Goal: Task Accomplishment & Management: Manage account settings

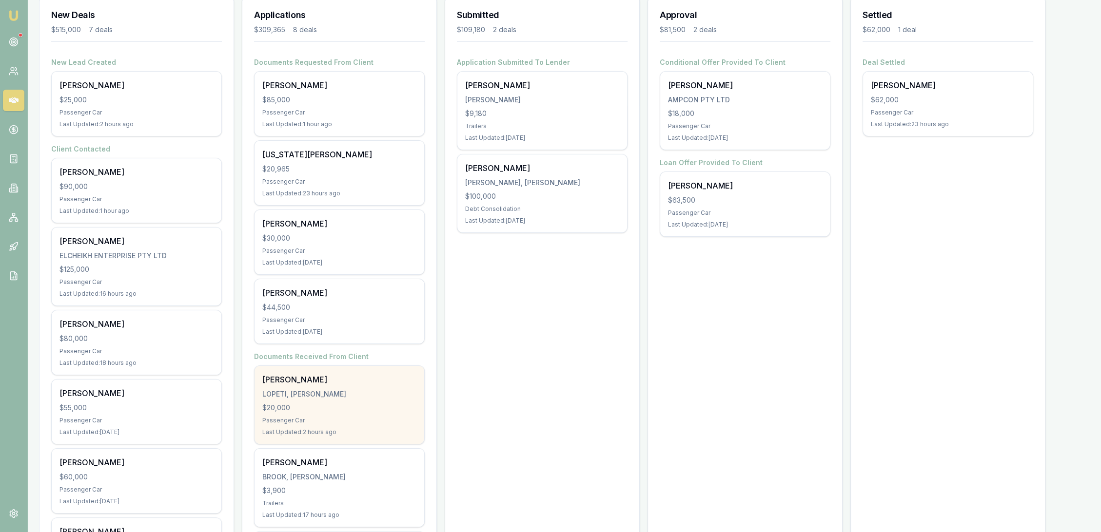
scroll to position [139, 0]
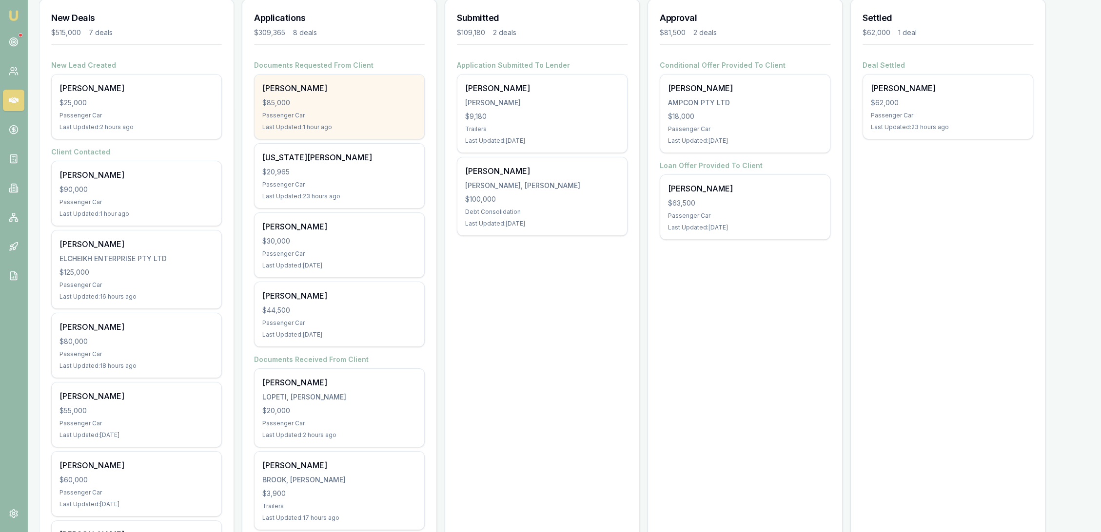
click at [285, 112] on div "Passenger Car" at bounding box center [339, 116] width 154 height 8
click at [330, 104] on div "$85,000" at bounding box center [339, 103] width 154 height 10
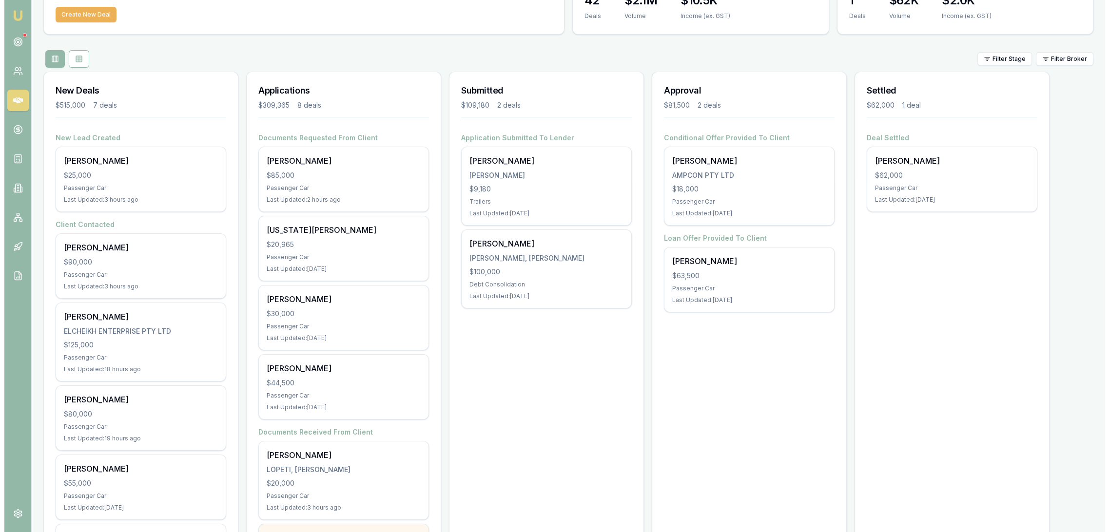
scroll to position [0, 0]
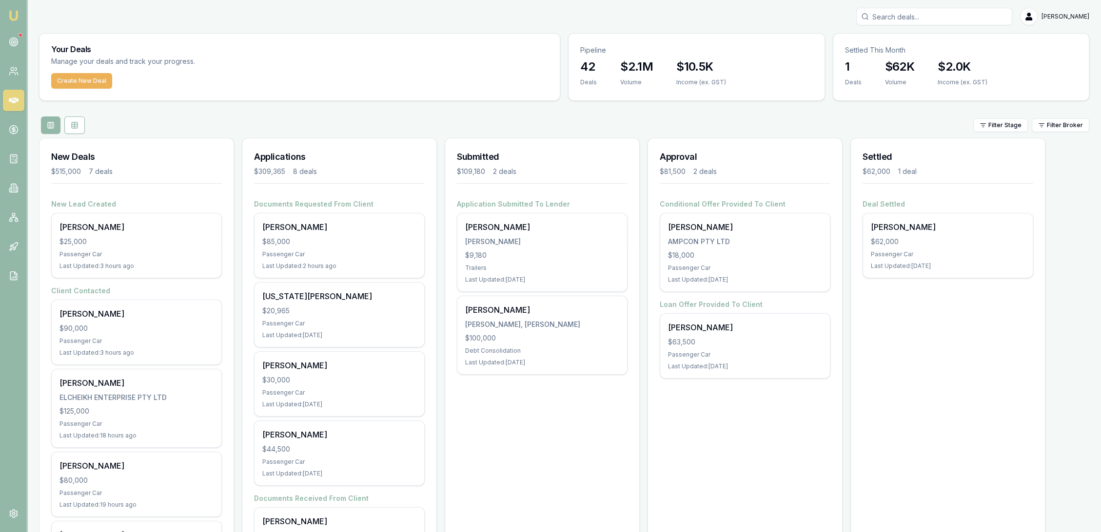
click at [933, 16] on input "Search deals" at bounding box center [934, 17] width 156 height 18
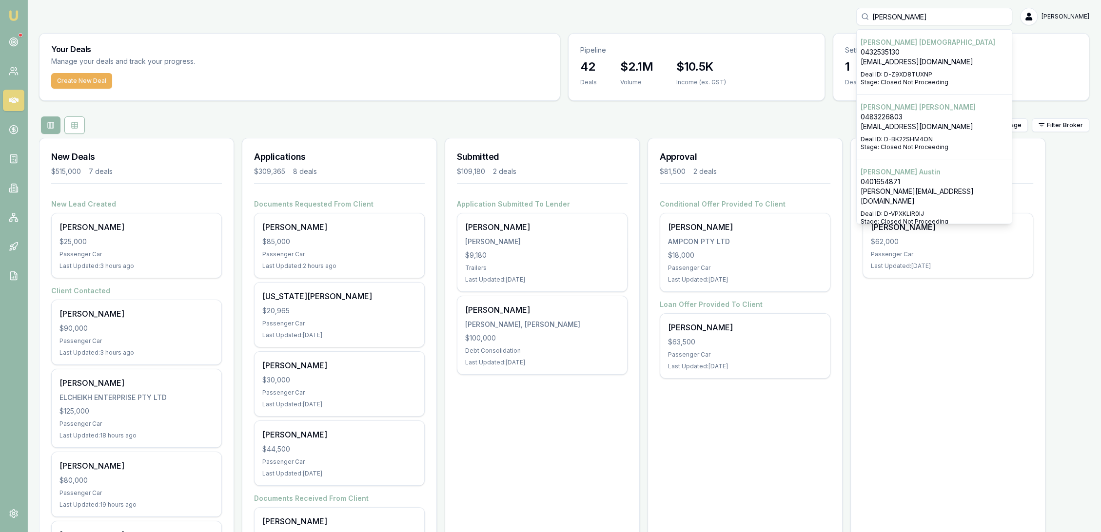
type input "william christian"
click at [920, 54] on p "0432535130" at bounding box center [933, 52] width 147 height 10
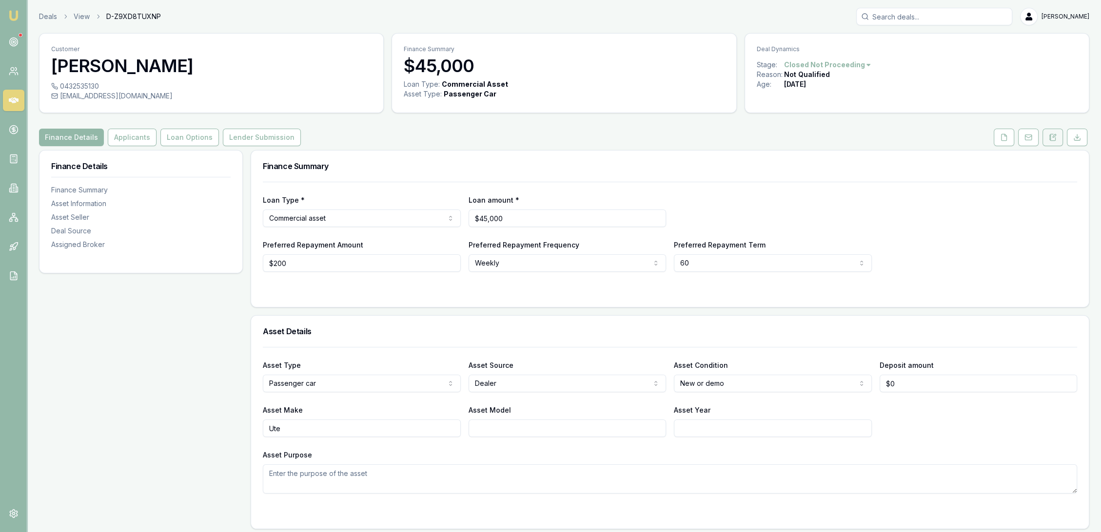
click at [1050, 138] on icon at bounding box center [1049, 138] width 1 height 0
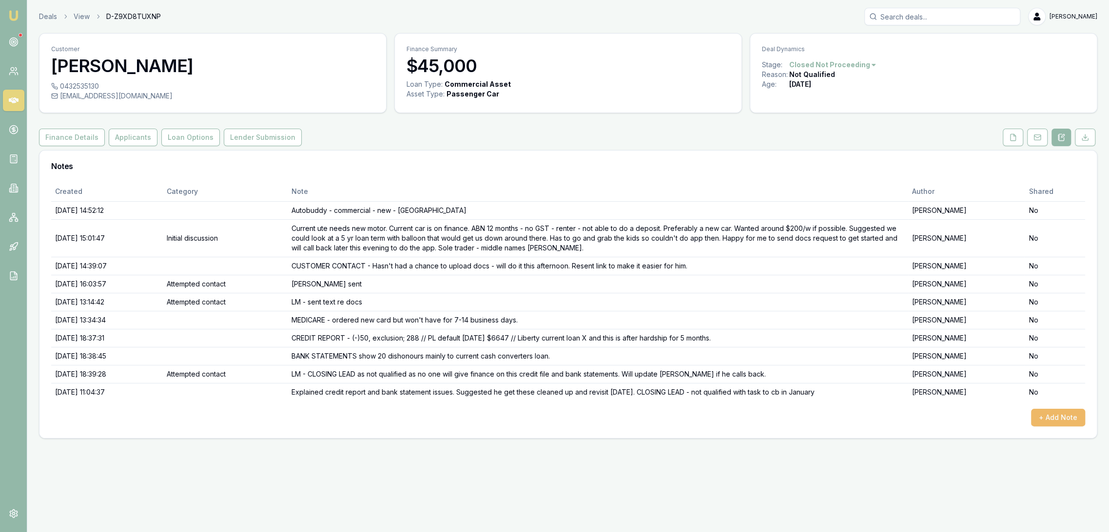
click at [1063, 419] on button "+ Add Note" at bounding box center [1058, 418] width 54 height 18
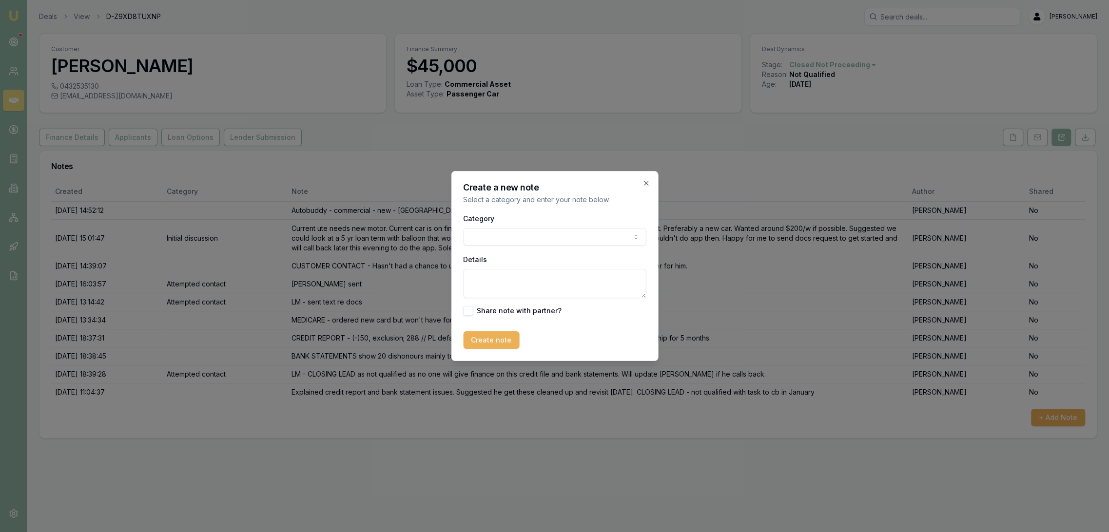
click at [525, 283] on textarea "Details" at bounding box center [554, 283] width 183 height 29
type textarea "DEFAULT UPDATE - has entered into a payment arrangement with Credit Corp. They …"
click at [495, 341] on button "Create note" at bounding box center [491, 340] width 56 height 18
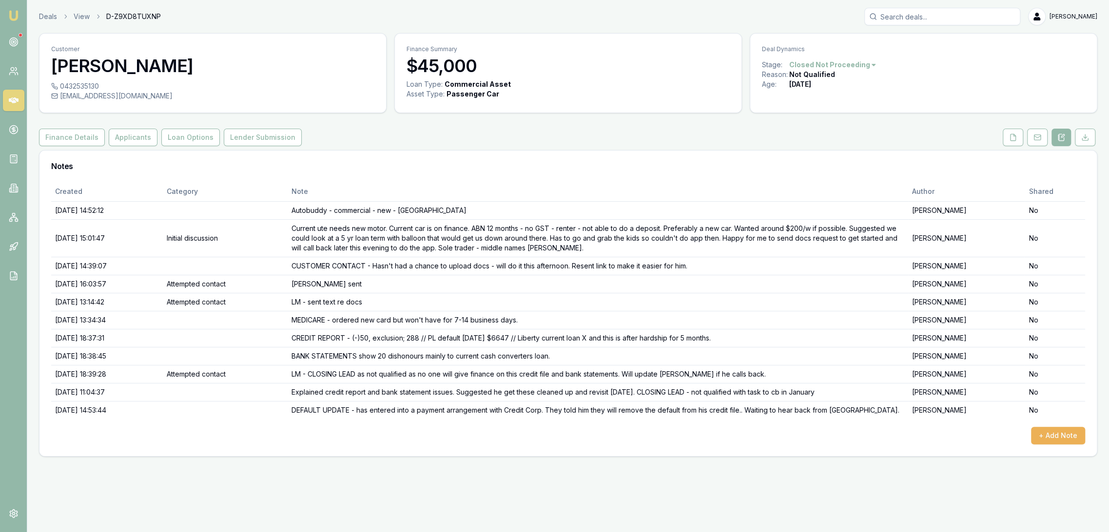
click at [12, 14] on img at bounding box center [14, 16] width 12 height 12
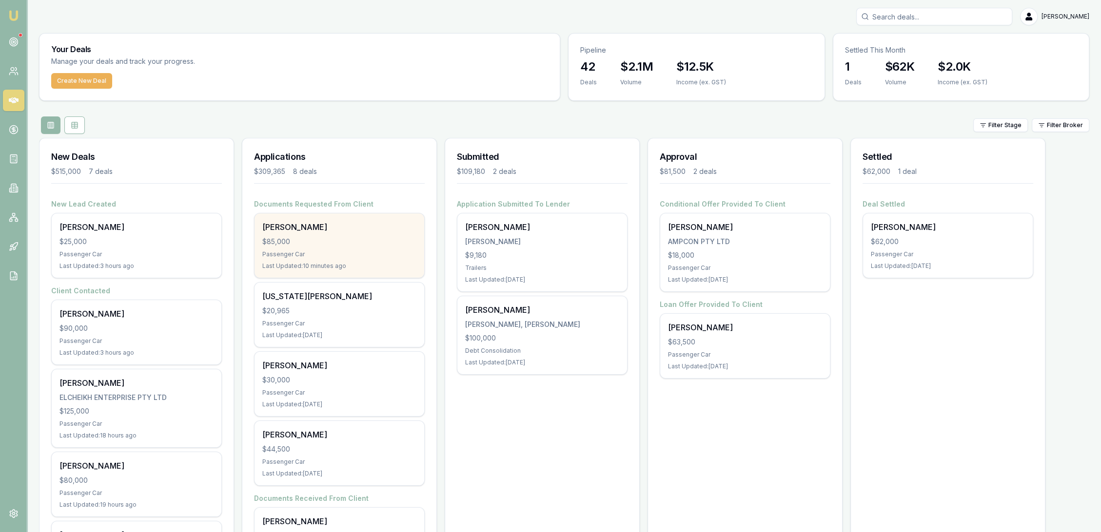
click at [326, 253] on div "Passenger Car" at bounding box center [339, 255] width 154 height 8
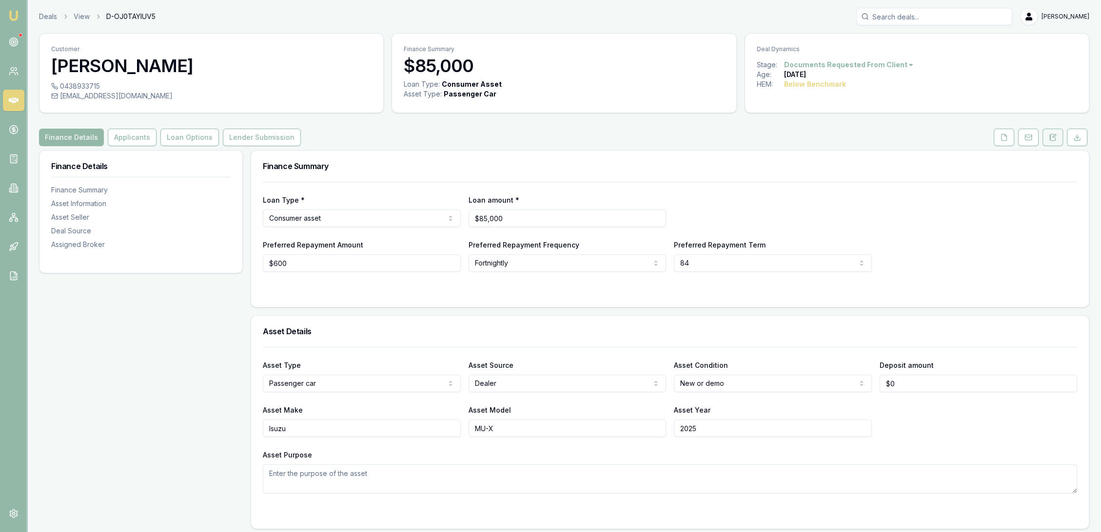
click at [1047, 135] on button at bounding box center [1052, 138] width 20 height 18
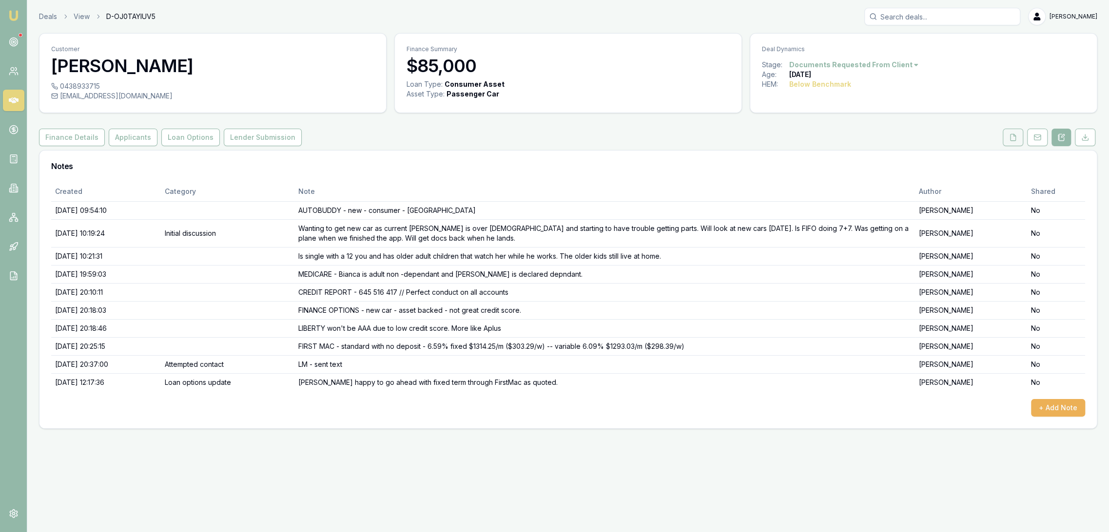
click at [1011, 137] on icon at bounding box center [1013, 138] width 8 height 8
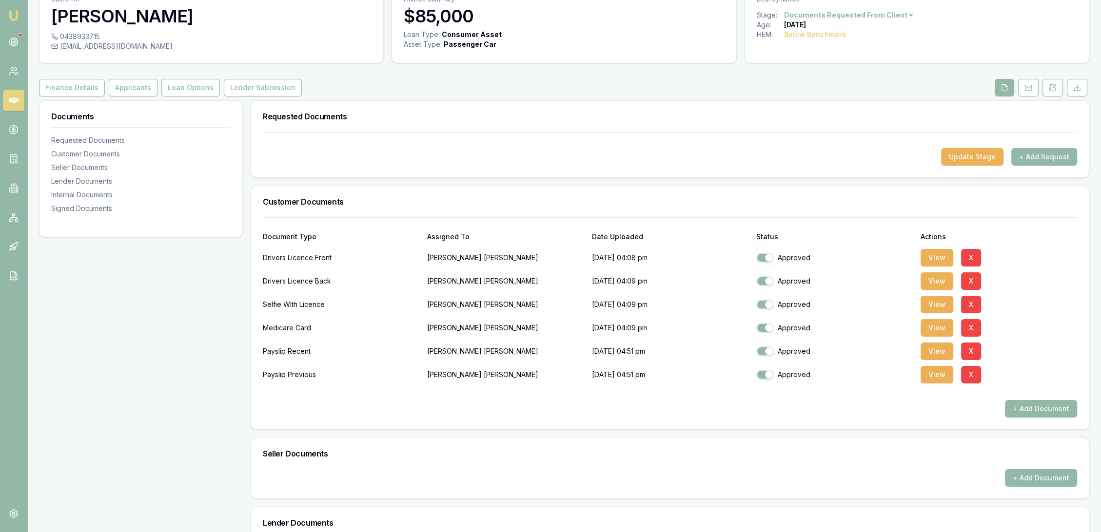
scroll to position [54, 0]
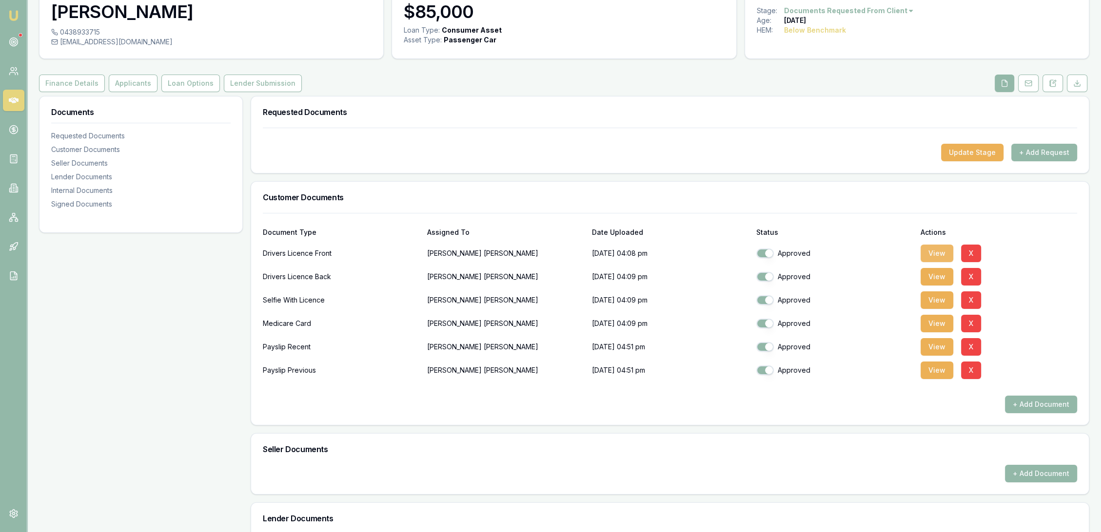
click at [933, 253] on button "View" at bounding box center [936, 254] width 33 height 18
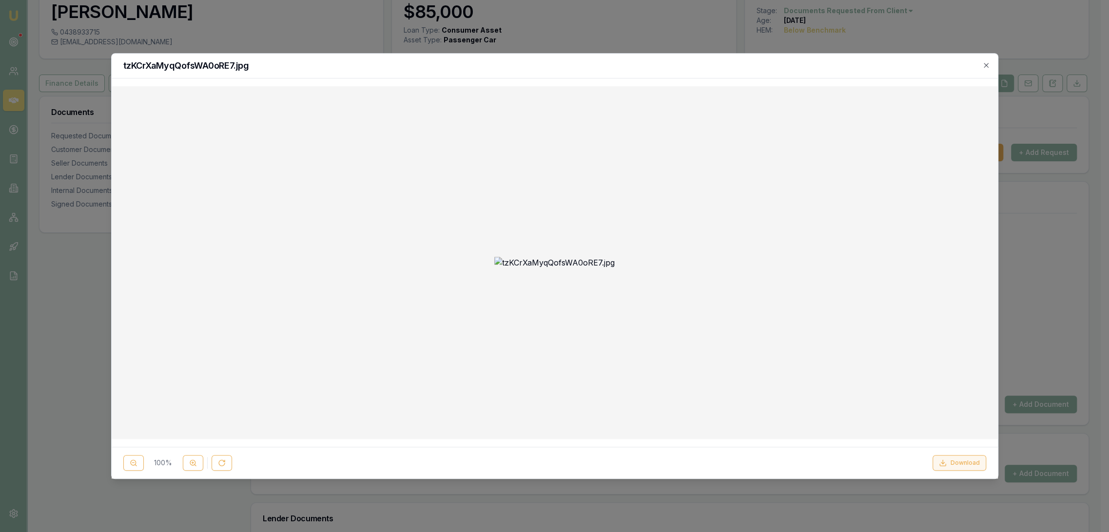
click at [958, 461] on button "Download" at bounding box center [960, 463] width 54 height 16
click at [990, 65] on icon "button" at bounding box center [986, 65] width 8 height 8
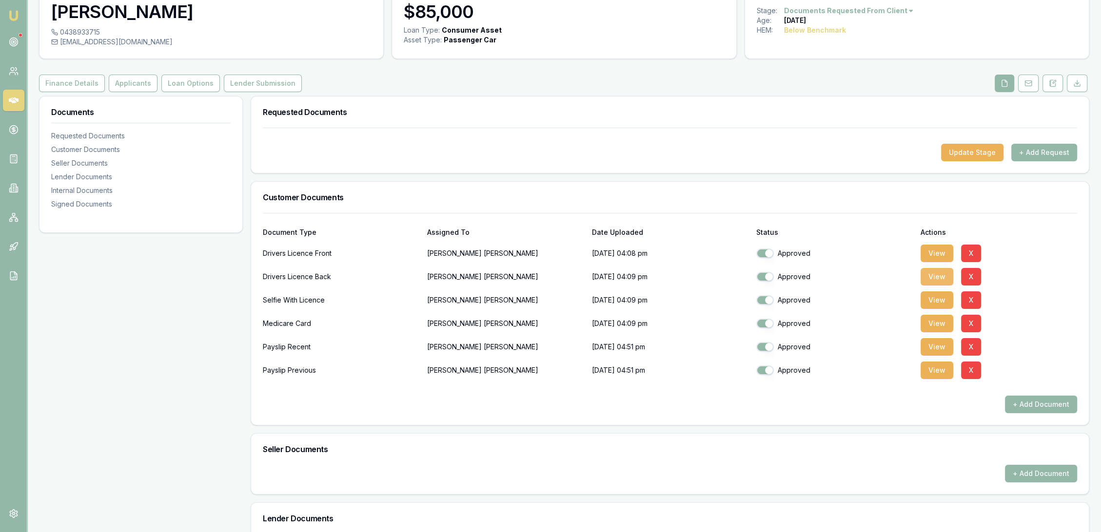
click at [944, 276] on button "View" at bounding box center [936, 277] width 33 height 18
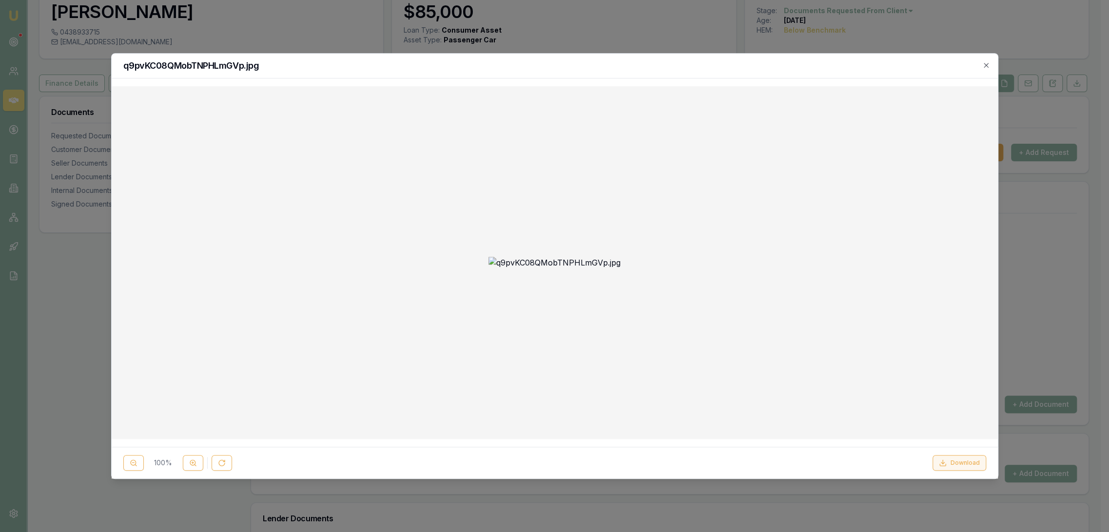
click at [156, 464] on span "100 %" at bounding box center [163, 463] width 31 height 10
click at [955, 466] on button "Download" at bounding box center [960, 463] width 54 height 16
click at [983, 66] on icon "button" at bounding box center [986, 65] width 8 height 8
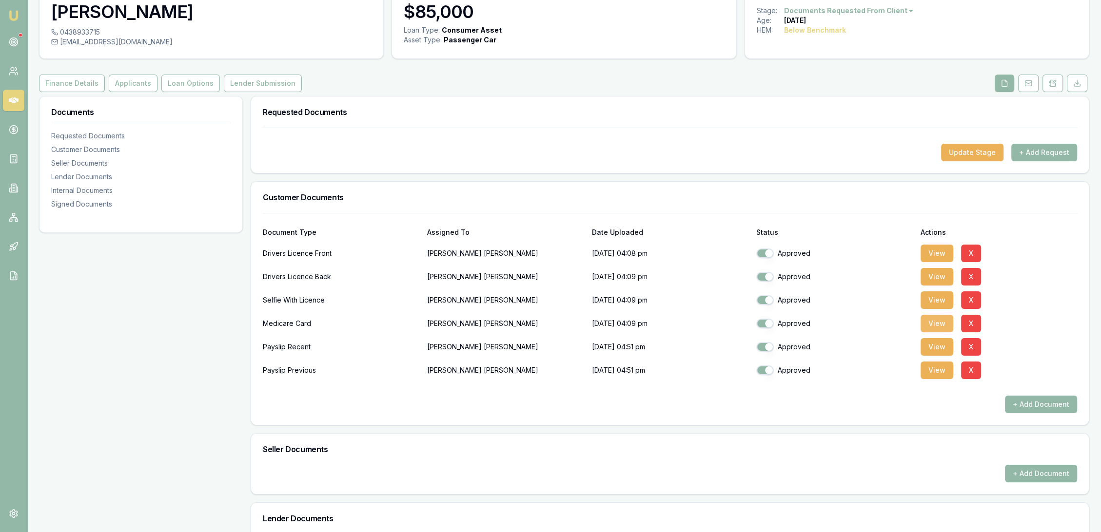
drag, startPoint x: 933, startPoint y: 319, endPoint x: 939, endPoint y: 312, distance: 8.3
click at [936, 317] on button "View" at bounding box center [936, 324] width 33 height 18
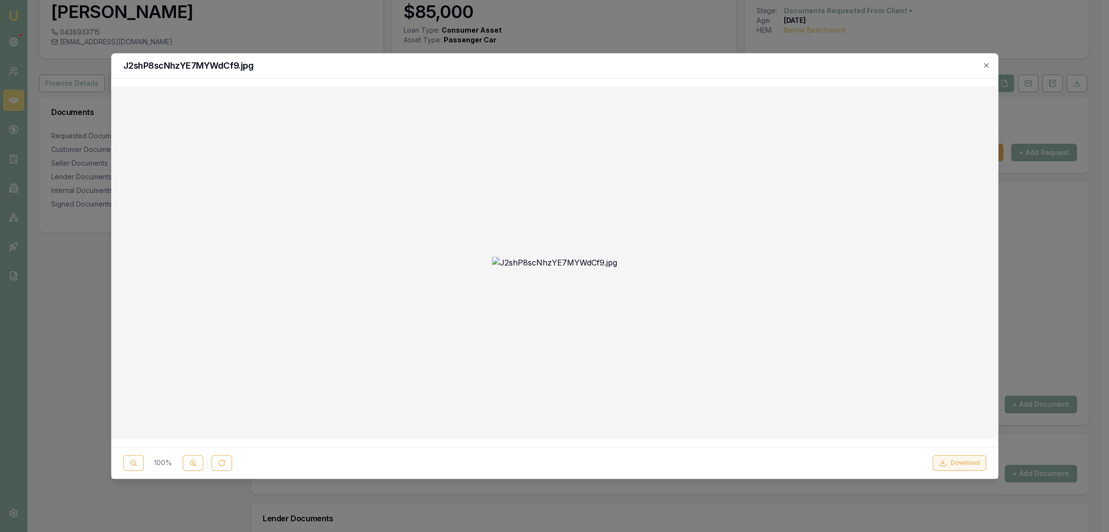
click at [966, 465] on button "Download" at bounding box center [960, 463] width 54 height 16
click at [989, 65] on icon "button" at bounding box center [986, 65] width 8 height 8
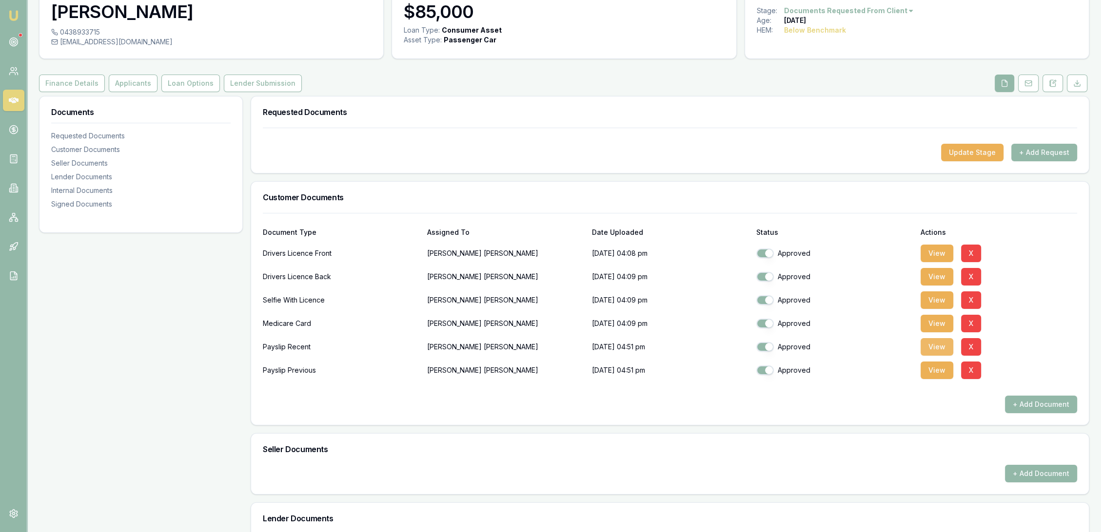
click at [931, 343] on button "View" at bounding box center [936, 347] width 33 height 18
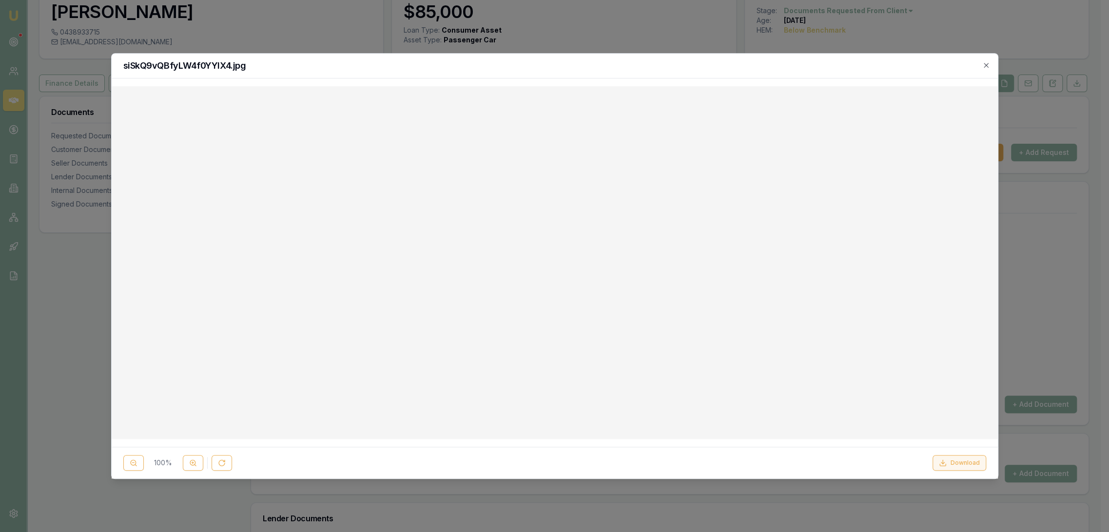
click at [960, 462] on button "Download" at bounding box center [960, 463] width 54 height 16
click at [190, 460] on icon at bounding box center [193, 463] width 8 height 8
click at [987, 65] on icon "button" at bounding box center [986, 65] width 8 height 8
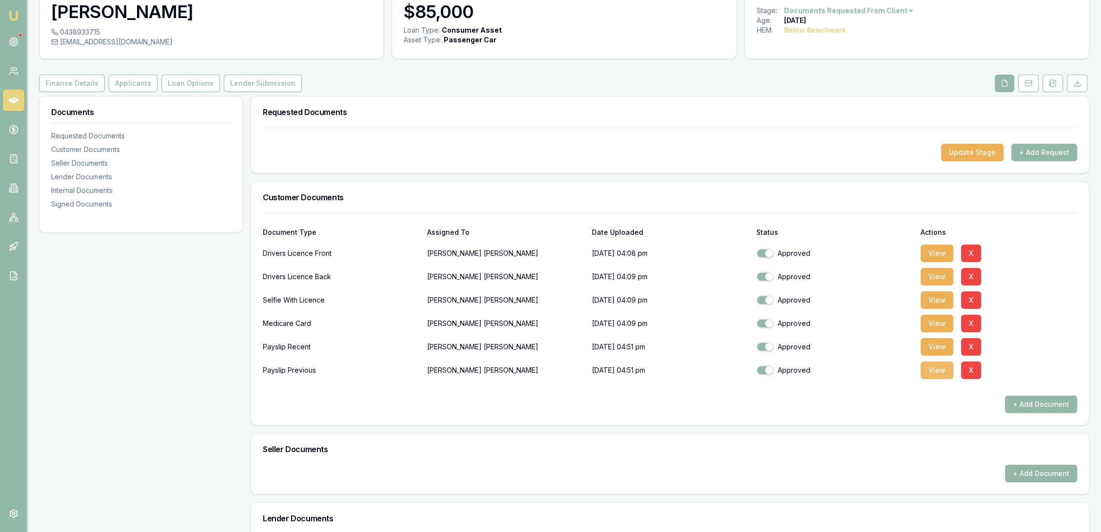
click at [933, 375] on button "View" at bounding box center [936, 371] width 33 height 18
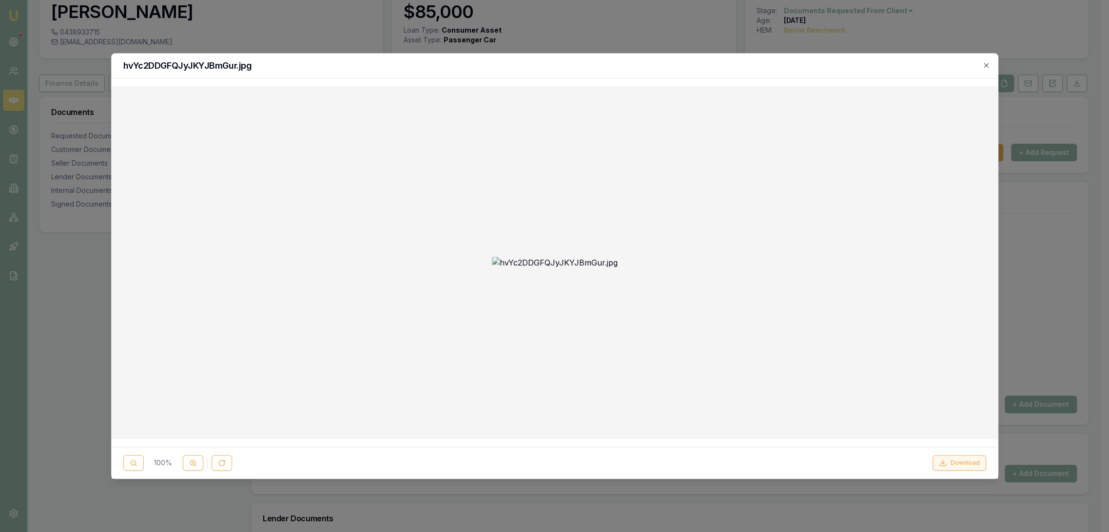
click at [966, 465] on button "Download" at bounding box center [960, 463] width 54 height 16
click at [199, 464] on button at bounding box center [193, 463] width 20 height 16
click at [986, 63] on icon "button" at bounding box center [986, 65] width 8 height 8
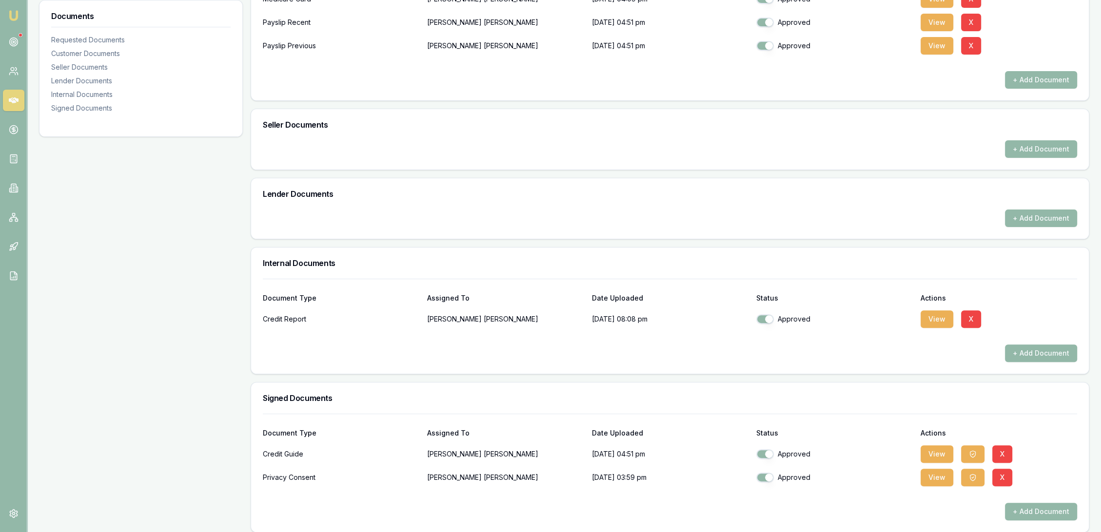
scroll to position [386, 0]
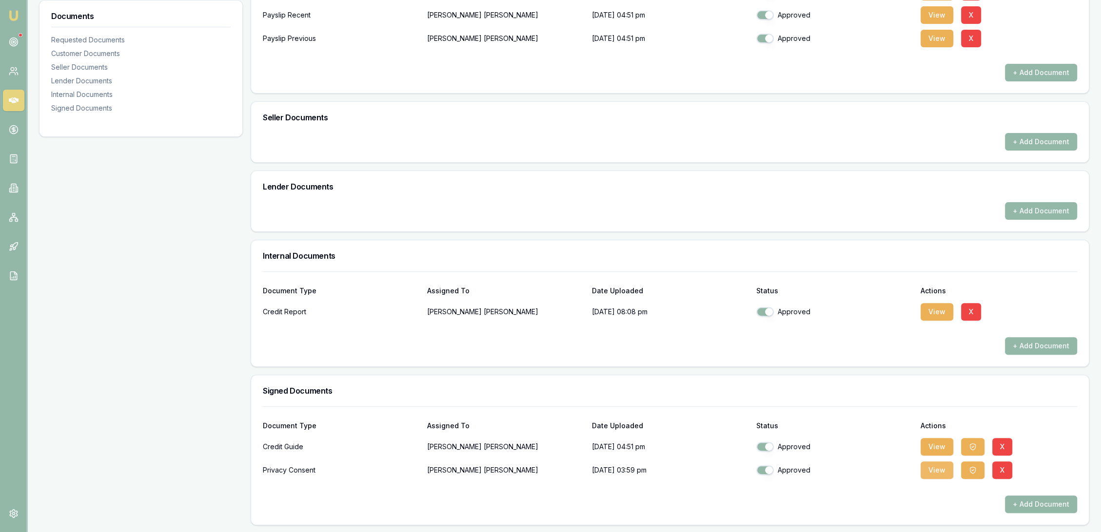
click at [939, 468] on button "View" at bounding box center [936, 471] width 33 height 18
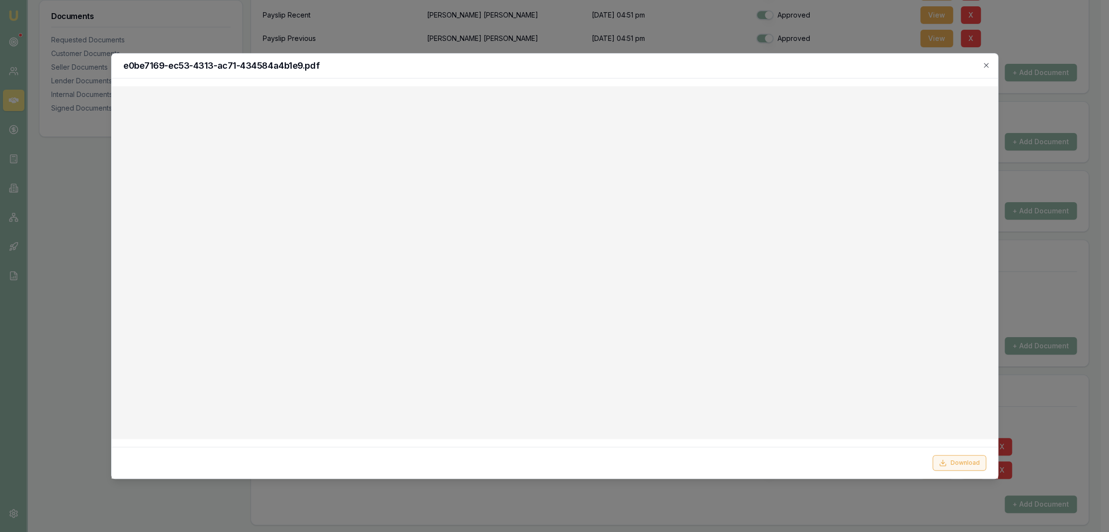
click at [956, 465] on button "Download" at bounding box center [960, 463] width 54 height 16
click at [785, 73] on div "e0be7169-ec53-4313-ac71-434584a4b1e9.pdf" at bounding box center [555, 66] width 886 height 25
click at [988, 64] on icon "button" at bounding box center [986, 65] width 8 height 8
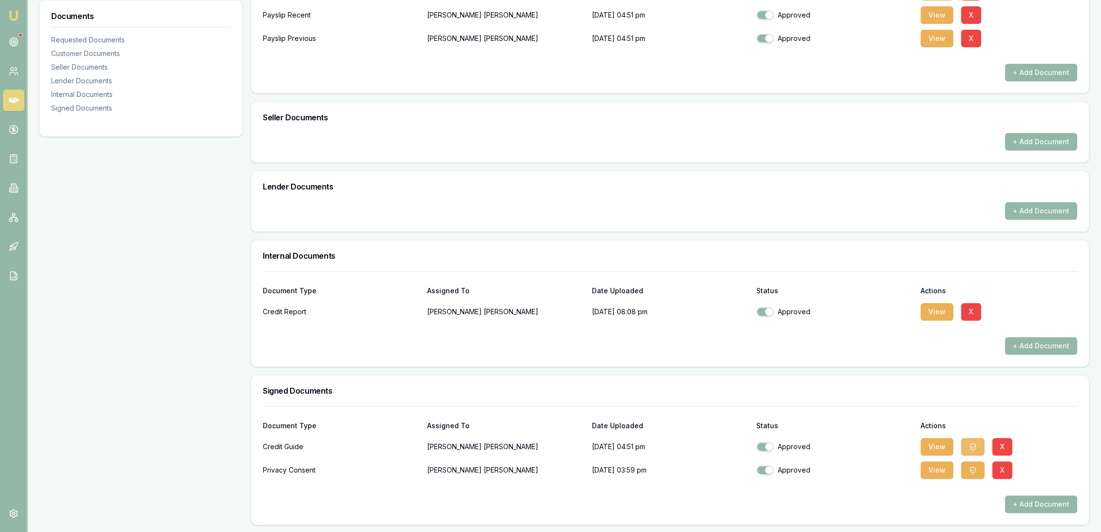
click at [972, 446] on icon "button" at bounding box center [973, 447] width 8 height 8
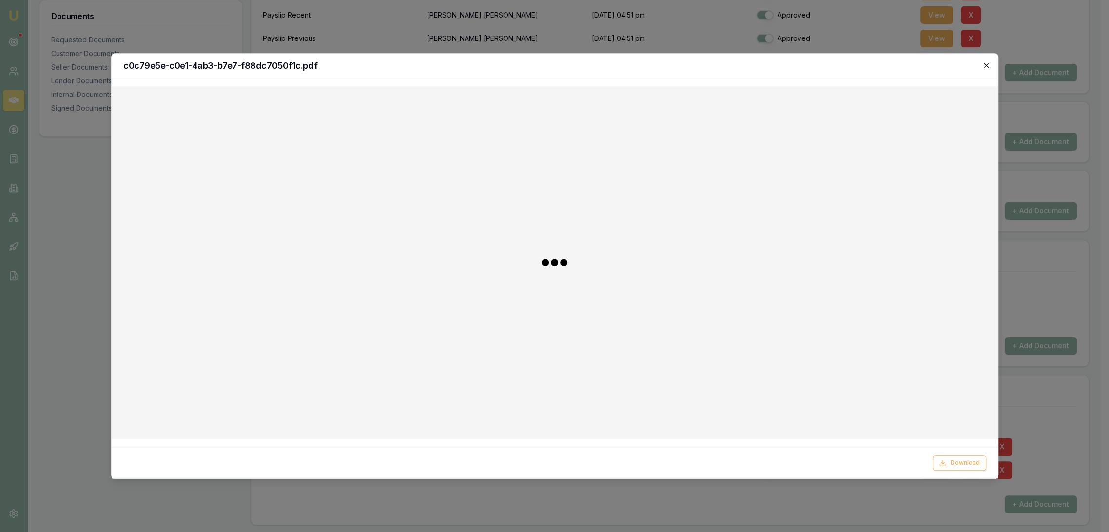
click at [983, 66] on icon "button" at bounding box center [986, 65] width 8 height 8
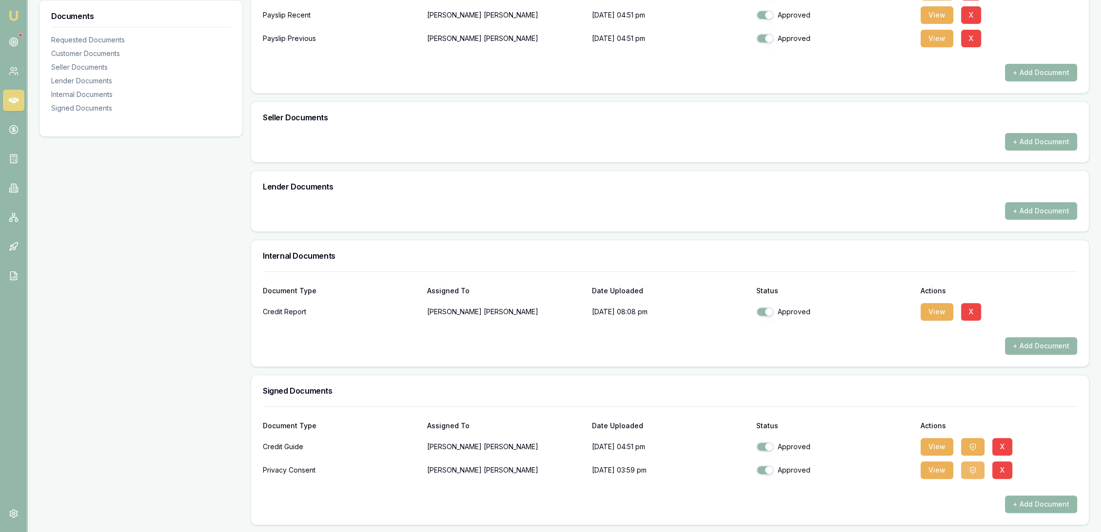
click at [968, 476] on button "button" at bounding box center [972, 471] width 23 height 18
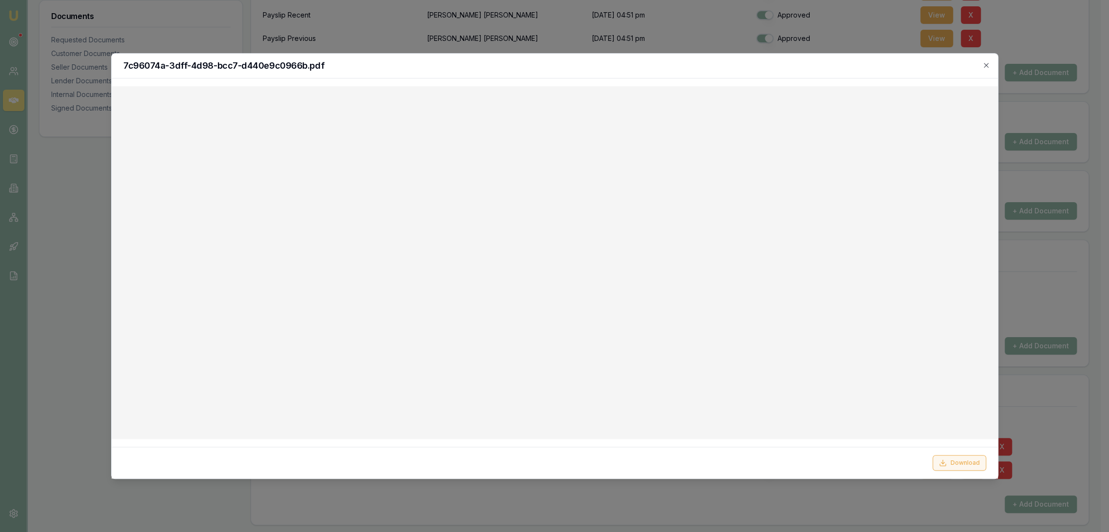
click at [963, 458] on button "Download" at bounding box center [960, 463] width 54 height 16
click at [988, 64] on icon "button" at bounding box center [986, 65] width 8 height 8
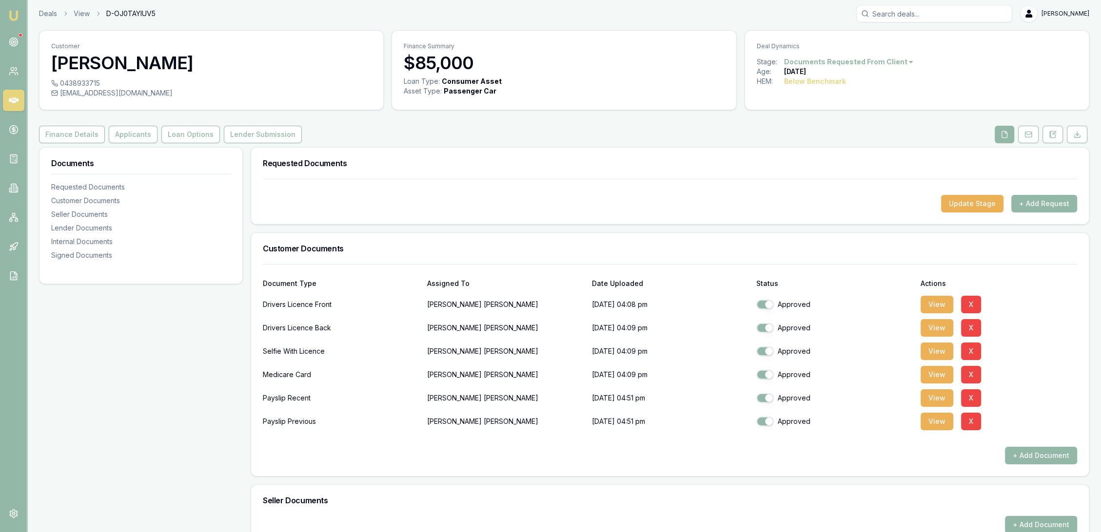
scroll to position [0, 0]
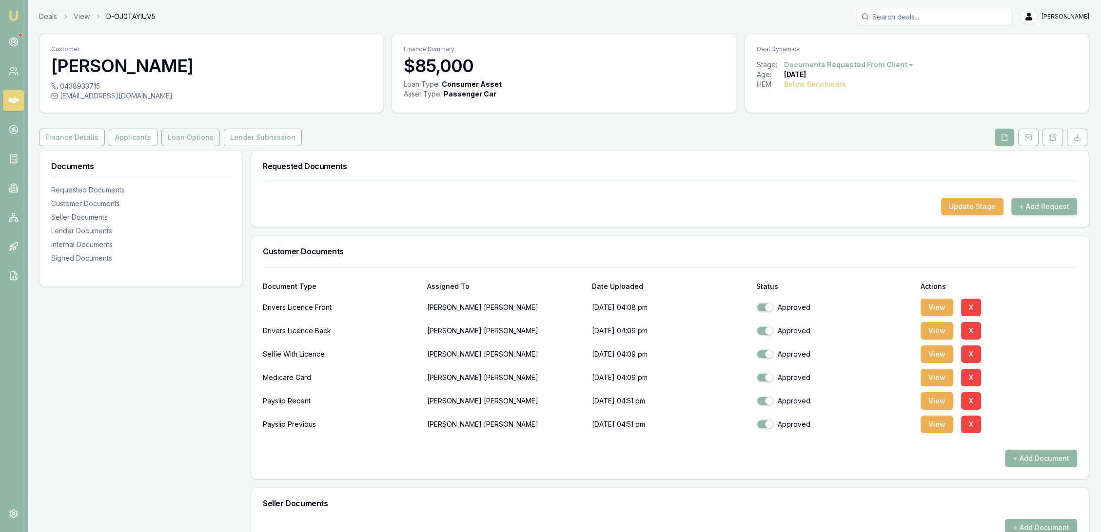
click at [190, 136] on button "Loan Options" at bounding box center [190, 138] width 58 height 18
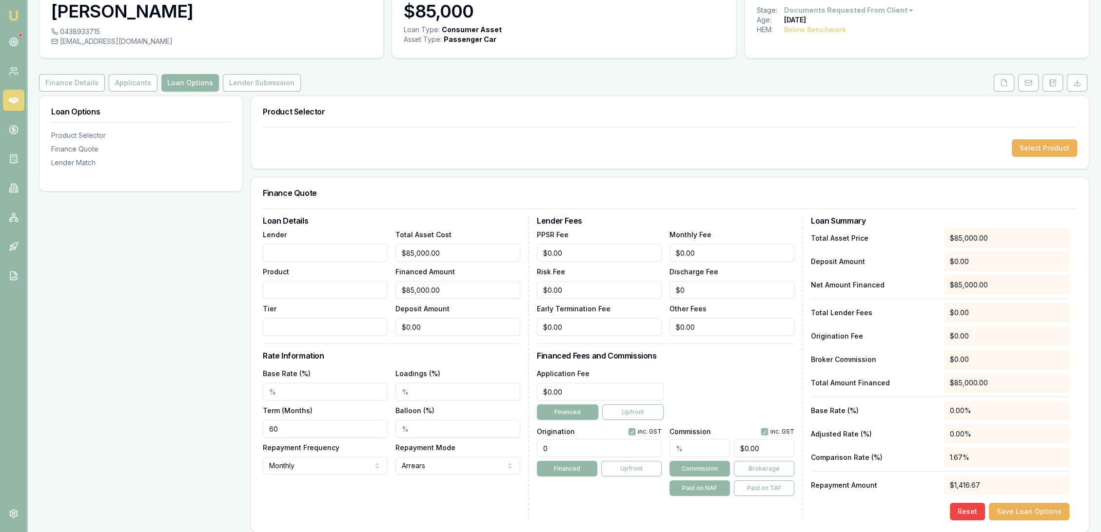
scroll to position [162, 0]
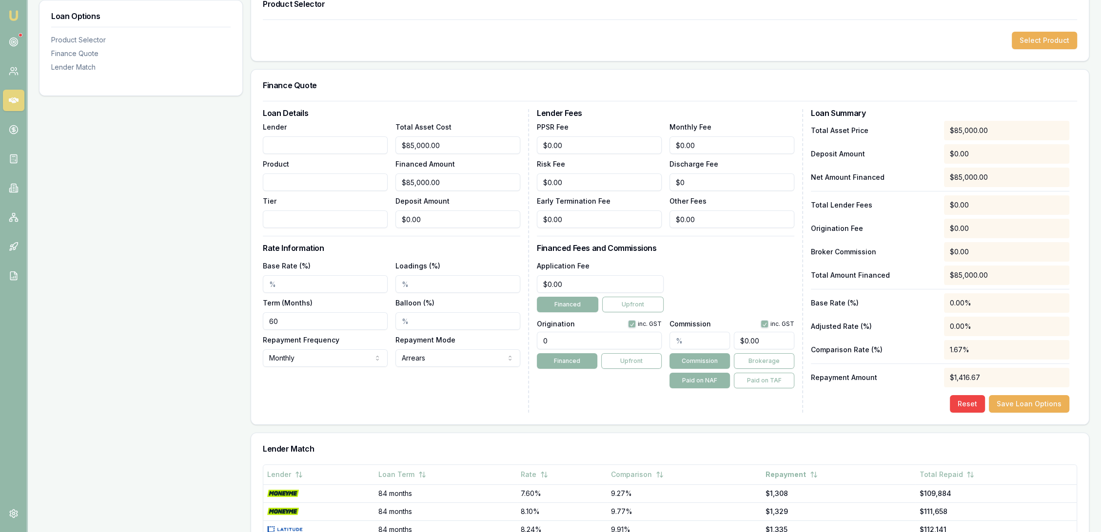
click at [294, 143] on input "Lender" at bounding box center [325, 145] width 125 height 18
type input "FirstMac"
click at [272, 182] on input "Product" at bounding box center [325, 183] width 125 height 18
type input "Secured Car Loan"
click at [273, 214] on input "Tier" at bounding box center [325, 220] width 125 height 18
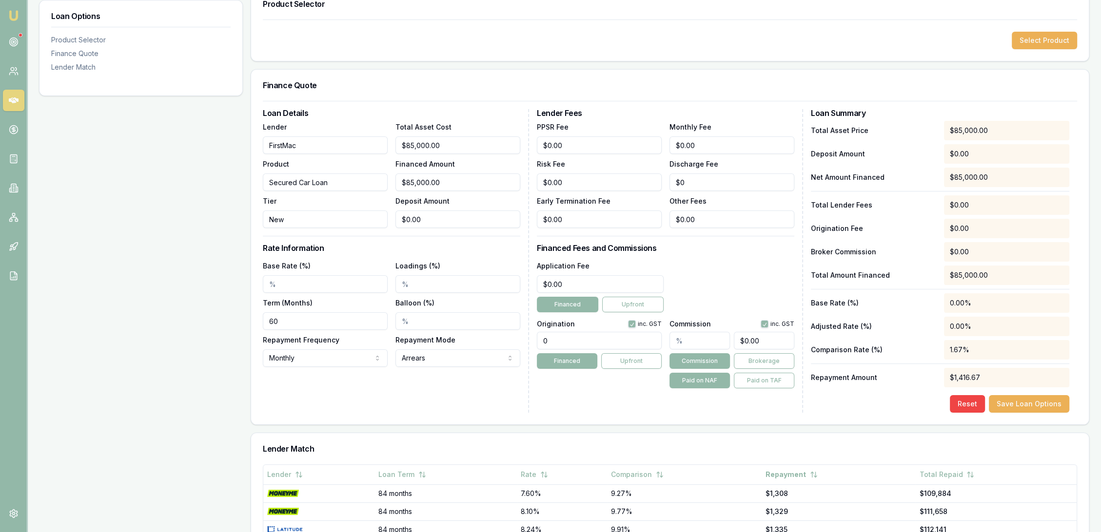
type input "New"
click at [274, 284] on input "Base Rate (%)" at bounding box center [325, 284] width 125 height 18
type input "6.59%"
drag, startPoint x: 284, startPoint y: 320, endPoint x: 261, endPoint y: 318, distance: 22.5
click at [262, 319] on div "Loan Details Lender FirstMac Product Secured Car Loan Tier New Total Asset Cost…" at bounding box center [669, 263] width 837 height 324
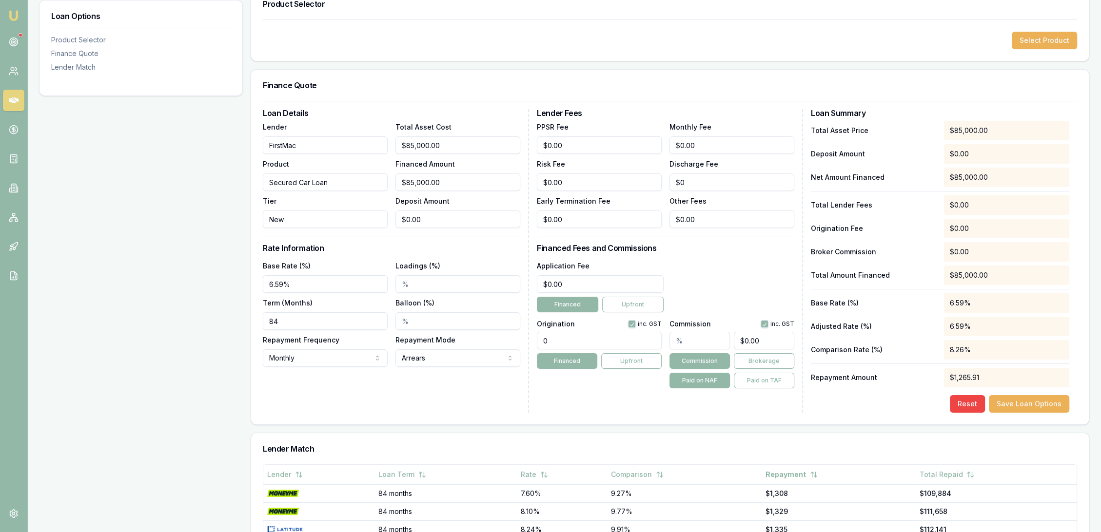
type input "84"
drag, startPoint x: 698, startPoint y: 142, endPoint x: 618, endPoint y: 156, distance: 81.6
click at [622, 156] on div "PPSR Fee $0.00 Monthly Fee 0 Risk Fee $0.00 Discharge Fee $0 Early Termination …" at bounding box center [665, 174] width 257 height 107
type input "$8.00"
drag, startPoint x: 564, startPoint y: 277, endPoint x: 498, endPoint y: 286, distance: 66.9
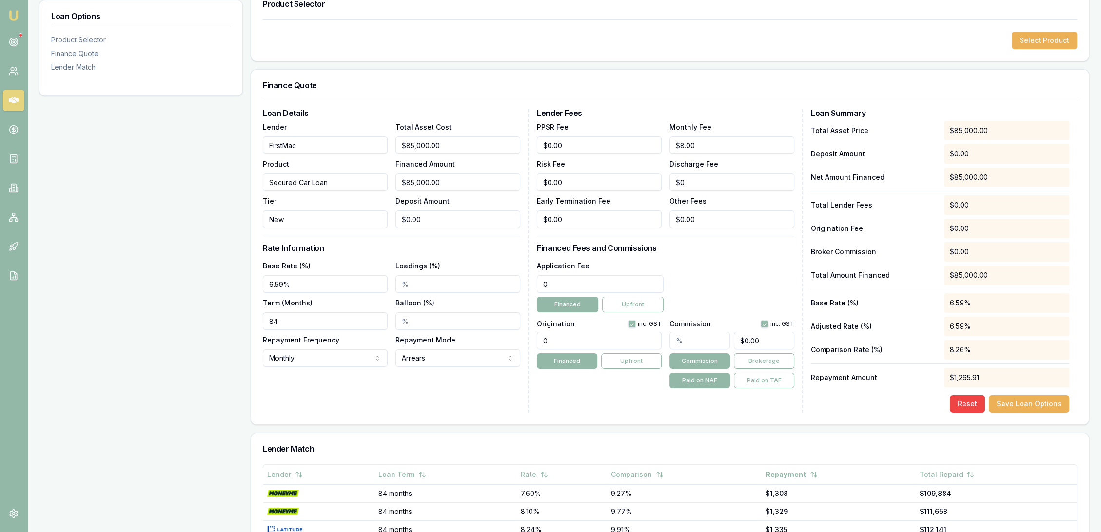
click at [498, 286] on div "Loan Details Lender FirstMac Product Secured Car Loan Tier New Total Asset Cost…" at bounding box center [670, 261] width 814 height 304
type input "$400.00"
type button "on"
type input "1210.00"
click at [691, 337] on input "text" at bounding box center [699, 341] width 60 height 18
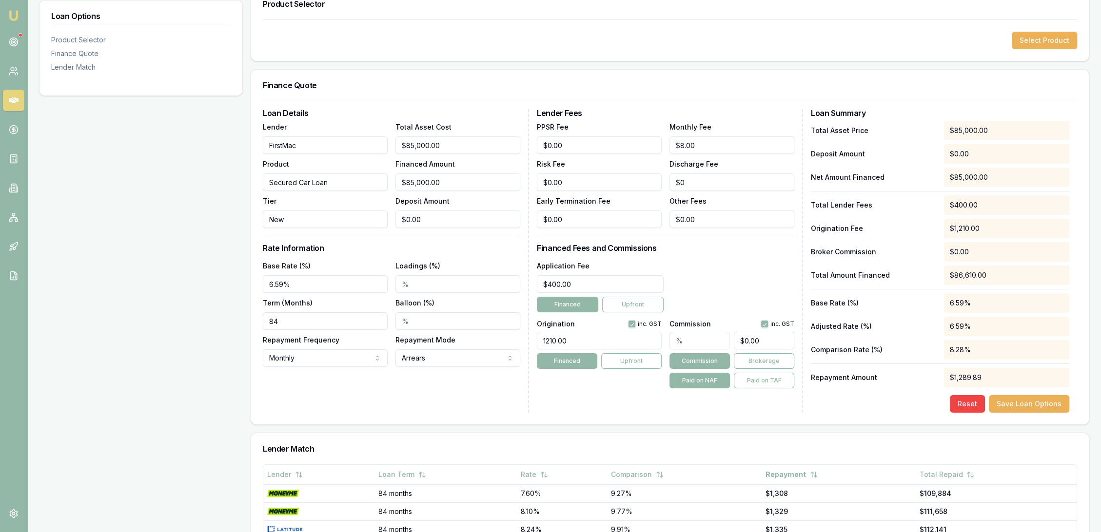
type input "1"
type input "$850.00"
type input "1.5"
type input "$1,275.00"
type input "1"
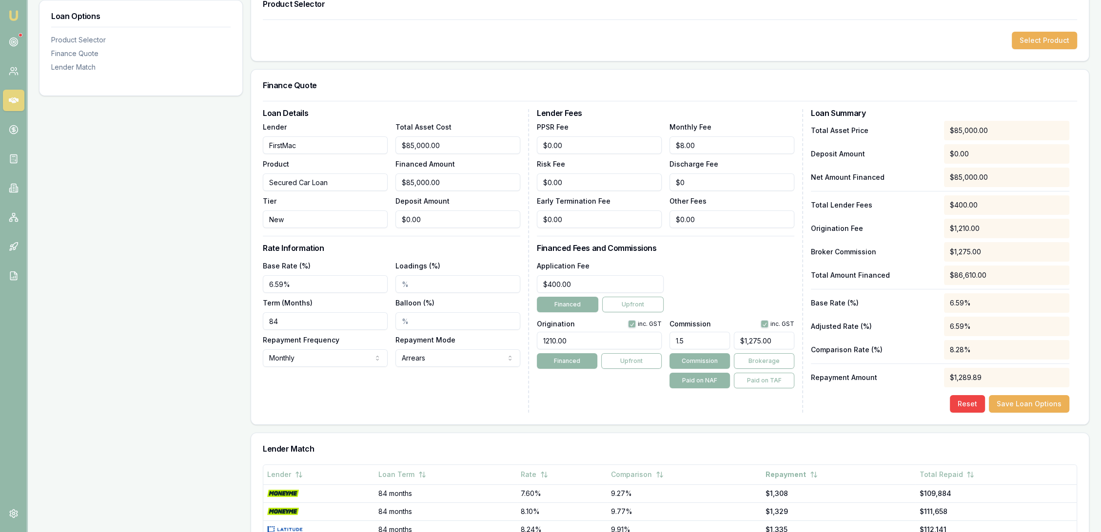
type input "$850.00"
type input "13"
type input "$11,050.00"
type input "1"
type input "$850.00"
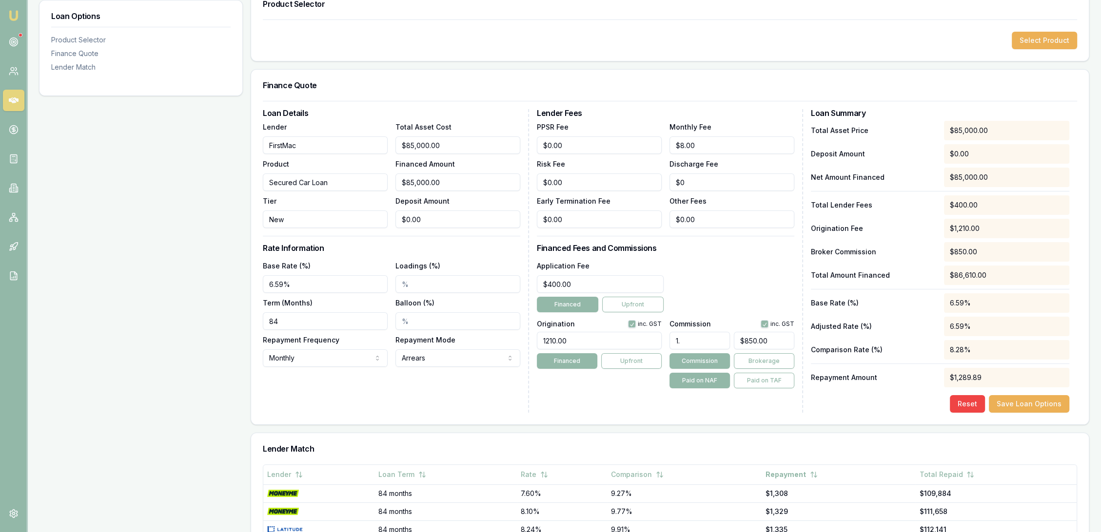
type input "1.3"
type input "$1,105.00"
type input "1"
type input "$850.00"
type input "12"
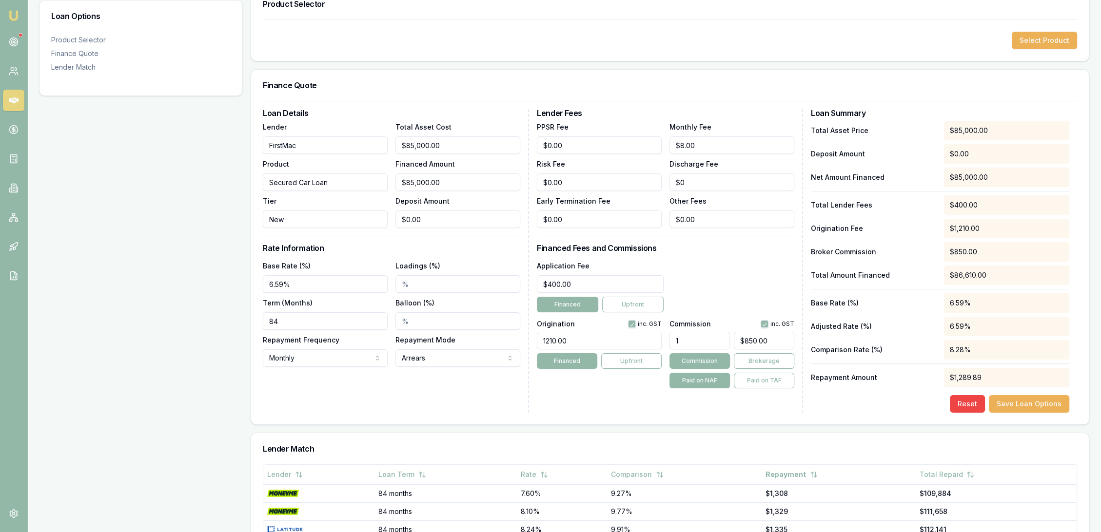
type input "$10,200.00"
type input "1"
type input "$850.00"
type input "1.2"
type input "$1,020.00"
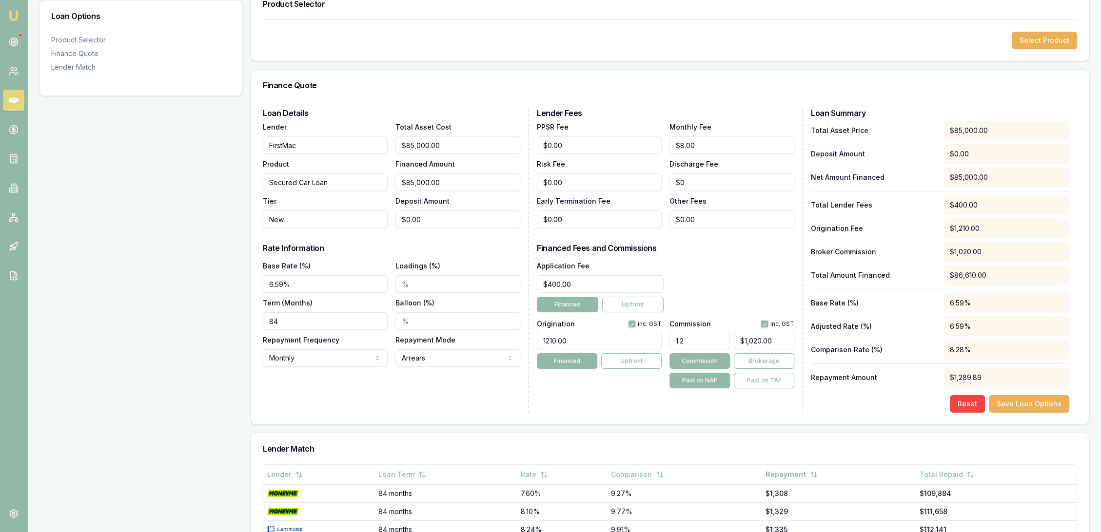
type input "1"
type input "$850.00"
type input "11"
type input "$9,350.00"
type input "1"
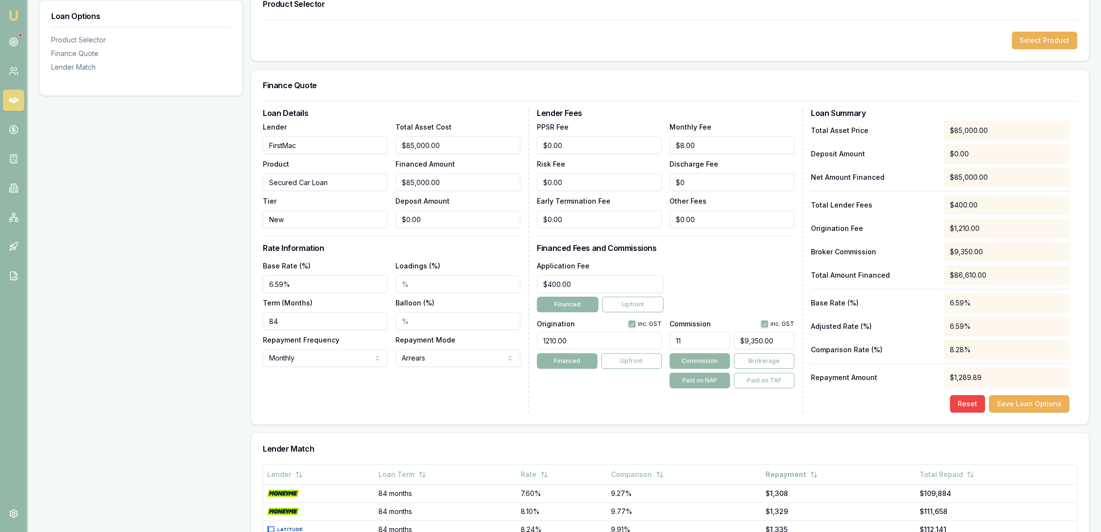
type input "$850.00"
type input "1.1"
type input "$935.00"
type input "1.15"
type input "$977.50"
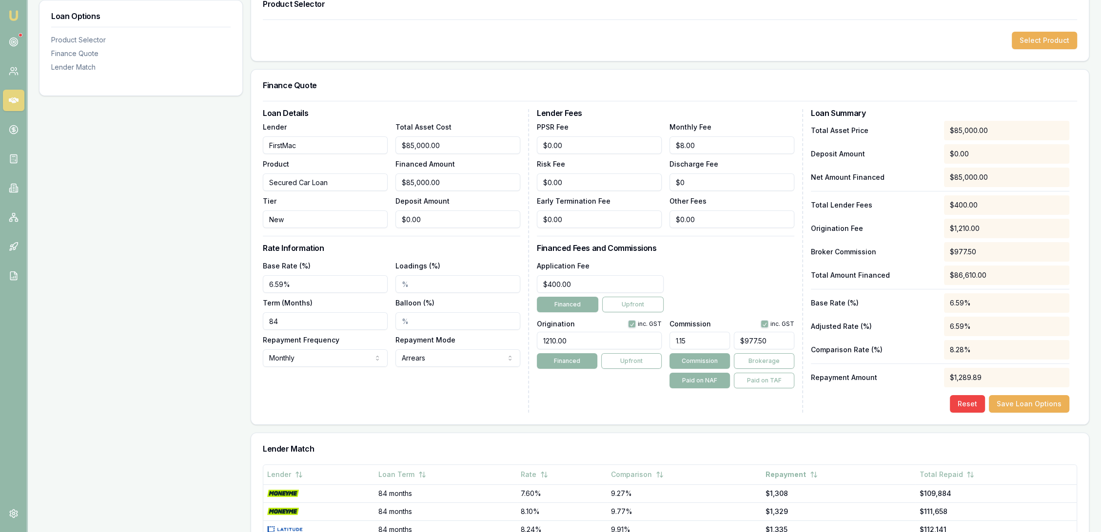
type input "1.1"
type input "$935.00"
type input "1.16"
type input "$986.00"
type input "1.1"
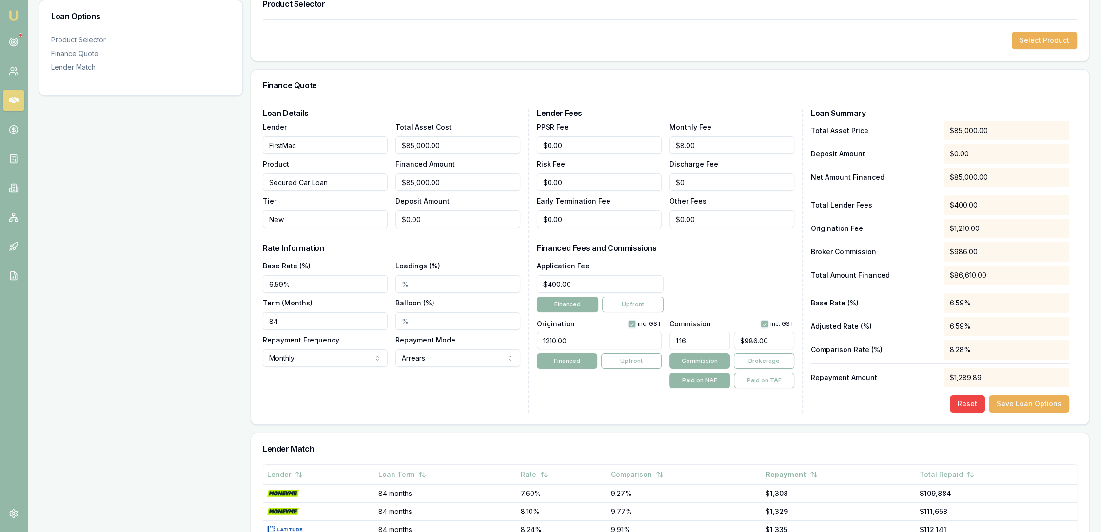
type input "$935.00"
type input "1.18"
type input "$1,003.00"
type input "1.1"
type input "$935.00"
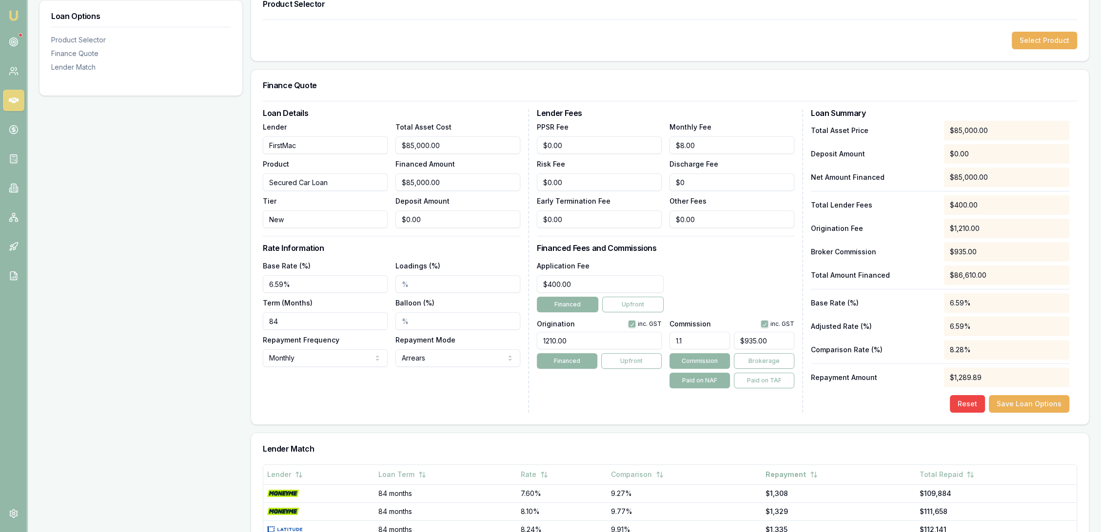
type input "1.17"
type input "$994.50"
type input "1.178"
type input "$1,001.30"
type input "1.17"
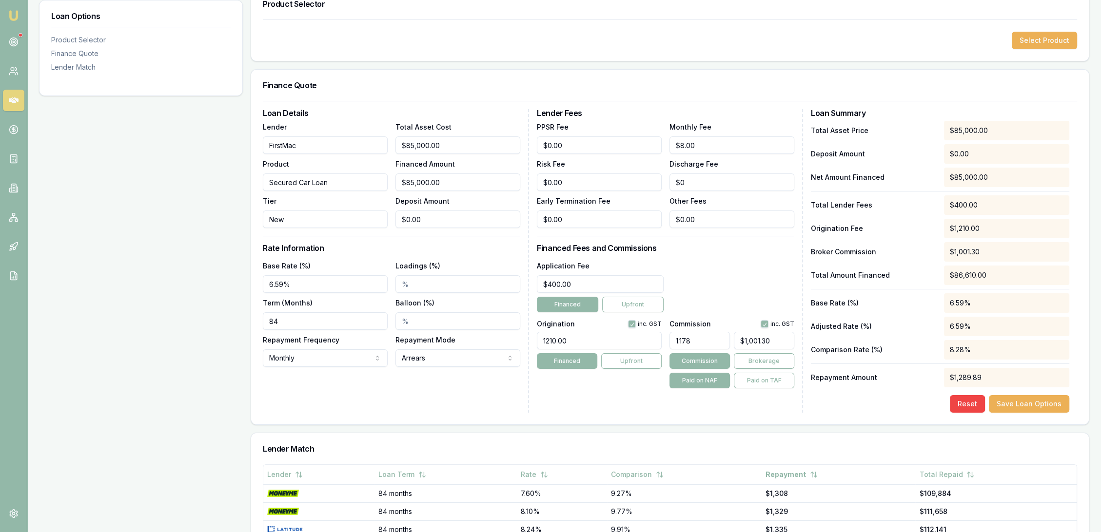
type input "$994.50"
type input "1.175"
type input "$998.75"
type input "1.17"
type input "$994.50"
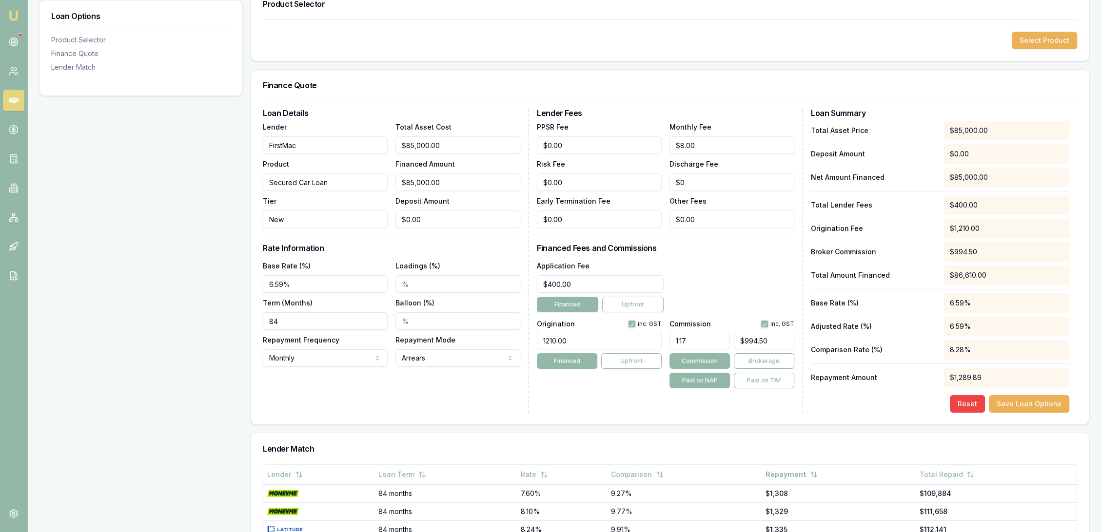
type input "1.176"
type input "$999.60"
type input "1.17"
type input "$994.50"
type input "1.177"
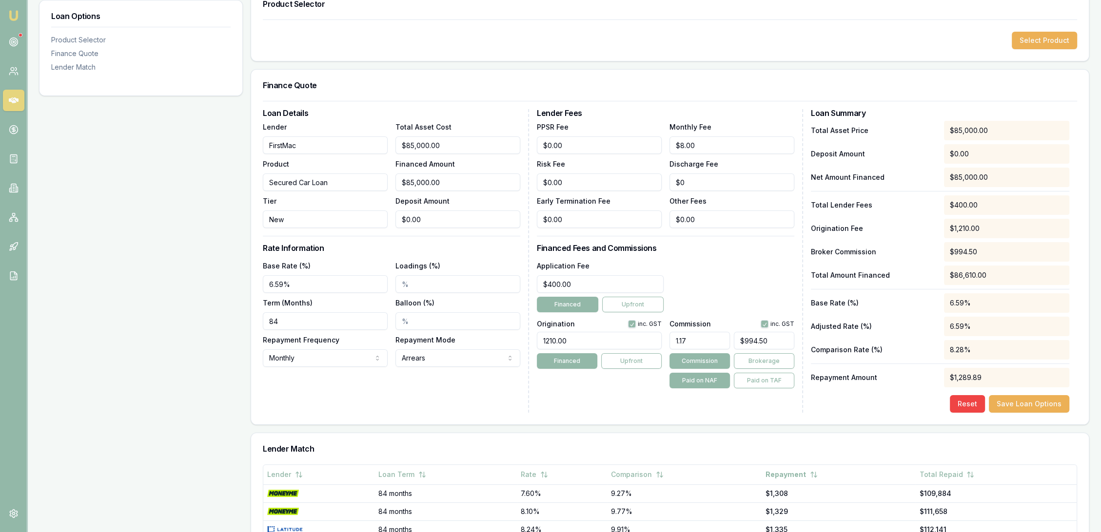
type input "$1,000.45"
type input "1.17"
type input "$994.50"
type input "1.176"
type input "$999.60"
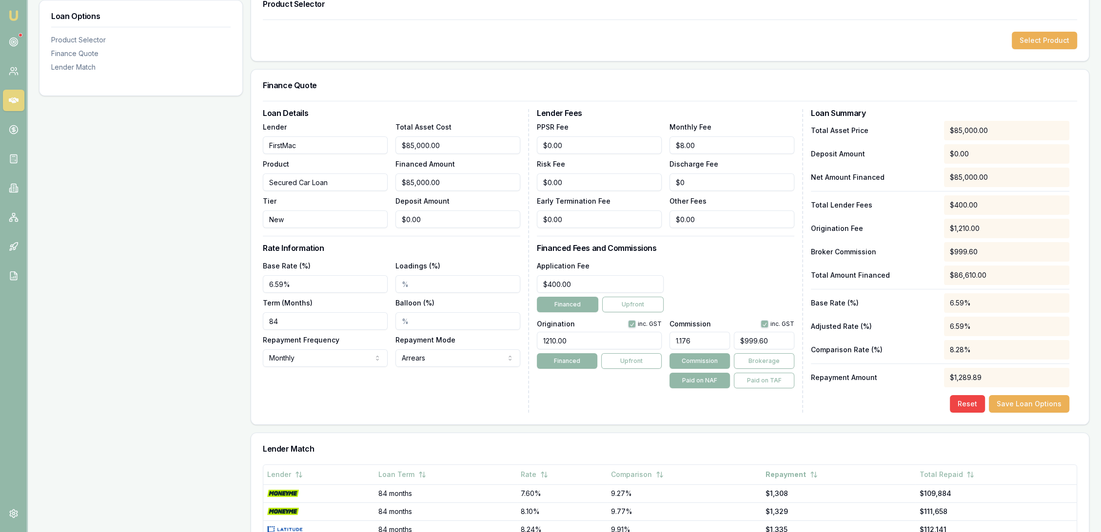
type input "1.1769"
type input "$1,000.37"
type input "1.176"
type input "$999.60"
type input "1.1765"
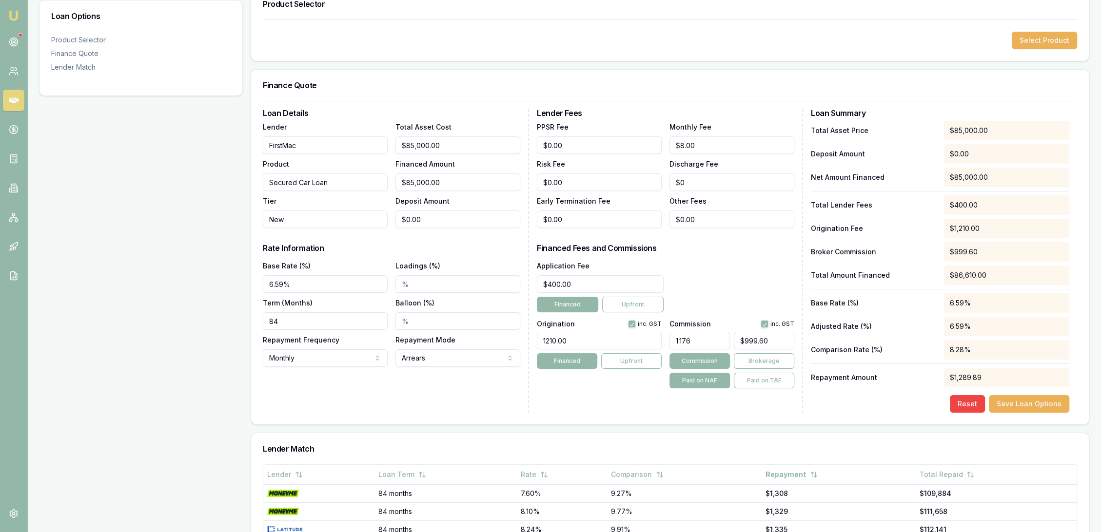
type input "$1,000.03"
type input "1.176"
type input "$999.60"
type input "1.1764"
type input "$999.94"
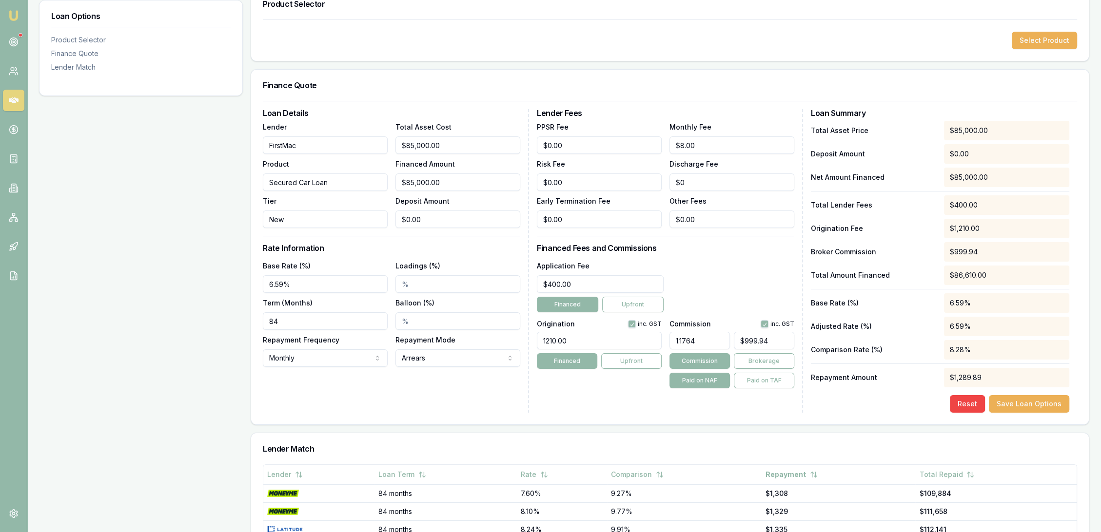
type input "1.17645"
type input "$999.98"
type input "1.1764"
type input "$999.94"
type input "1.17646"
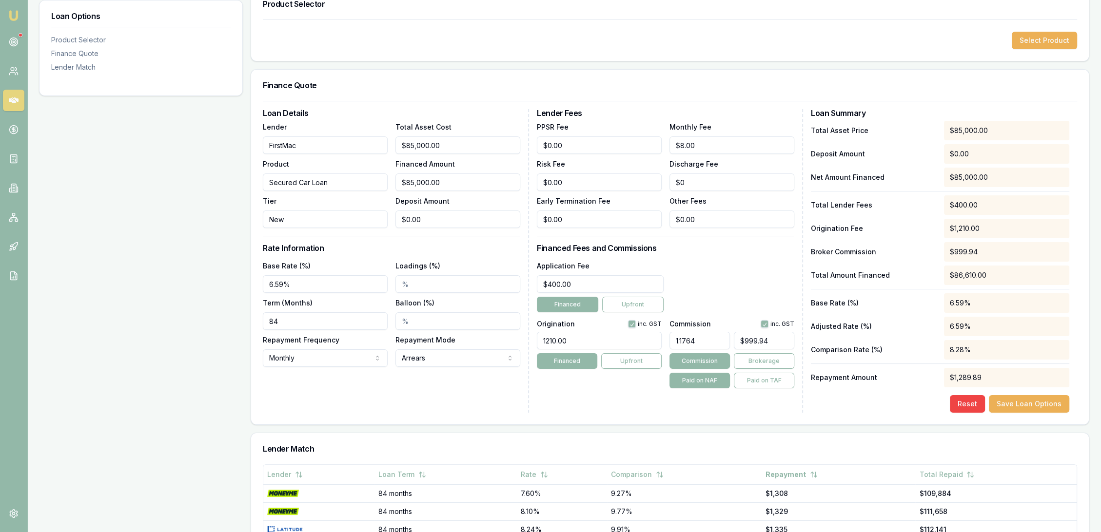
type input "$999.99"
type input "1.1764"
type input "$999.94"
type input "1.17647"
type input "$1,000.00"
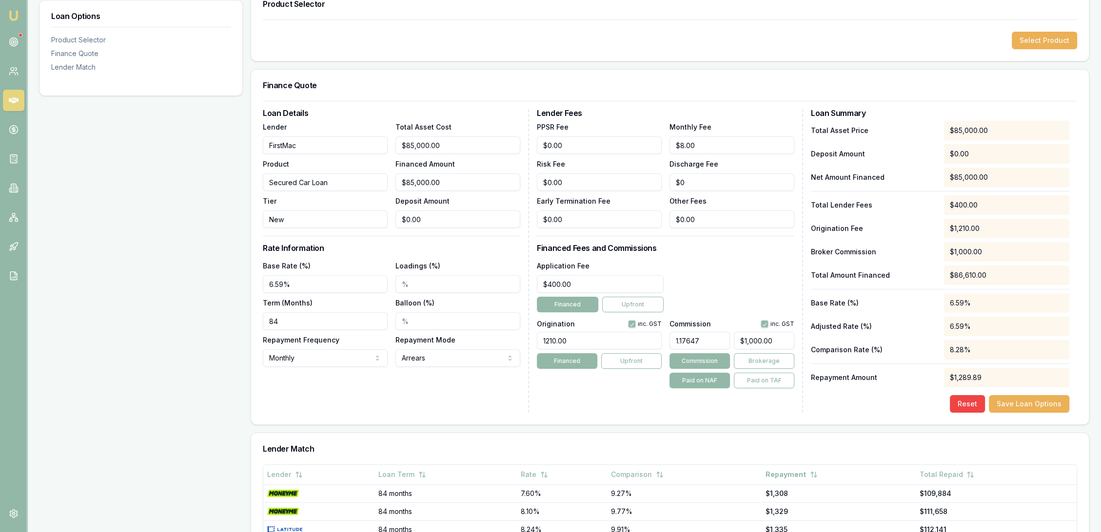
type input "1.18%"
click at [668, 409] on div "Lender Fees PPSR Fee $0.00 Monthly Fee $8.00 Risk Fee $0.00 Discharge Fee $0 Ea…" at bounding box center [670, 261] width 266 height 304
click at [1037, 407] on button "Save Loan Options" at bounding box center [1029, 404] width 80 height 18
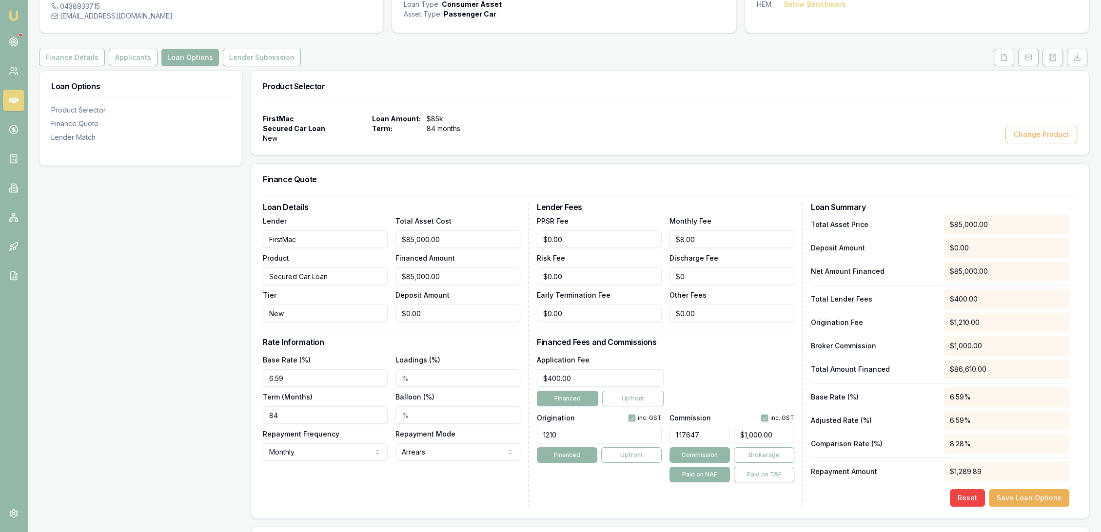
scroll to position [0, 0]
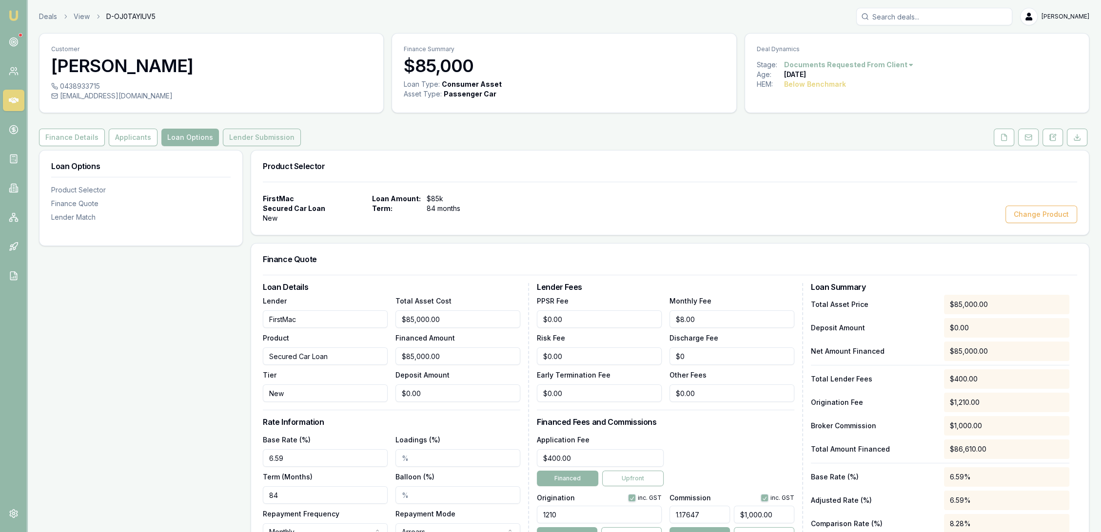
click at [261, 137] on button "Lender Submission" at bounding box center [262, 138] width 78 height 18
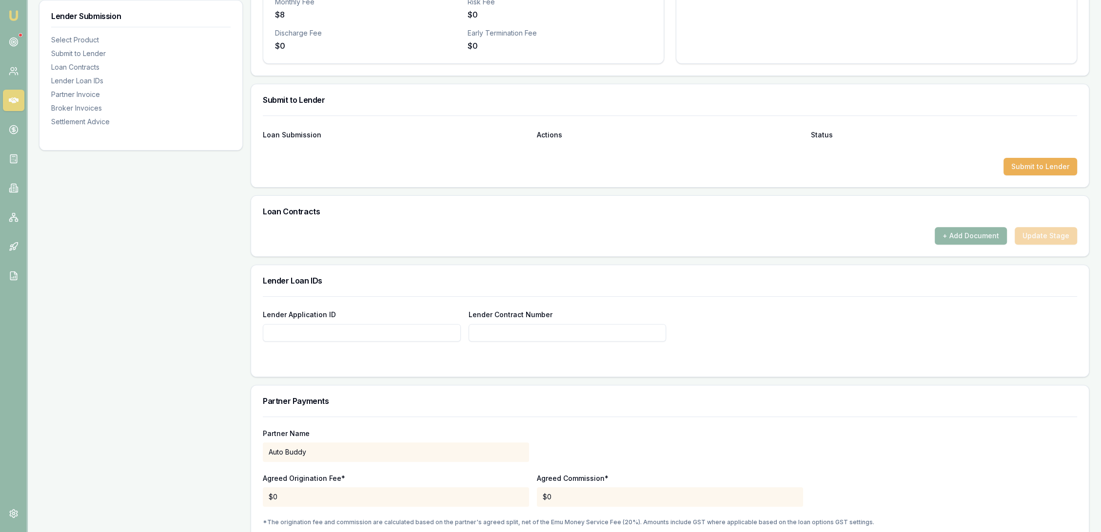
scroll to position [487, 0]
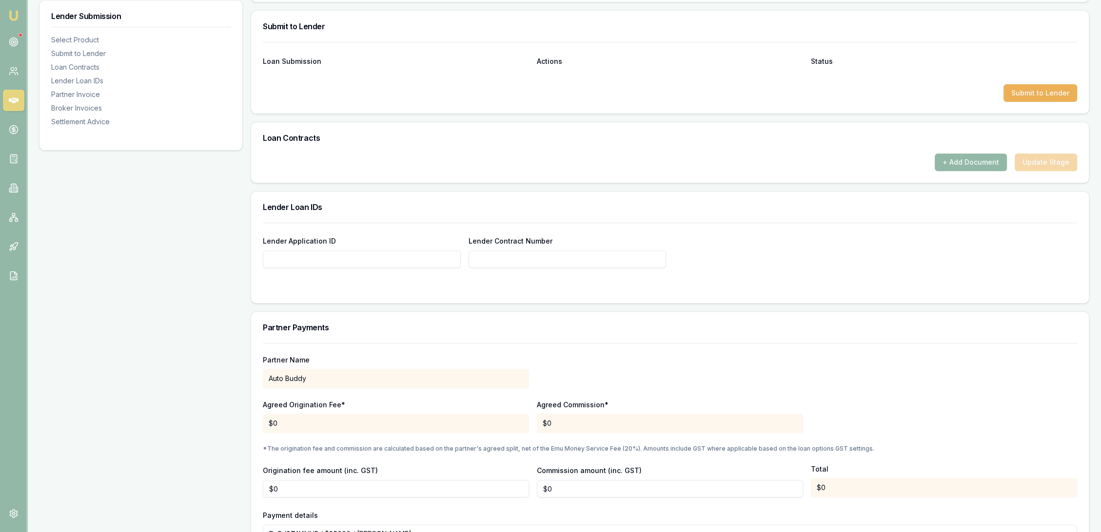
click at [343, 263] on input "Lender Application ID" at bounding box center [362, 260] width 198 height 18
type input "80307271"
click at [338, 279] on form "Lender Application ID 80307271 Lender Contract Number 80307271" at bounding box center [670, 257] width 814 height 69
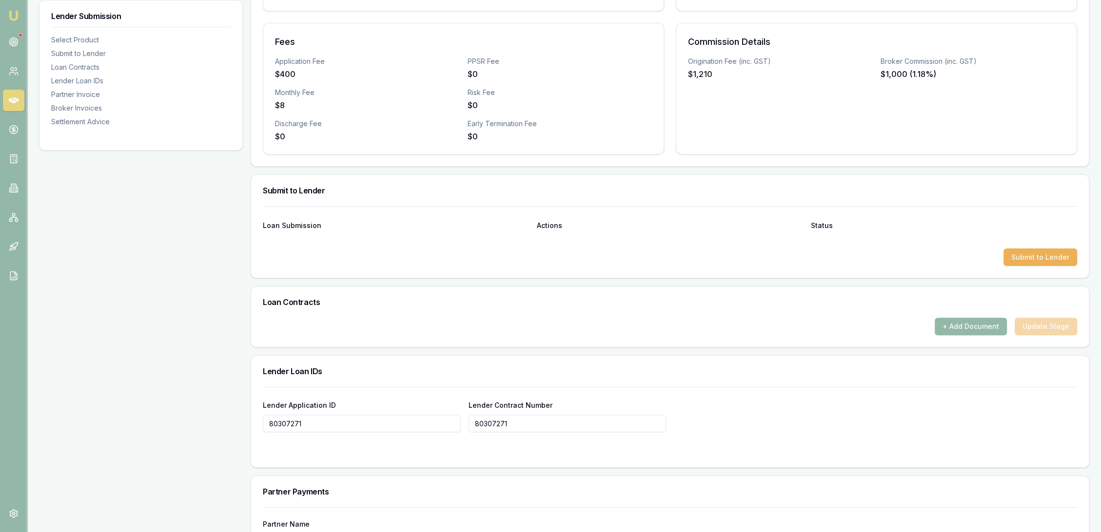
scroll to position [218, 0]
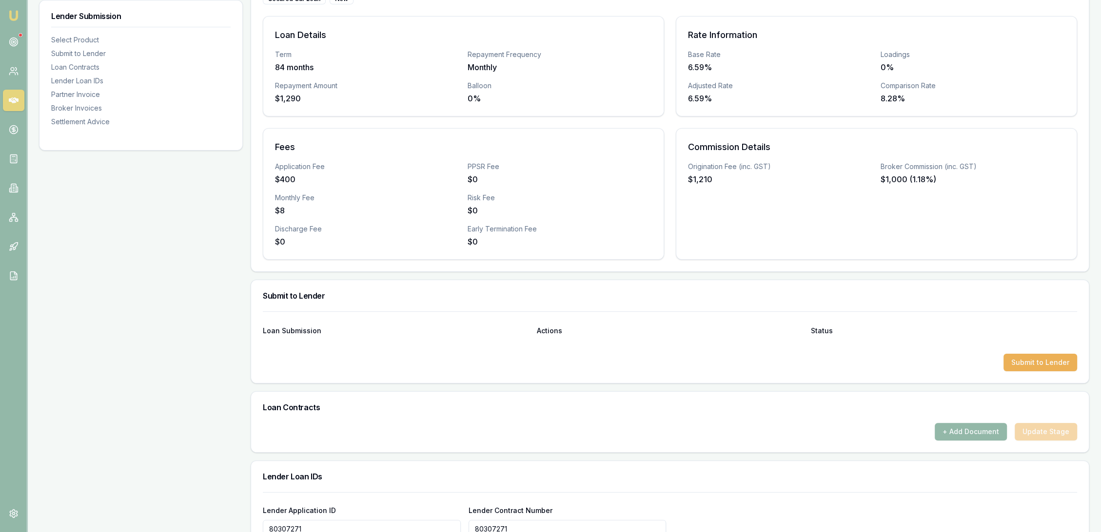
type input "80307271"
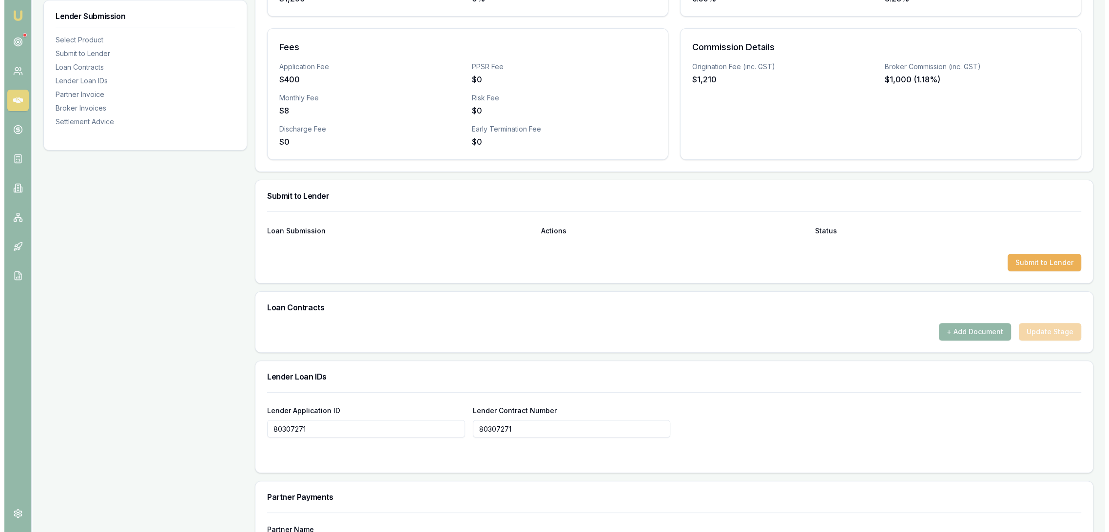
scroll to position [325, 0]
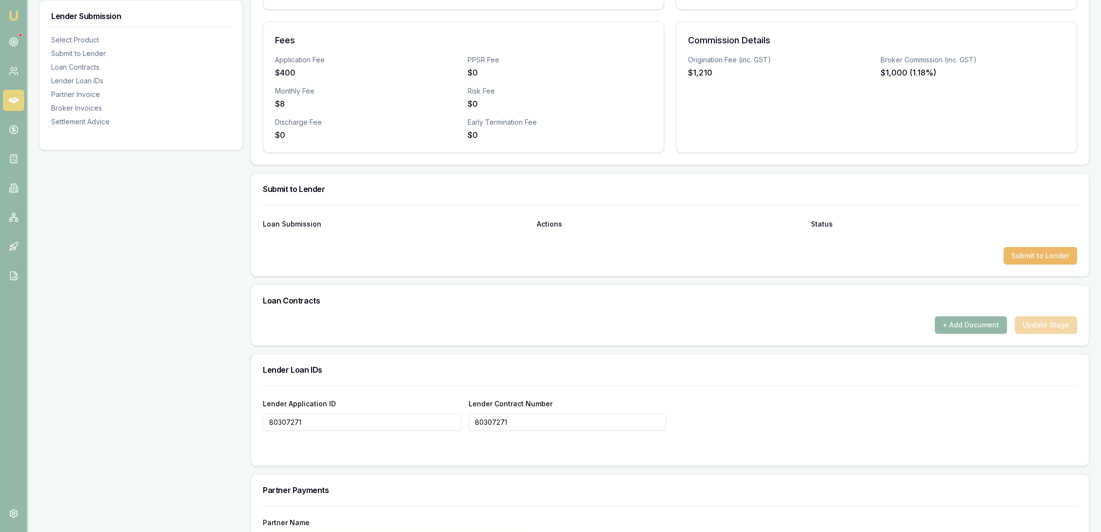
click at [1053, 252] on button "Submit to Lender" at bounding box center [1040, 256] width 74 height 18
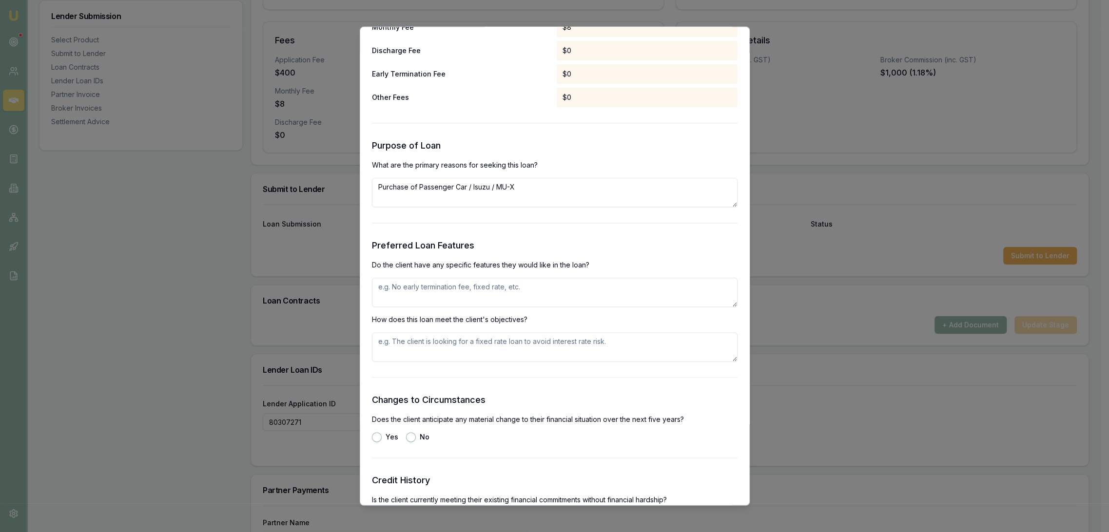
scroll to position [820, 0]
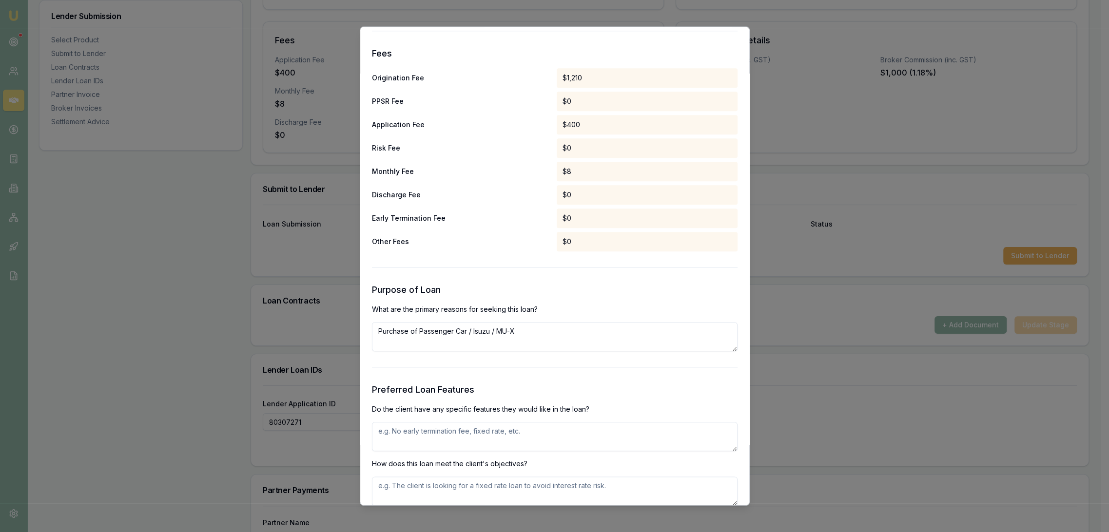
click at [427, 434] on textarea at bounding box center [555, 437] width 366 height 29
type textarea "Lowest rate and repayment."
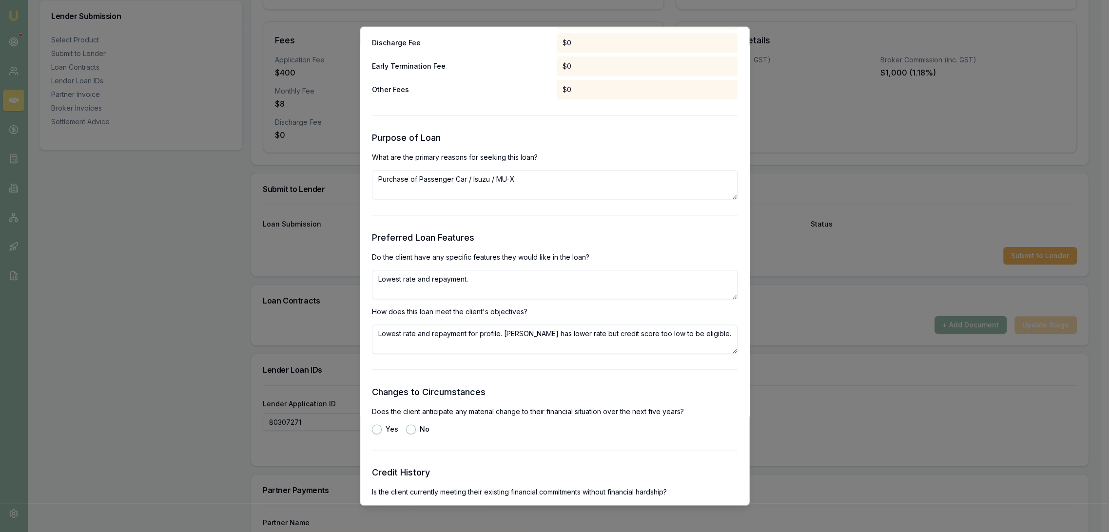
scroll to position [1037, 0]
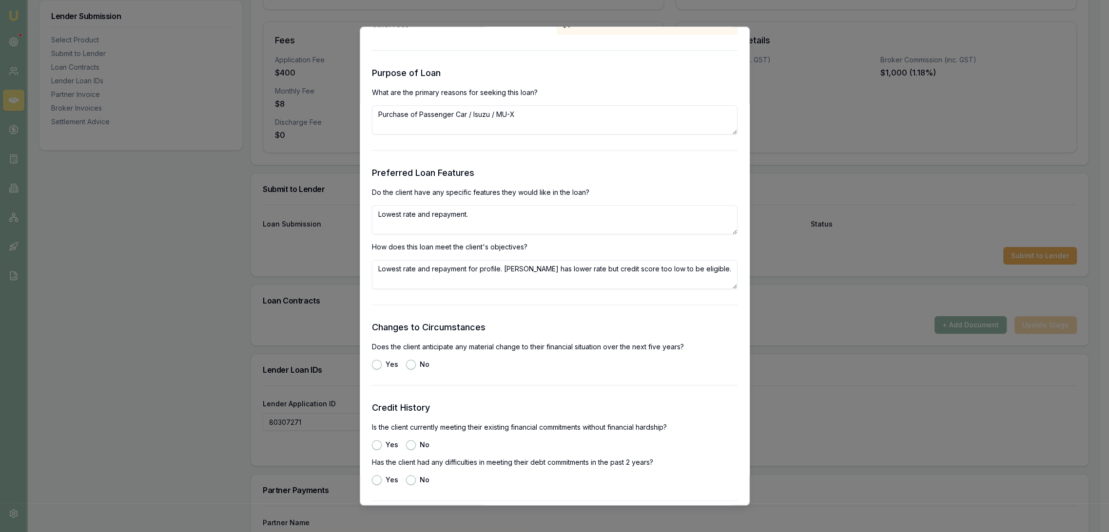
type textarea "Lowest rate and repayment for profile. Liberty has lower rate but credit score …"
click at [415, 362] on div "No" at bounding box center [417, 365] width 23 height 10
click at [411, 366] on button "No" at bounding box center [411, 365] width 10 height 10
radio input "true"
click at [375, 444] on button "Yes" at bounding box center [377, 446] width 10 height 10
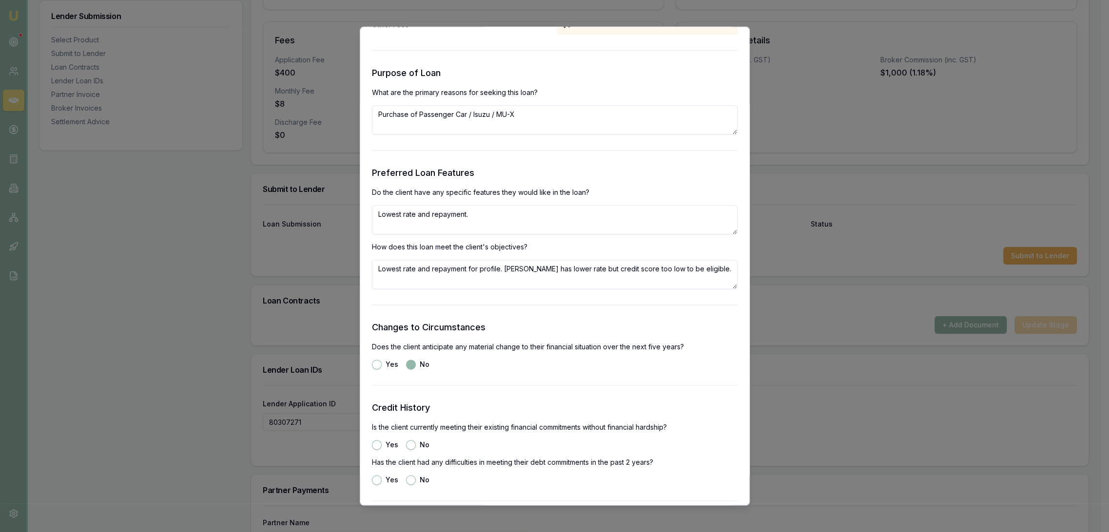
radio input "true"
click at [412, 478] on button "No" at bounding box center [411, 481] width 10 height 10
radio input "true"
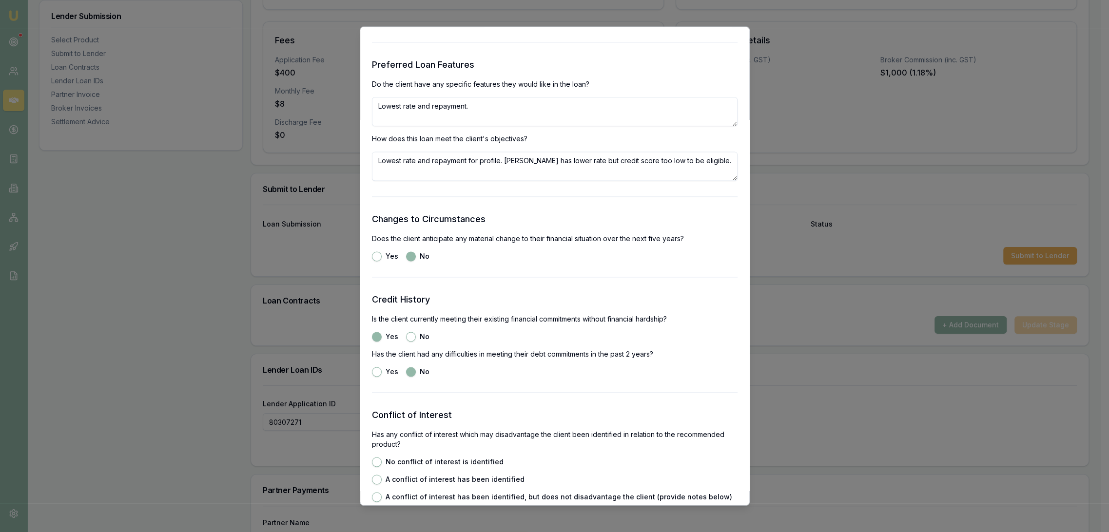
scroll to position [1254, 0]
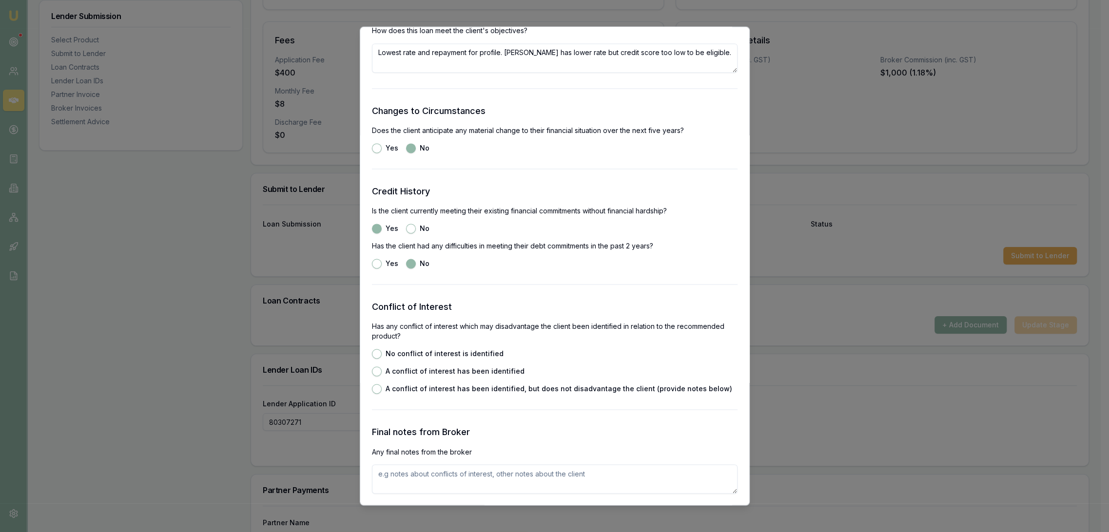
click at [377, 350] on button "No conflict of interest is identified" at bounding box center [377, 355] width 10 height 10
radio input "true"
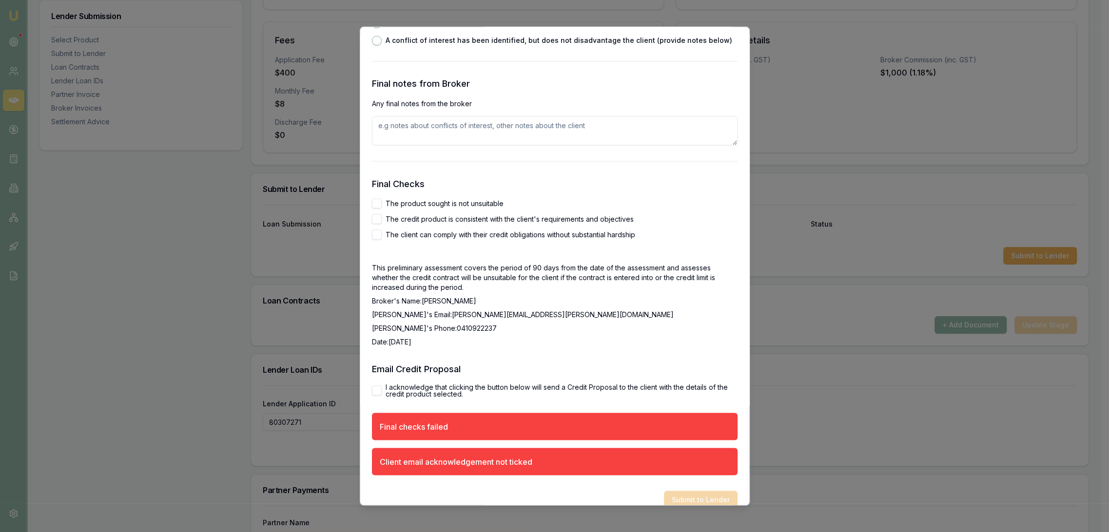
scroll to position [1617, 0]
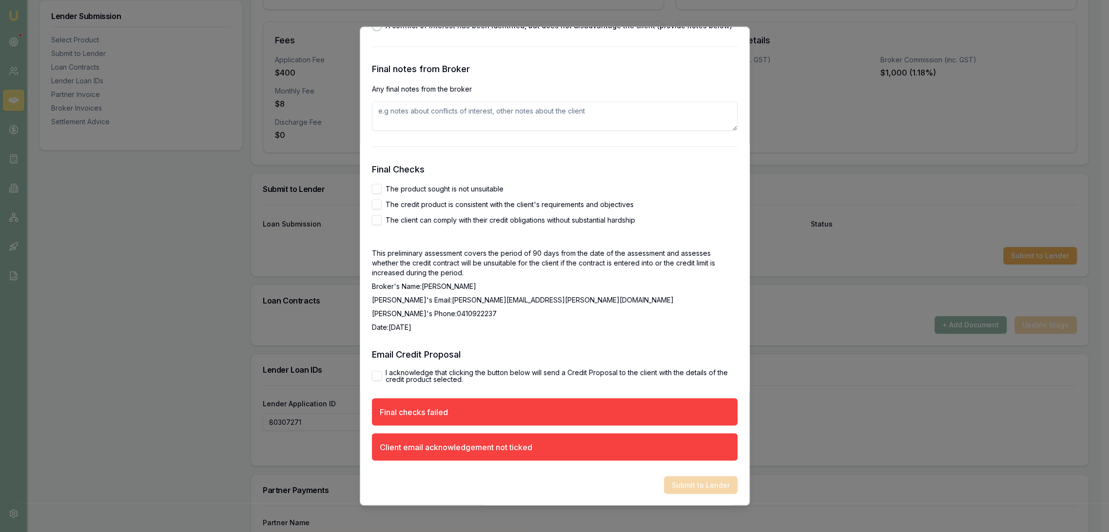
click at [377, 377] on button "I acknowledge that clicking the button below will send a Credit Proposal to the…" at bounding box center [377, 376] width 10 height 10
checkbox input "true"
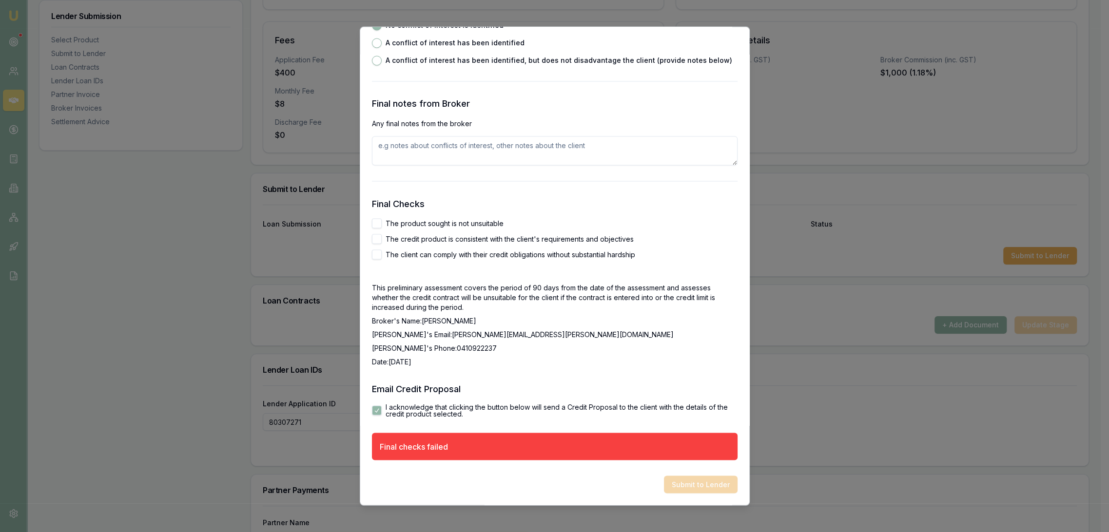
click at [373, 223] on button "The product sought is not unsuitable" at bounding box center [377, 224] width 10 height 10
checkbox input "true"
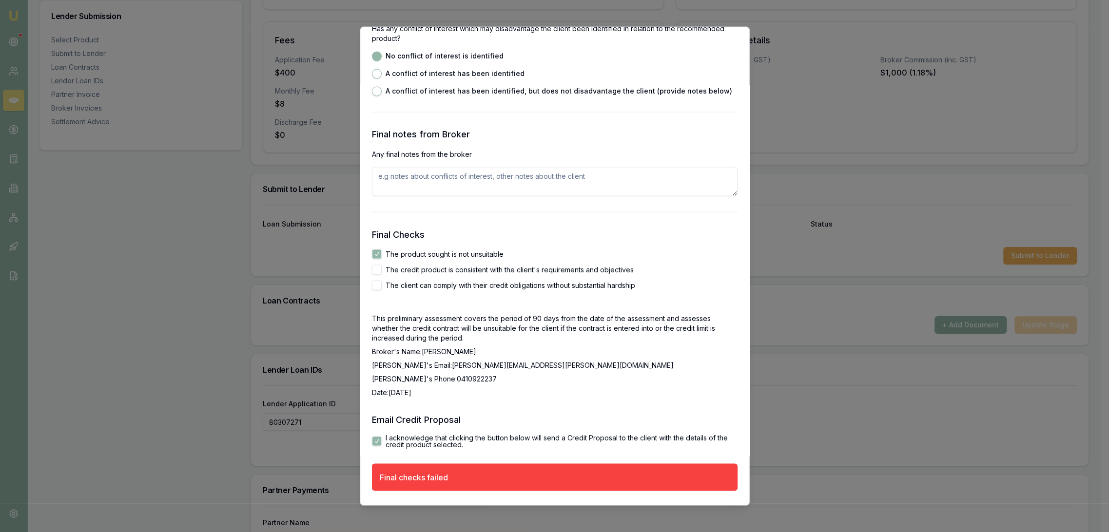
scroll to position [1571, 0]
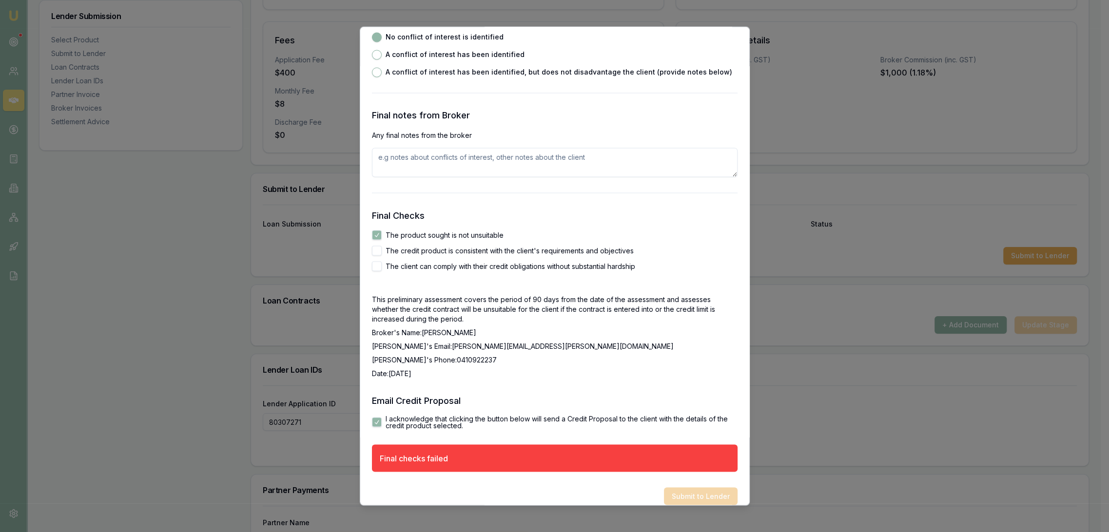
click at [374, 249] on button "The credit product is consistent with the client's requirements and objectives" at bounding box center [377, 251] width 10 height 10
checkbox input "true"
click at [377, 267] on button "The client can comply with their credit obligations without substantial hardship" at bounding box center [377, 267] width 10 height 10
checkbox input "true"
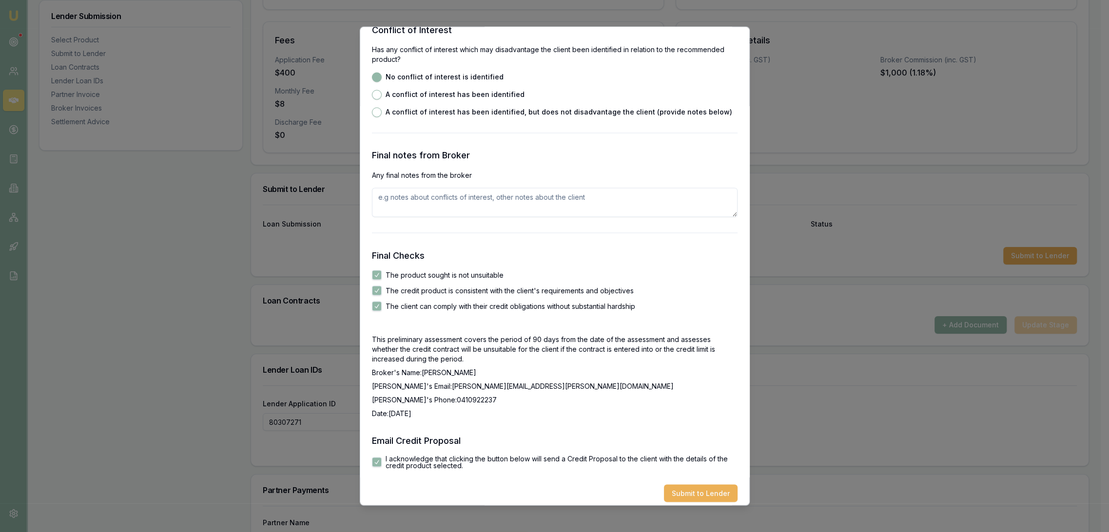
scroll to position [1539, 0]
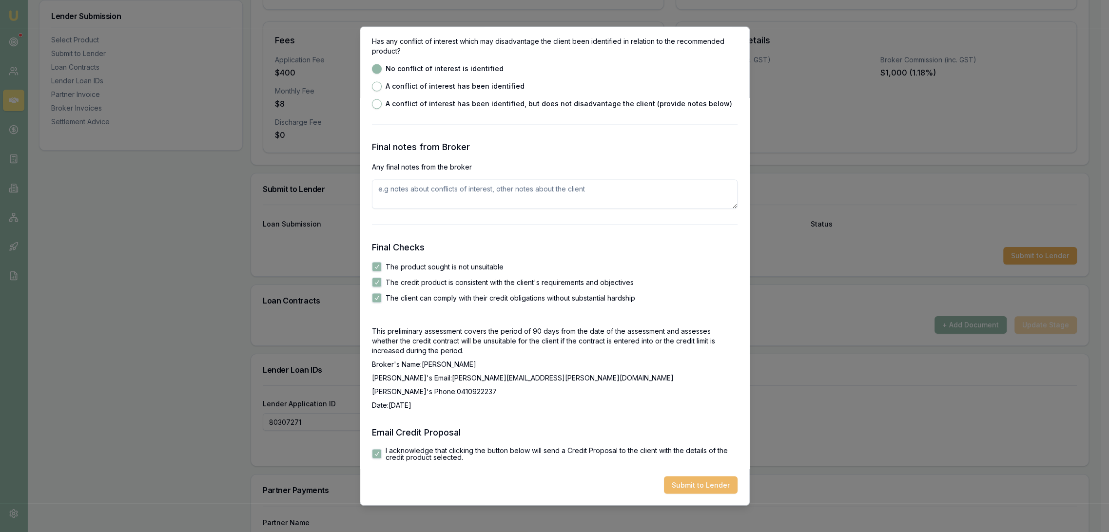
click at [682, 483] on button "Submit to Lender" at bounding box center [701, 486] width 74 height 18
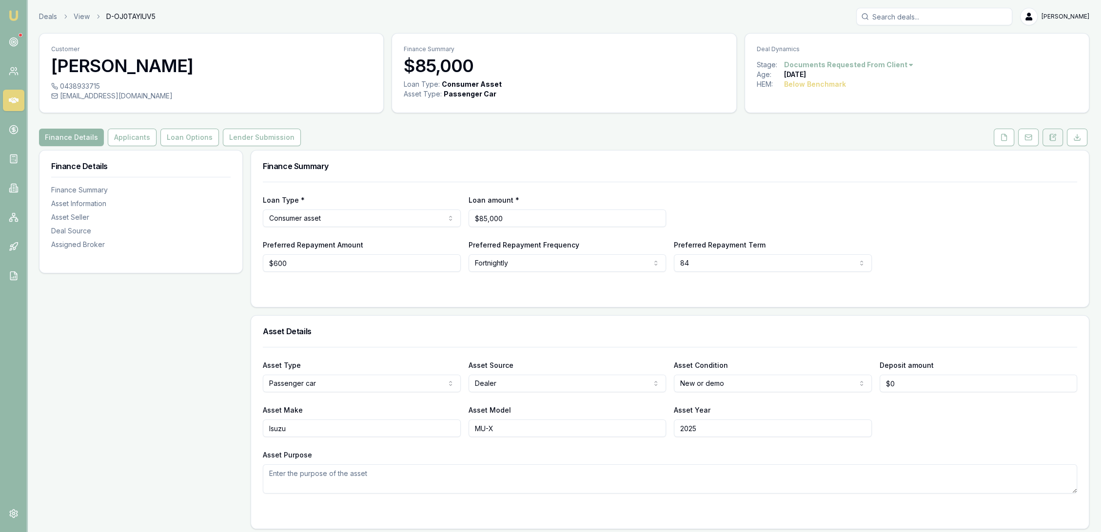
click at [1059, 134] on button at bounding box center [1052, 138] width 20 height 18
click at [16, 15] on img at bounding box center [14, 16] width 12 height 12
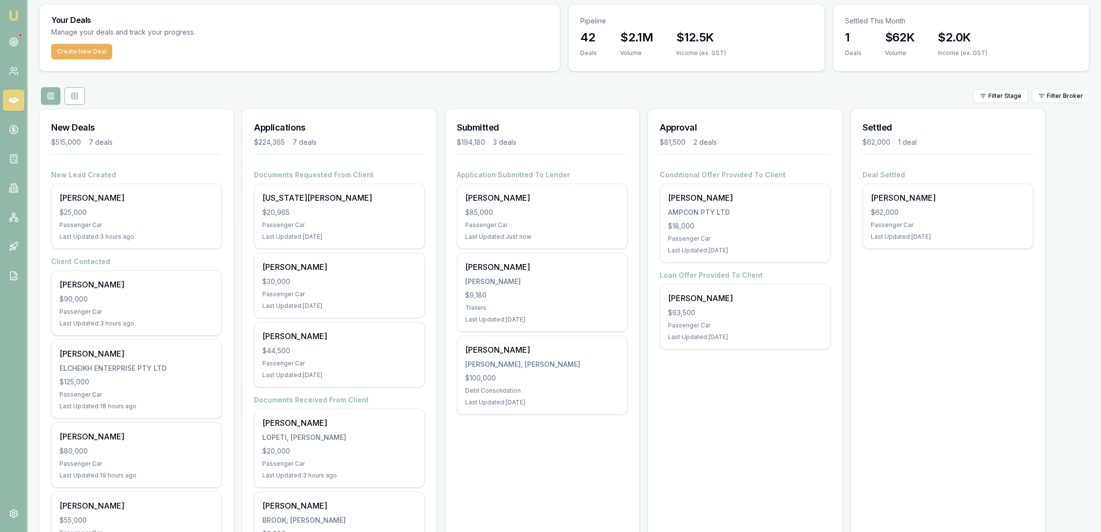
scroll to position [54, 0]
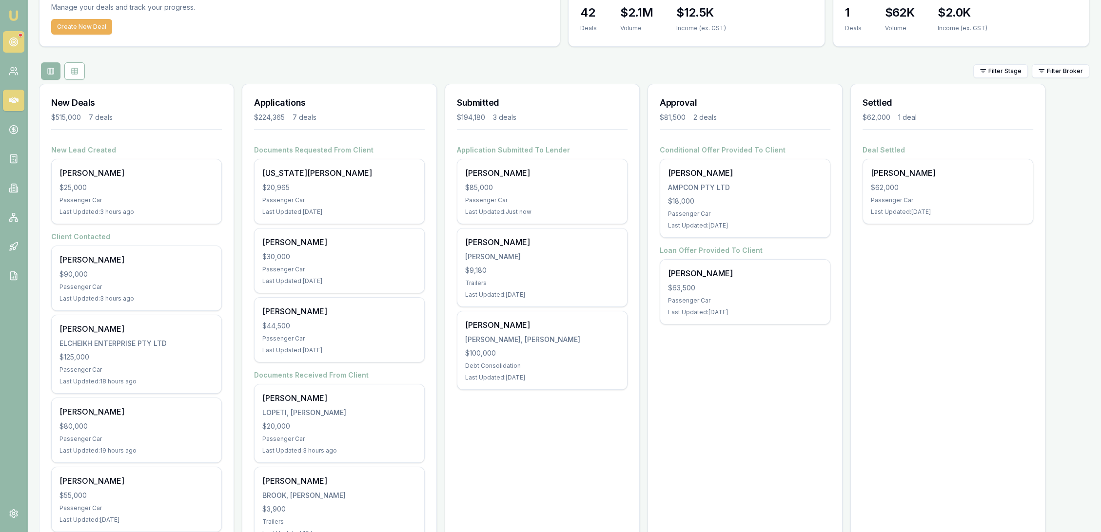
click at [16, 40] on icon at bounding box center [14, 42] width 10 height 10
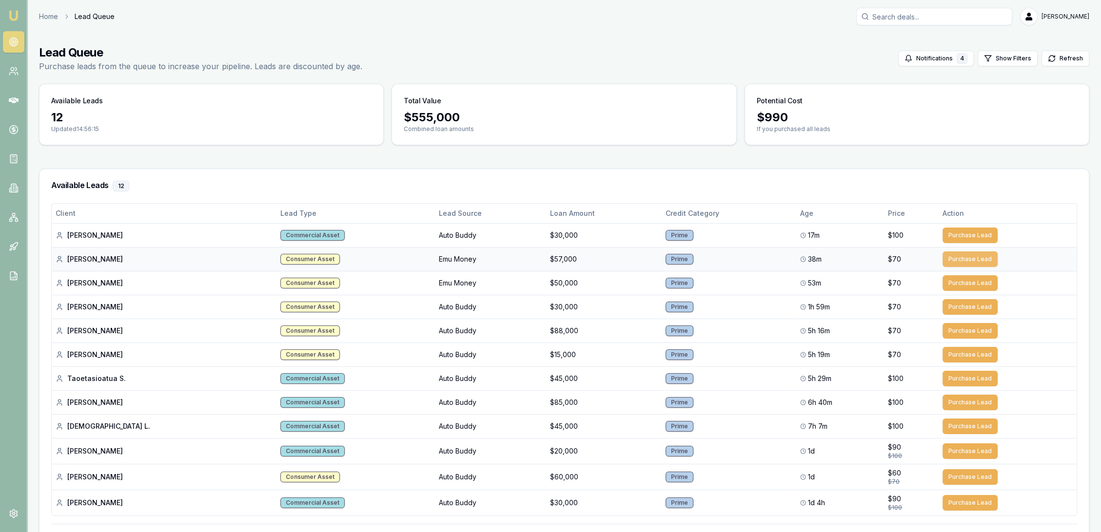
click at [970, 261] on button "Purchase Lead" at bounding box center [969, 260] width 55 height 16
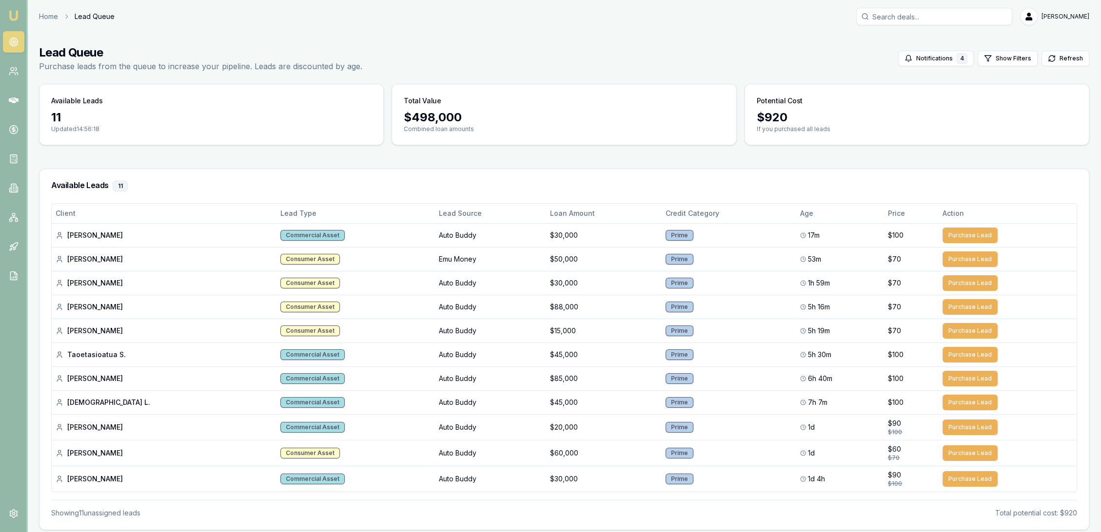
click at [13, 17] on img at bounding box center [14, 16] width 12 height 12
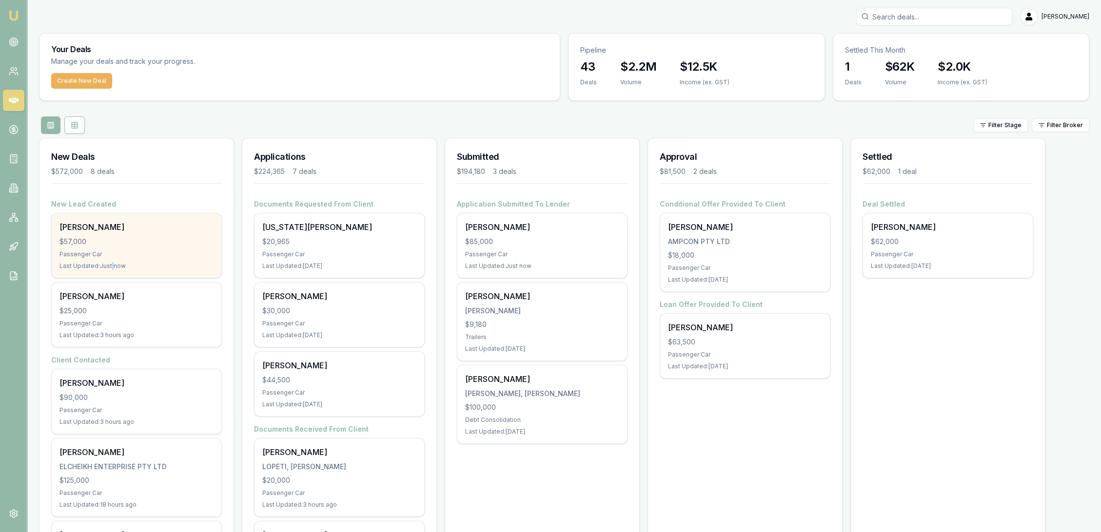
click at [112, 262] on div "Last Updated: Just now" at bounding box center [136, 266] width 154 height 8
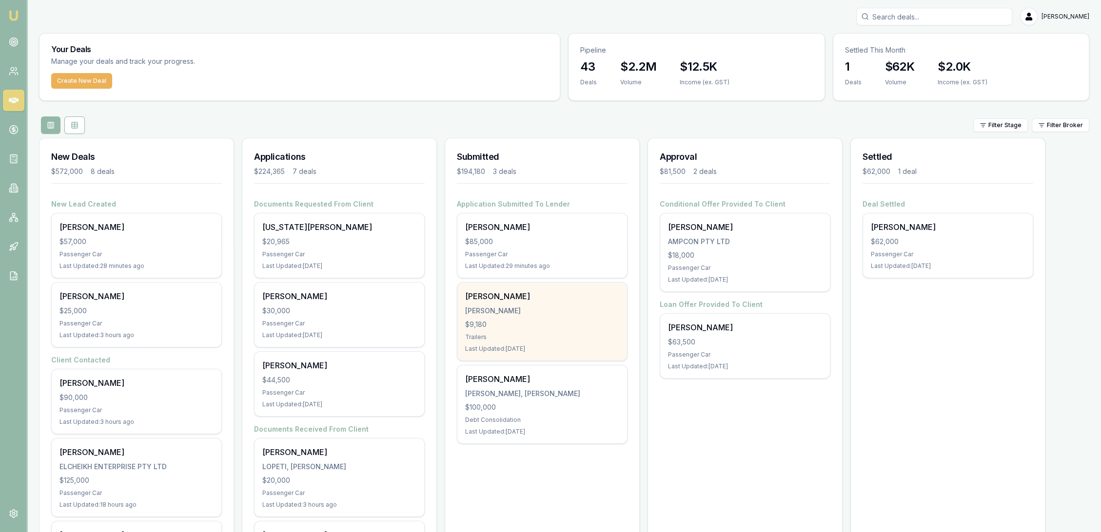
click at [551, 334] on div "Trailers" at bounding box center [542, 337] width 154 height 8
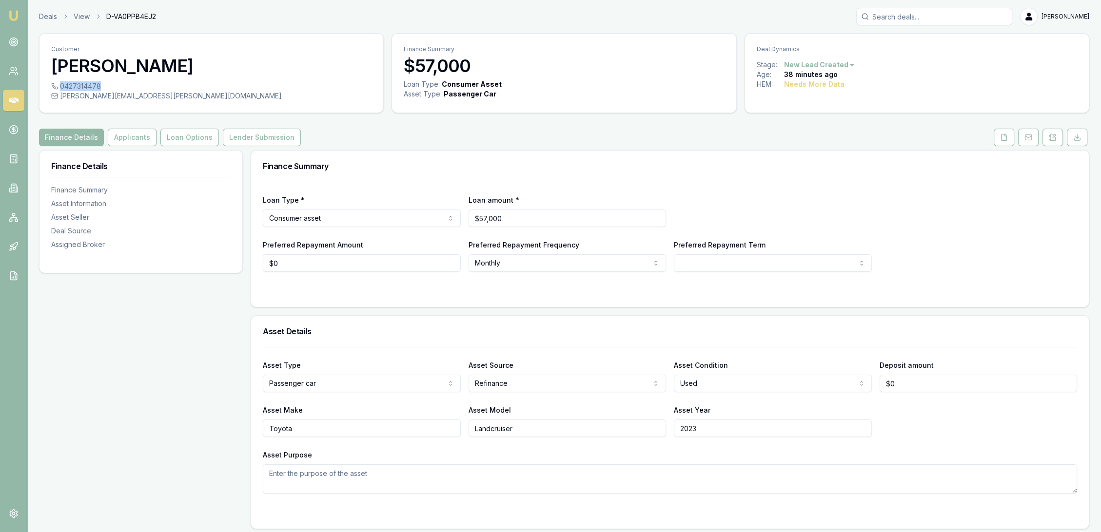
drag, startPoint x: 60, startPoint y: 85, endPoint x: 100, endPoint y: 86, distance: 39.5
click at [100, 86] on div "0427314478" at bounding box center [211, 86] width 320 height 10
copy div "0427314478"
click at [128, 135] on button "Applicants" at bounding box center [132, 138] width 49 height 18
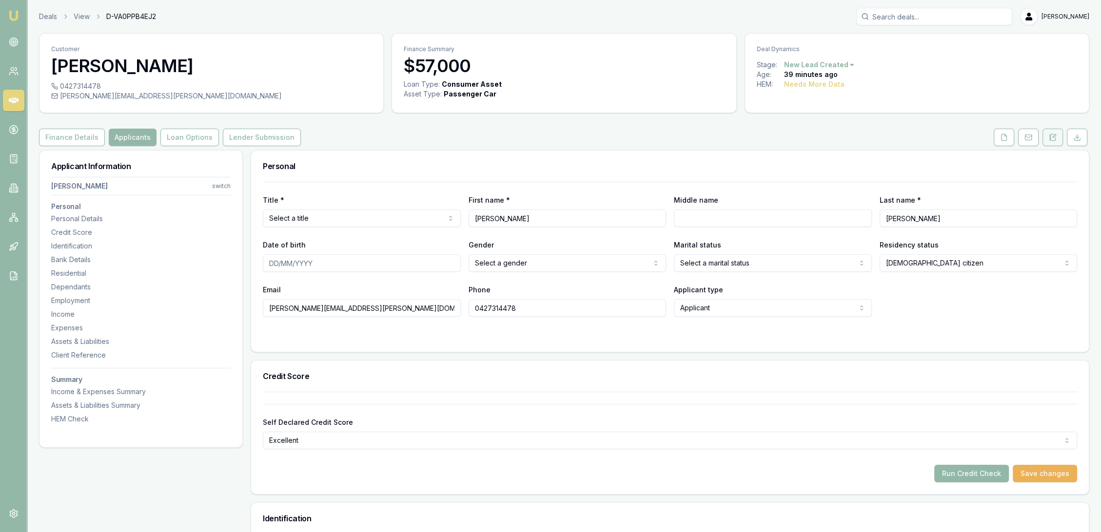
click at [1049, 136] on icon at bounding box center [1053, 138] width 8 height 8
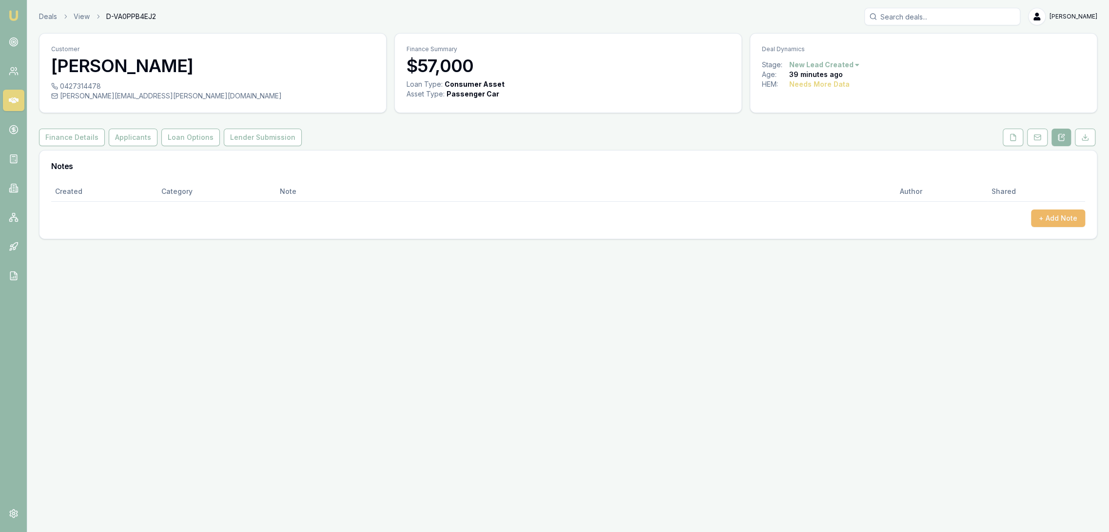
click at [1055, 217] on button "+ Add Note" at bounding box center [1058, 219] width 54 height 18
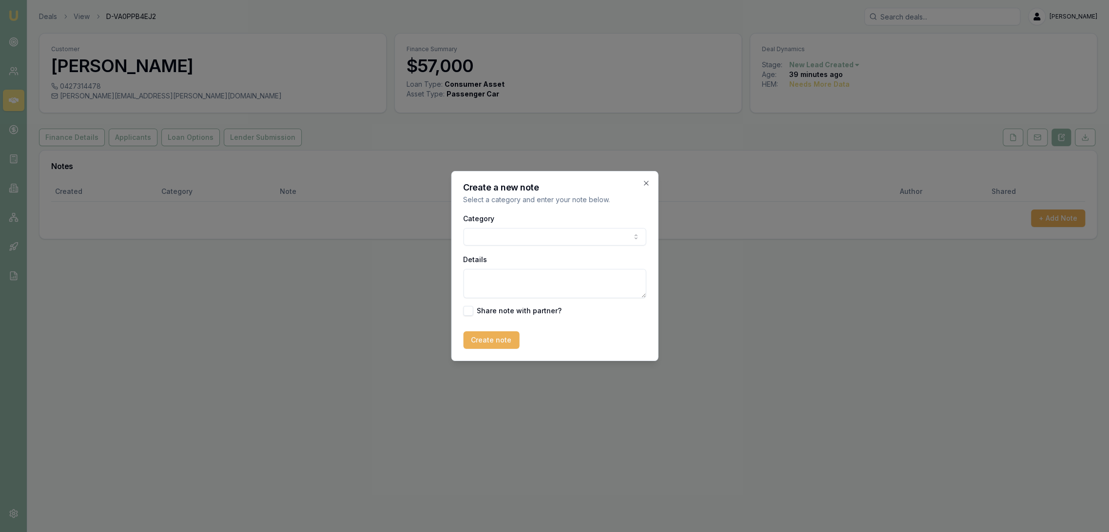
click at [507, 233] on body "Emu Broker Deals View D-VA0PPB4EJ2 Robyn Adams Toggle Menu Customer Dylan Merce…" at bounding box center [554, 266] width 1109 height 532
click at [544, 221] on body "Emu Broker Deals View D-VA0PPB4EJ2 Robyn Adams Toggle Menu Customer Dylan Merce…" at bounding box center [554, 266] width 1109 height 532
click at [533, 280] on textarea "Details" at bounding box center [554, 283] width 183 height 29
type textarea "EMU - refinance - NSW - CONSUMER"
click at [497, 340] on button "Create note" at bounding box center [491, 340] width 56 height 18
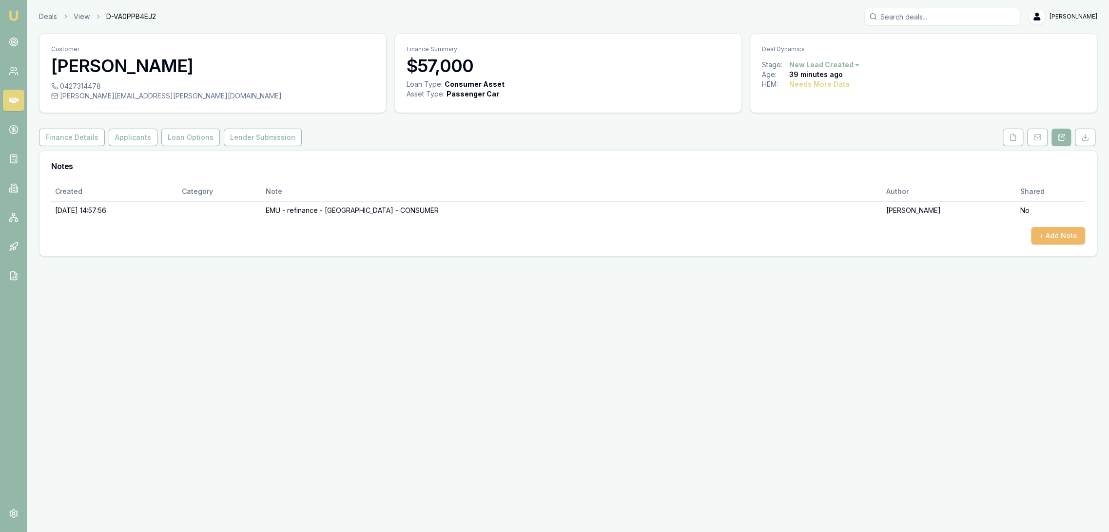
click at [1052, 238] on button "+ Add Note" at bounding box center [1058, 236] width 54 height 18
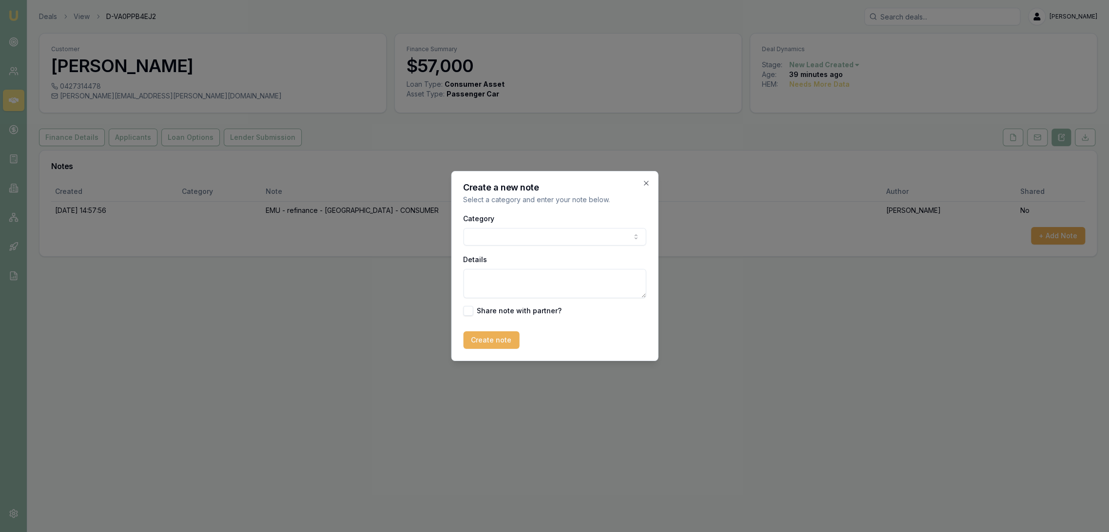
click at [517, 238] on body "Emu Broker Deals View D-VA0PPB4EJ2 Robyn Adams Toggle Menu Customer Dylan Merce…" at bounding box center [554, 266] width 1109 height 532
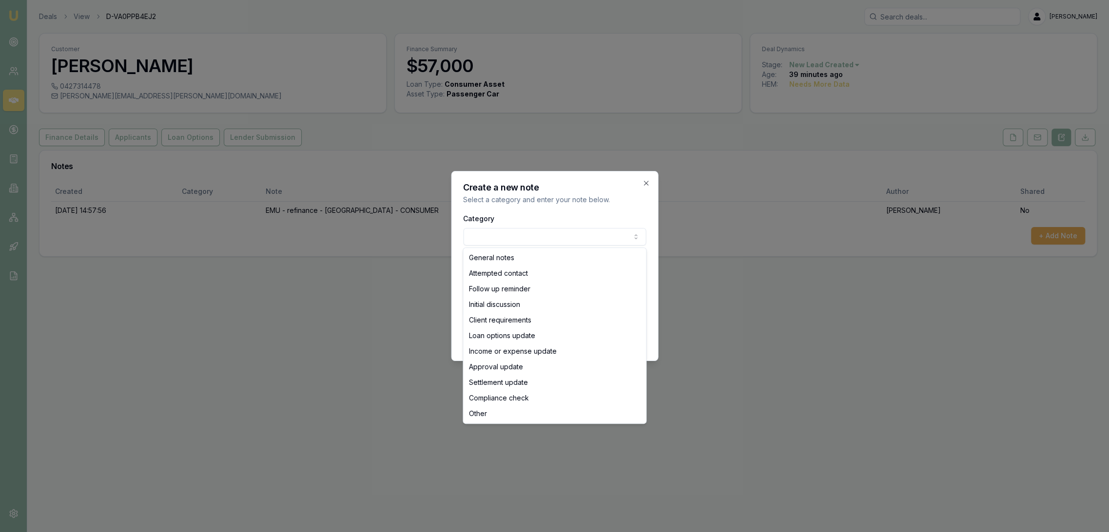
select select "ATTEMPTED_CONTACT"
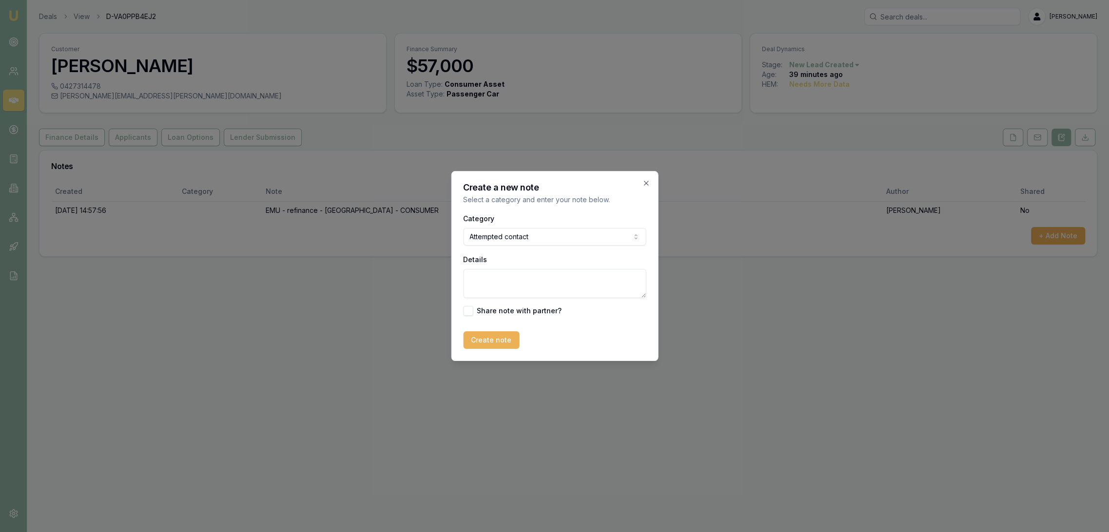
click at [500, 281] on textarea "Details" at bounding box center [554, 283] width 183 height 29
type textarea "d"
type textarea "D1C1 - no message can be left - sent text and emailed."
click at [487, 339] on button "Create note" at bounding box center [491, 340] width 56 height 18
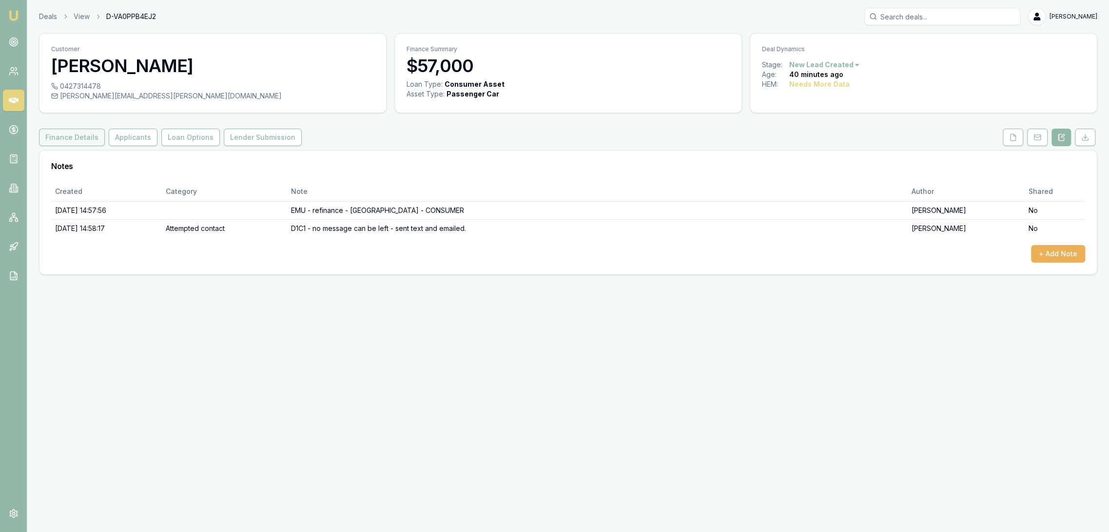
click at [71, 136] on button "Finance Details" at bounding box center [72, 138] width 66 height 18
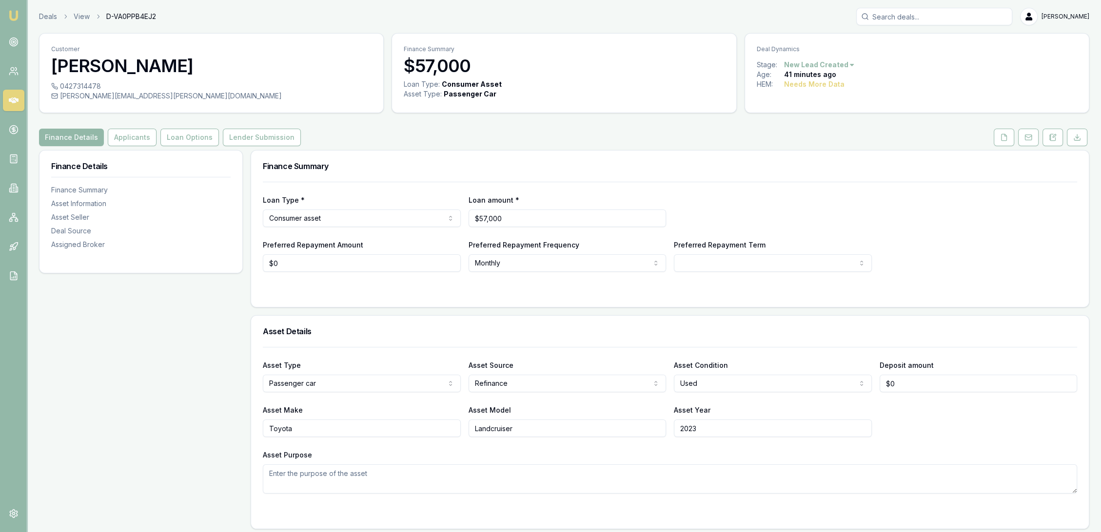
drag, startPoint x: 1054, startPoint y: 143, endPoint x: 1047, endPoint y: 149, distance: 9.7
click at [1054, 143] on button at bounding box center [1052, 138] width 20 height 18
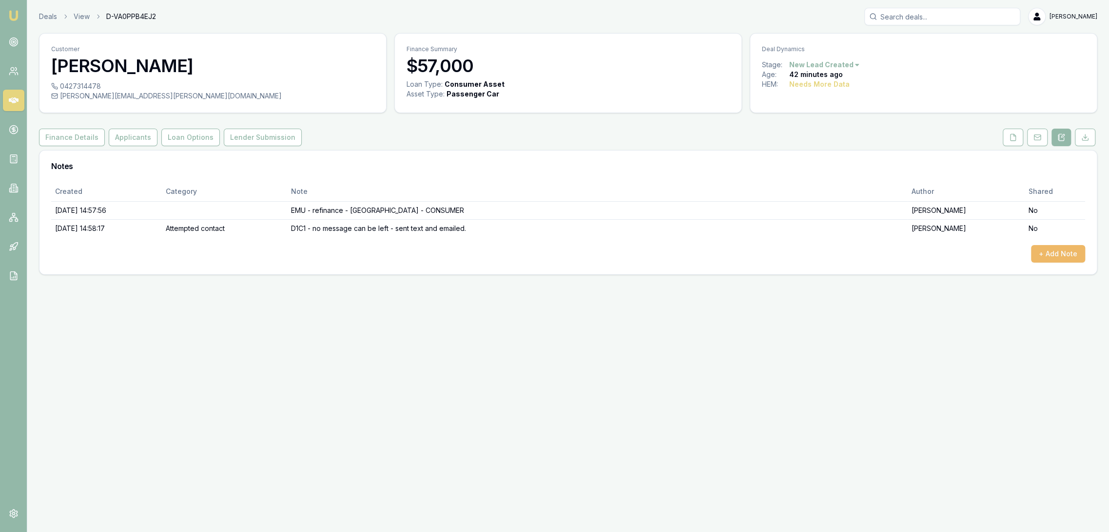
click at [1056, 256] on button "+ Add Note" at bounding box center [1058, 254] width 54 height 18
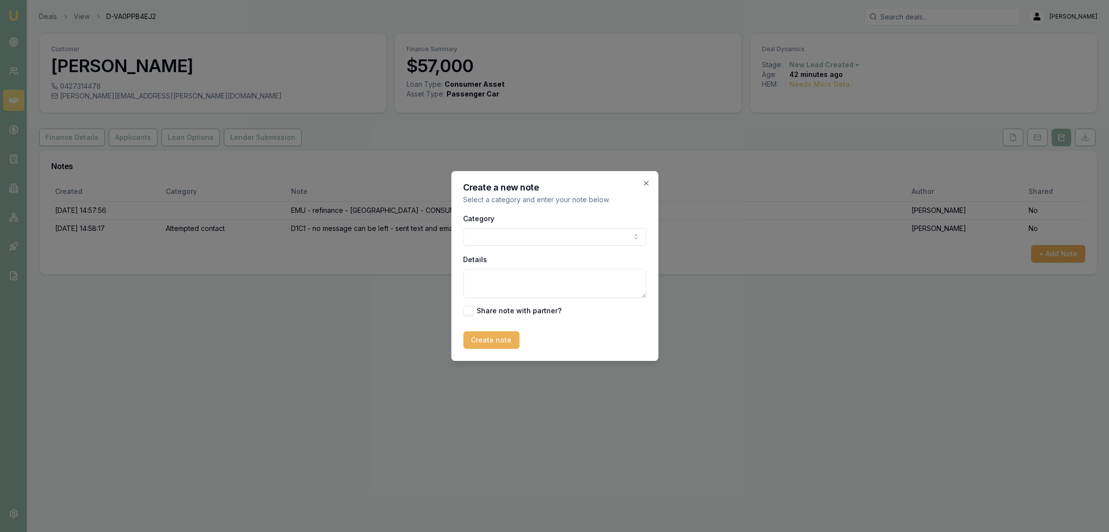
click at [524, 268] on div "Details" at bounding box center [554, 275] width 183 height 45
drag, startPoint x: 538, startPoint y: 279, endPoint x: 539, endPoint y: 274, distance: 5.0
click at [538, 279] on textarea "Details" at bounding box center [554, 283] width 183 height 29
type textarea "TEXT RCD - 7 yr loan term"
click at [496, 338] on button "Create note" at bounding box center [491, 340] width 56 height 18
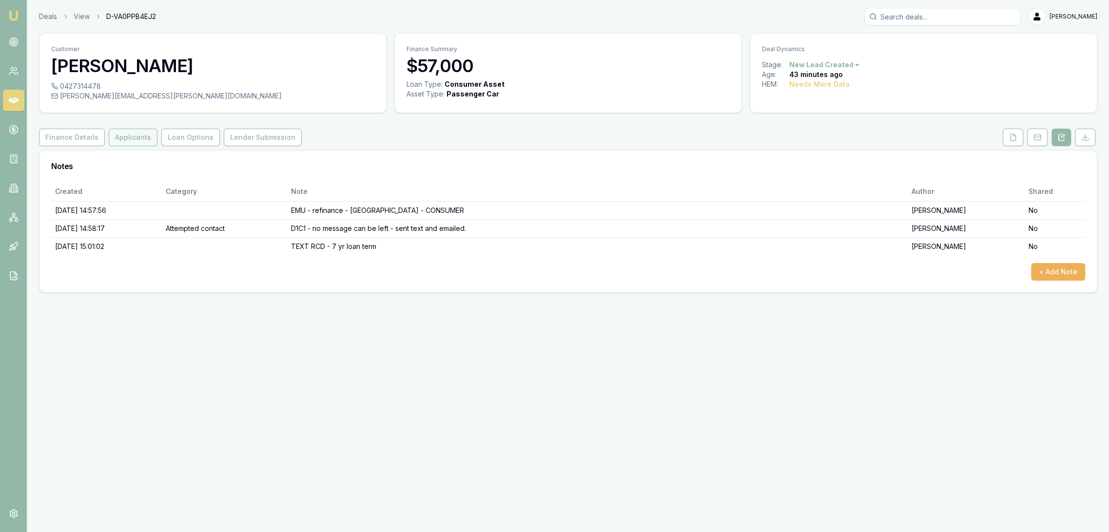
click at [148, 145] on button "Applicants" at bounding box center [133, 138] width 49 height 18
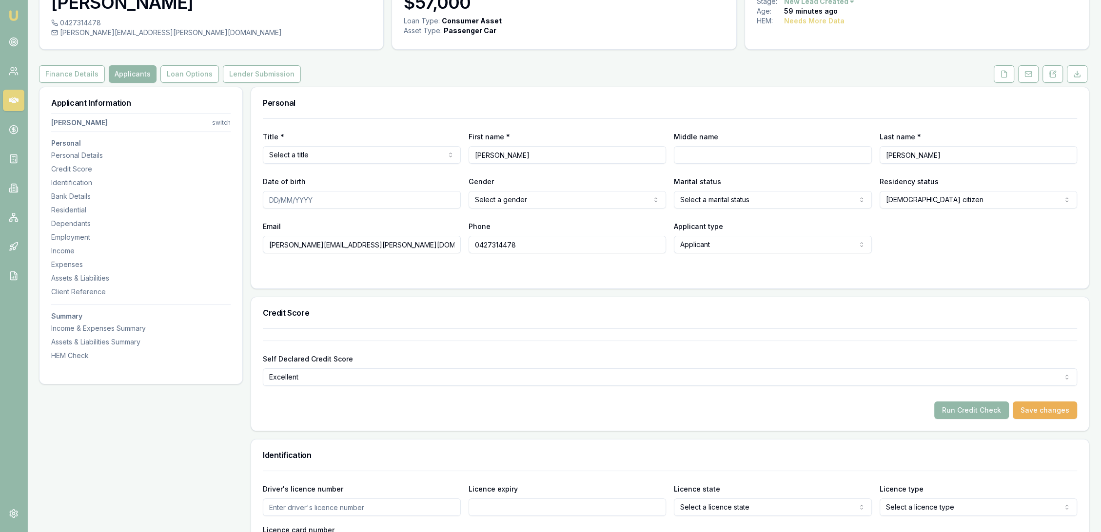
scroll to position [54, 0]
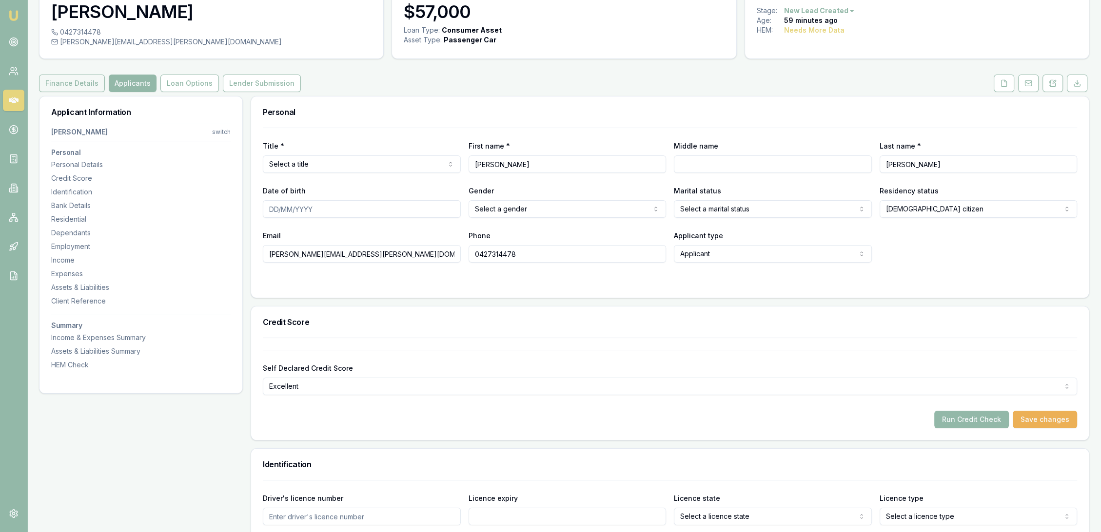
click at [73, 81] on button "Finance Details" at bounding box center [72, 84] width 66 height 18
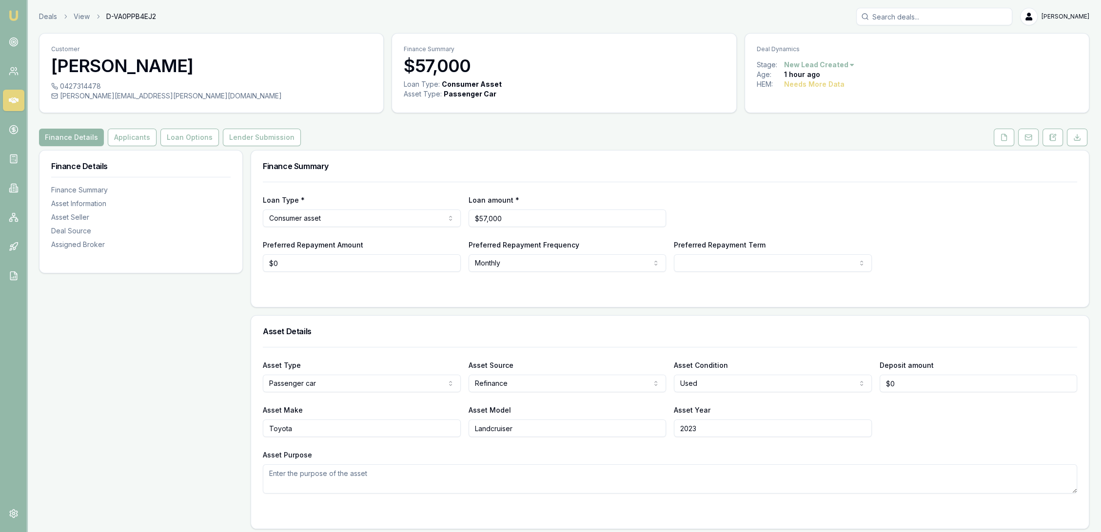
click at [835, 180] on div "Finance Summary" at bounding box center [669, 166] width 837 height 31
click at [695, 266] on html "Emu Broker Deals View D-VA0PPB4EJ2 Robyn Adams Toggle Menu Customer Dylan Merce…" at bounding box center [550, 266] width 1101 height 532
select select "84"
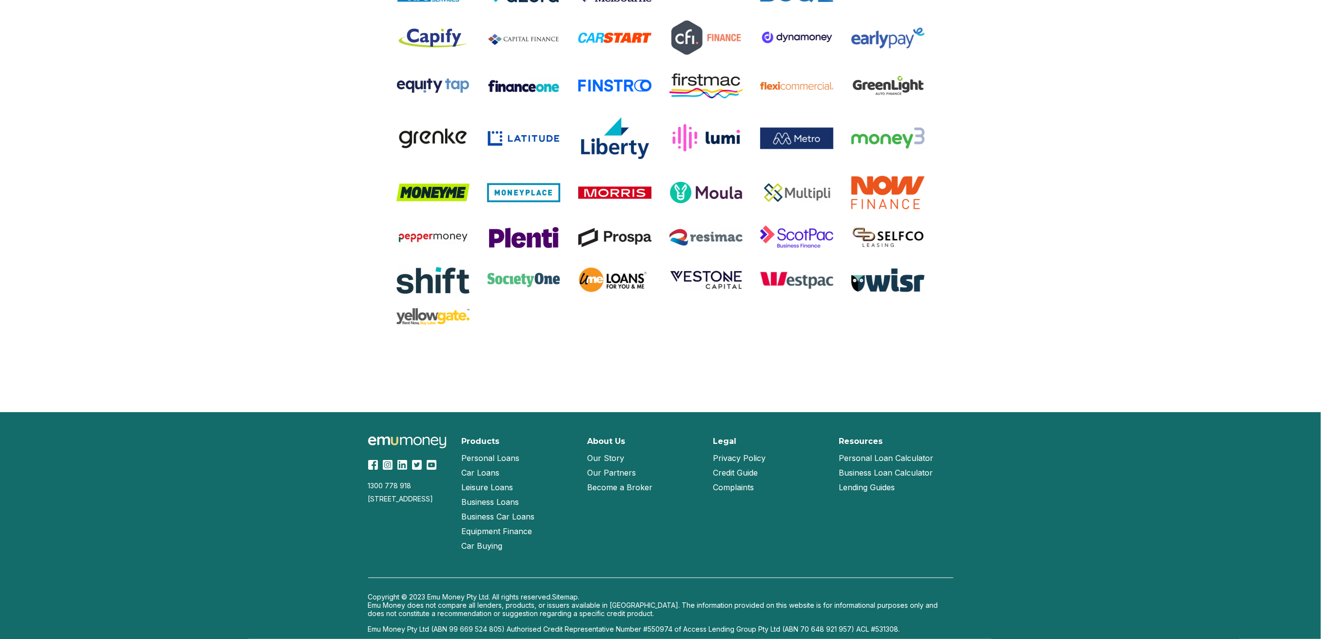
scroll to position [1865, 0]
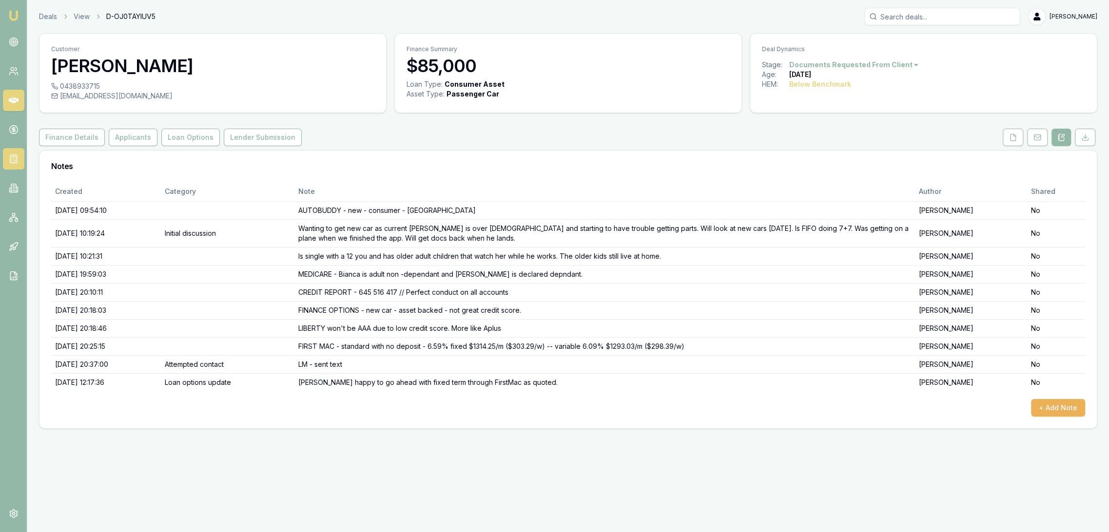
click at [12, 162] on icon at bounding box center [14, 159] width 10 height 10
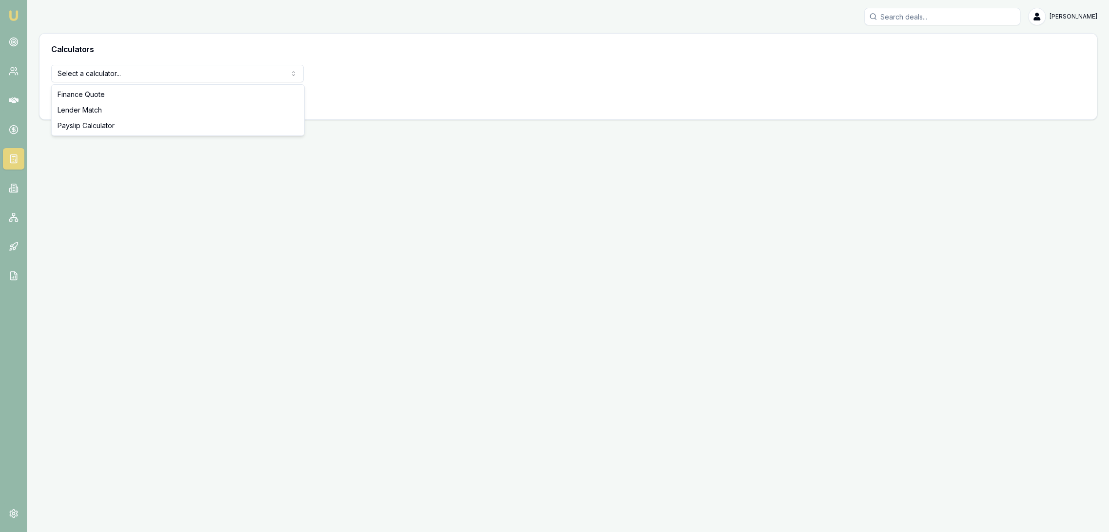
click at [90, 67] on html "Emu Broker [PERSON_NAME] Toggle Menu Calculators Select a calculator... Finance…" at bounding box center [554, 266] width 1109 height 532
click at [84, 99] on button "View Calculator" at bounding box center [86, 99] width 70 height 18
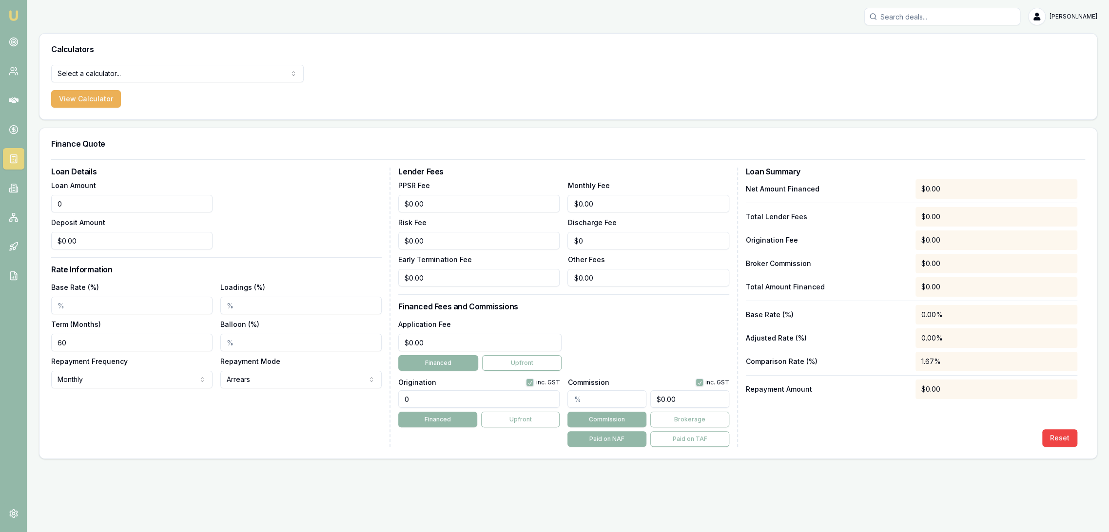
drag, startPoint x: 22, startPoint y: 200, endPoint x: 16, endPoint y: 200, distance: 6.3
click at [16, 200] on div "Emu Broker [PERSON_NAME] Toggle Menu Calculators Select a calculator... Finance…" at bounding box center [554, 266] width 1109 height 532
type input "$57,000.00"
click at [68, 305] on input "Base Rate (%)" at bounding box center [131, 306] width 161 height 18
click at [90, 308] on input "Base Rate (%)" at bounding box center [131, 306] width 161 height 18
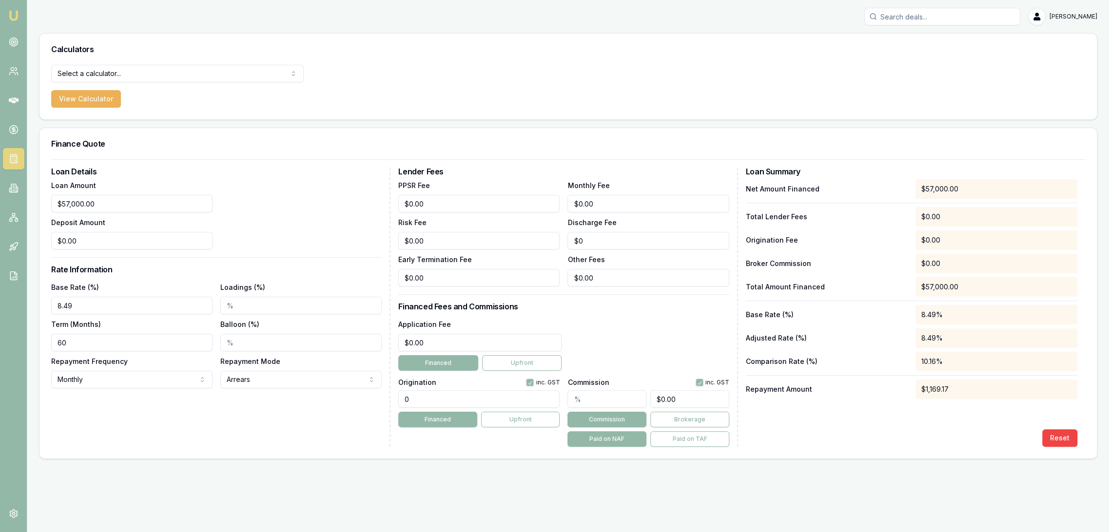
type input "8.49%"
drag, startPoint x: 63, startPoint y: 341, endPoint x: 43, endPoint y: 344, distance: 20.7
click at [43, 344] on div "Loan Details Loan Amount $57,000.00 Deposit Amount $0.00 Rate Information Base …" at bounding box center [567, 308] width 1057 height 299
type input "84"
click at [149, 445] on div "Loan Details Loan Amount $57,000.00 Deposit Amount $0.00 Rate Information Base …" at bounding box center [220, 307] width 339 height 279
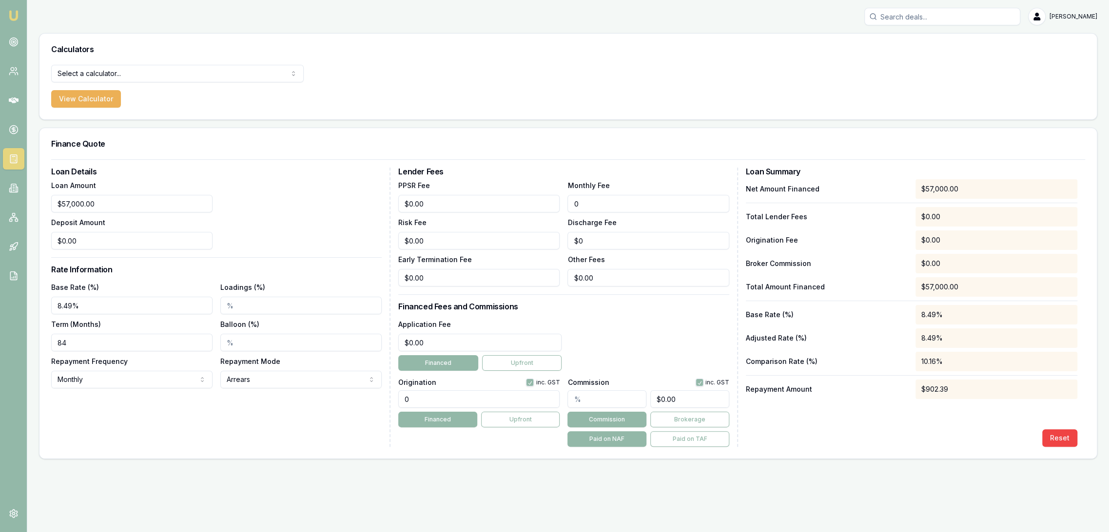
drag, startPoint x: 601, startPoint y: 205, endPoint x: 497, endPoint y: 210, distance: 103.4
click at [499, 209] on div "PPSR Fee $0.00 Monthly Fee 0 Risk Fee $0.00 Discharge Fee $0 Early Termination …" at bounding box center [563, 232] width 330 height 107
type input "$8.00"
drag, startPoint x: 436, startPoint y: 341, endPoint x: 376, endPoint y: 353, distance: 61.2
click at [376, 353] on div "Loan Details Loan Amount $57,000.00 Deposit Amount $0.00 Rate Information Base …" at bounding box center [568, 307] width 1034 height 279
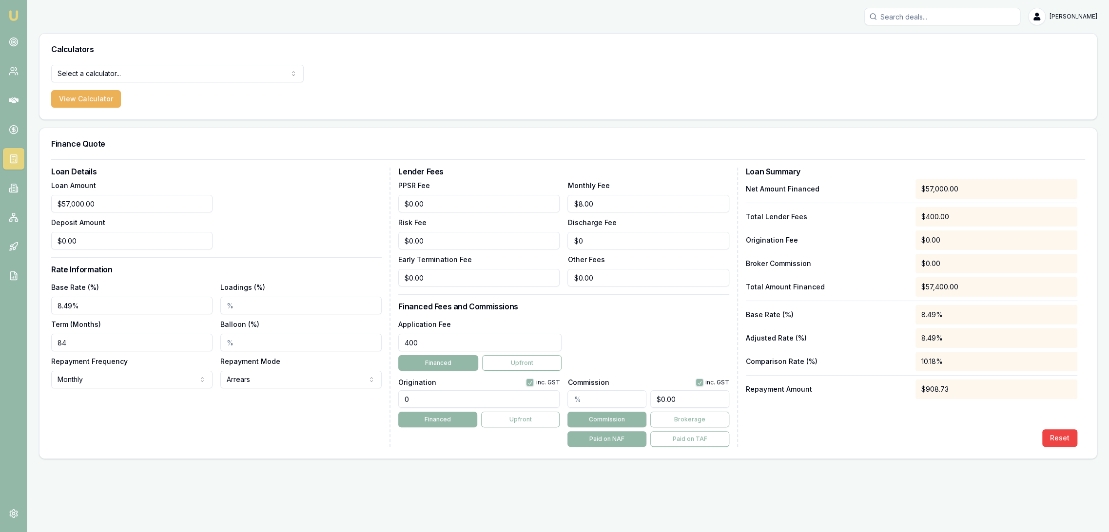
type input "$400.00"
drag, startPoint x: 413, startPoint y: 403, endPoint x: 399, endPoint y: 408, distance: 15.3
click at [402, 408] on div "Origination inc. GST 0 Financed Upfront" at bounding box center [478, 411] width 161 height 72
type input "1210.00"
type input "0"
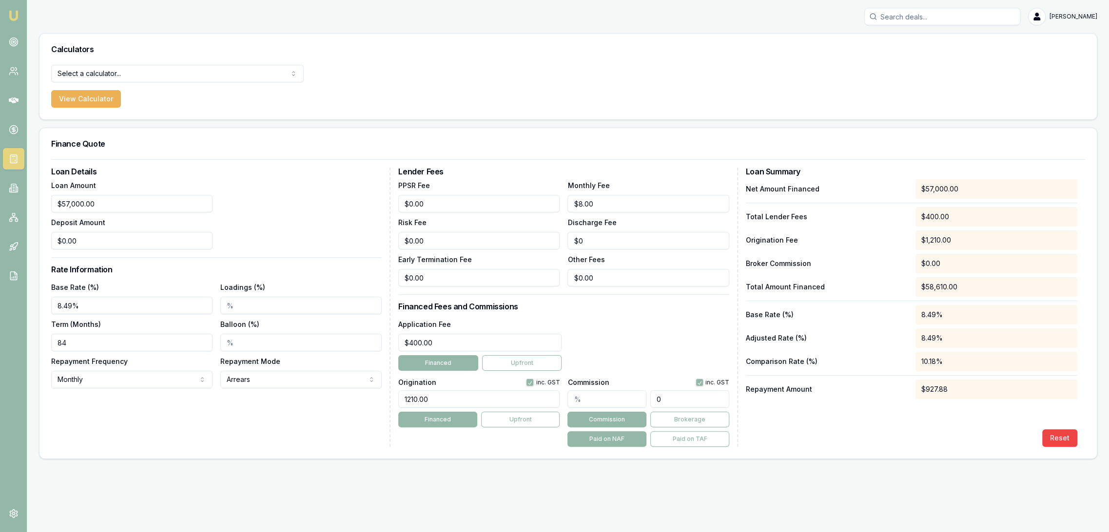
drag, startPoint x: 660, startPoint y: 398, endPoint x: 652, endPoint y: 399, distance: 7.5
click at [652, 399] on input "0" at bounding box center [689, 399] width 79 height 18
type input "0.0017543859649122805"
type input "1"
type input "0.017543859649122806"
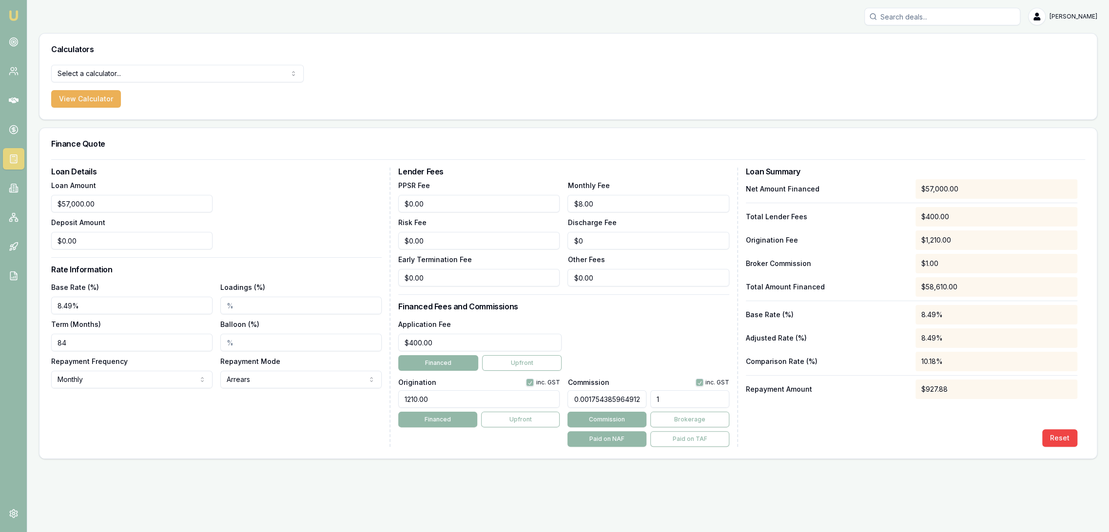
type input "10"
type input "0.17543859649122806"
type input "100"
type input "1.7543859649122806"
type input "$1,000.00"
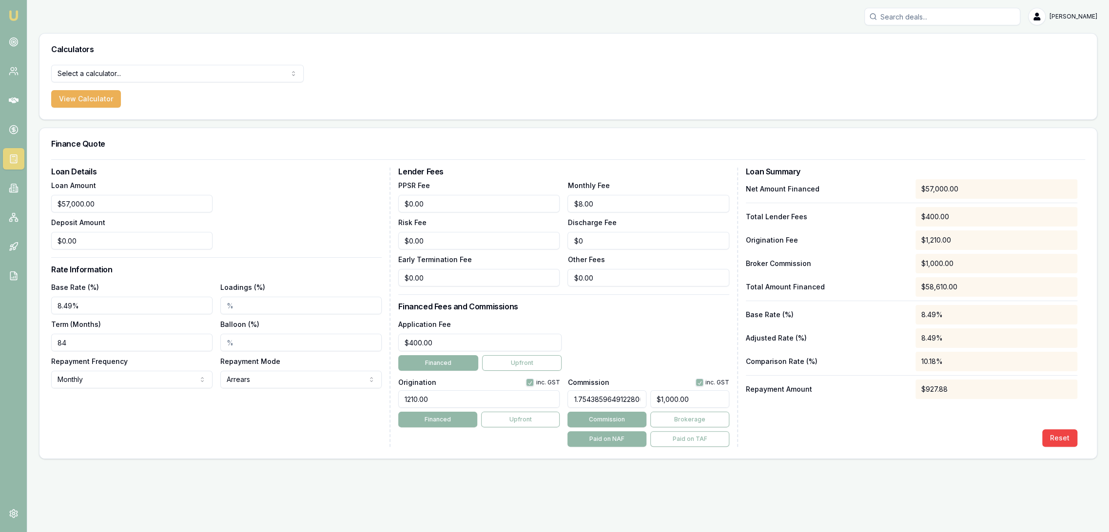
click at [648, 375] on div "Commission inc. GST 1.7543859649122806 $1,000.00 Commission Brokerage Paid on N…" at bounding box center [647, 411] width 161 height 72
drag, startPoint x: 94, startPoint y: 207, endPoint x: 23, endPoint y: 207, distance: 70.2
click at [23, 207] on div "Emu Broker Robyn Adams Toggle Menu Calculators Select a calculator... Finance Q…" at bounding box center [554, 266] width 1109 height 532
type input "2"
type input "$0.04"
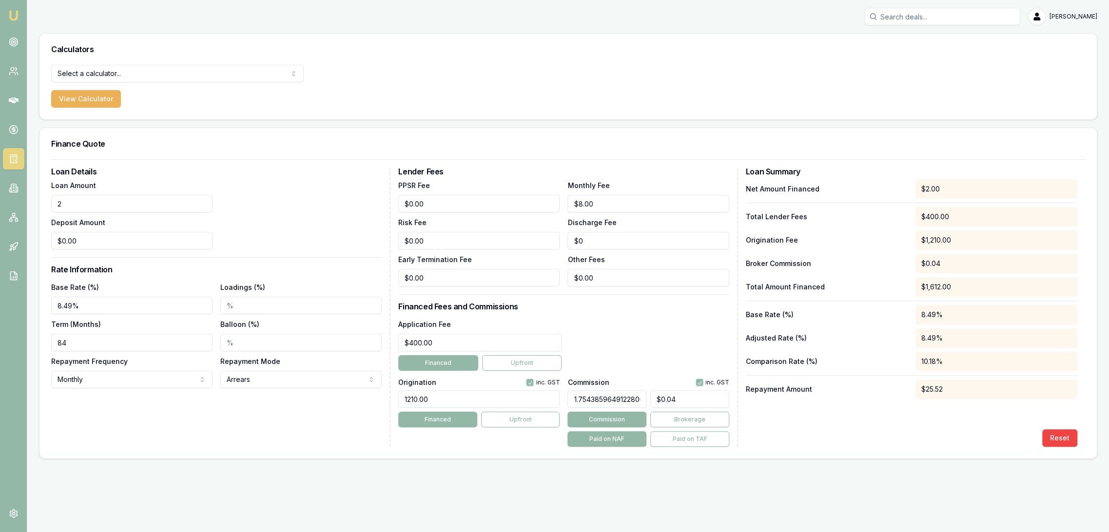
type input "25"
type input "$0.44"
type input "250"
type input "$4.39"
type input "2500"
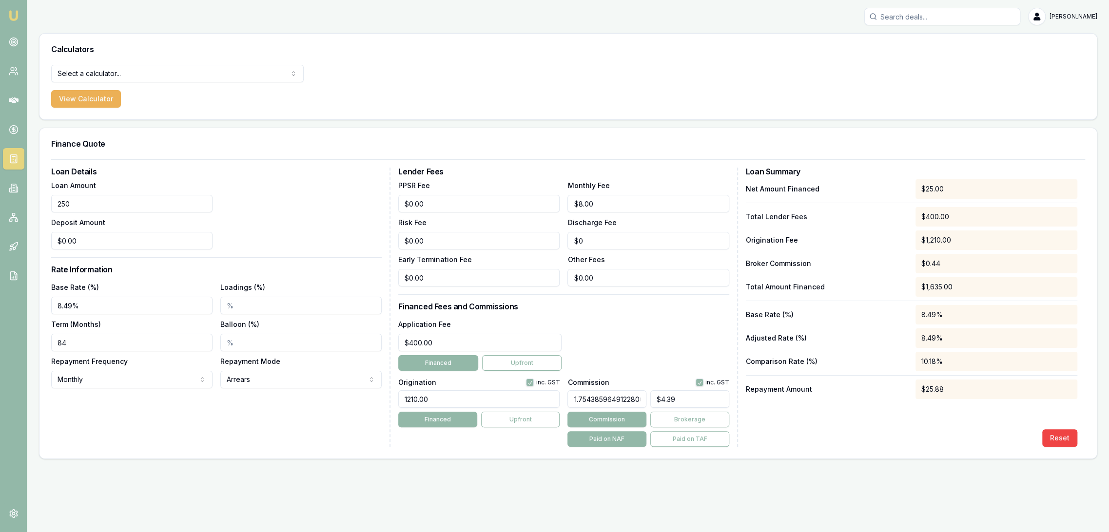
type input "$43.86"
type input "25000"
type input "$438.60"
type input "$25,000.00"
click at [16, 300] on div "Emu Broker Robyn Adams Toggle Menu Calculators Select a calculator... Finance Q…" at bounding box center [554, 266] width 1109 height 532
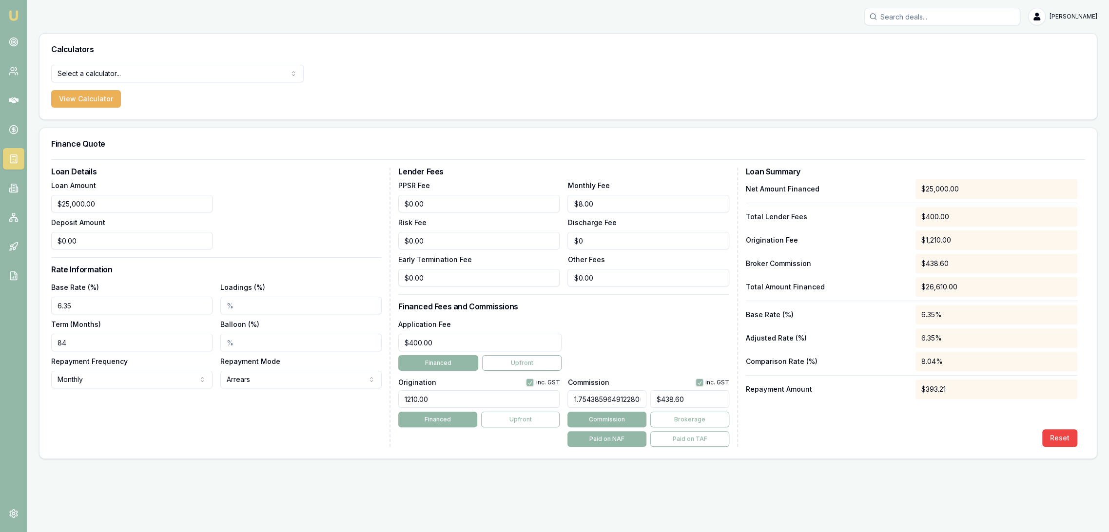
type input "6.35%"
click at [285, 261] on div "Loan Details Loan Amount $25,000.00 Deposit Amount $0.00 Rate Information Base …" at bounding box center [220, 307] width 339 height 279
click at [5, 342] on div "Emu Broker Robyn Adams Toggle Menu Calculators Select a calculator... Finance Q…" at bounding box center [554, 266] width 1109 height 532
drag, startPoint x: 443, startPoint y: 341, endPoint x: 335, endPoint y: 331, distance: 107.7
click at [373, 341] on div "Loan Details Loan Amount $25,000.00 Deposit Amount $0.00 Rate Information Base …" at bounding box center [568, 307] width 1034 height 279
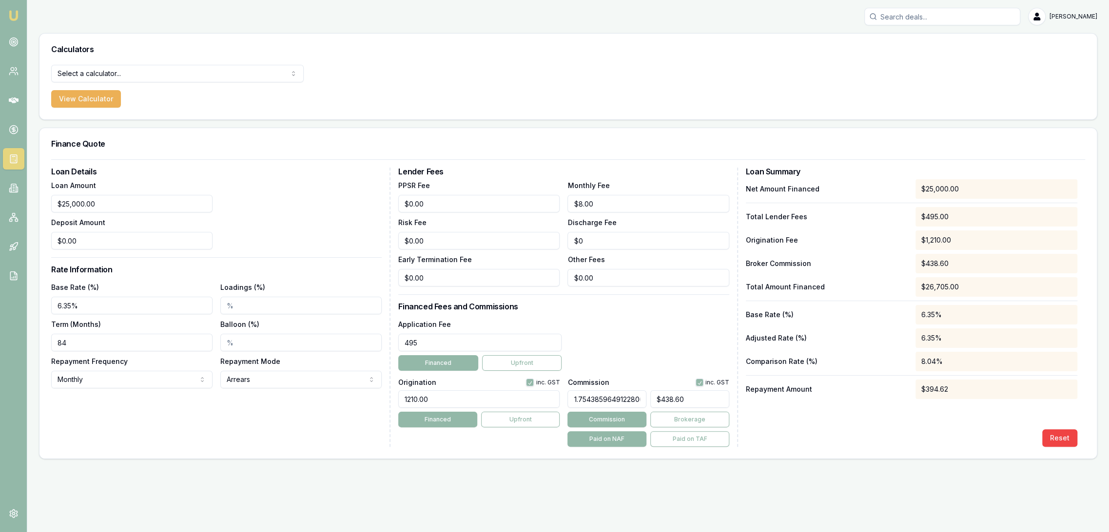
type input "$495.00"
drag, startPoint x: 444, startPoint y: 401, endPoint x: 367, endPoint y: 405, distance: 77.6
click at [367, 405] on div "Loan Details Loan Amount $25,000.00 Deposit Amount $0.00 Rate Information Base …" at bounding box center [568, 307] width 1034 height 279
type input "1250.00"
drag, startPoint x: 617, startPoint y: 399, endPoint x: 548, endPoint y: 399, distance: 68.7
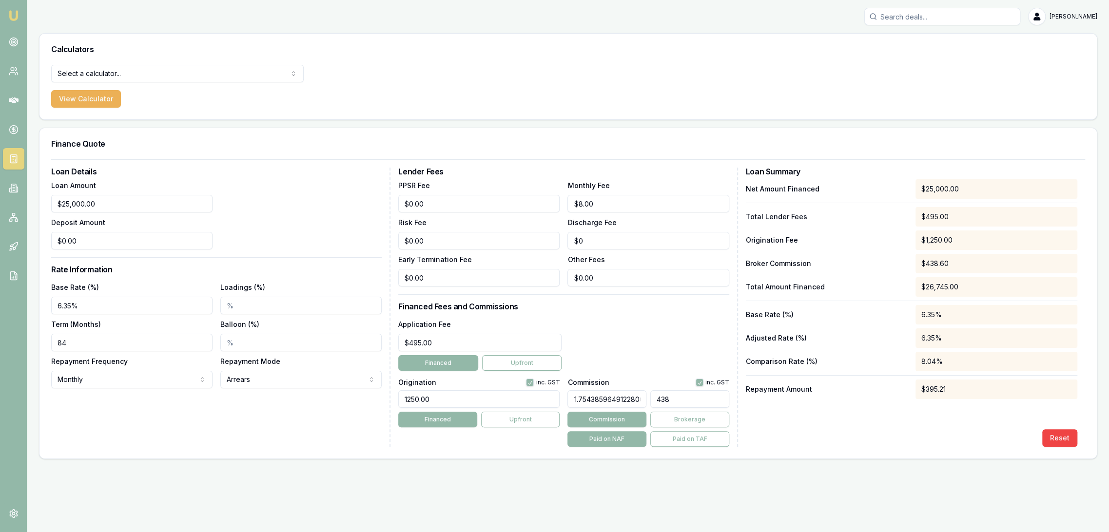
click at [553, 399] on div "Origination inc. GST 1250.00 Financed Upfront Commission inc. GST 1.75438596491…" at bounding box center [563, 411] width 330 height 72
type input "$0.00"
drag, startPoint x: 638, startPoint y: 392, endPoint x: 544, endPoint y: 401, distance: 94.5
click at [544, 401] on div "Origination inc. GST 1250.00 Financed Upfront Commission inc. GST 1.75438596491…" at bounding box center [563, 411] width 330 height 72
type input "6"
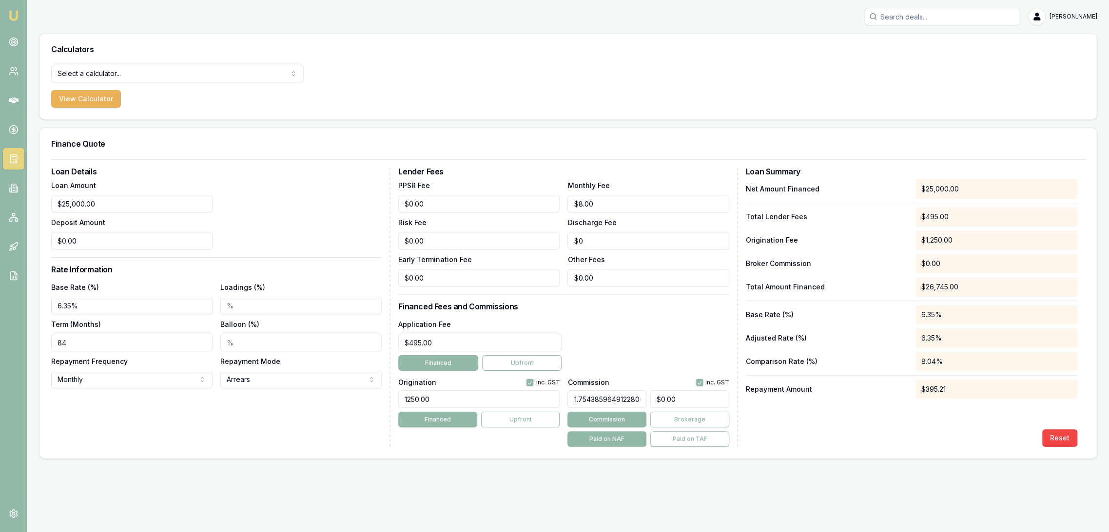
type input "$1,500.00"
drag, startPoint x: 589, startPoint y: 397, endPoint x: 559, endPoint y: 395, distance: 30.8
click at [559, 395] on div "Origination inc. GST 1250.00 Financed Upfront Commission inc. GST 6 $1,500.00 C…" at bounding box center [563, 411] width 330 height 72
type input "$0.00"
click at [626, 350] on div "Application Fee $495.00 Financed Upfront" at bounding box center [563, 344] width 330 height 53
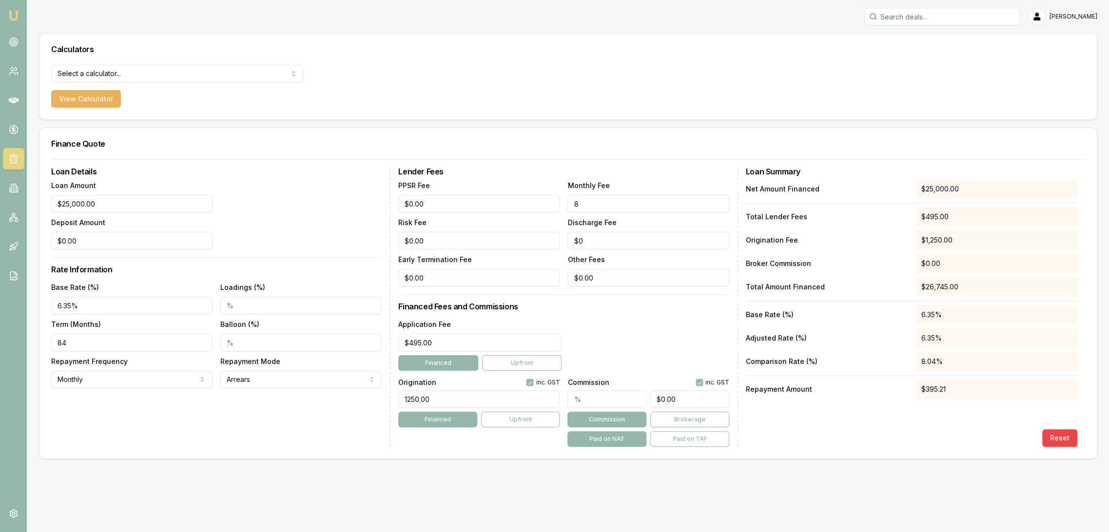
drag, startPoint x: 610, startPoint y: 206, endPoint x: 515, endPoint y: 196, distance: 95.6
click at [515, 196] on div "PPSR Fee $0.00 Monthly Fee 8 Risk Fee $0.00 Discharge Fee $0 Early Termination …" at bounding box center [563, 232] width 330 height 107
type input "$10.00"
click at [90, 344] on input "84" at bounding box center [131, 343] width 161 height 18
drag, startPoint x: 52, startPoint y: 343, endPoint x: 39, endPoint y: 346, distance: 13.4
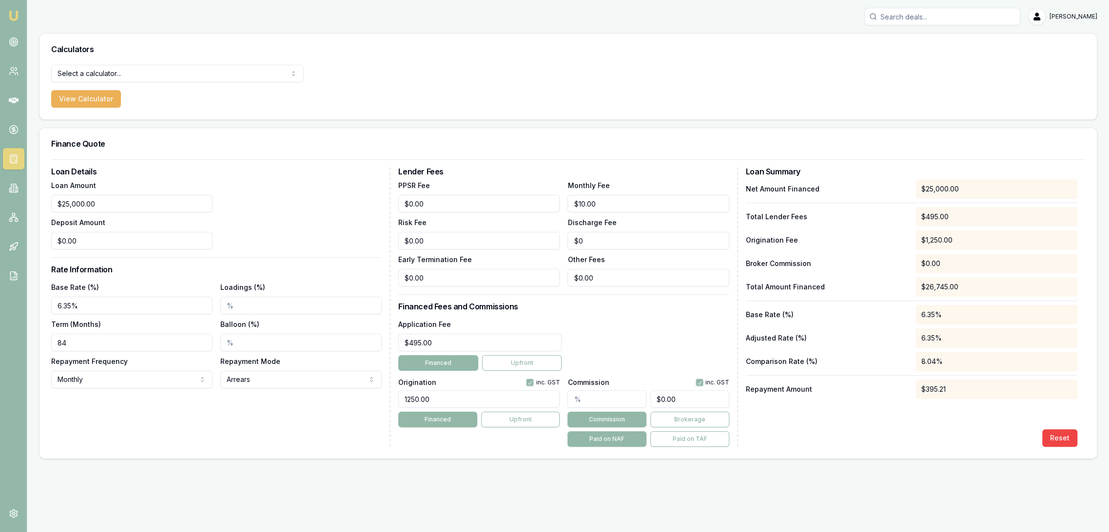
click at [47, 346] on div "Loan Details Loan Amount $25,000.00 Deposit Amount $0.00 Rate Information Base …" at bounding box center [567, 308] width 1057 height 299
type input "60"
click at [192, 429] on div "Loan Details Loan Amount $25,000.00 Deposit Amount $0.00 Rate Information Base …" at bounding box center [220, 307] width 339 height 279
drag, startPoint x: 66, startPoint y: 203, endPoint x: 26, endPoint y: 204, distance: 40.5
click at [26, 204] on div "Emu Broker Robyn Adams Toggle Menu Calculators Select a calculator... Finance Q…" at bounding box center [554, 266] width 1109 height 532
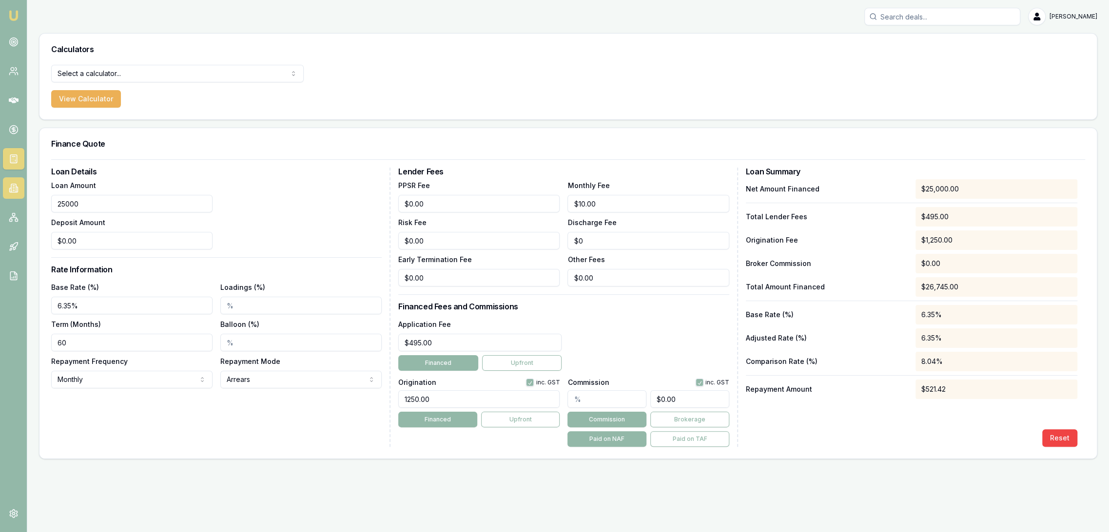
drag, startPoint x: 114, startPoint y: 203, endPoint x: 13, endPoint y: 197, distance: 100.6
click at [19, 197] on div "Emu Broker Robyn Adams Toggle Menu Calculators Select a calculator... Finance Q…" at bounding box center [554, 266] width 1109 height 532
type input "$57,000.00"
drag, startPoint x: 70, startPoint y: 338, endPoint x: 37, endPoint y: 349, distance: 35.2
click at [37, 349] on main "Calculators Select a calculator... Finance Quote Lender Match Payslip Calculato…" at bounding box center [568, 246] width 1082 height 426
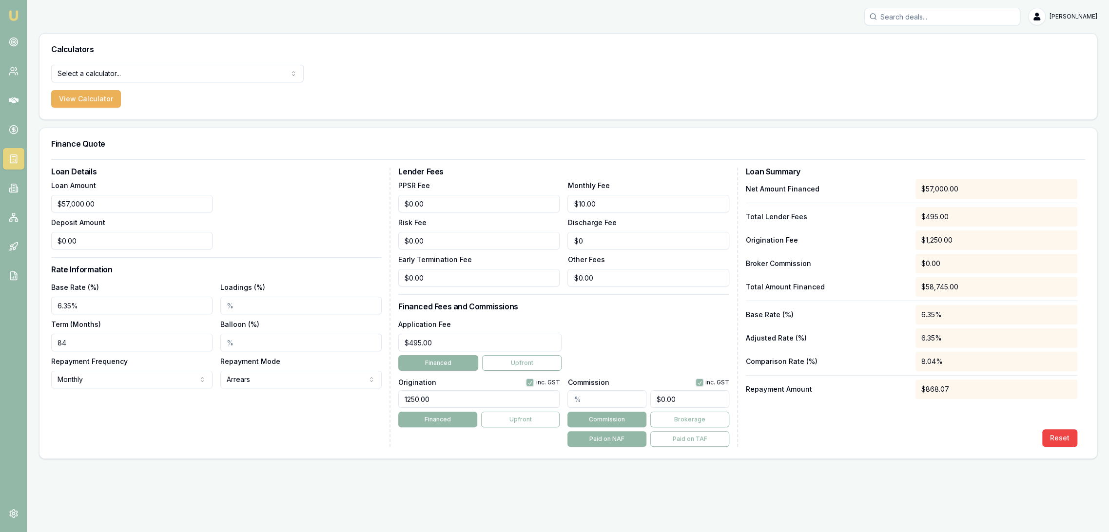
type input "84"
click at [92, 302] on input "6.35%" at bounding box center [131, 306] width 161 height 18
drag, startPoint x: 22, startPoint y: 313, endPoint x: 16, endPoint y: 314, distance: 6.4
click at [16, 314] on div "Emu Broker Robyn Adams Toggle Menu Calculators Select a calculator... Finance Q…" at bounding box center [554, 266] width 1109 height 532
type input "8.49%"
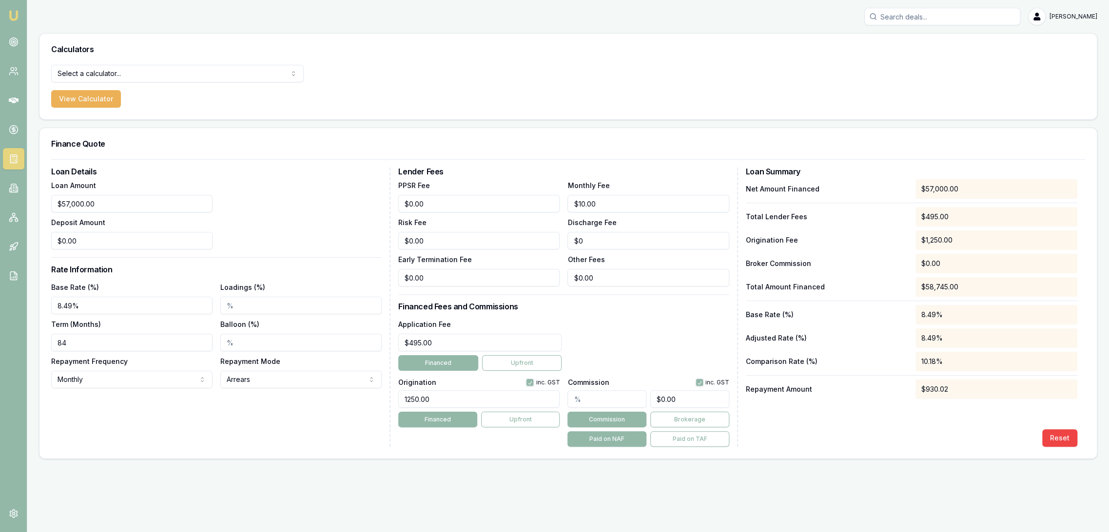
click at [203, 421] on div "Loan Details Loan Amount $57,000.00 Deposit Amount $0.00 Rate Information Base …" at bounding box center [220, 307] width 339 height 279
drag, startPoint x: 570, startPoint y: 199, endPoint x: 540, endPoint y: 203, distance: 30.1
click at [540, 203] on div "PPSR Fee $0.00 Monthly Fee 10 Risk Fee $0.00 Discharge Fee $0 Early Termination…" at bounding box center [563, 232] width 330 height 107
type input "$8.00"
click at [441, 401] on input "1250.00" at bounding box center [478, 399] width 161 height 18
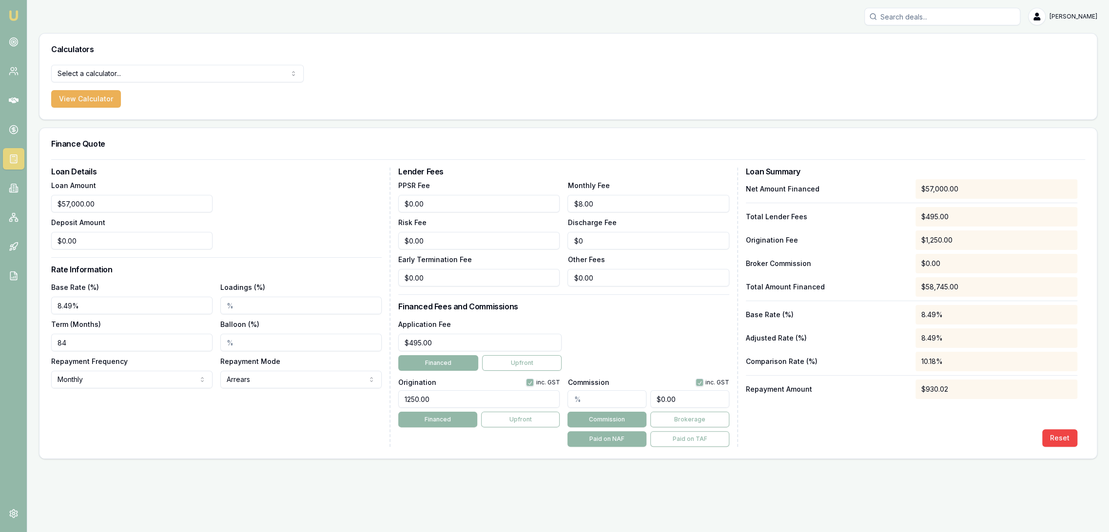
click at [640, 336] on div "Application Fee $495.00 Financed Upfront" at bounding box center [563, 344] width 330 height 53
type input "0"
click at [647, 399] on div "0" at bounding box center [647, 397] width 161 height 21
type input "0.0017543859649122805"
type input "1"
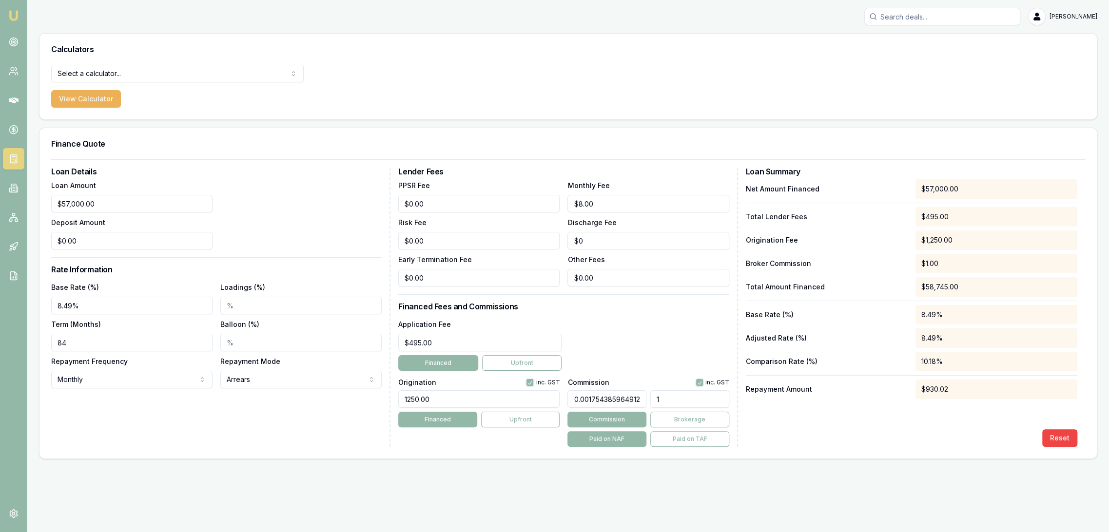
type input "0.017543859649122806"
type input "10"
type input "0.17543859649122806"
type input "100"
type input "1.7543859649122806"
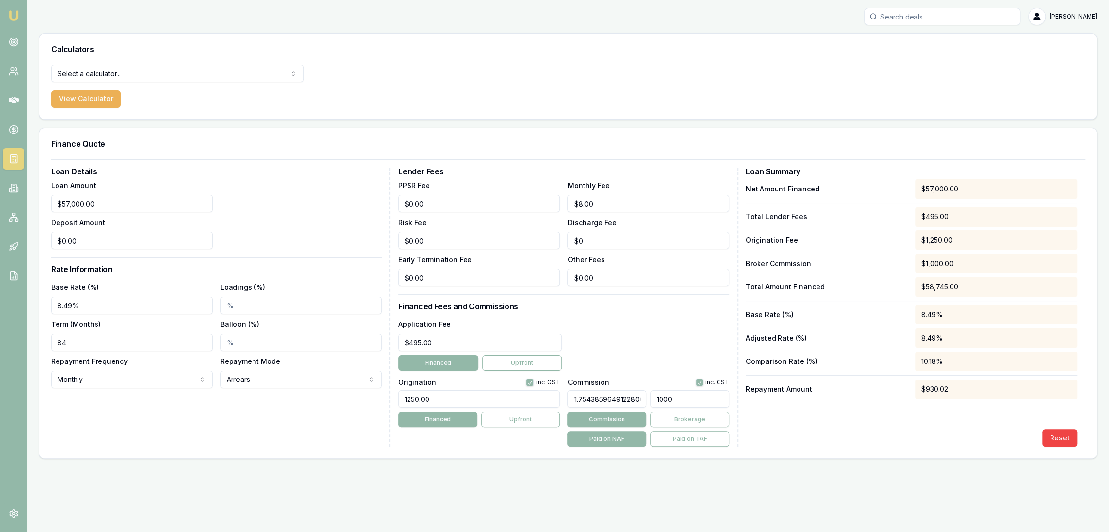
type input "$1,000.00"
click at [870, 434] on div "Reset" at bounding box center [911, 438] width 331 height 18
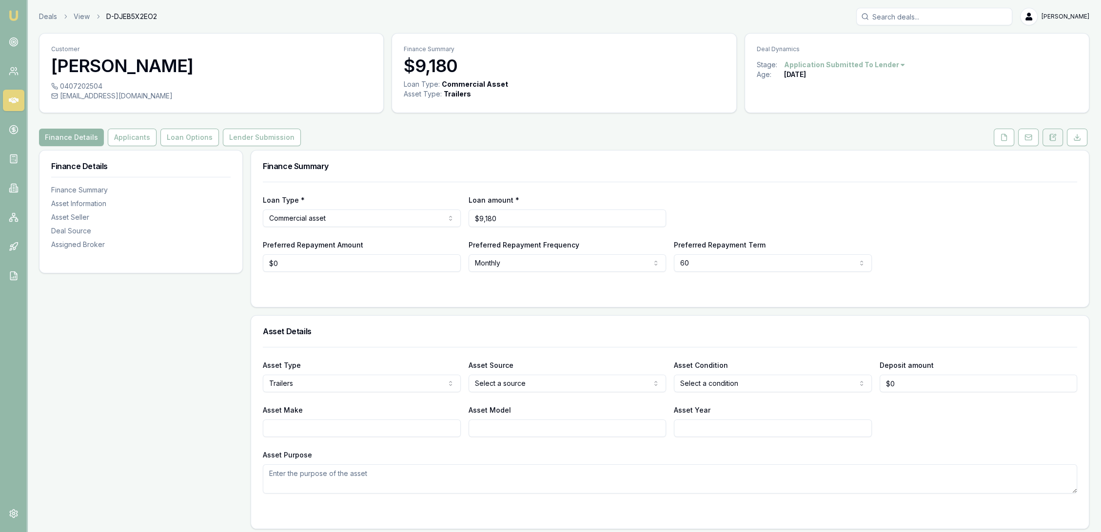
click at [1054, 140] on icon at bounding box center [1052, 137] width 5 height 6
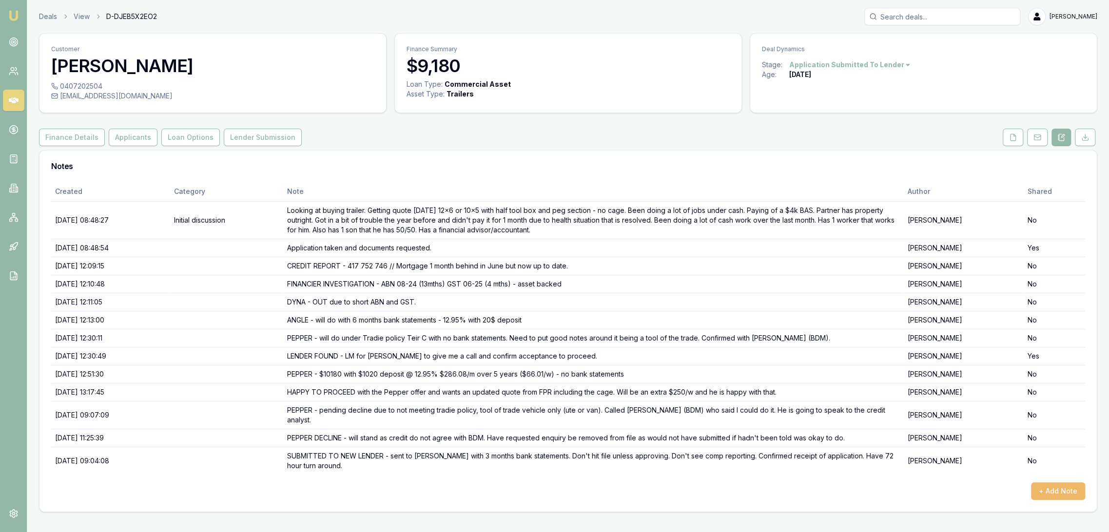
click at [1067, 494] on button "+ Add Note" at bounding box center [1058, 492] width 54 height 18
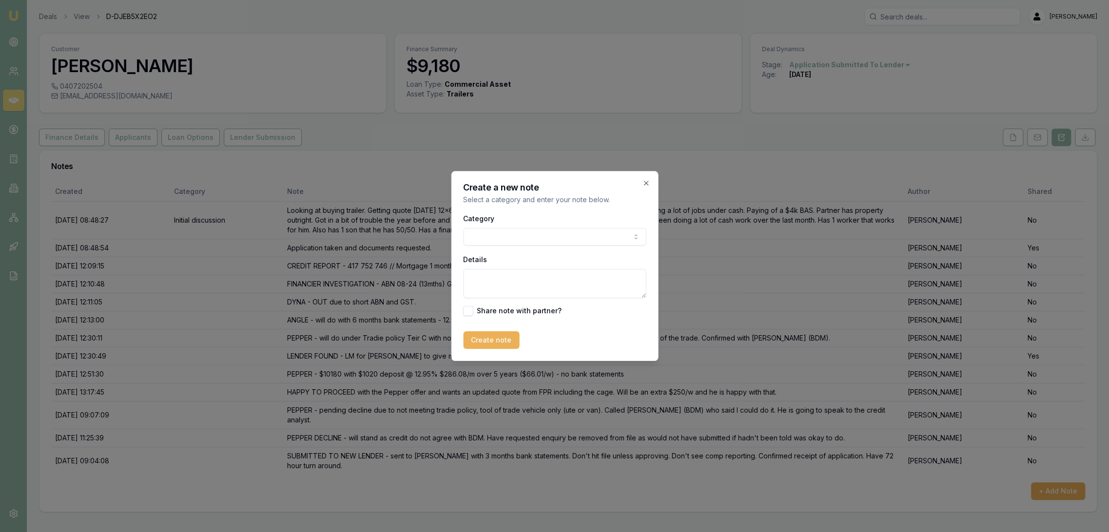
click at [508, 276] on textarea "Details" at bounding box center [554, 283] width 183 height 29
type textarea "APPROVED WITH MORRIS - $313.08/m over 60 months"
click at [491, 338] on button "Create note" at bounding box center [491, 340] width 56 height 18
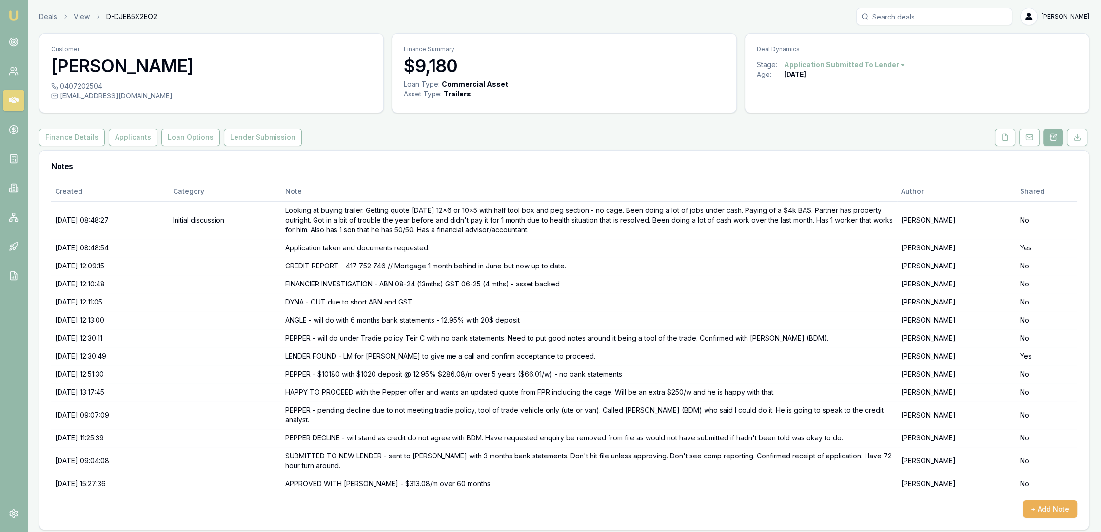
click at [837, 64] on html "Emu Broker Deals View D-DJEB5X2EO2 Robyn Adams Toggle Menu Customer Samuel Maso…" at bounding box center [550, 266] width 1101 height 532
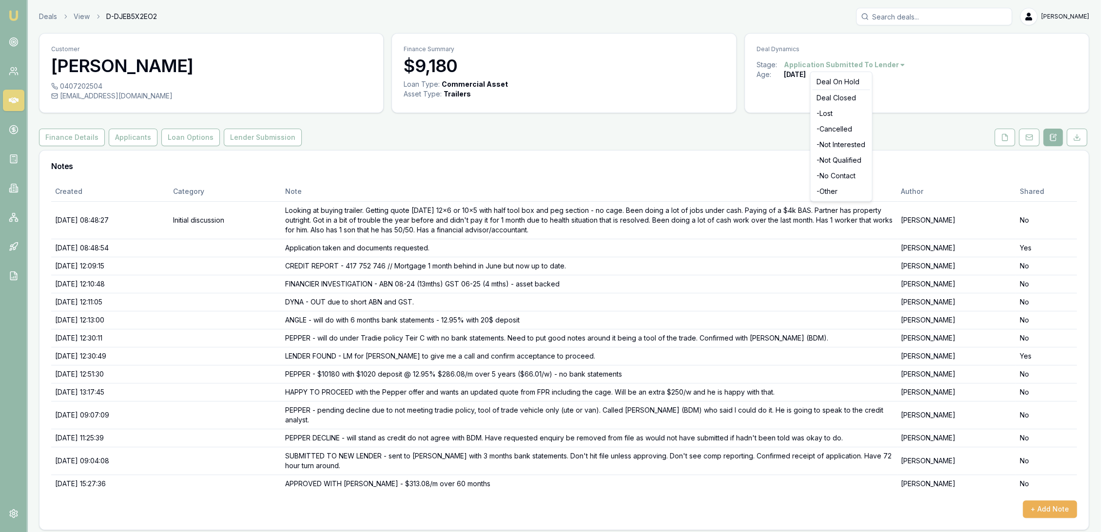
click at [836, 62] on html "Emu Broker Deals View D-DJEB5X2EO2 Robyn Adams Toggle Menu Customer Samuel Maso…" at bounding box center [554, 266] width 1109 height 532
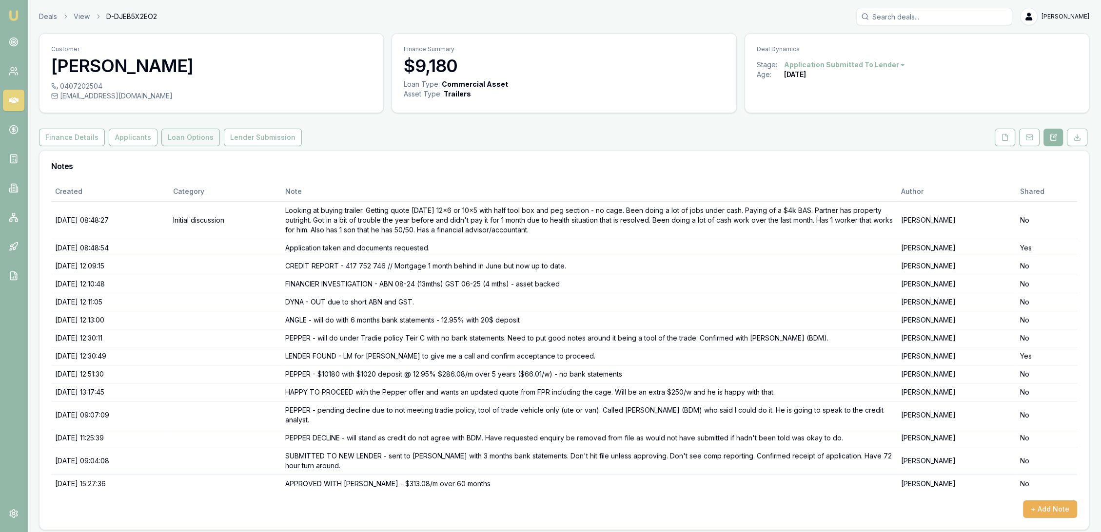
click at [187, 136] on button "Loan Options" at bounding box center [190, 138] width 58 height 18
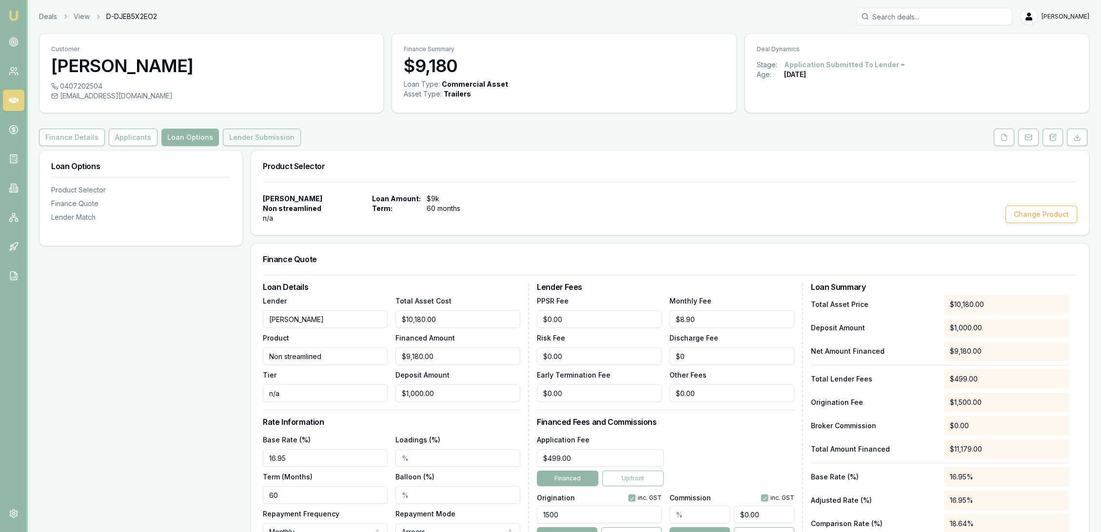
click at [257, 132] on button "Lender Submission" at bounding box center [262, 138] width 78 height 18
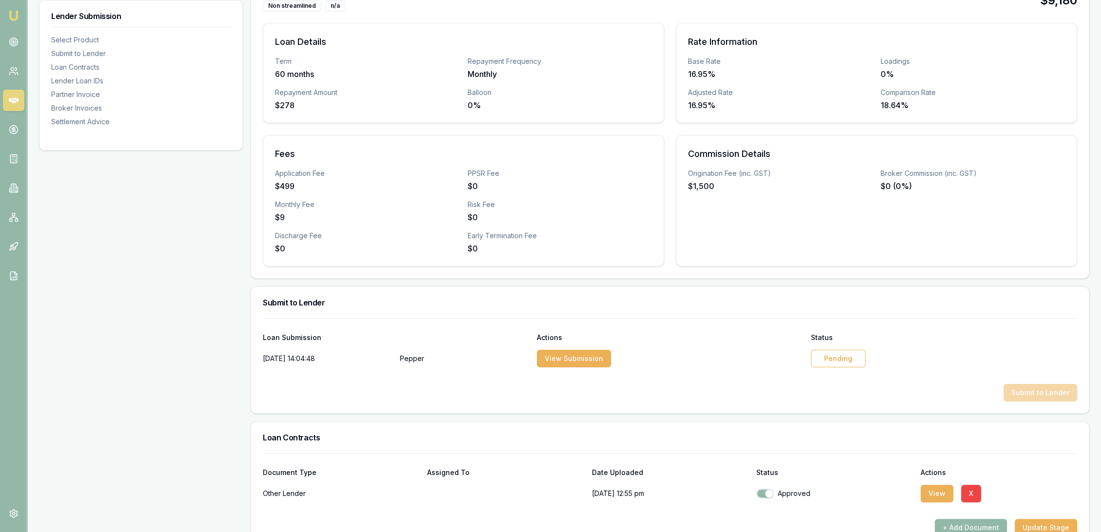
scroll to position [216, 0]
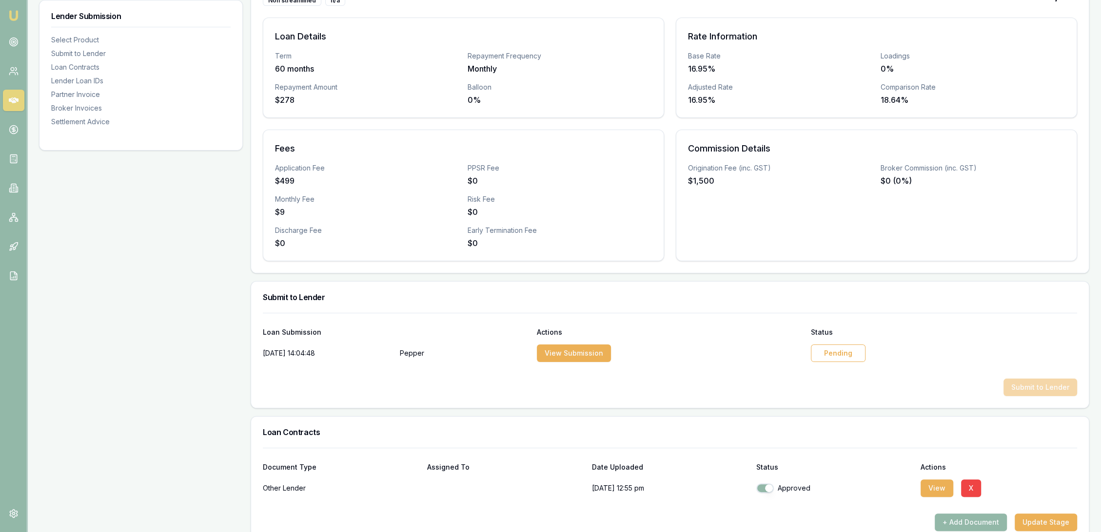
click at [836, 357] on div "Pending" at bounding box center [838, 354] width 55 height 18
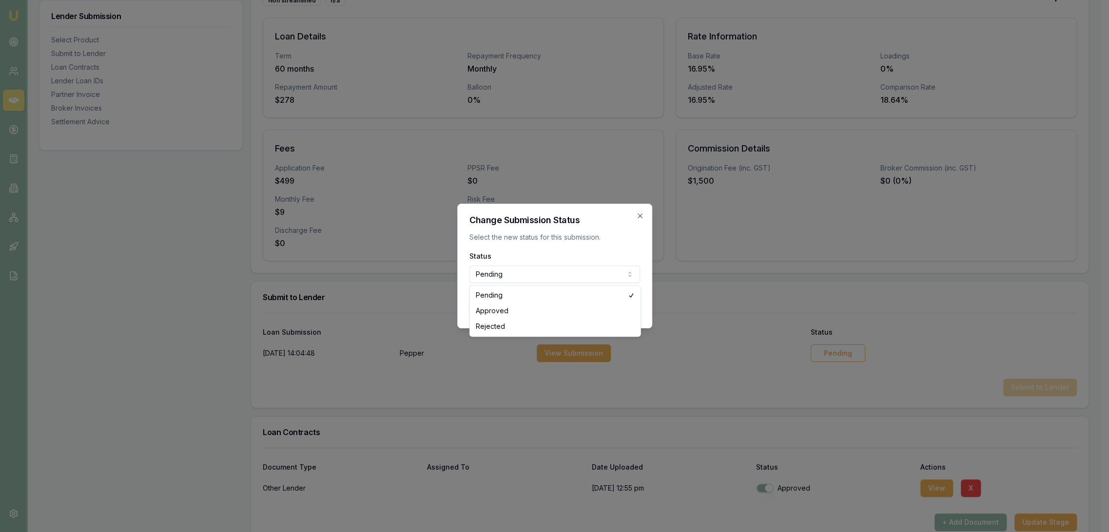
click at [564, 273] on body "Emu Broker Deals View D-DJEB5X2EO2 Robyn Adams Toggle Menu Customer Samuel Maso…" at bounding box center [550, 50] width 1101 height 532
select select "APPROVED"
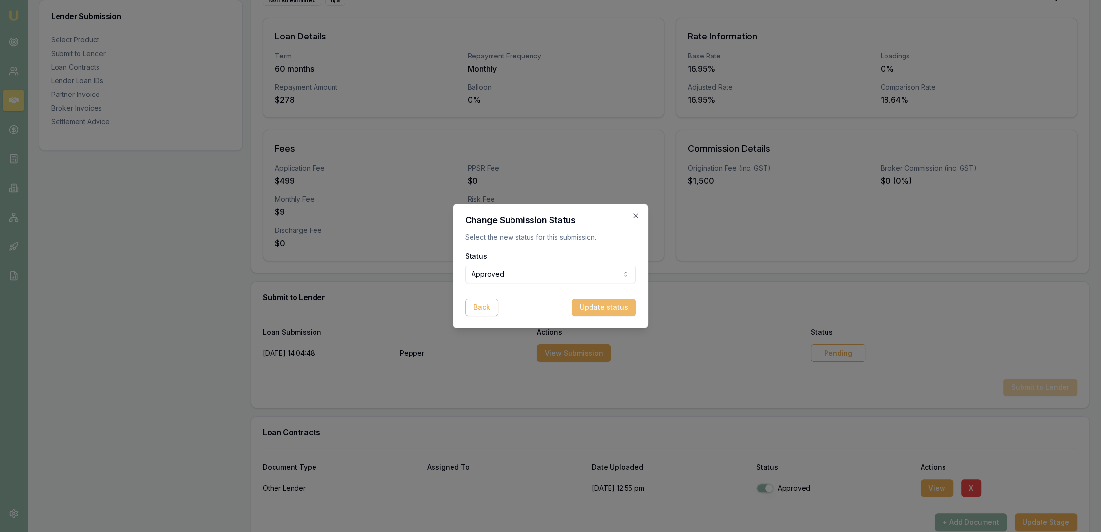
click at [611, 307] on button "Update status" at bounding box center [604, 308] width 64 height 18
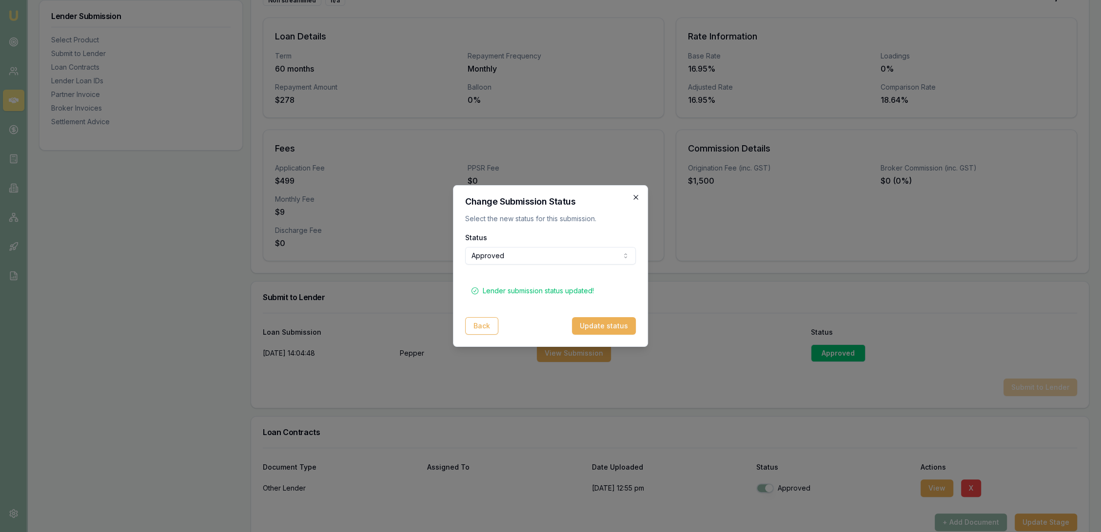
click at [634, 197] on icon "button" at bounding box center [636, 198] width 8 height 8
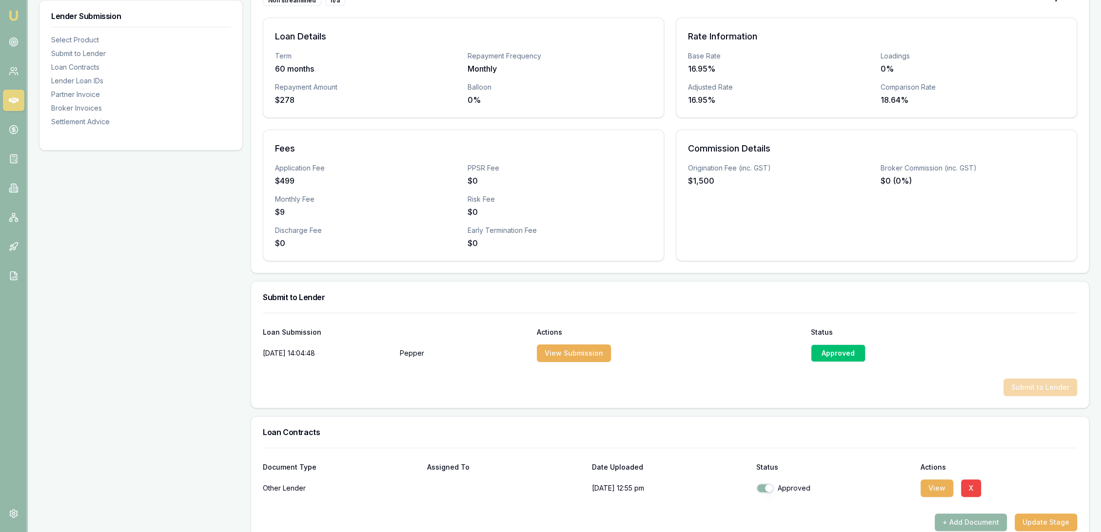
scroll to position [0, 0]
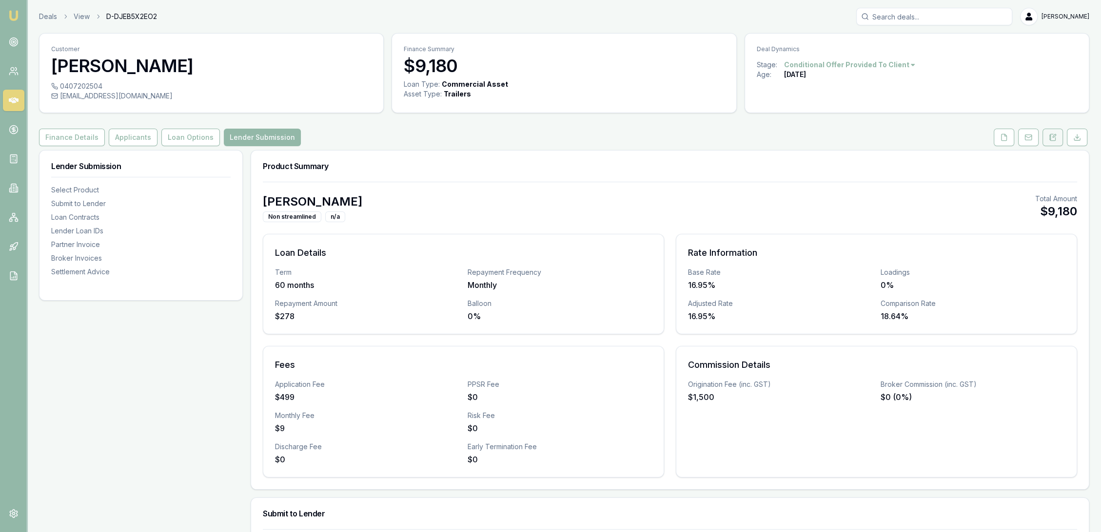
click at [1049, 134] on icon at bounding box center [1053, 138] width 8 height 8
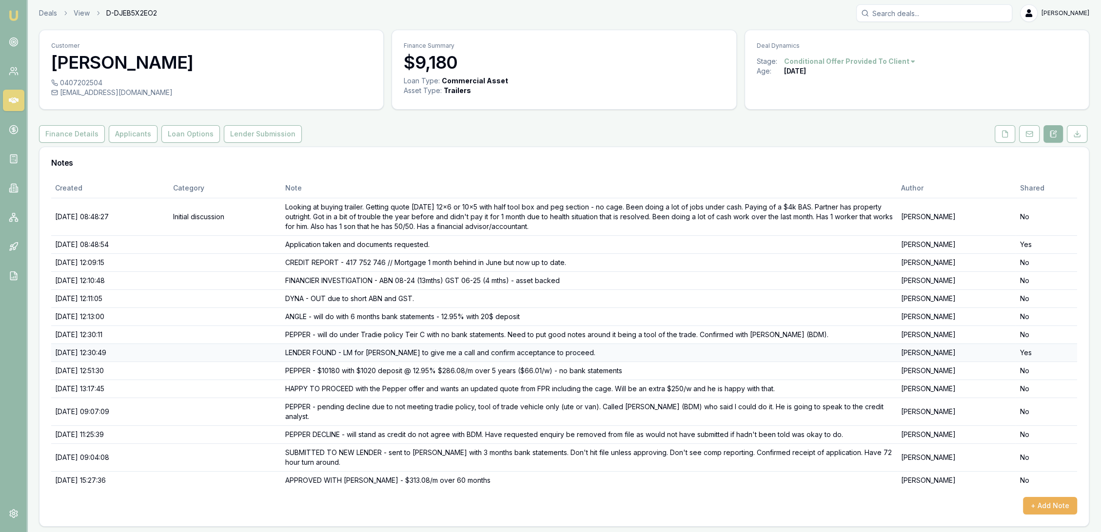
scroll to position [4, 0]
click at [1058, 499] on button "+ Add Note" at bounding box center [1050, 506] width 54 height 18
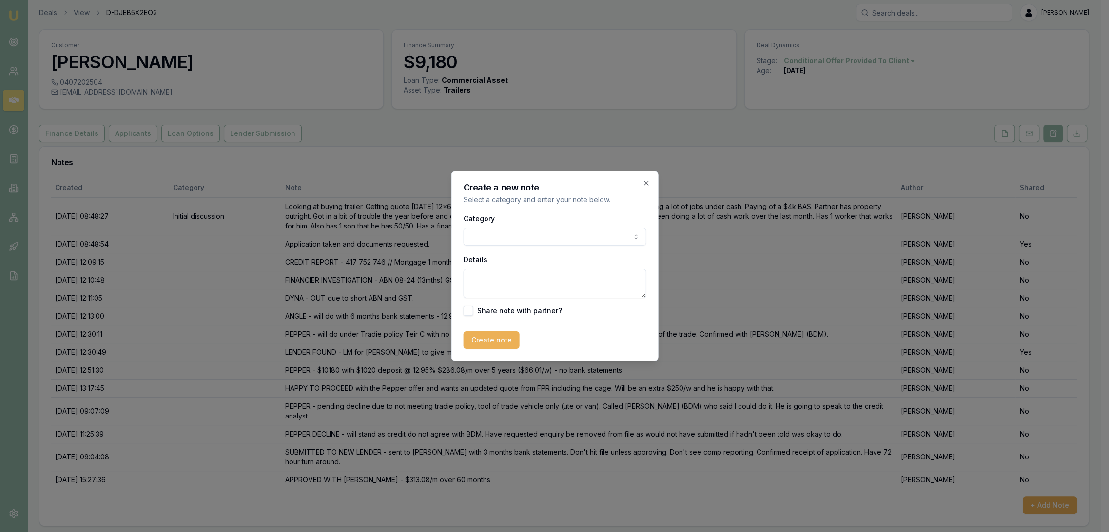
click at [483, 276] on textarea "Details" at bounding box center [554, 283] width 183 height 29
type textarea "a"
click at [483, 275] on textarea "Amit happy with approval. Will confirm cage set up and finalise invoice to send…" at bounding box center [554, 283] width 183 height 29
click at [470, 276] on textarea "Amit at FSP happy with approval. Will confirm cage set up and finalise invoice …" at bounding box center [554, 283] width 183 height 29
type textarea "REFERRER CONTACT - Amit at FSP happy with approval. Will confirm cage set up an…"
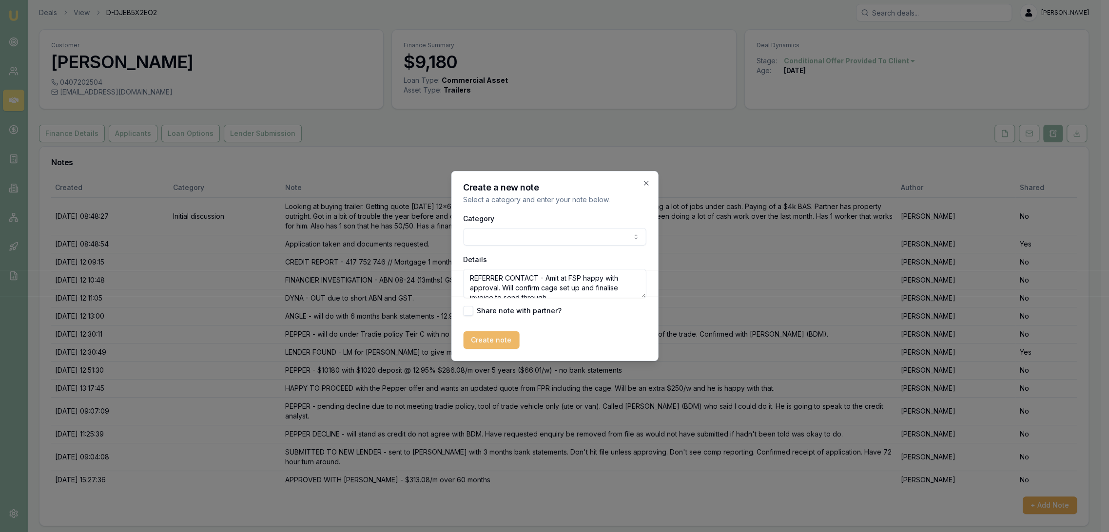
click at [490, 338] on button "Create note" at bounding box center [491, 340] width 56 height 18
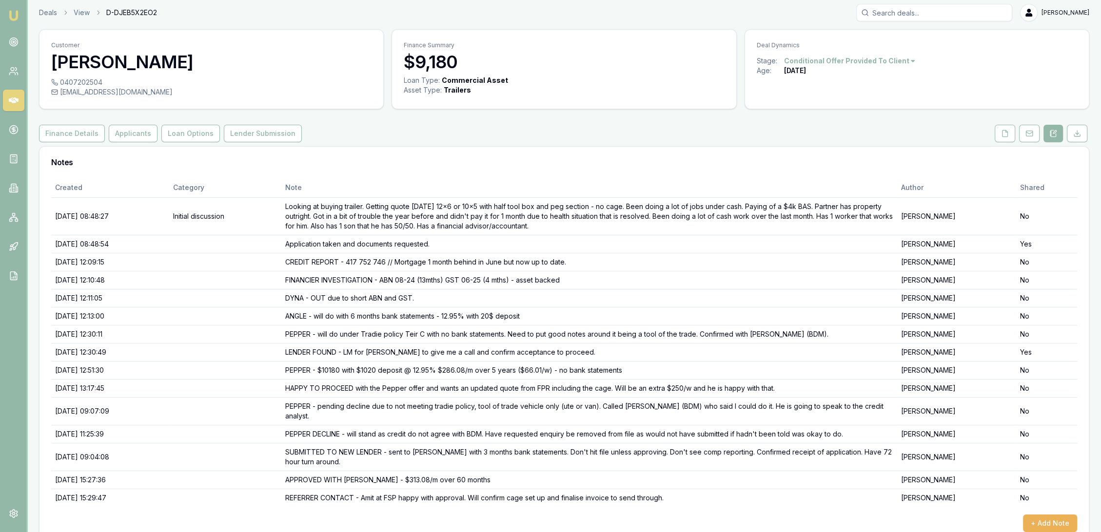
click at [14, 10] on img at bounding box center [14, 16] width 12 height 12
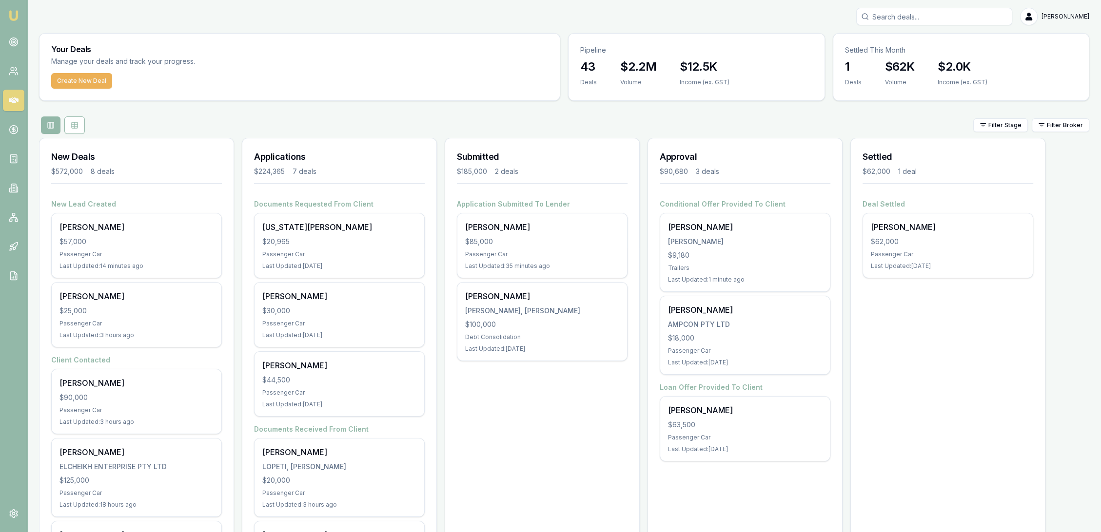
click at [912, 22] on input "Search deals" at bounding box center [934, 17] width 156 height 18
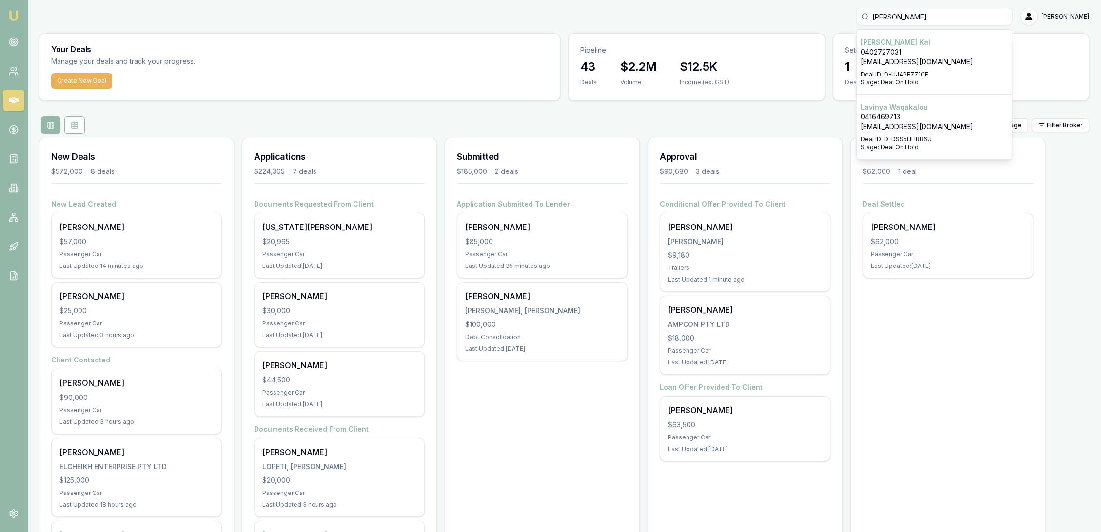
type input "keith kal"
click at [908, 58] on p "k.kalithas747@gmail.com" at bounding box center [933, 62] width 147 height 10
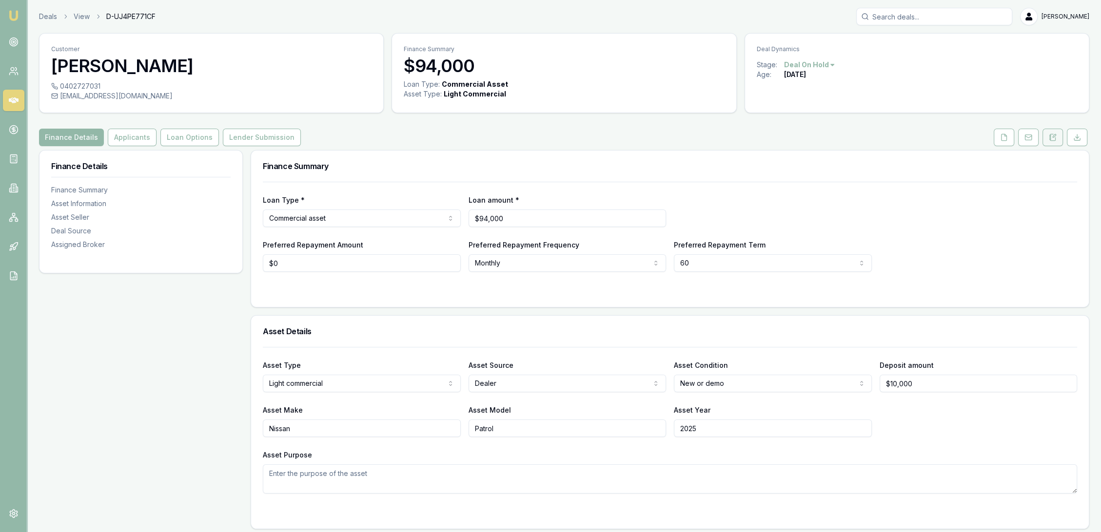
click at [1050, 138] on icon at bounding box center [1053, 138] width 8 height 8
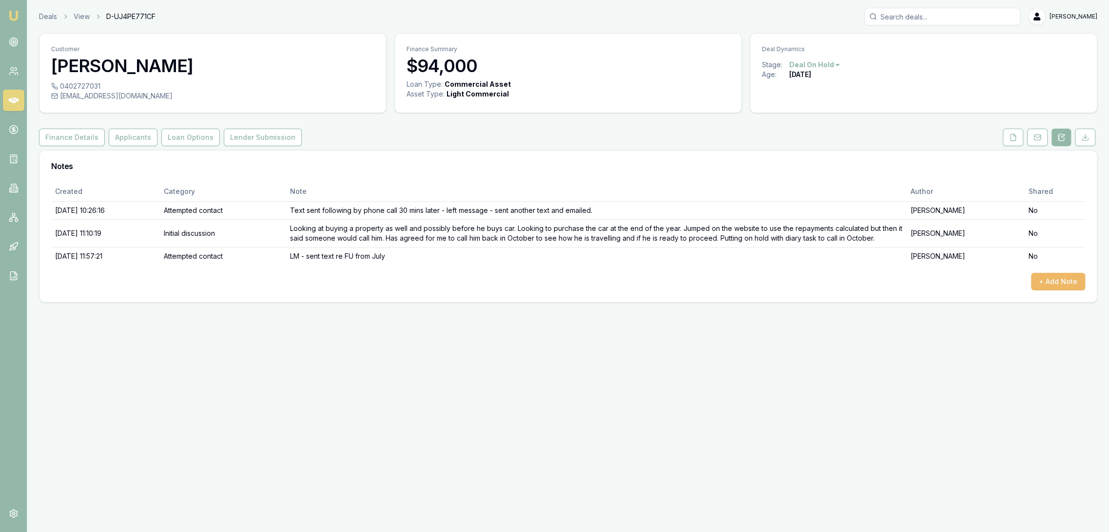
click at [1053, 284] on button "+ Add Note" at bounding box center [1058, 282] width 54 height 18
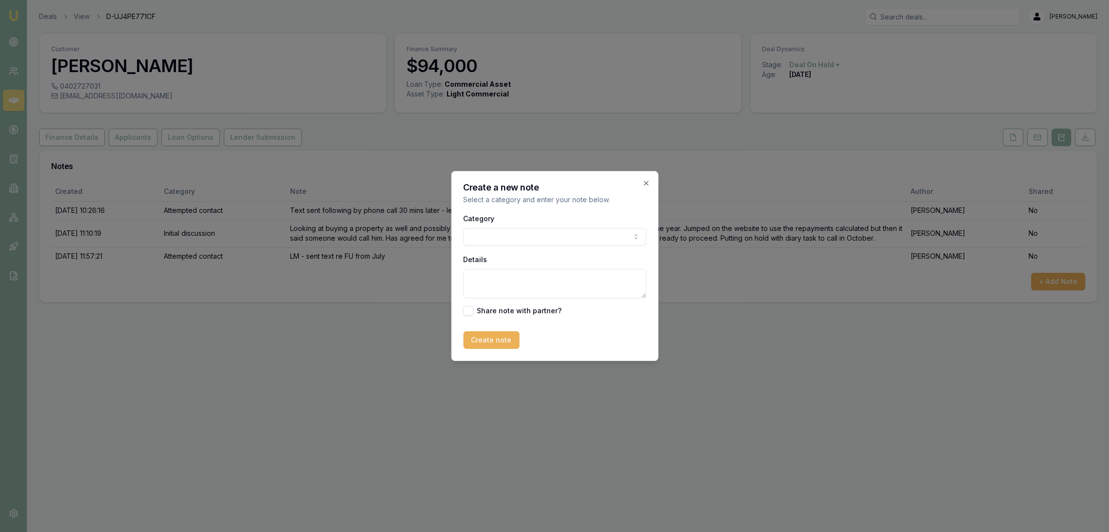
click at [496, 280] on textarea "Details" at bounding box center [554, 283] width 183 height 29
type textarea "TEXT RCD - car been put on the back burner. will let me know when plans change.…"
click at [477, 339] on button "Create note" at bounding box center [491, 340] width 56 height 18
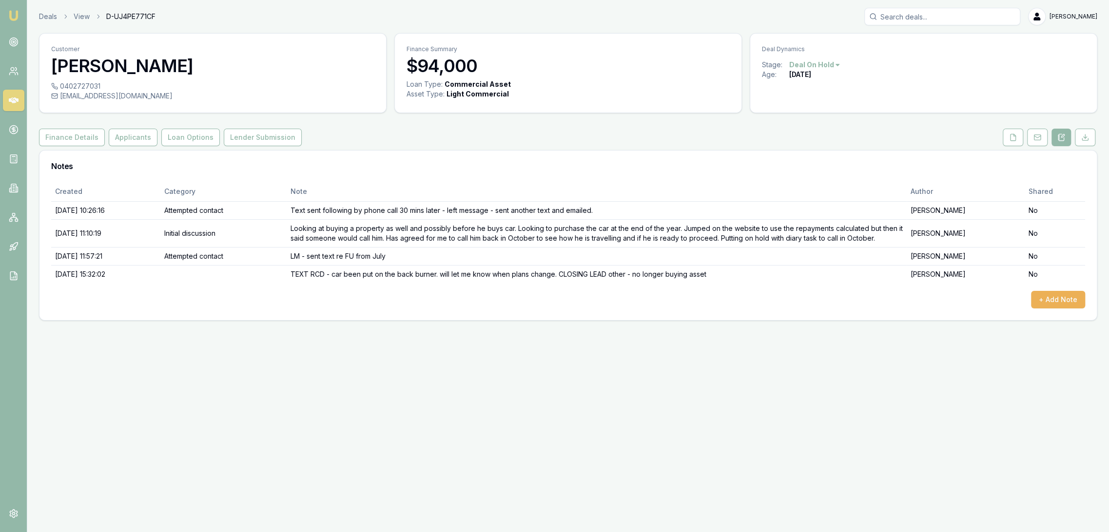
click at [825, 64] on html "Emu Broker Deals View D-UJ4PE771CF Robyn Adams Toggle Menu Customer Keith Kal 0…" at bounding box center [554, 266] width 1109 height 532
click at [793, 181] on div "- No Contact" at bounding box center [813, 176] width 58 height 16
click at [825, 64] on html "Emu Broker Deals View D-UJ4PE771CF [PERSON_NAME] Toggle Menu Customer [PERSON_N…" at bounding box center [554, 266] width 1109 height 532
click at [814, 190] on div "- Other" at bounding box center [830, 192] width 58 height 16
click at [14, 11] on img at bounding box center [14, 16] width 12 height 12
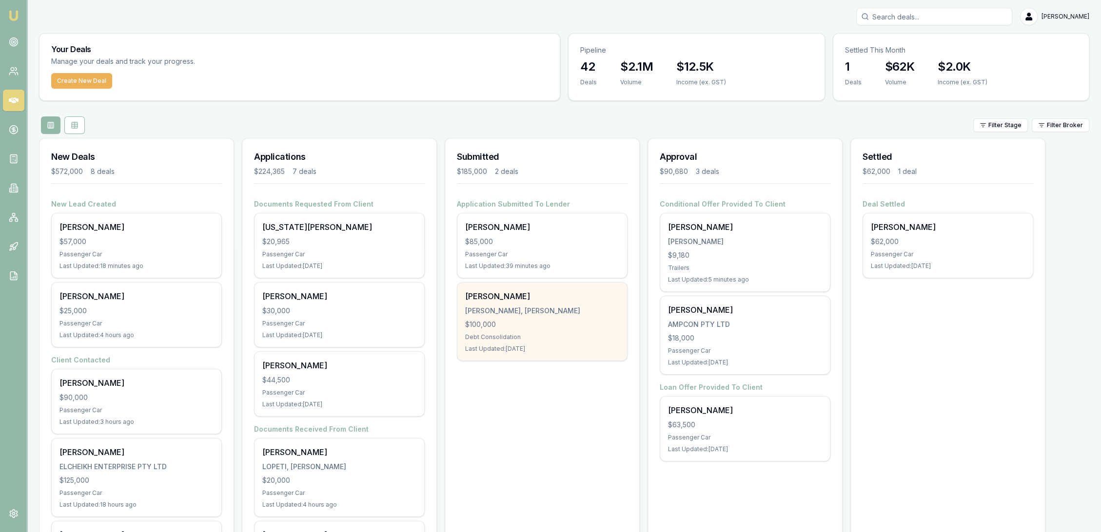
click at [550, 339] on div "Debt Consolidation" at bounding box center [542, 337] width 154 height 8
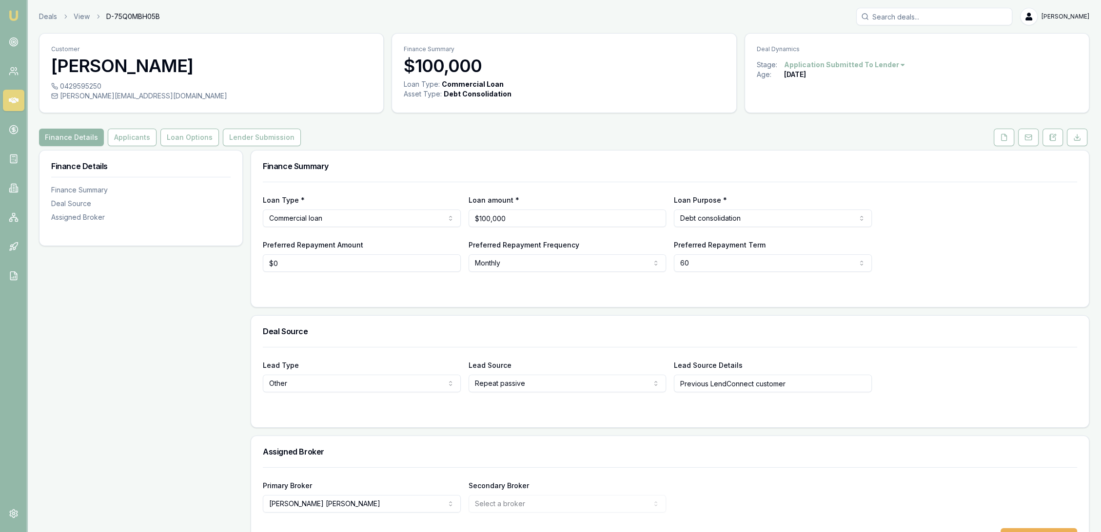
click at [890, 68] on html "Emu Broker Deals View D-75Q0MBH05B Robyn Adams Toggle Menu Customer Ryan Howart…" at bounding box center [550, 266] width 1101 height 532
click at [836, 162] on div "- Not Qualified" at bounding box center [841, 161] width 58 height 16
drag, startPoint x: 16, startPoint y: 16, endPoint x: 57, endPoint y: 2, distance: 43.6
click at [16, 16] on img at bounding box center [14, 16] width 12 height 12
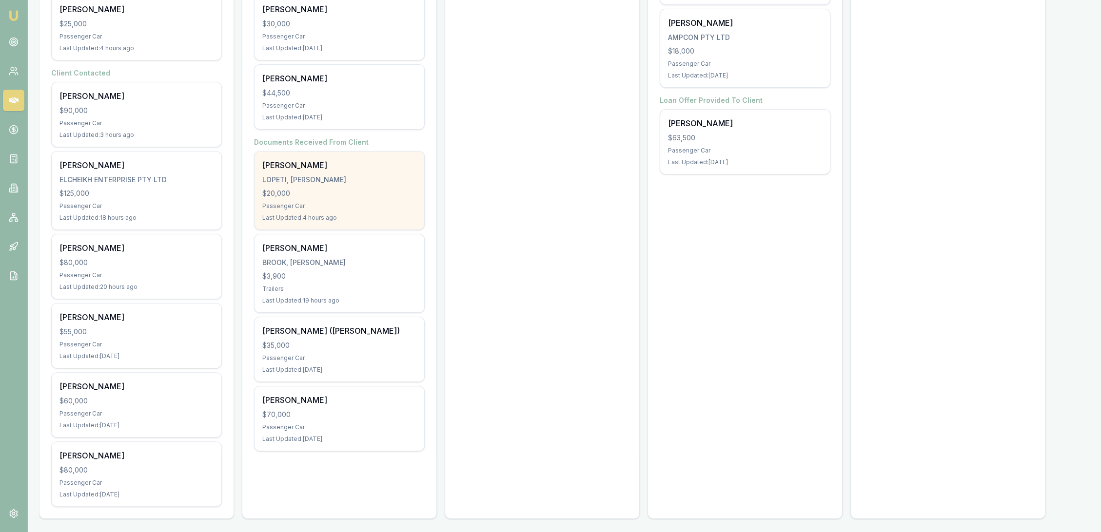
scroll to position [288, 0]
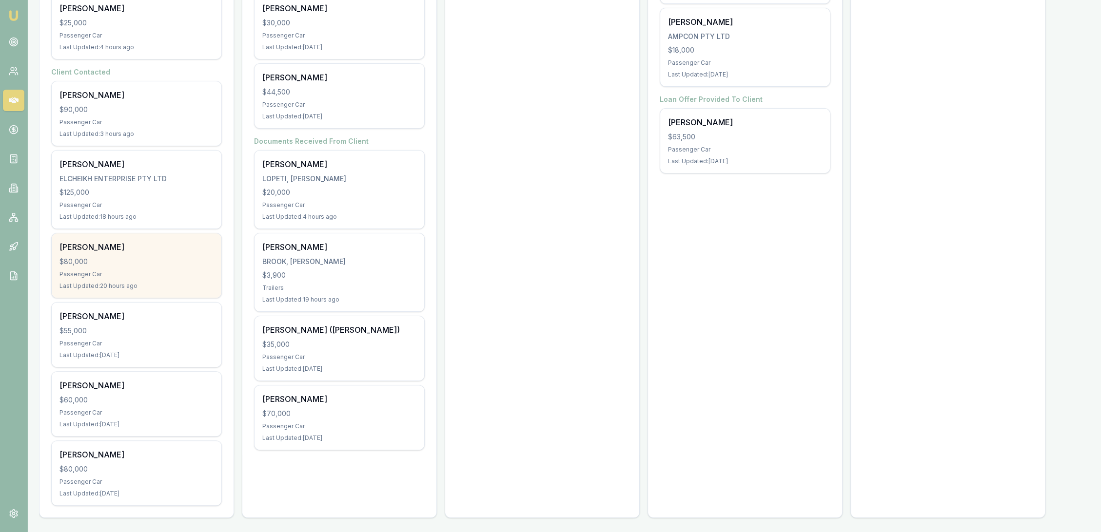
click at [126, 263] on div "$80,000" at bounding box center [136, 262] width 154 height 10
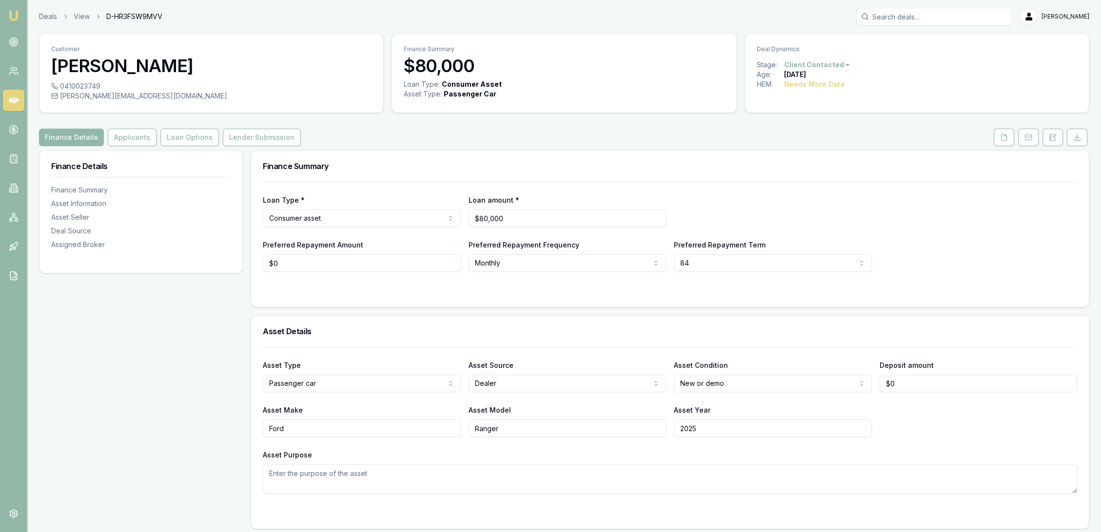
click at [1050, 139] on icon at bounding box center [1053, 138] width 8 height 8
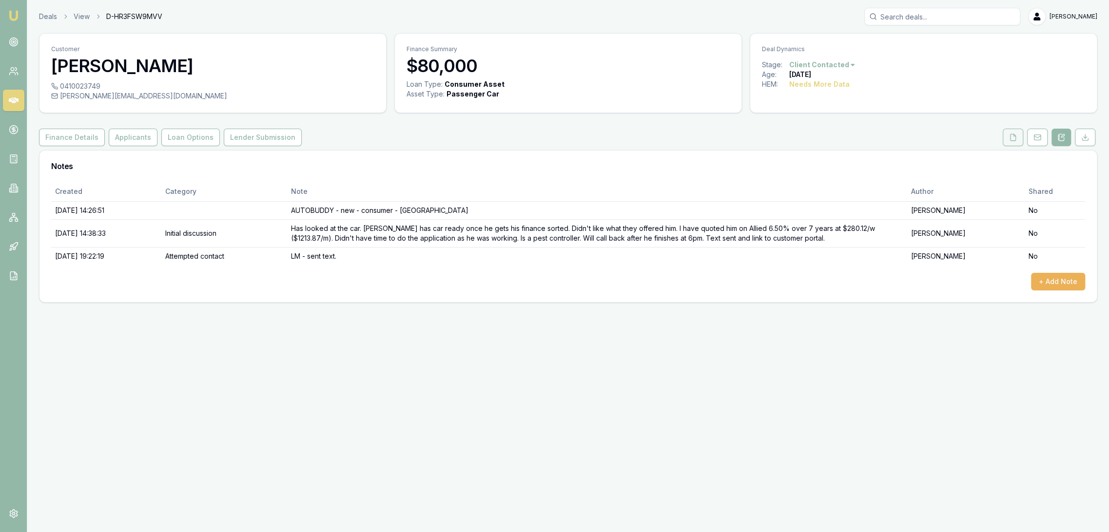
click at [1011, 136] on icon at bounding box center [1013, 138] width 8 height 8
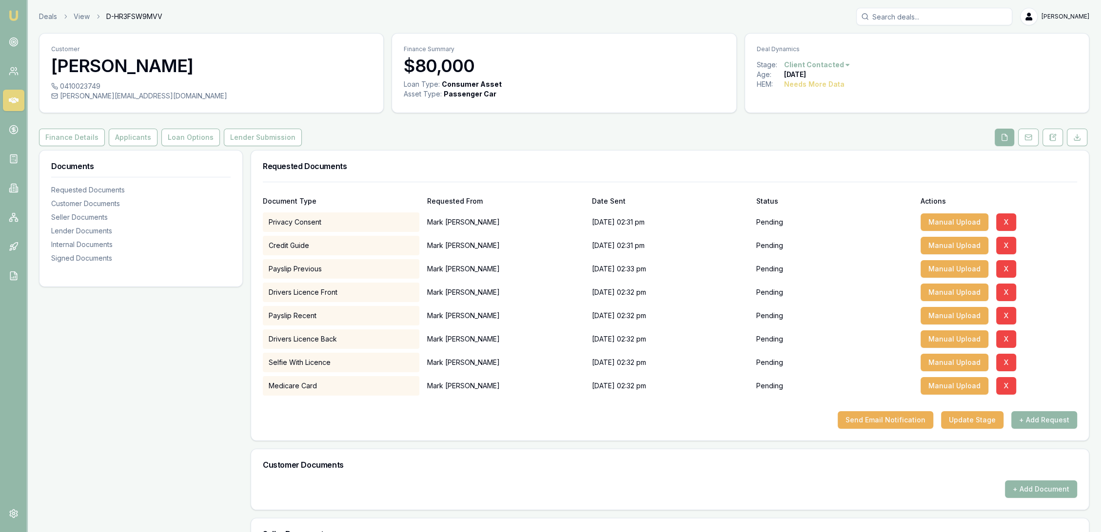
click at [125, 128] on div "Customer Mark Bray 0410023749 m.bray@mhcsonline.com Finance Summary $80,000 Loa…" at bounding box center [564, 410] width 1050 height 754
click at [119, 136] on button "Applicants" at bounding box center [133, 138] width 49 height 18
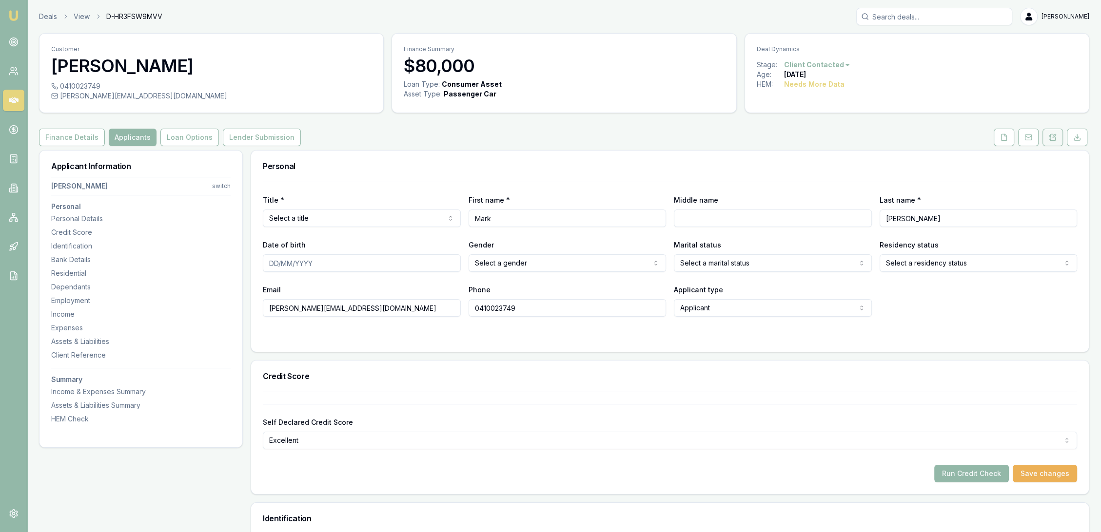
click at [1049, 140] on icon at bounding box center [1053, 138] width 8 height 8
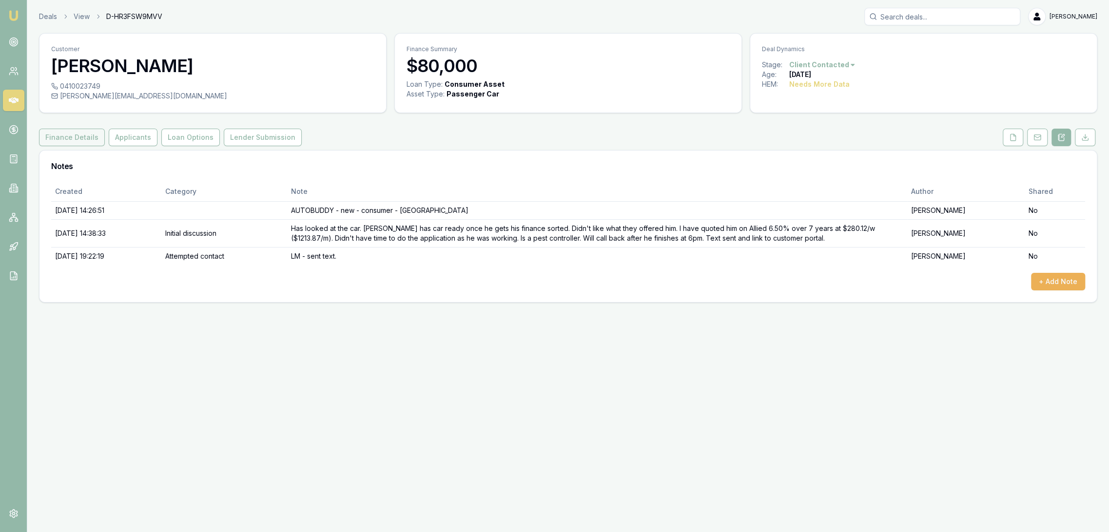
click at [62, 135] on button "Finance Details" at bounding box center [72, 138] width 66 height 18
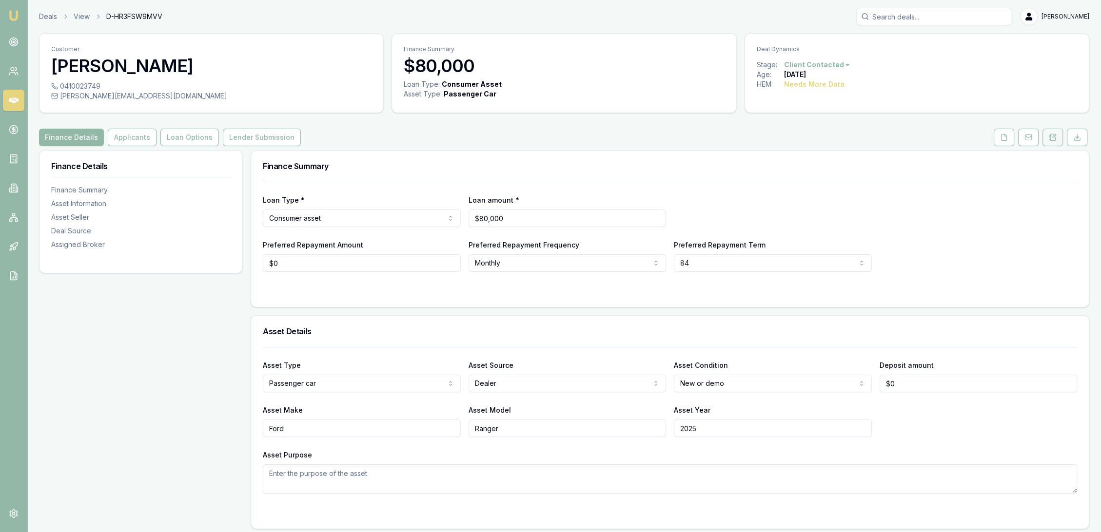
click at [1052, 137] on icon at bounding box center [1053, 136] width 3 height 3
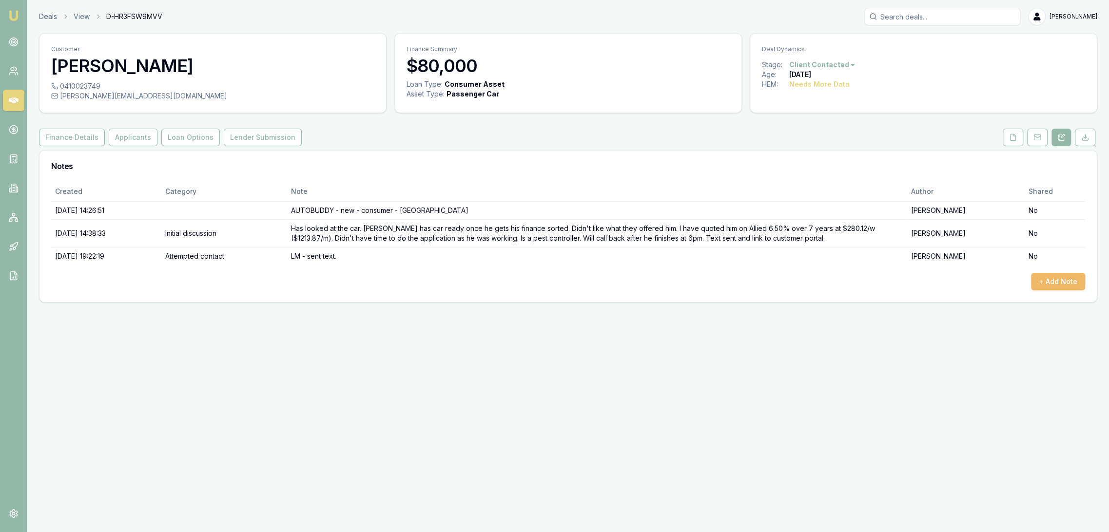
click at [1065, 280] on button "+ Add Note" at bounding box center [1058, 282] width 54 height 18
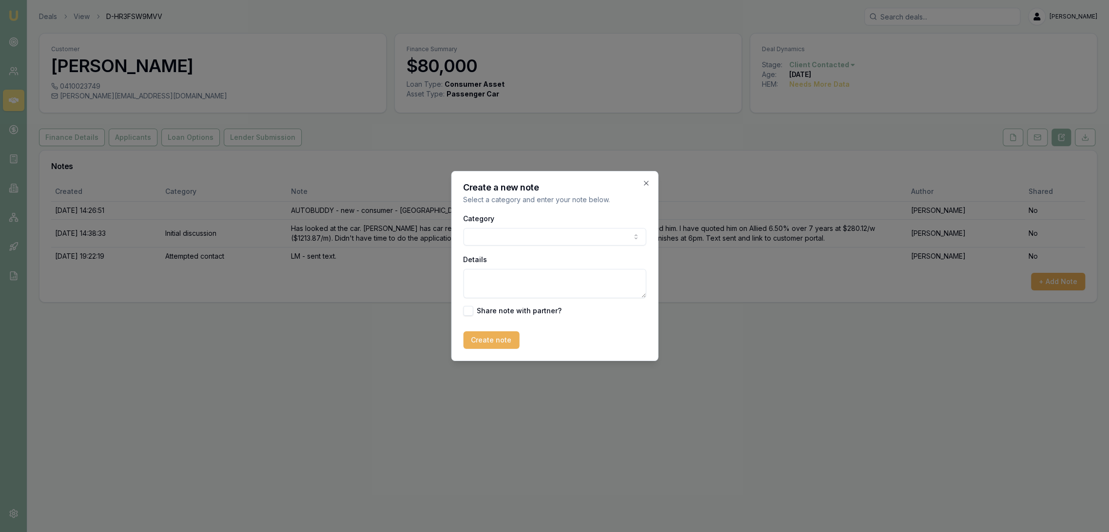
click at [554, 234] on body "Emu Broker Deals View D-HR3FSW9MVV Robyn Adams Toggle Menu Customer Mark Bray 0…" at bounding box center [554, 266] width 1109 height 532
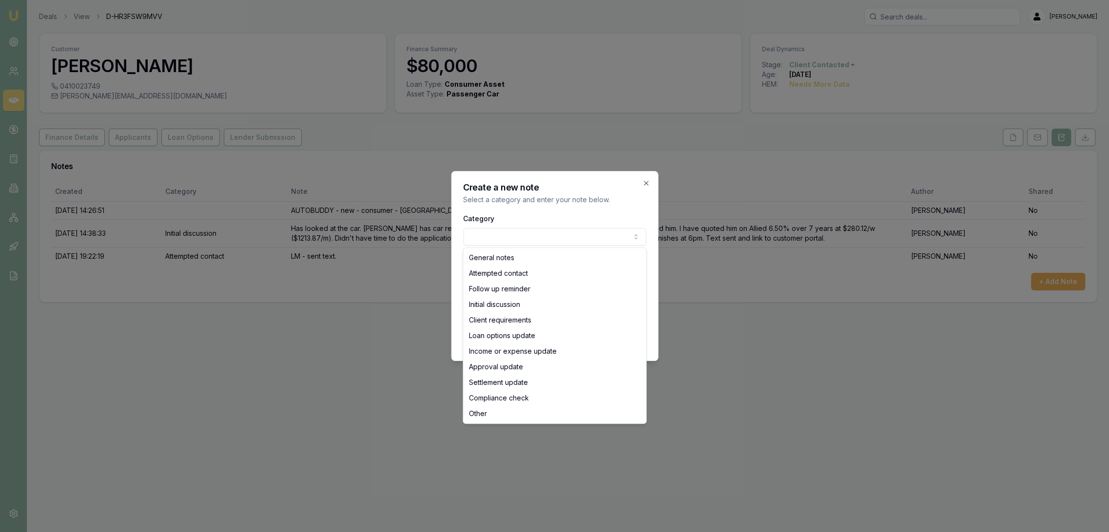
select select "ATTEMPTED_CONTACT"
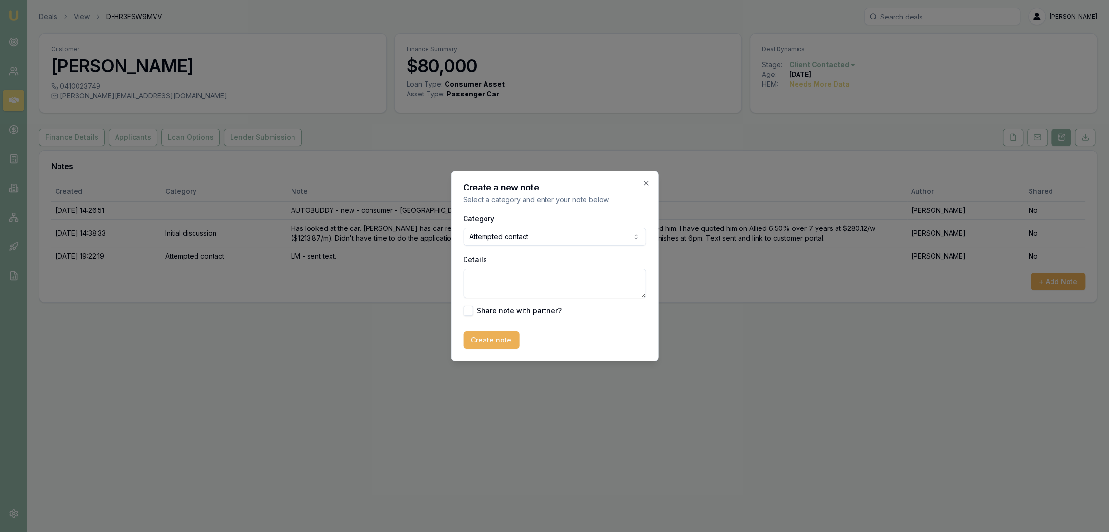
click at [511, 281] on textarea "Details" at bounding box center [554, 283] width 183 height 29
type textarea "D2 - LM - sent text"
click at [495, 335] on button "Create note" at bounding box center [491, 340] width 56 height 18
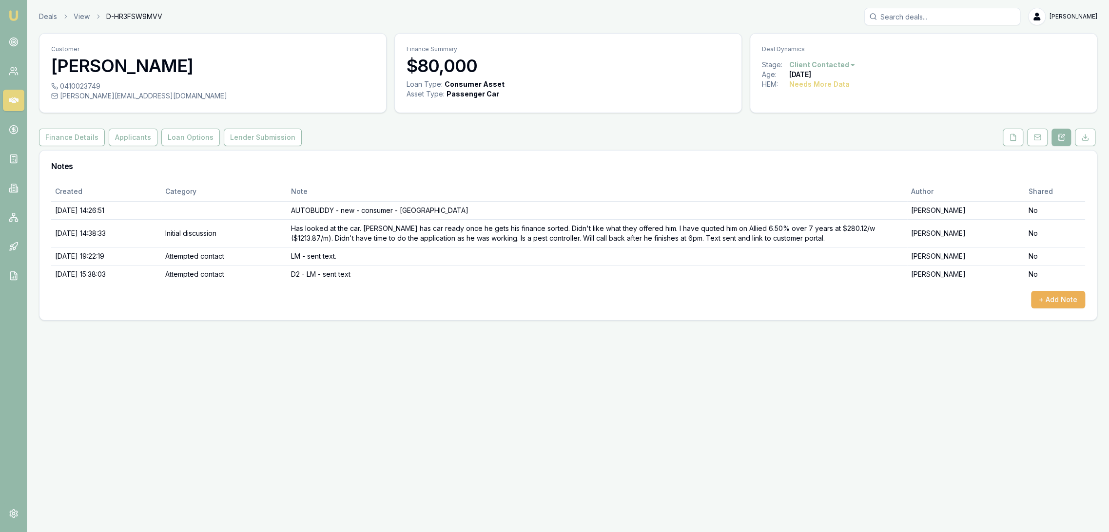
drag, startPoint x: 14, startPoint y: 16, endPoint x: 97, endPoint y: 2, distance: 84.5
click at [14, 16] on img at bounding box center [14, 16] width 12 height 12
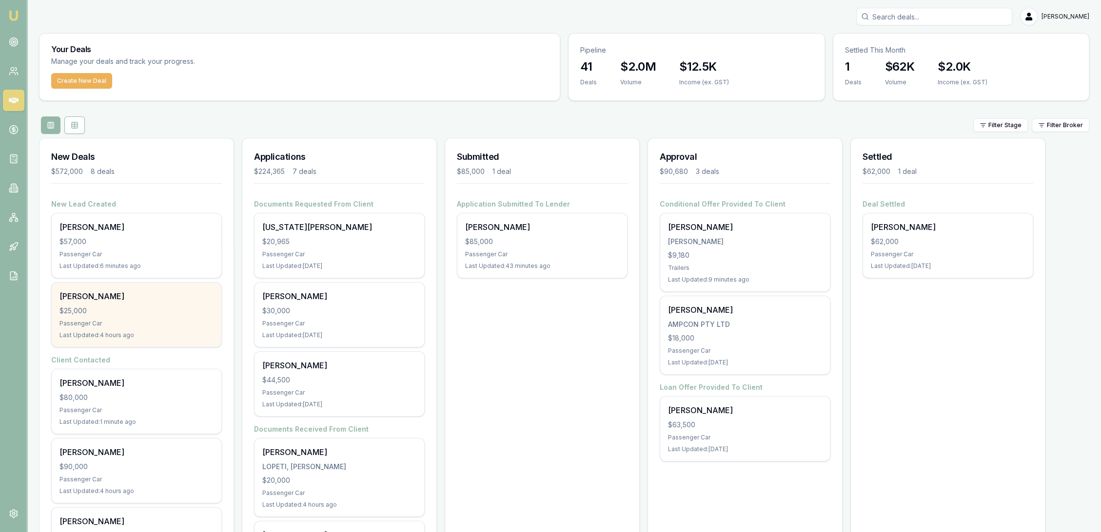
click at [141, 321] on div "Passenger Car" at bounding box center [136, 324] width 154 height 8
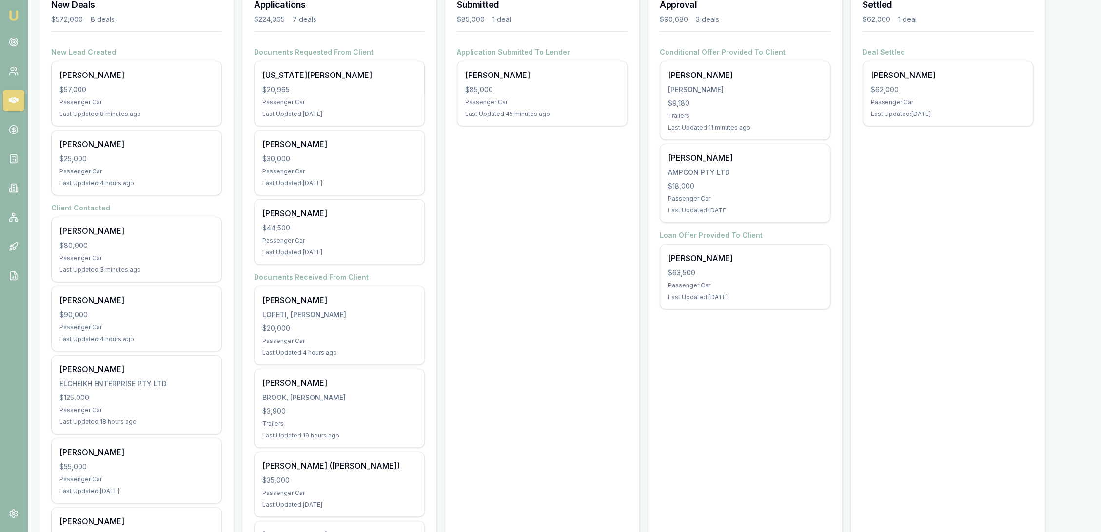
scroll to position [162, 0]
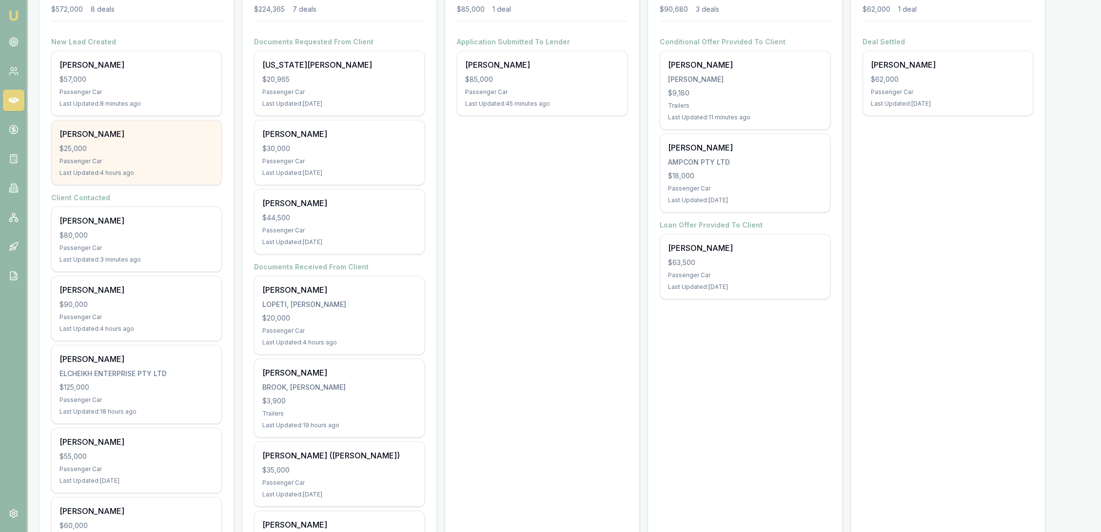
click at [116, 156] on div "Faye Kaffa $25,000 Passenger Car Last Updated: 4 hours ago" at bounding box center [137, 152] width 170 height 64
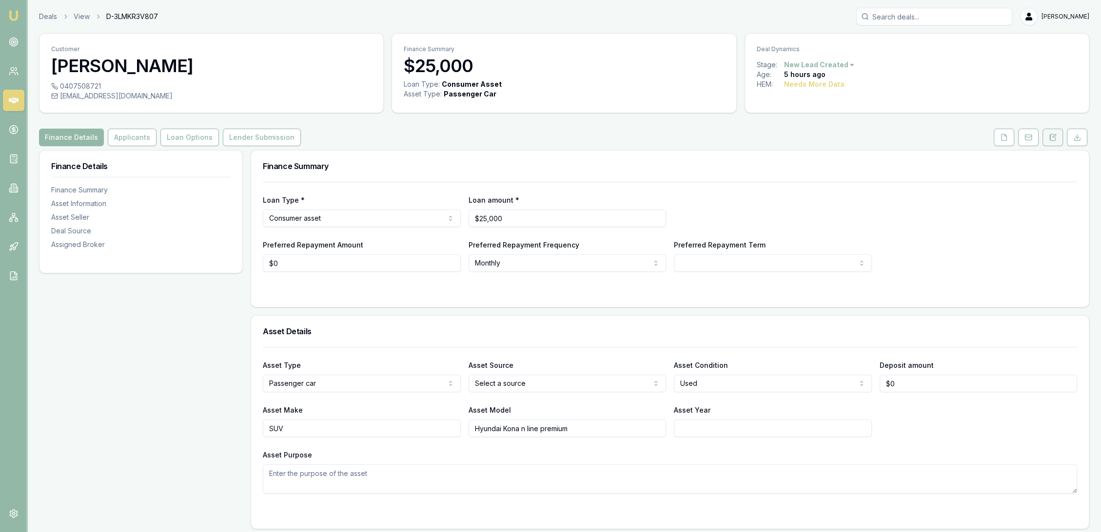
click at [1054, 141] on button at bounding box center [1052, 138] width 20 height 18
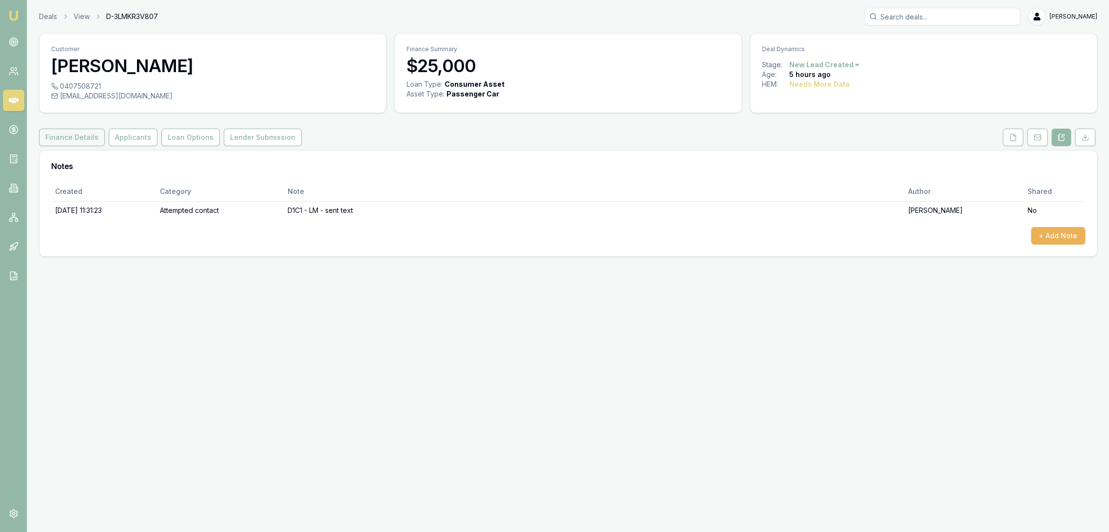
click at [62, 139] on button "Finance Details" at bounding box center [72, 138] width 66 height 18
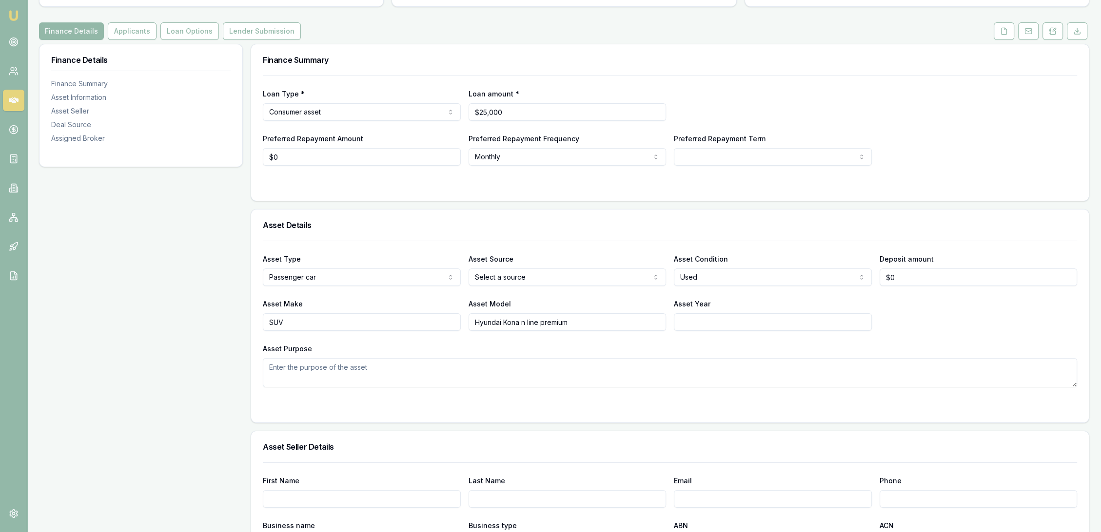
scroll to position [108, 0]
click at [717, 152] on html "Emu Broker Deals View D-3LMKR3V807 [PERSON_NAME] Toggle Menu Customer [PERSON_N…" at bounding box center [550, 158] width 1101 height 532
drag, startPoint x: 302, startPoint y: 161, endPoint x: 262, endPoint y: 157, distance: 40.6
click at [262, 157] on div "Loan Type * Consumer asset Consumer loan Consumer asset Commercial loan Commerc…" at bounding box center [669, 136] width 837 height 125
type input "$0"
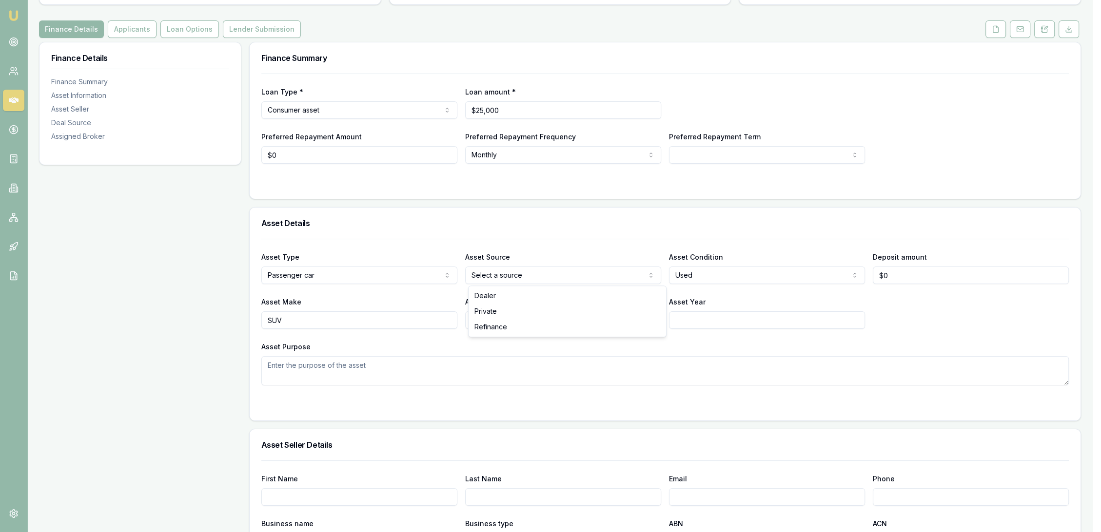
click at [525, 275] on html "Emu Broker Deals View D-3LMKR3V807 [PERSON_NAME] Toggle Menu Customer [PERSON_N…" at bounding box center [550, 158] width 1101 height 532
click at [690, 320] on input "Asset Year" at bounding box center [773, 320] width 198 height 18
type input "2021"
drag, startPoint x: 298, startPoint y: 317, endPoint x: 182, endPoint y: 317, distance: 115.5
click at [182, 317] on div "Finance Details Finance Summary Asset Information Asset Seller Deal Source Assi…" at bounding box center [564, 493] width 1050 height 903
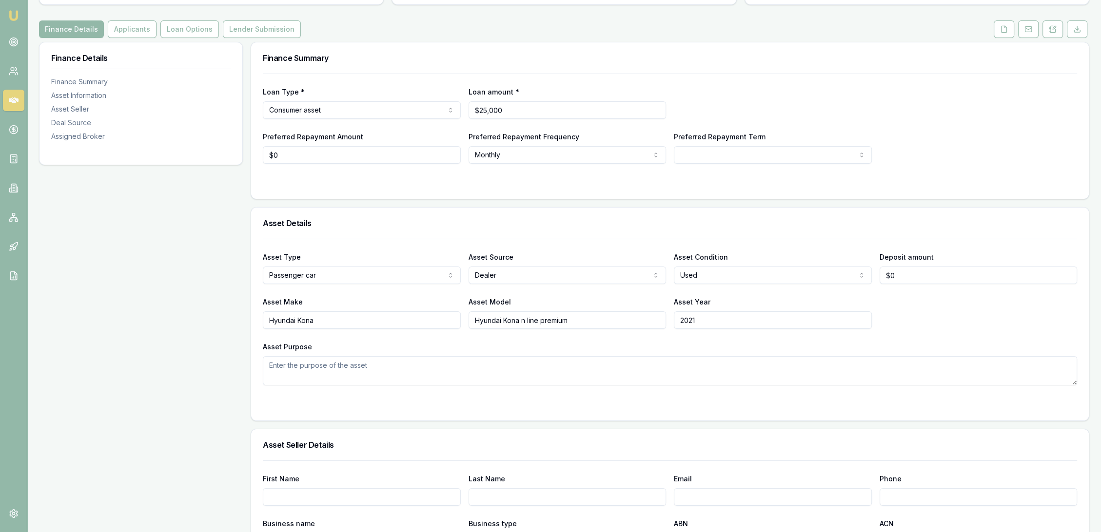
type input "Hyundai Kona"
click at [504, 319] on input "Hyundai Kona n line premium" at bounding box center [567, 320] width 198 height 18
type input "Kona n line premium"
click at [428, 369] on textarea "Asset Purpose" at bounding box center [670, 370] width 814 height 29
click at [821, 100] on div "Loan Type * Consumer asset Consumer loan Consumer asset Commercial loan Commerc…" at bounding box center [670, 102] width 814 height 33
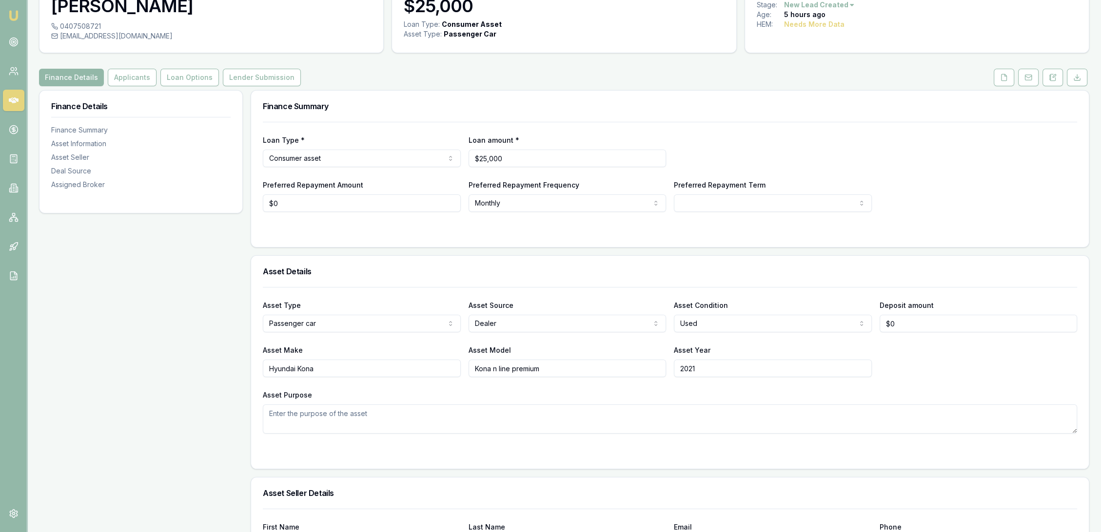
scroll to position [0, 0]
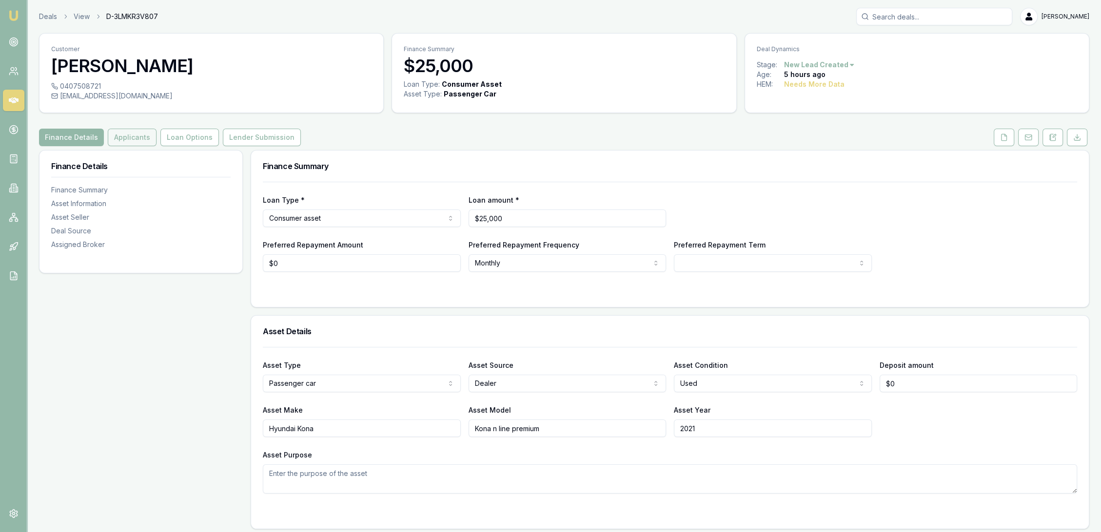
click at [122, 136] on button "Applicants" at bounding box center [132, 138] width 49 height 18
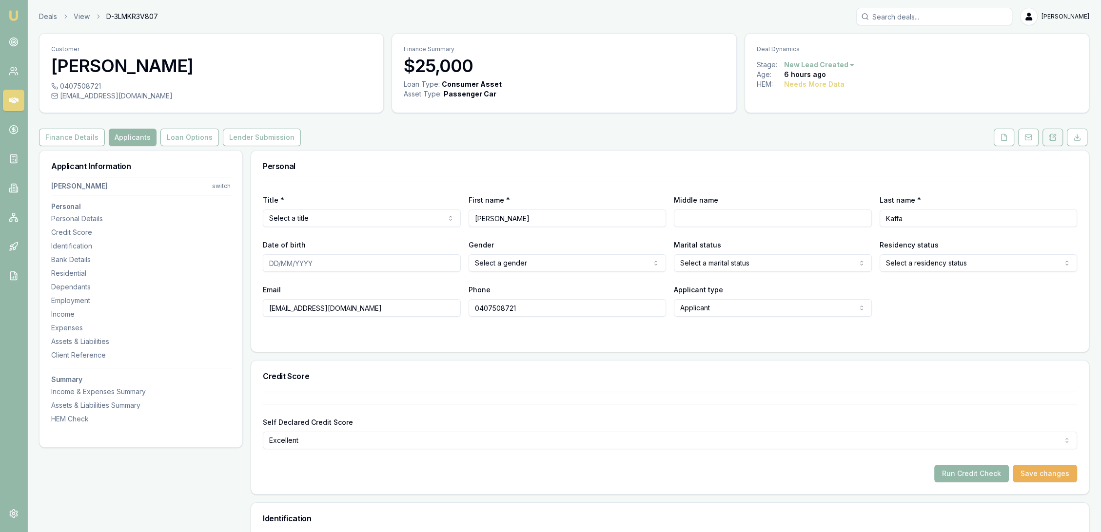
click at [1052, 140] on icon at bounding box center [1052, 137] width 5 height 6
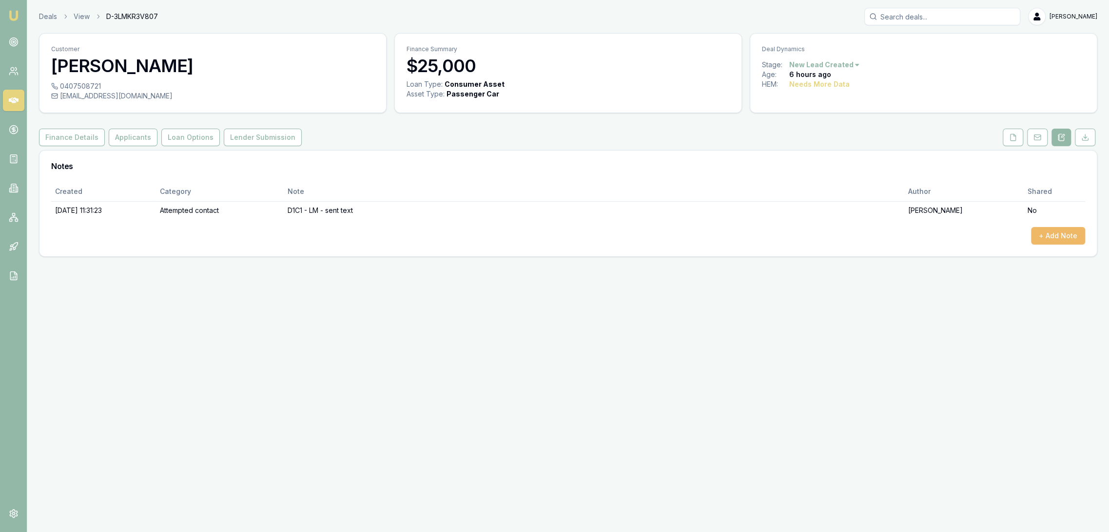
click at [1045, 237] on button "+ Add Note" at bounding box center [1058, 236] width 54 height 18
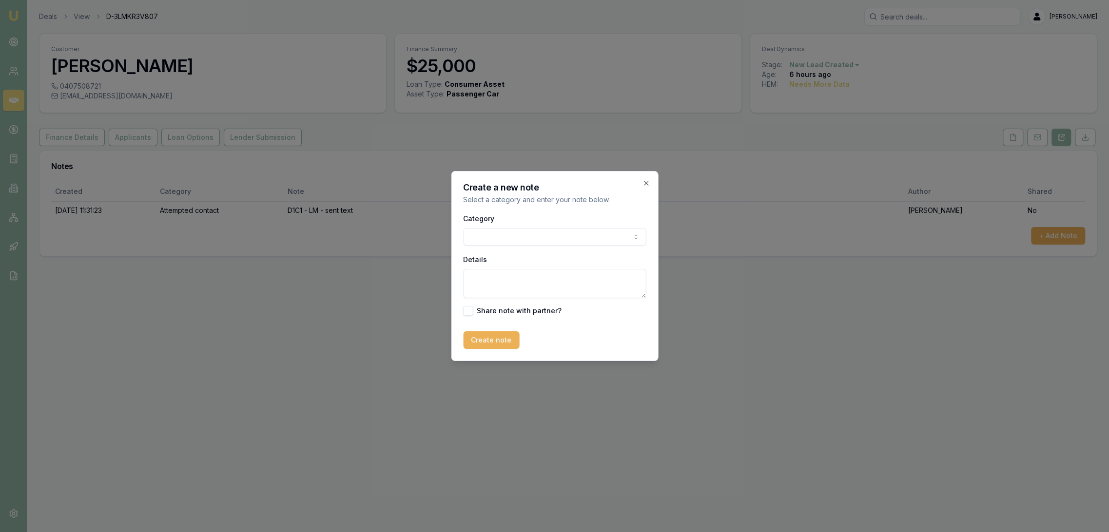
click at [495, 242] on body "Emu Broker Deals View D-3LMKR3V807 Robyn Adams Toggle Menu Customer Faye Kaffa …" at bounding box center [554, 266] width 1109 height 532
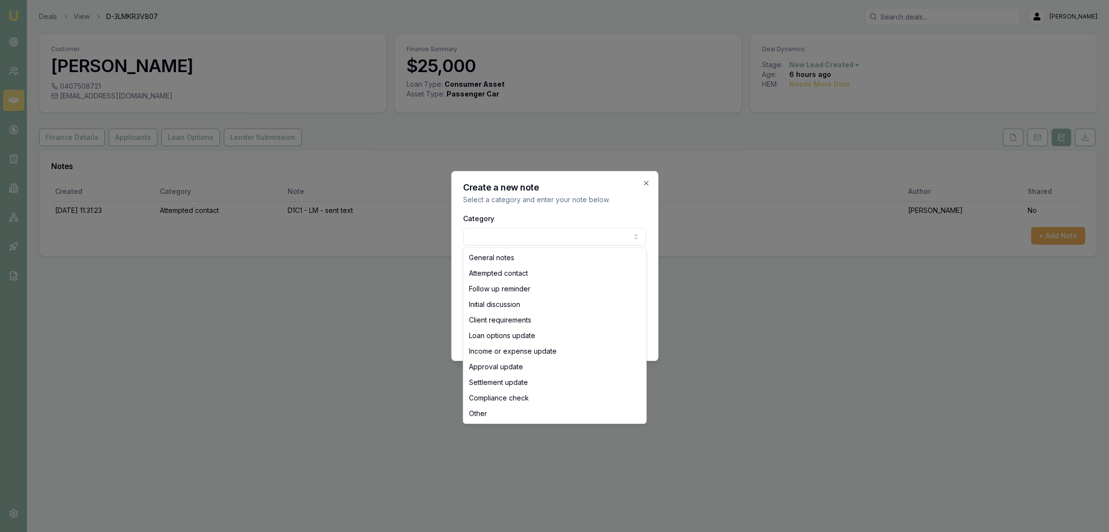
select select "INITIAL_DISCUSSION"
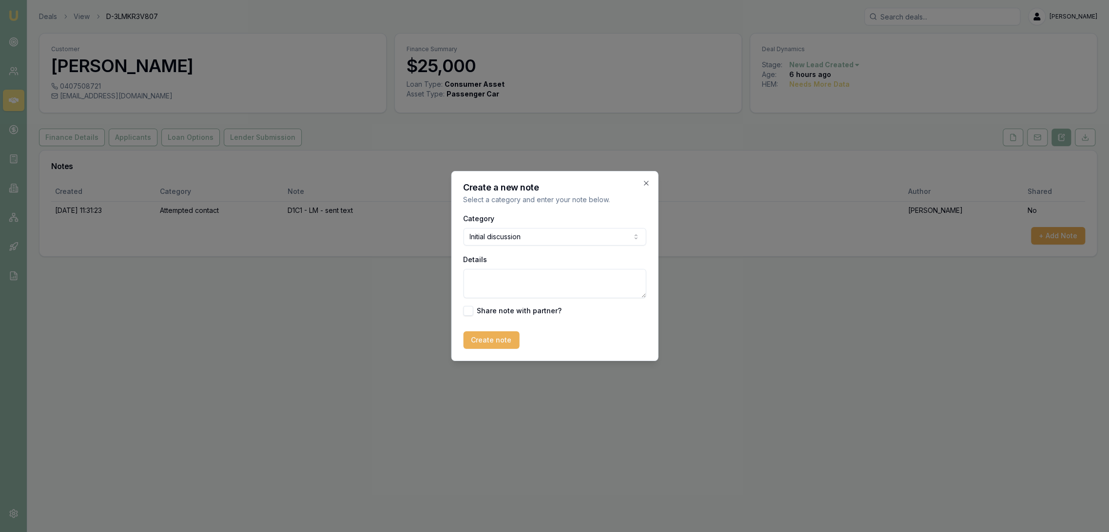
drag, startPoint x: 491, startPoint y: 287, endPoint x: 503, endPoint y: 271, distance: 20.0
click at [493, 284] on textarea "Details" at bounding box center [554, 283] width 183 height 29
click at [549, 282] on textarea "Tossing up between" at bounding box center [554, 283] width 183 height 29
click at [601, 292] on textarea "Tossing up between using redraw on home loan and getting a loan. Looking at 202…" at bounding box center [554, 283] width 183 height 29
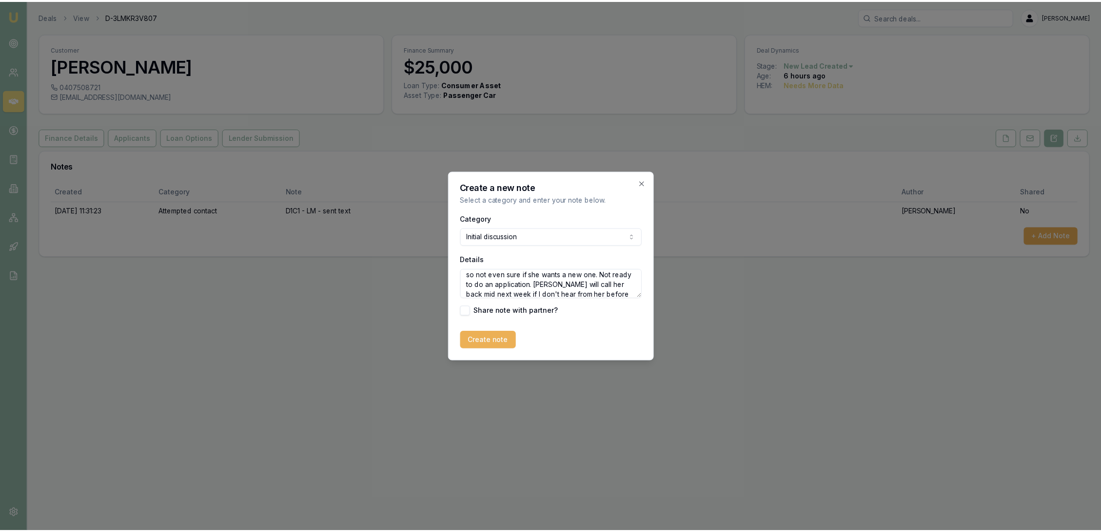
scroll to position [62, 0]
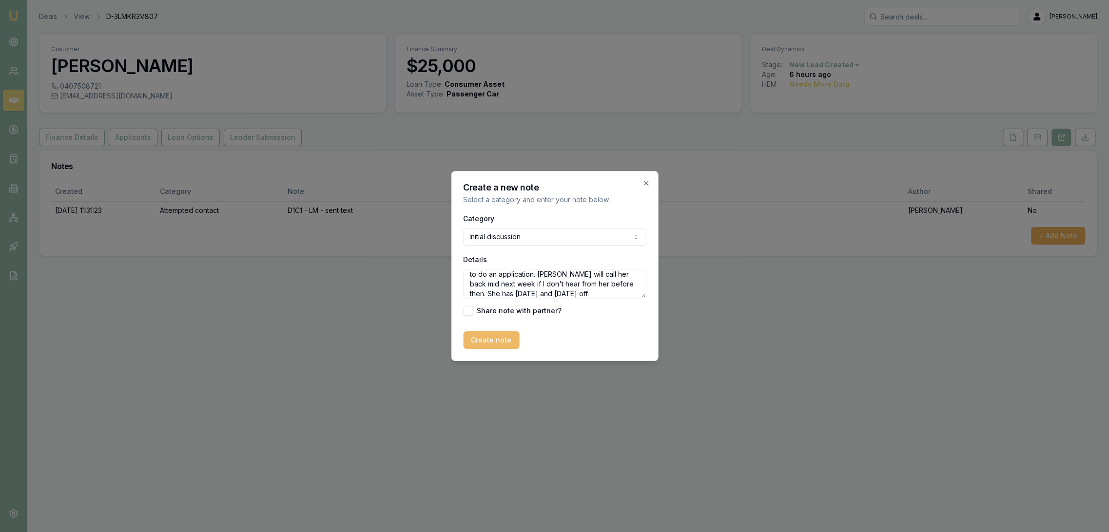
type textarea "Tossing up between using redraw on home loan and getting a loan. Looking at 202…"
click at [472, 340] on button "Create note" at bounding box center [491, 340] width 56 height 18
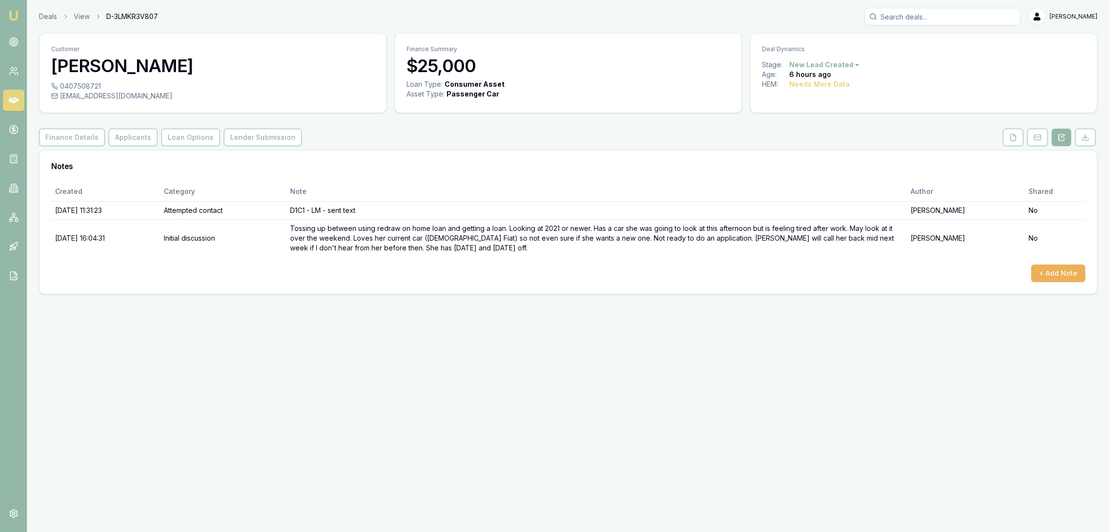
click at [13, 18] on img at bounding box center [14, 16] width 12 height 12
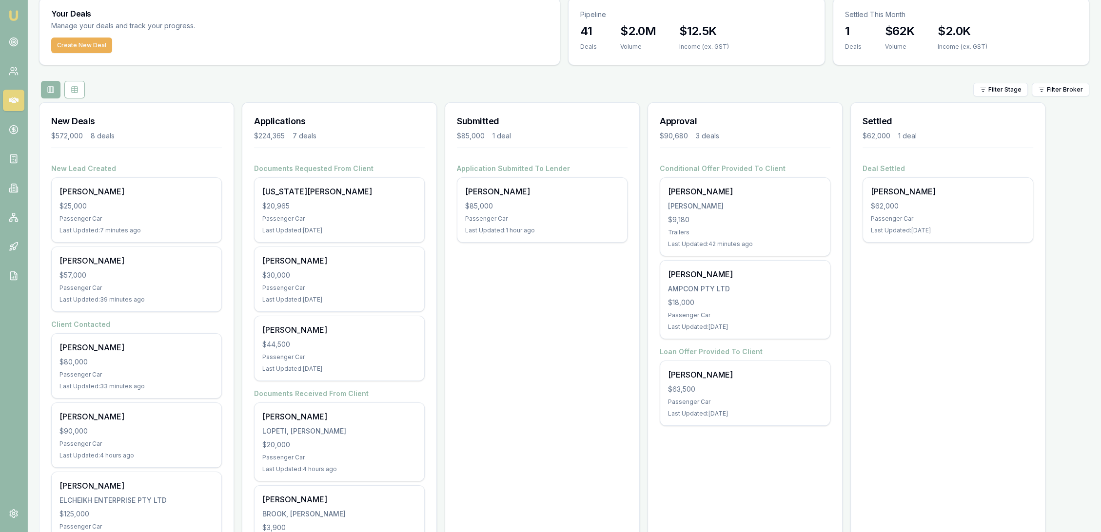
scroll to position [108, 0]
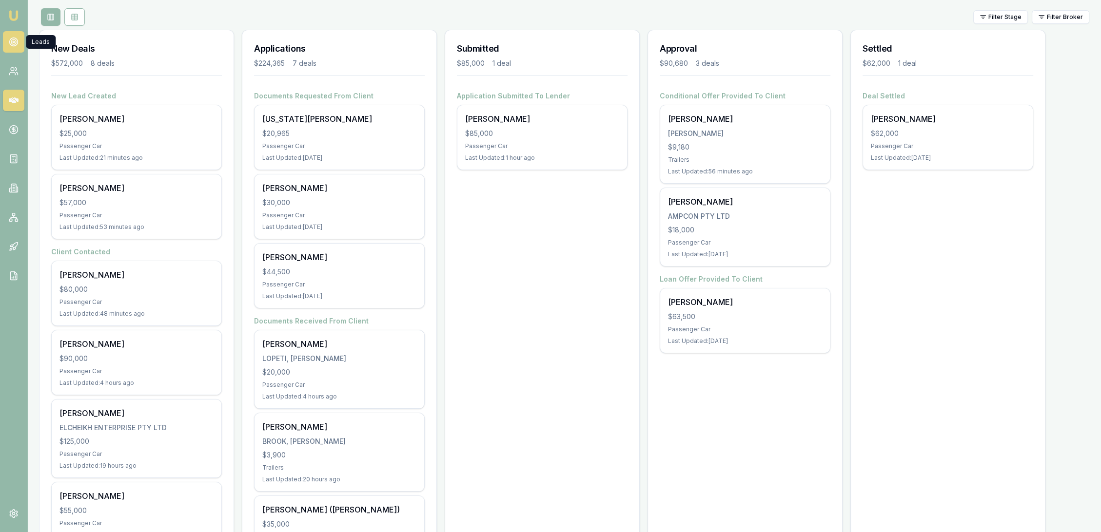
click at [14, 37] on icon at bounding box center [14, 42] width 10 height 10
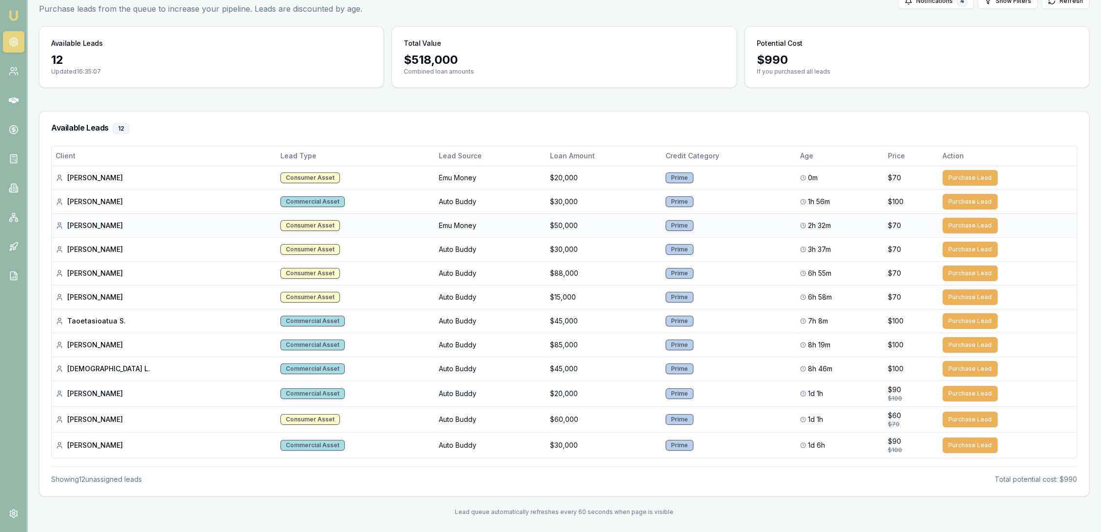
scroll to position [59, 0]
click at [13, 15] on img at bounding box center [14, 16] width 12 height 12
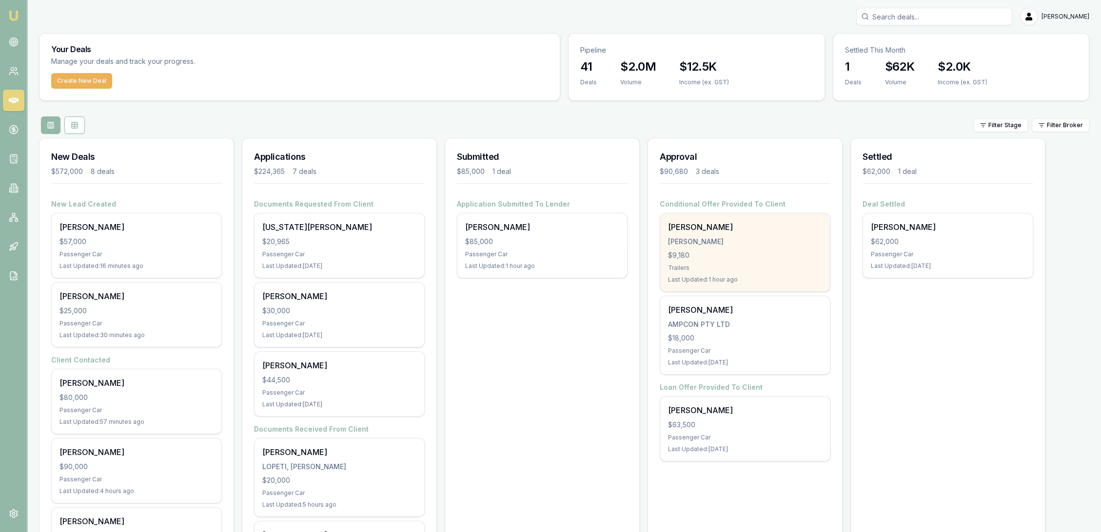
click at [703, 238] on div "[PERSON_NAME]" at bounding box center [745, 242] width 154 height 10
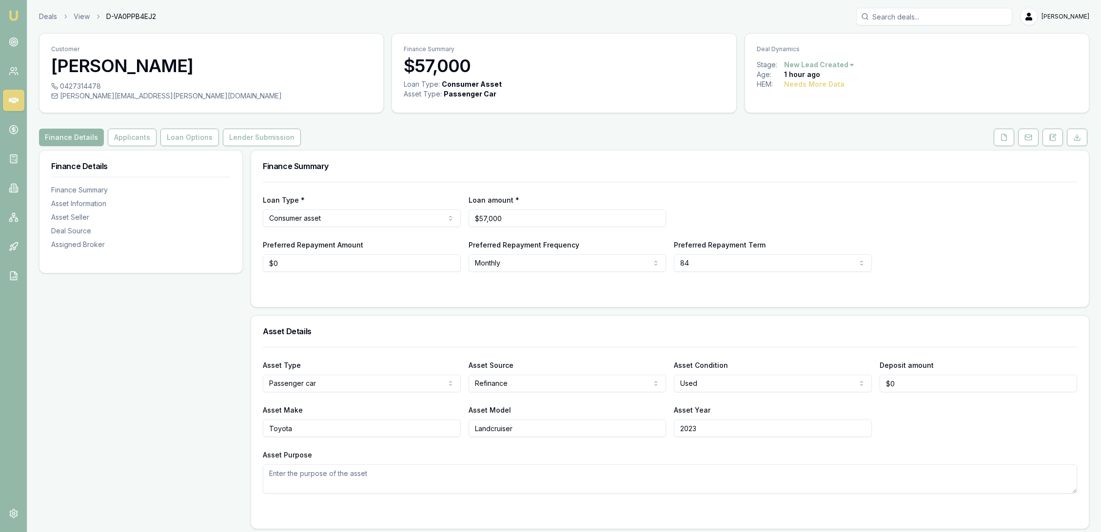
select select "84"
click at [1055, 137] on icon at bounding box center [1053, 138] width 8 height 8
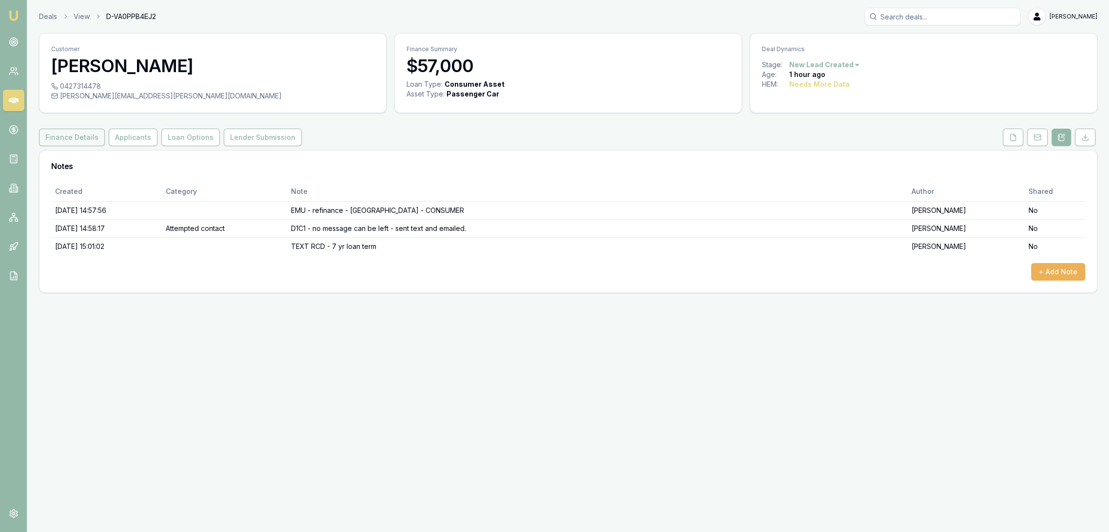
click at [63, 139] on button "Finance Details" at bounding box center [72, 138] width 66 height 18
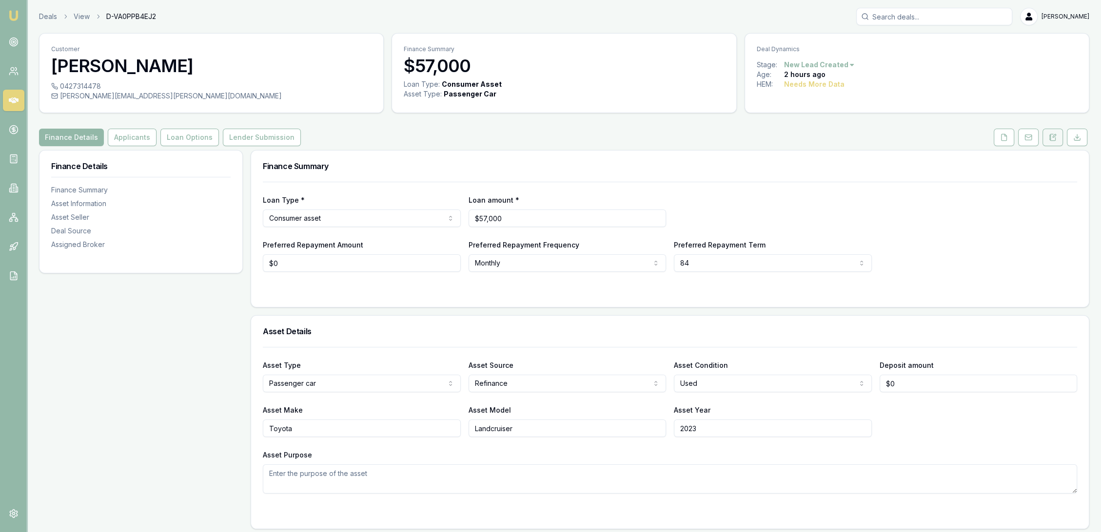
click at [1052, 139] on icon at bounding box center [1053, 138] width 8 height 8
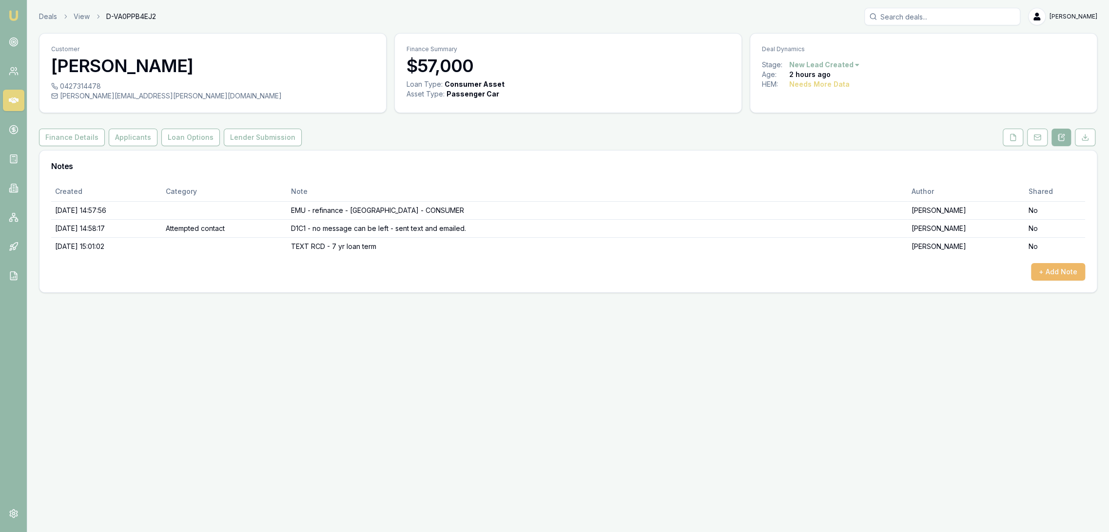
click at [1052, 274] on button "+ Add Note" at bounding box center [1058, 272] width 54 height 18
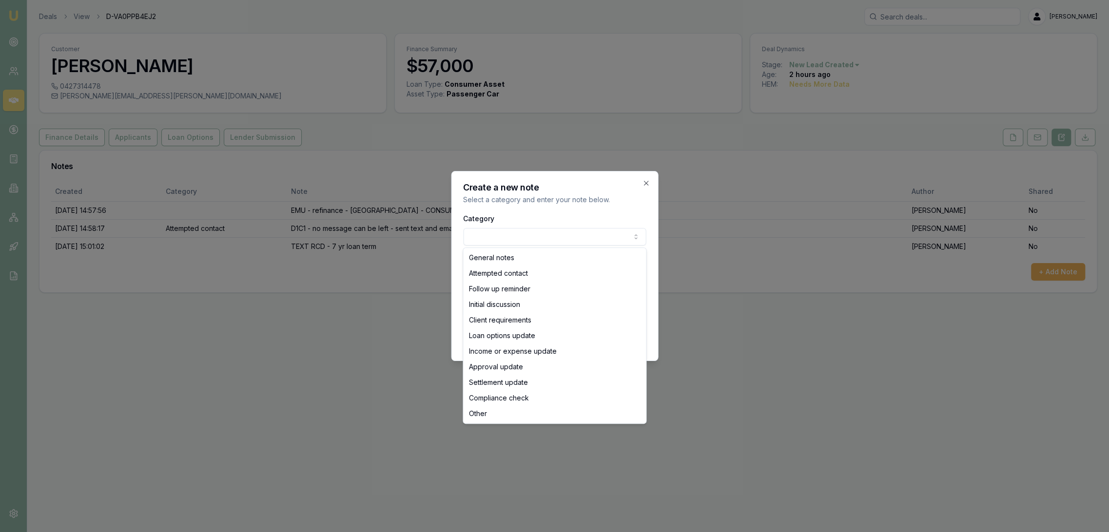
click at [515, 238] on body "Emu Broker Deals View D-VA0PPB4EJ2 [PERSON_NAME] Toggle Menu Customer [PERSON_N…" at bounding box center [554, 266] width 1109 height 532
select select "ATTEMPTED_CONTACT"
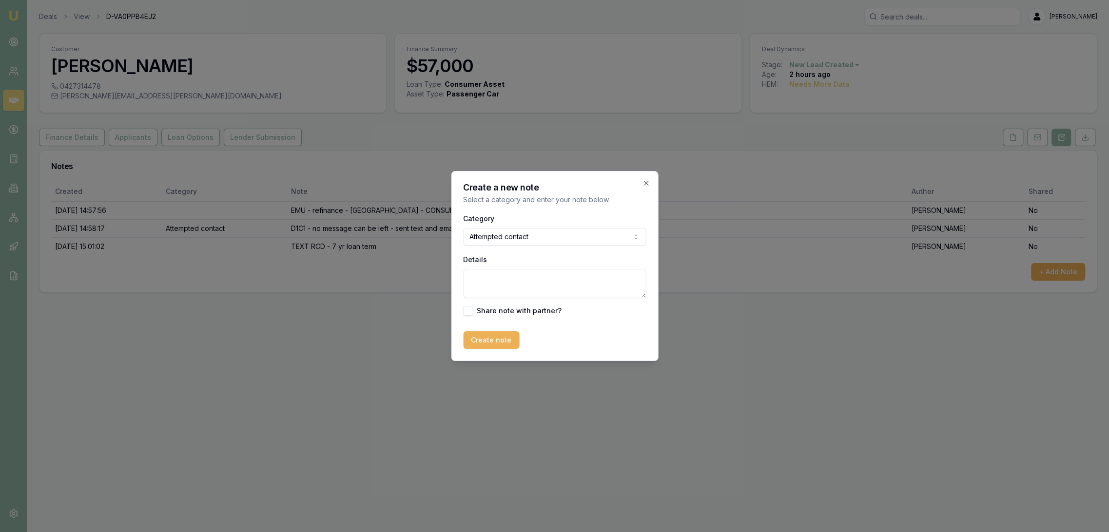
click at [489, 284] on textarea "Details" at bounding box center [554, 283] width 183 height 29
type textarea "LM - quote texted - FirstMac 8.49% $216.46/w over 7 years."
click at [491, 341] on button "Create note" at bounding box center [491, 340] width 56 height 18
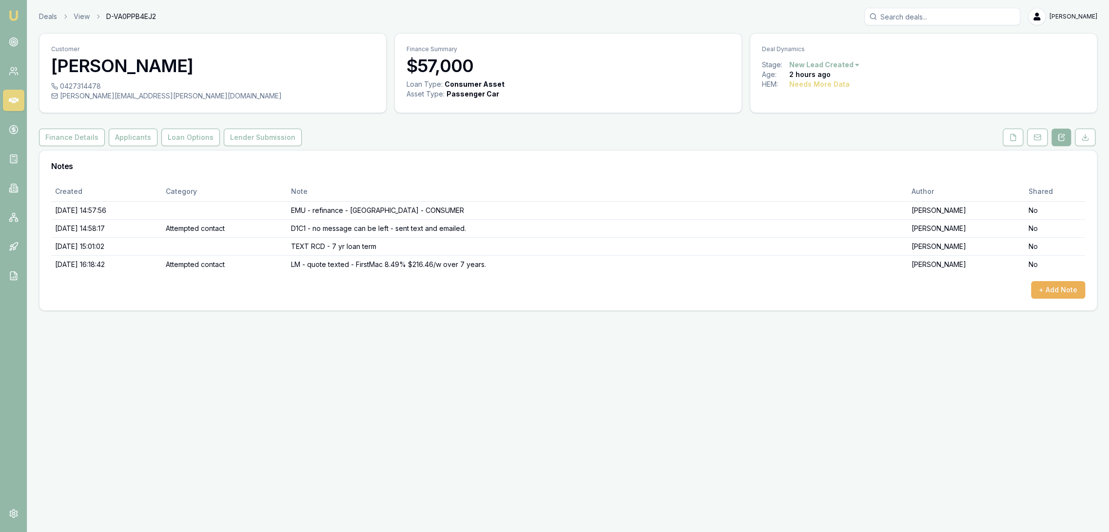
drag, startPoint x: 1012, startPoint y: 136, endPoint x: 1000, endPoint y: 159, distance: 26.6
click at [1012, 136] on icon at bounding box center [1013, 138] width 8 height 8
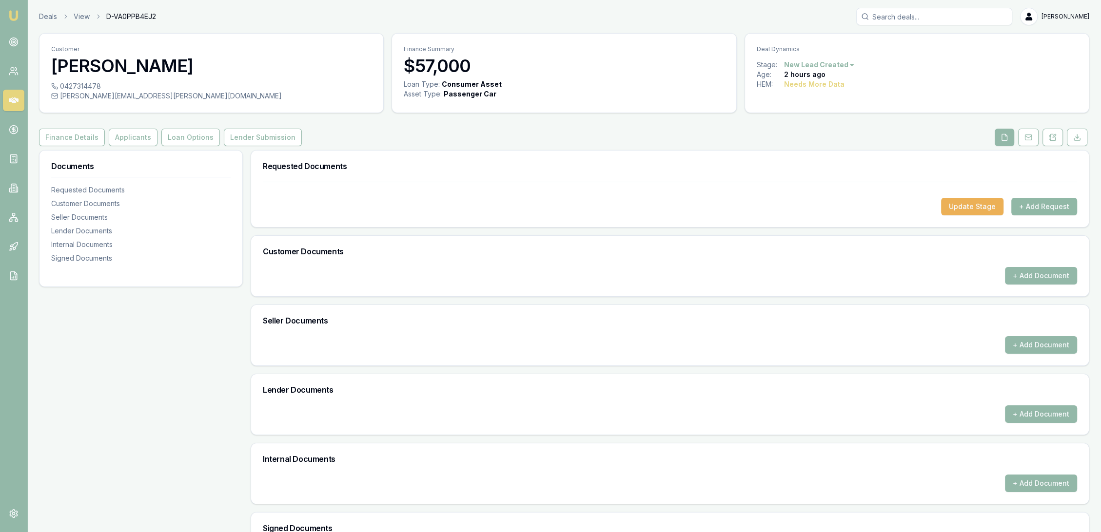
click at [1018, 208] on button "+ Add Request" at bounding box center [1044, 207] width 66 height 18
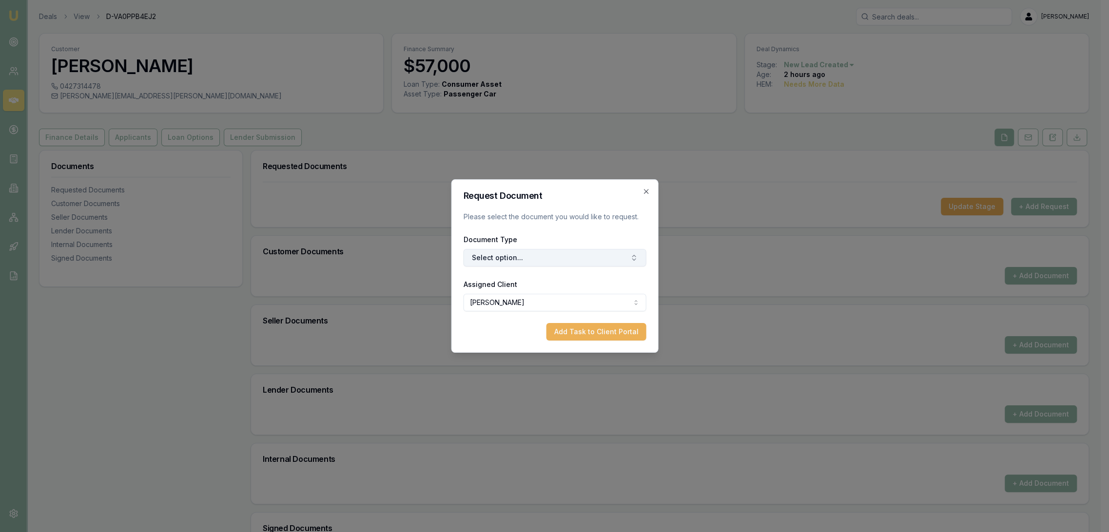
click at [551, 255] on button "Select option..." at bounding box center [554, 258] width 183 height 18
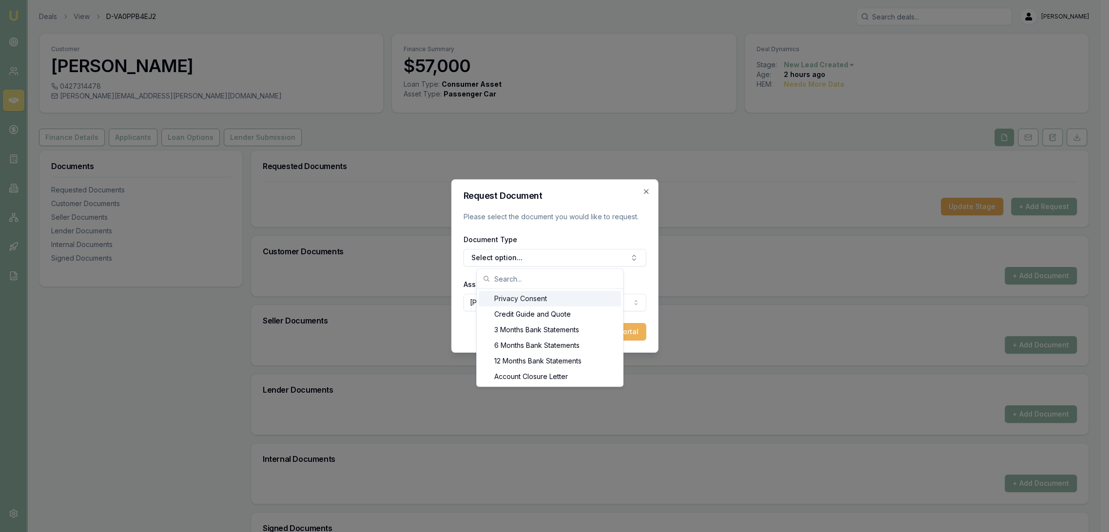
click at [515, 298] on div "Privacy Consent" at bounding box center [550, 299] width 142 height 16
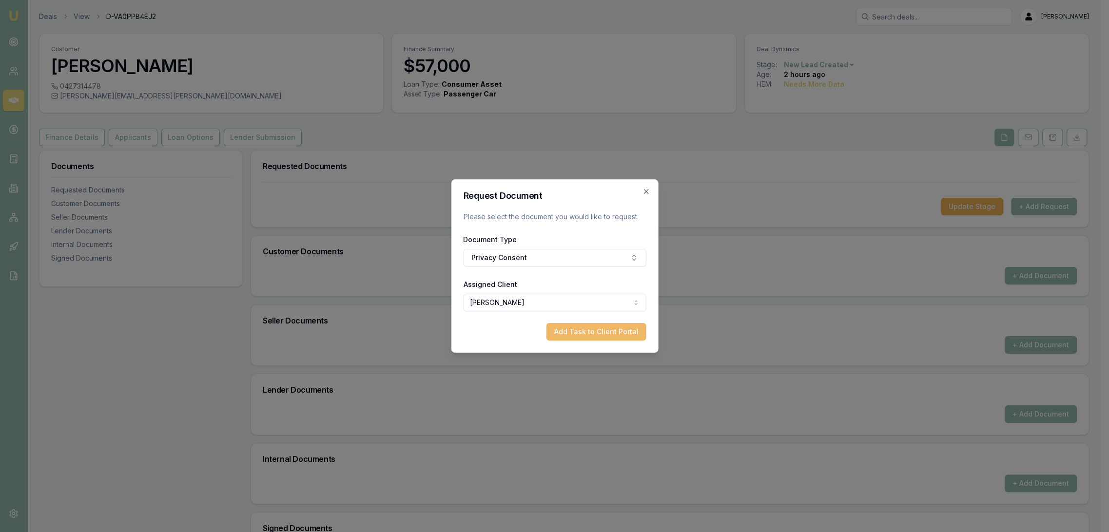
click at [581, 328] on button "Add Task to Client Portal" at bounding box center [596, 332] width 100 height 18
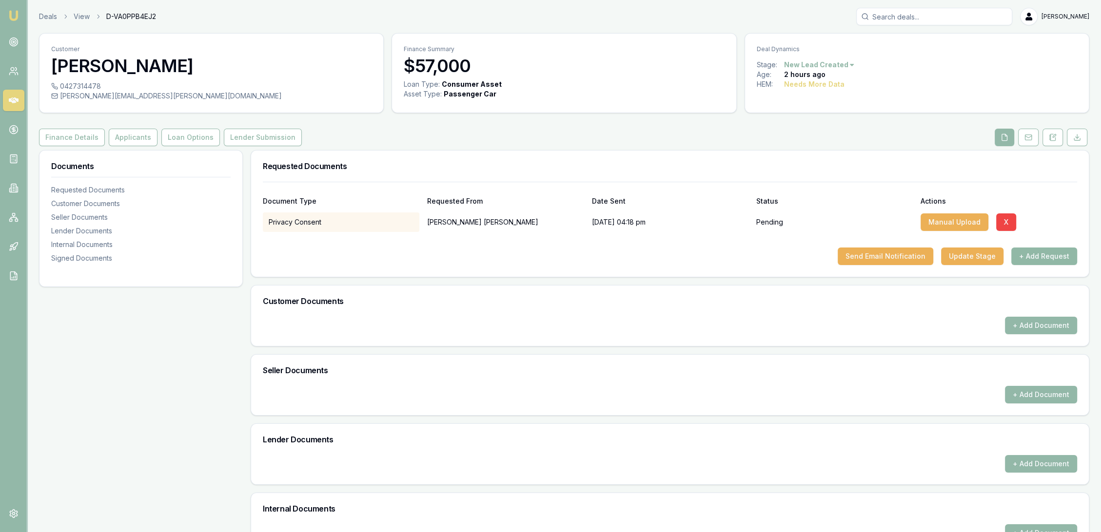
click at [1041, 255] on button "+ Add Request" at bounding box center [1044, 257] width 66 height 18
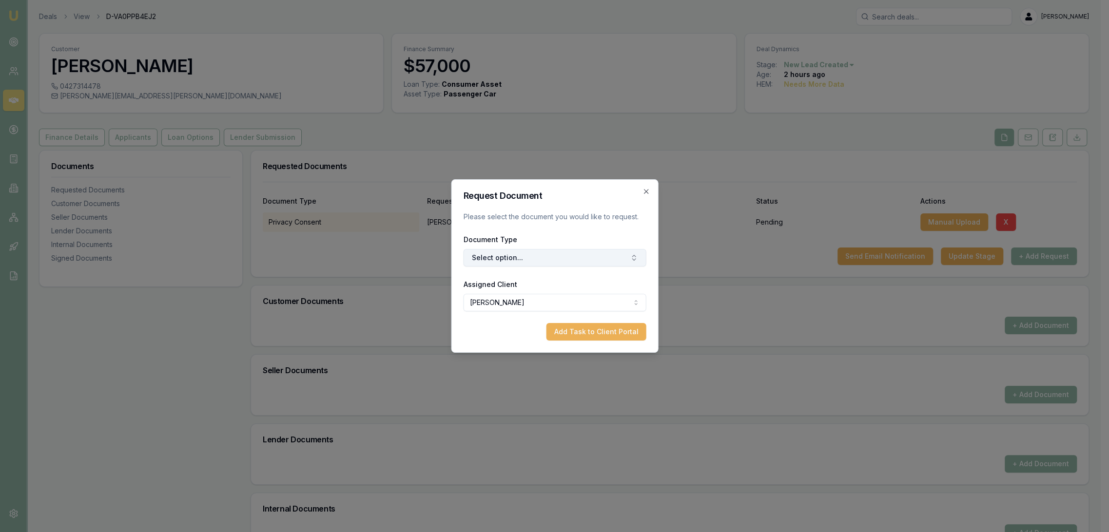
click at [575, 259] on button "Select option..." at bounding box center [554, 258] width 183 height 18
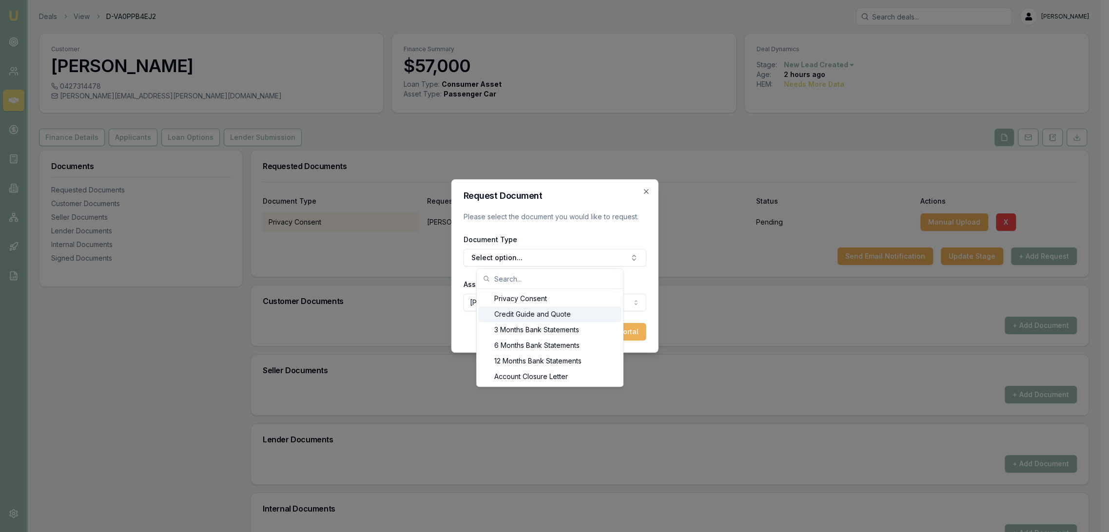
click at [505, 311] on div "Credit Guide and Quote" at bounding box center [550, 315] width 142 height 16
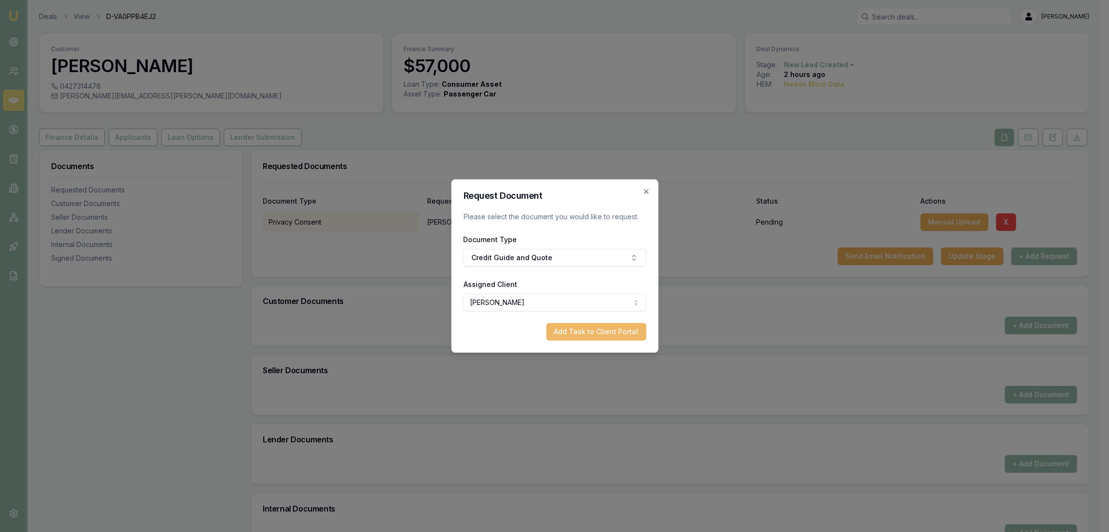
drag, startPoint x: 608, startPoint y: 330, endPoint x: 863, endPoint y: 325, distance: 255.0
click at [610, 330] on button "Add Task to Client Portal" at bounding box center [596, 332] width 100 height 18
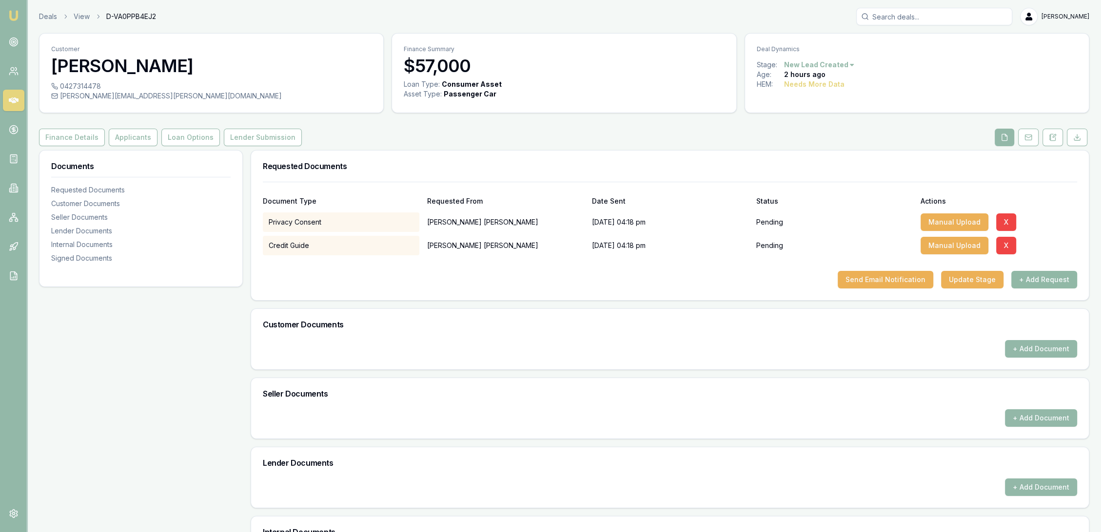
click at [1053, 283] on button "+ Add Request" at bounding box center [1044, 280] width 66 height 18
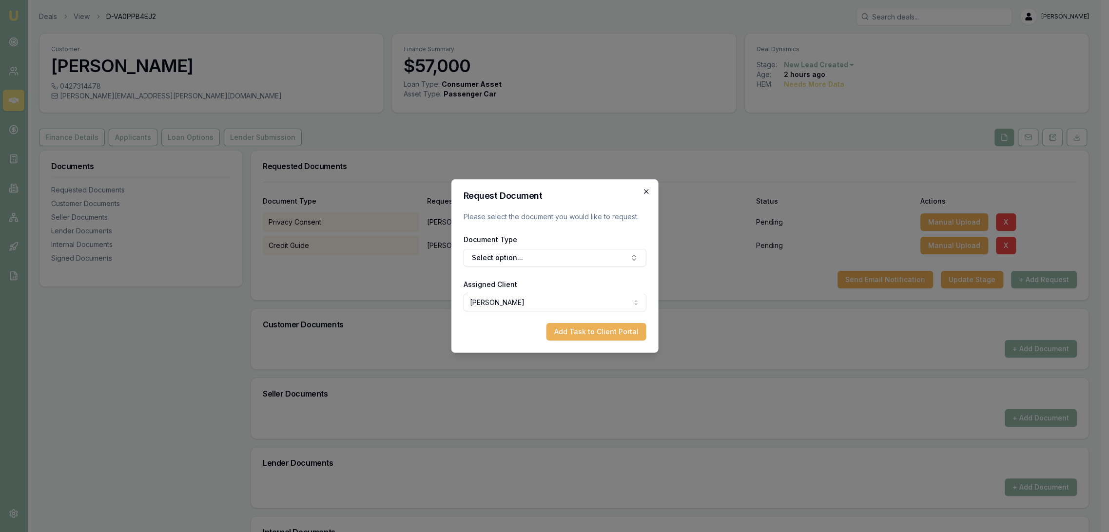
click at [646, 191] on icon "button" at bounding box center [645, 191] width 4 height 4
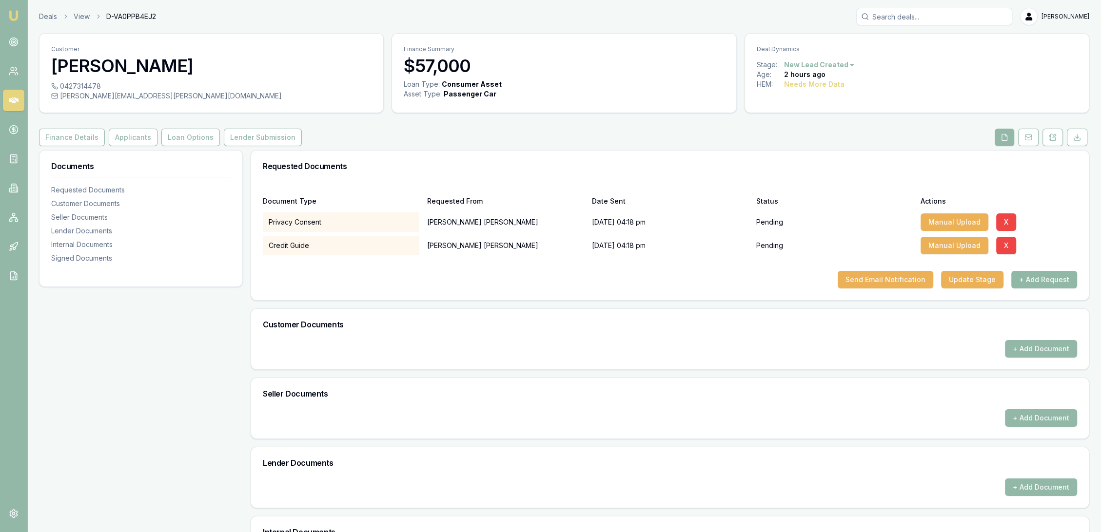
click at [1038, 275] on button "+ Add Request" at bounding box center [1044, 280] width 66 height 18
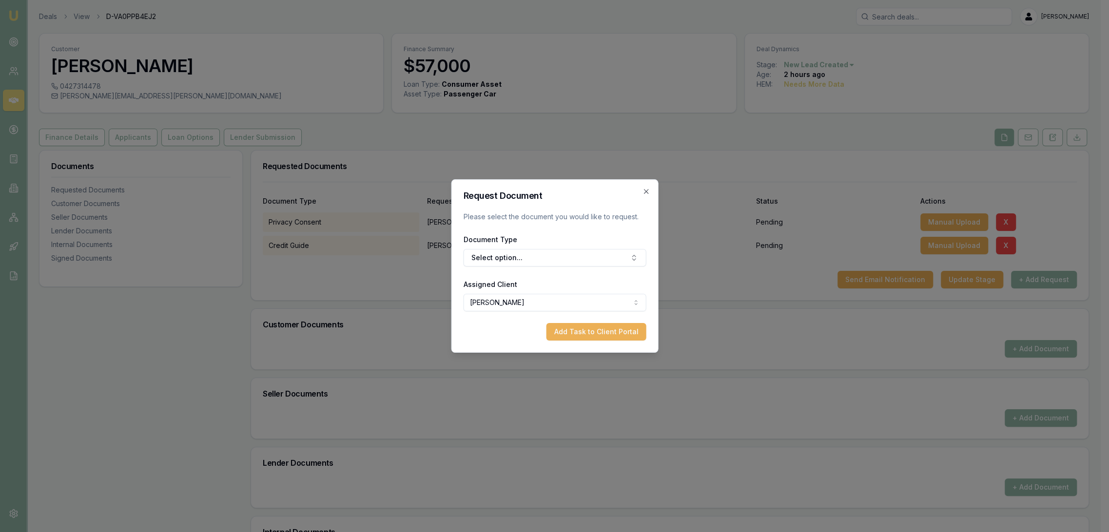
drag, startPoint x: 536, startPoint y: 253, endPoint x: 531, endPoint y: 241, distance: 12.9
click at [536, 252] on button "Select option..." at bounding box center [554, 258] width 183 height 18
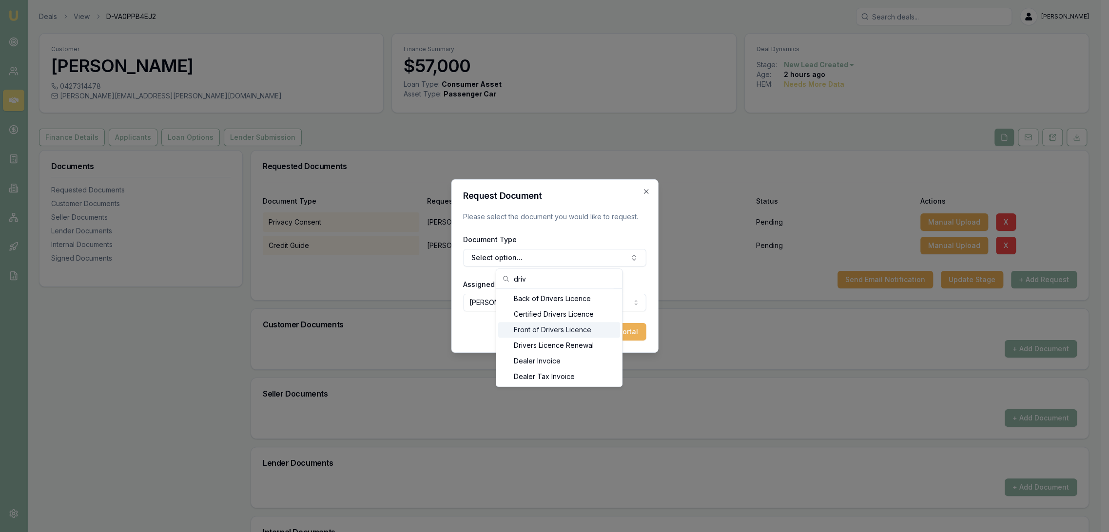
type input "driv"
click at [544, 327] on div "Front of Drivers Licence" at bounding box center [559, 330] width 122 height 16
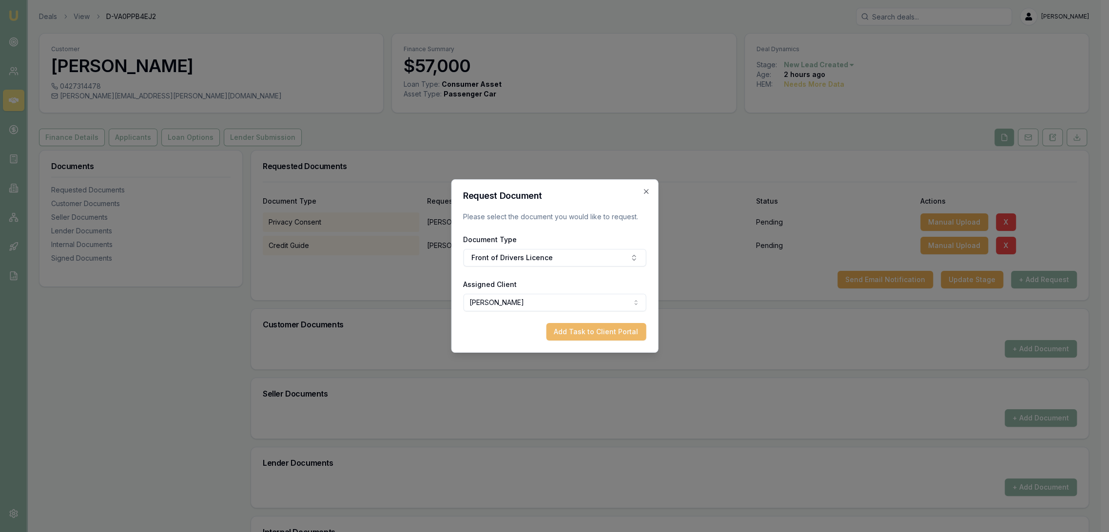
click at [610, 338] on button "Add Task to Client Portal" at bounding box center [596, 332] width 100 height 18
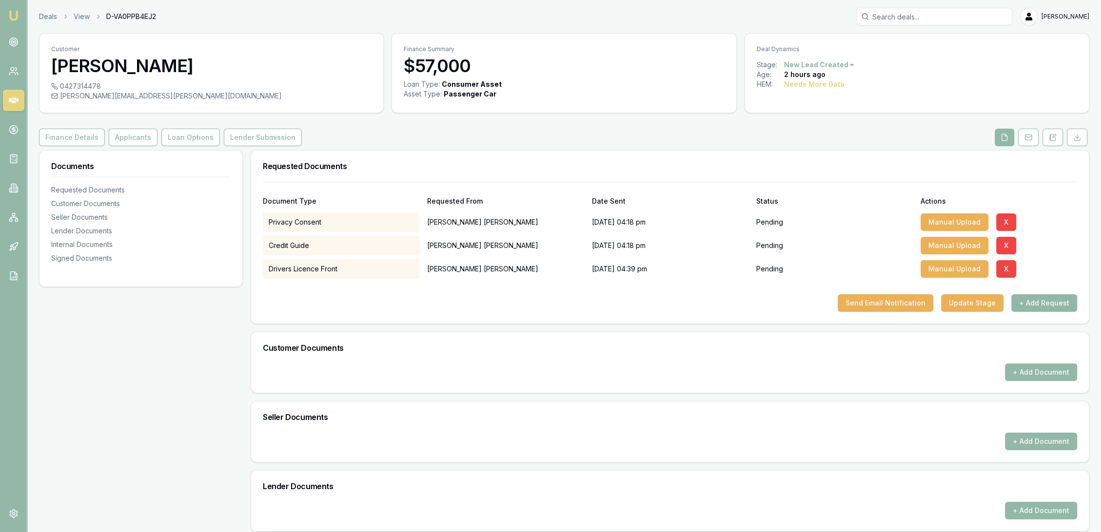
click at [1041, 299] on button "+ Add Request" at bounding box center [1044, 303] width 66 height 18
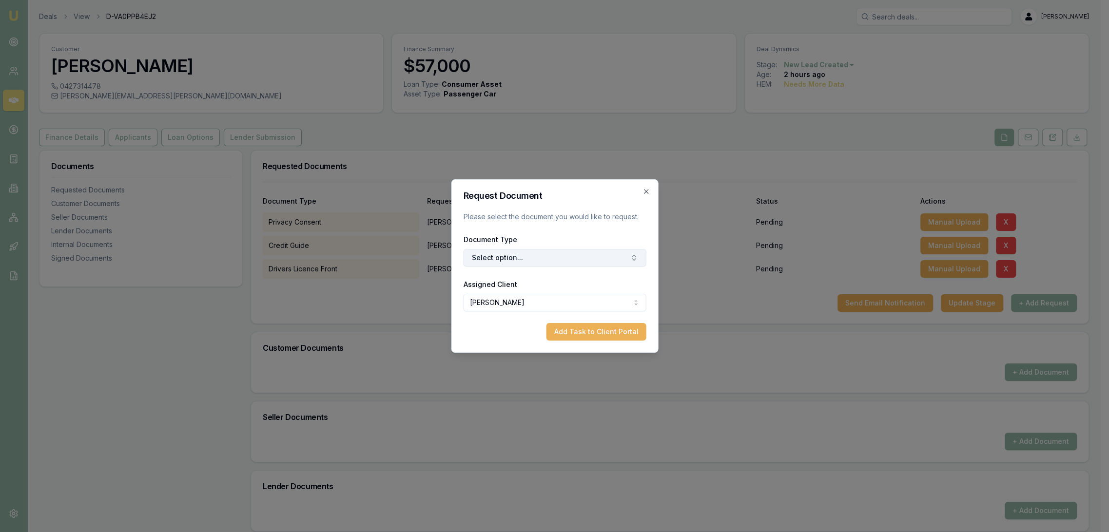
click at [519, 263] on button "Select option..." at bounding box center [554, 258] width 183 height 18
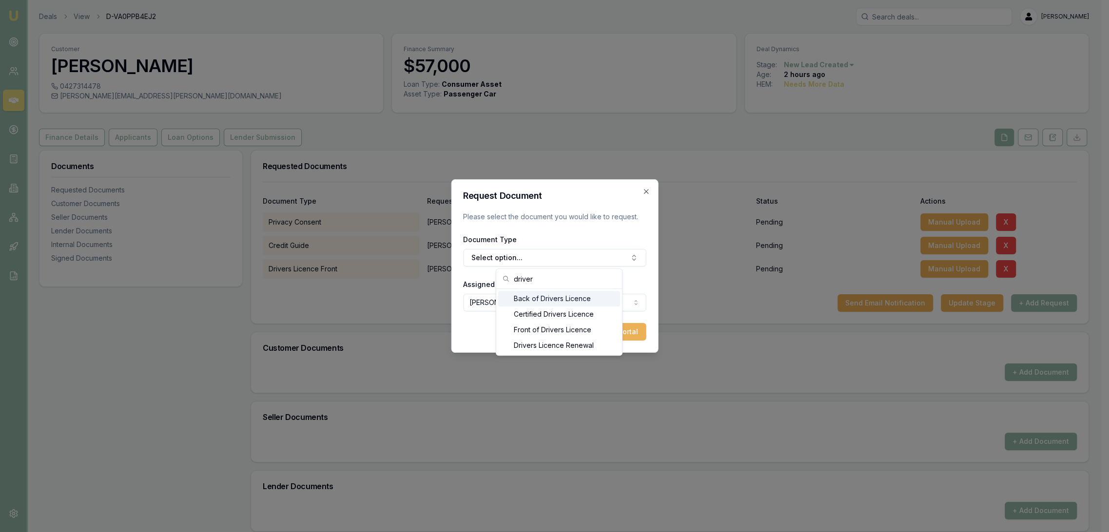
type input "driver"
click at [543, 297] on div "Back of Drivers Licence" at bounding box center [559, 299] width 122 height 16
click at [639, 334] on button "Add Task to Client Portal" at bounding box center [596, 332] width 100 height 18
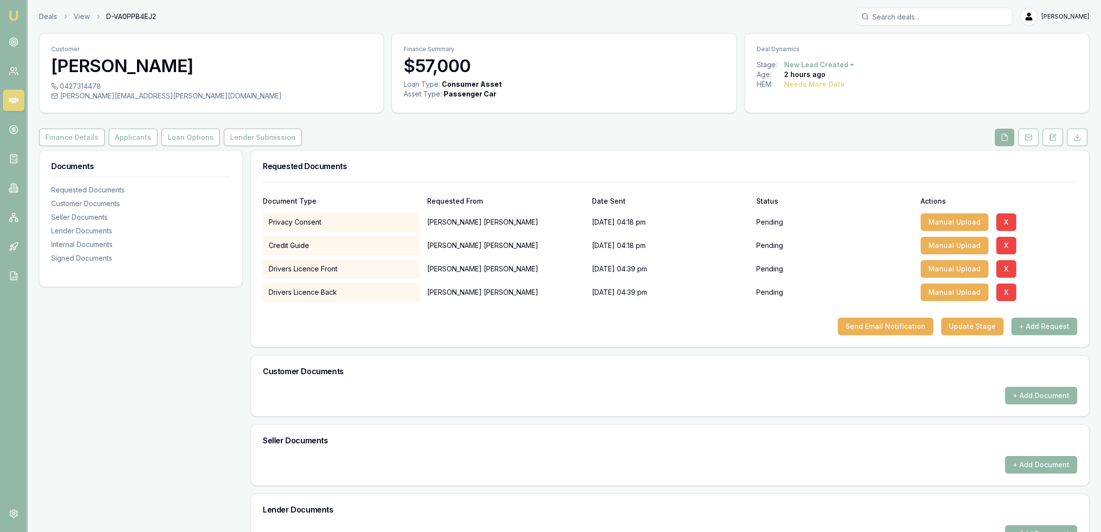
click at [1040, 326] on button "+ Add Request" at bounding box center [1044, 327] width 66 height 18
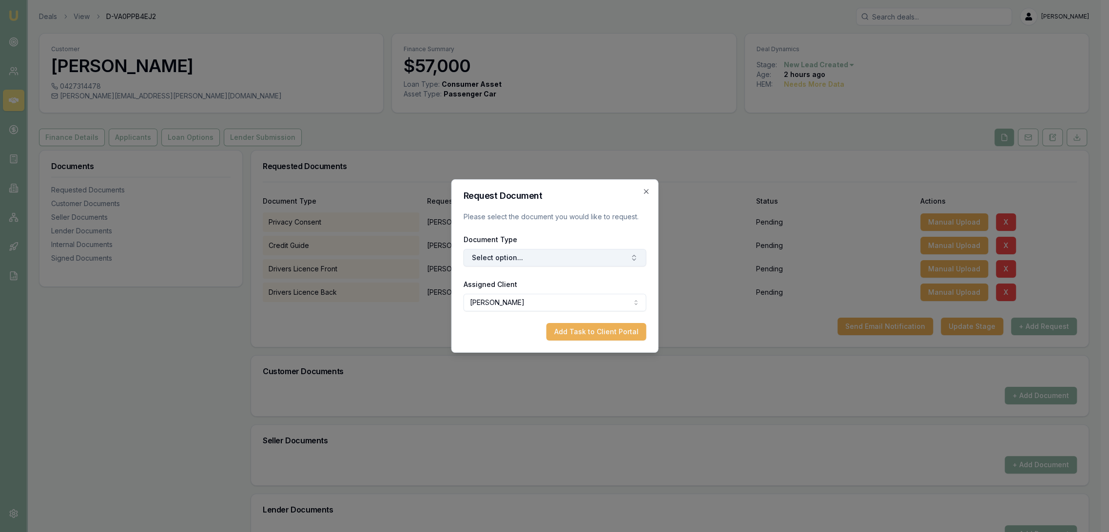
click at [482, 258] on button "Select option..." at bounding box center [554, 258] width 183 height 18
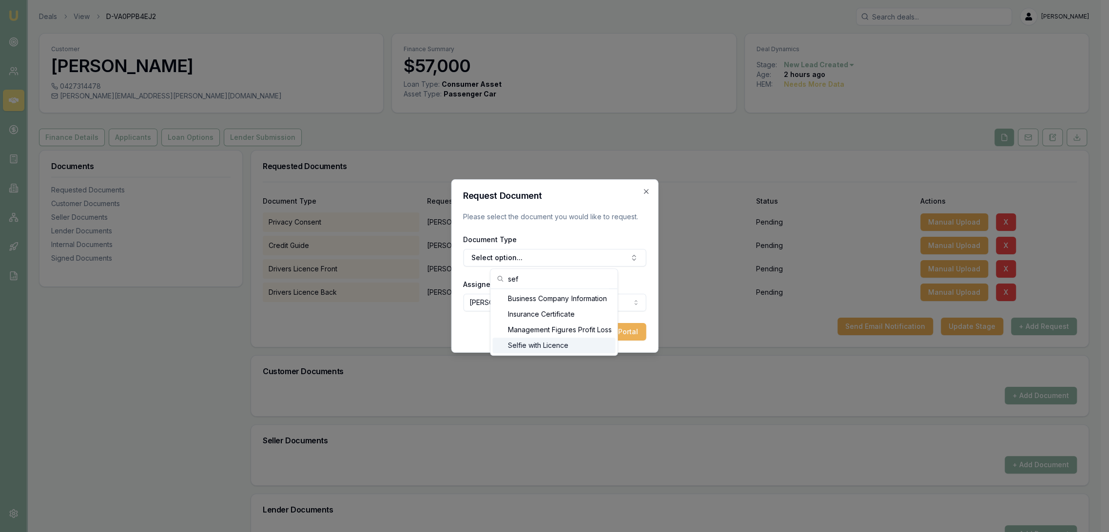
type input "sef"
click at [547, 344] on div "Selfie with Licence" at bounding box center [553, 346] width 123 height 16
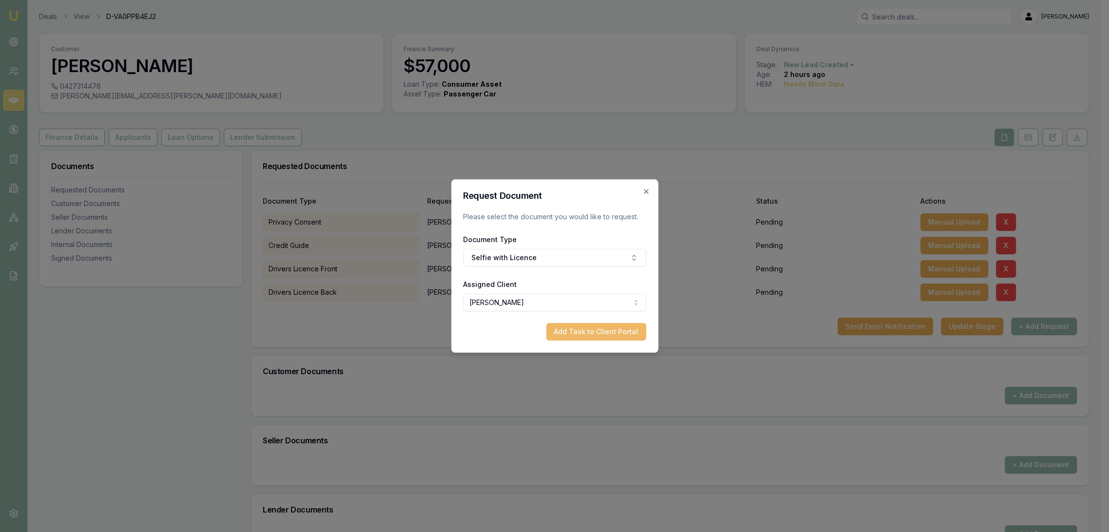
click at [608, 330] on button "Add Task to Client Portal" at bounding box center [596, 332] width 100 height 18
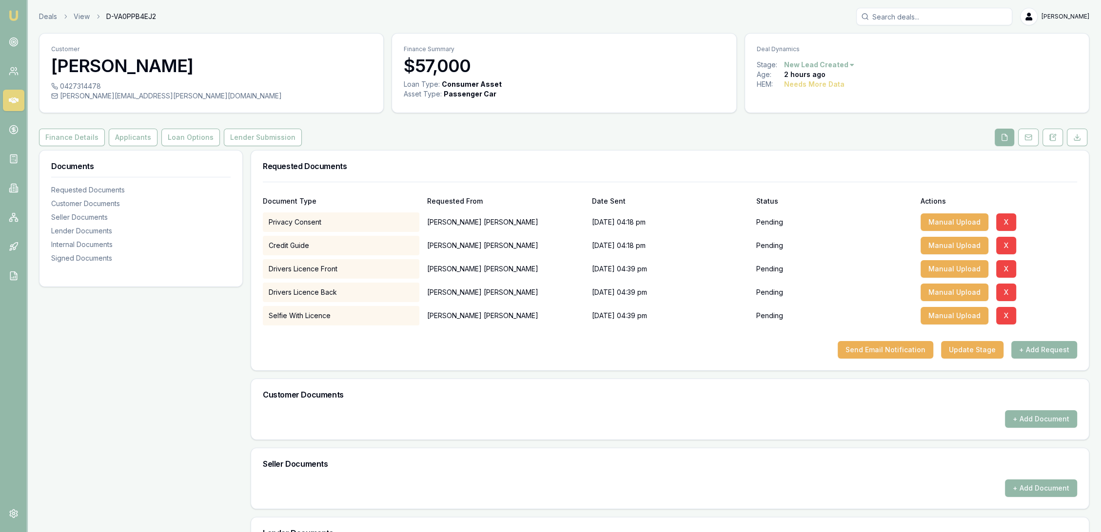
click at [1045, 350] on button "+ Add Request" at bounding box center [1044, 350] width 66 height 18
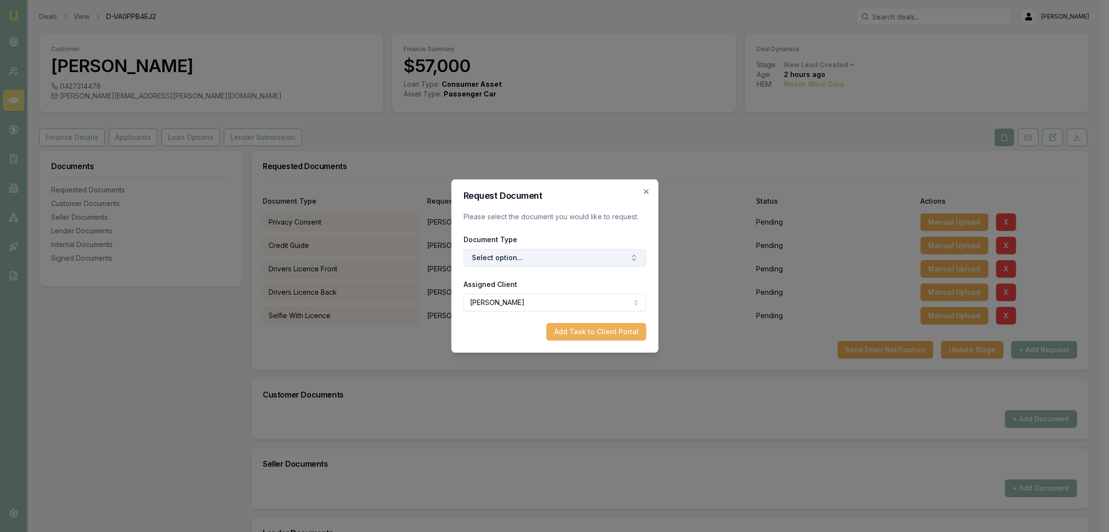
click at [510, 260] on button "Select option..." at bounding box center [554, 258] width 183 height 18
type input "medic"
click at [524, 294] on div "Medicare Card" at bounding box center [559, 299] width 122 height 16
drag, startPoint x: 580, startPoint y: 327, endPoint x: 661, endPoint y: 333, distance: 81.7
click at [581, 328] on button "Add Task to Client Portal" at bounding box center [596, 332] width 100 height 18
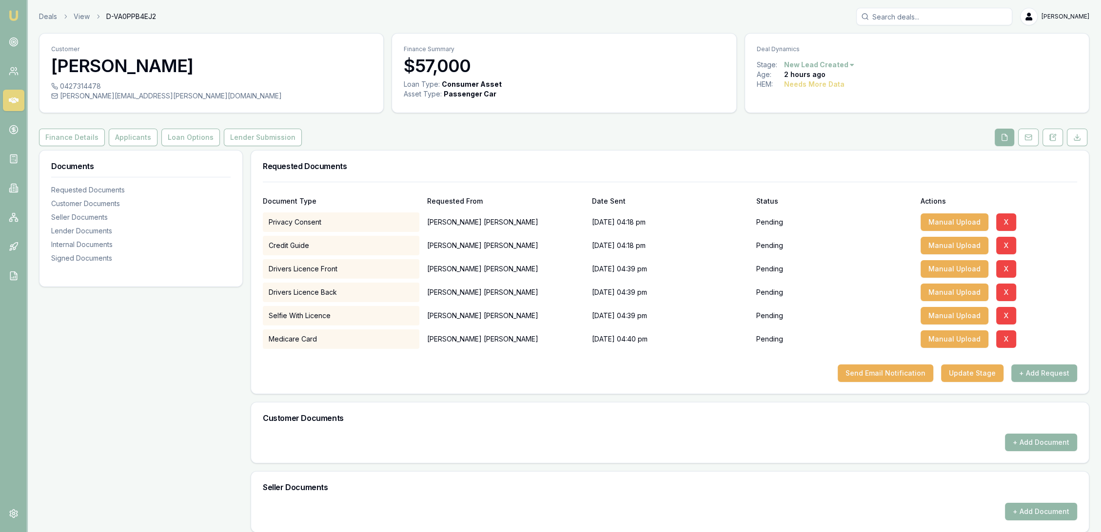
click at [1050, 372] on button "+ Add Request" at bounding box center [1044, 374] width 66 height 18
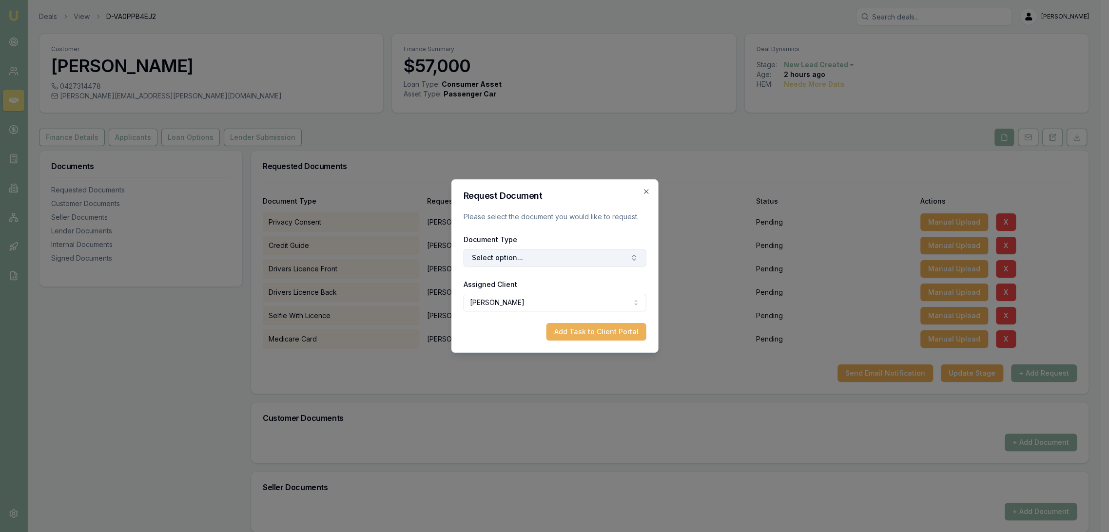
click at [520, 256] on button "Select option..." at bounding box center [554, 258] width 183 height 18
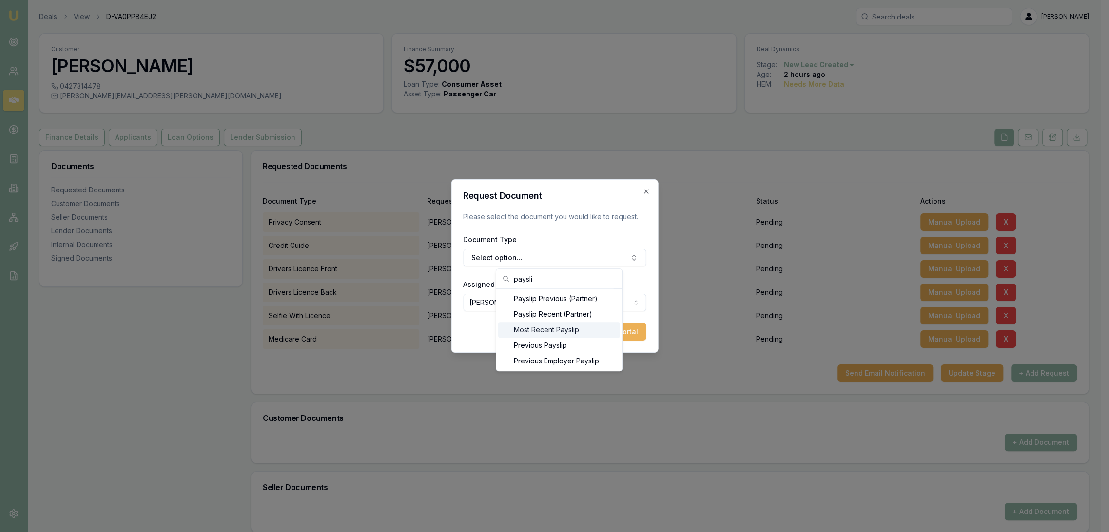
type input "paysli"
click at [533, 331] on div "Most Recent Payslip" at bounding box center [559, 330] width 122 height 16
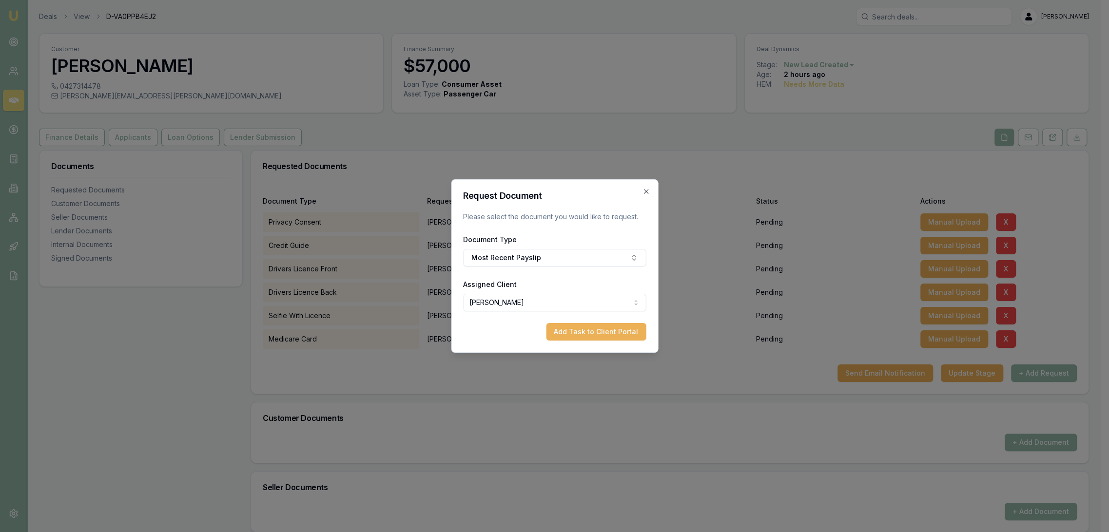
drag, startPoint x: 573, startPoint y: 330, endPoint x: 578, endPoint y: 331, distance: 5.4
click at [575, 331] on button "Add Task to Client Portal" at bounding box center [596, 332] width 100 height 18
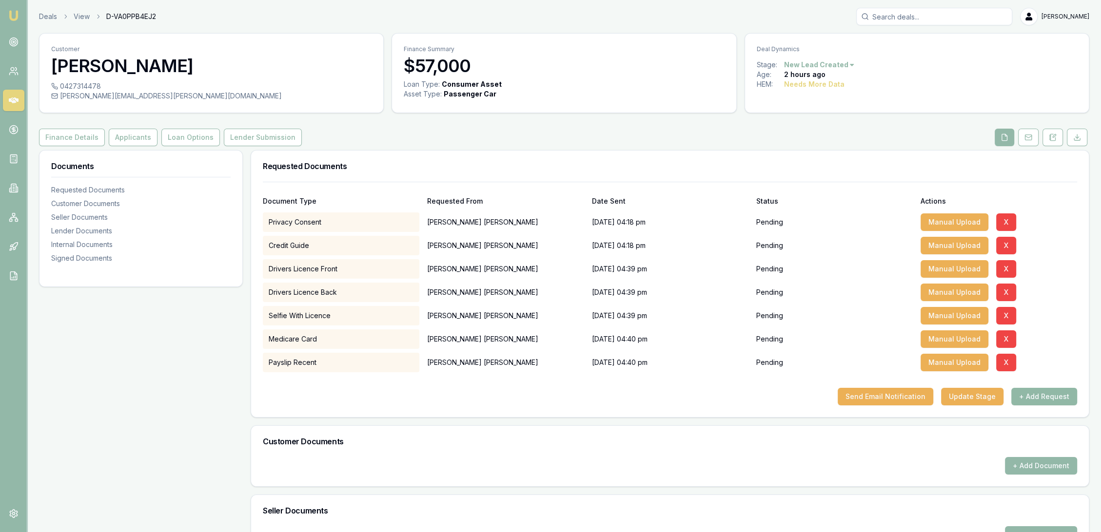
click at [1048, 400] on button "+ Add Request" at bounding box center [1044, 397] width 66 height 18
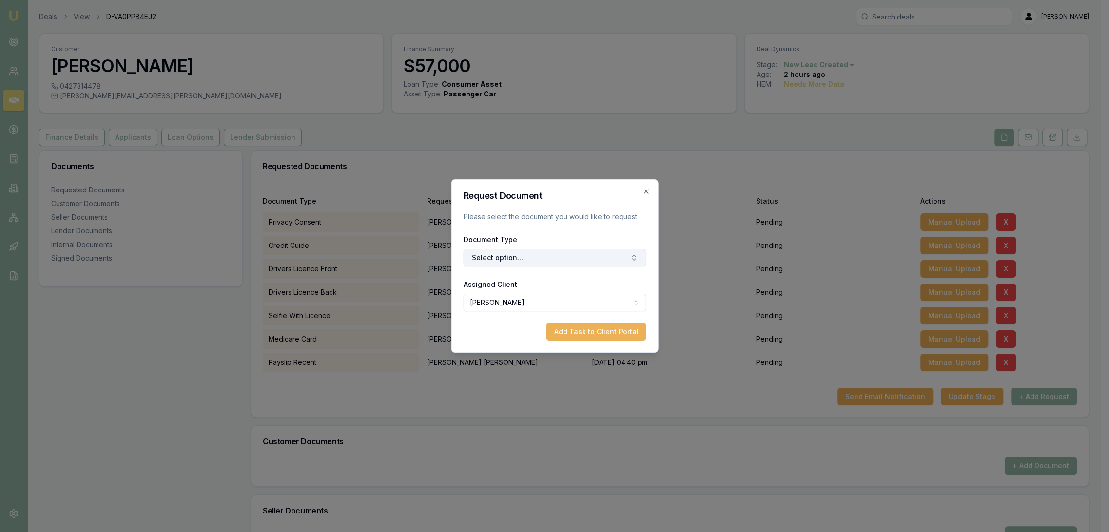
click at [520, 254] on button "Select option..." at bounding box center [554, 258] width 183 height 18
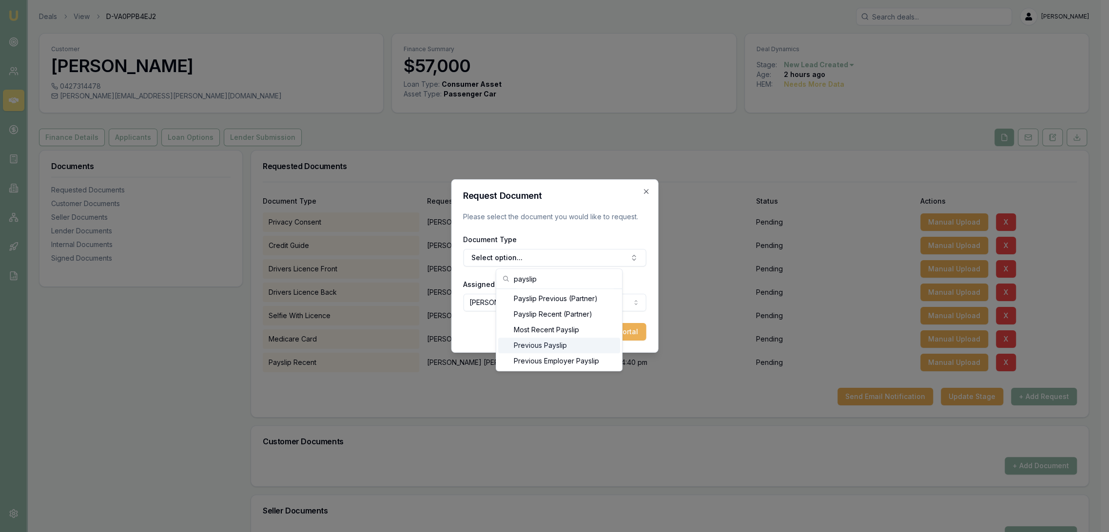
type input "payslip"
click at [540, 343] on div "Previous Payslip" at bounding box center [559, 346] width 122 height 16
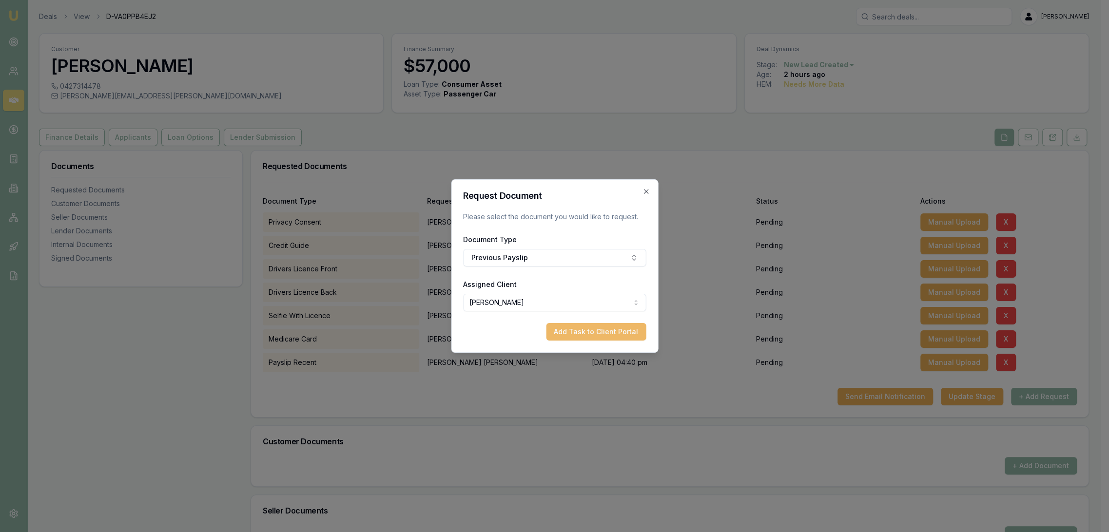
click at [621, 333] on button "Add Task to Client Portal" at bounding box center [596, 332] width 100 height 18
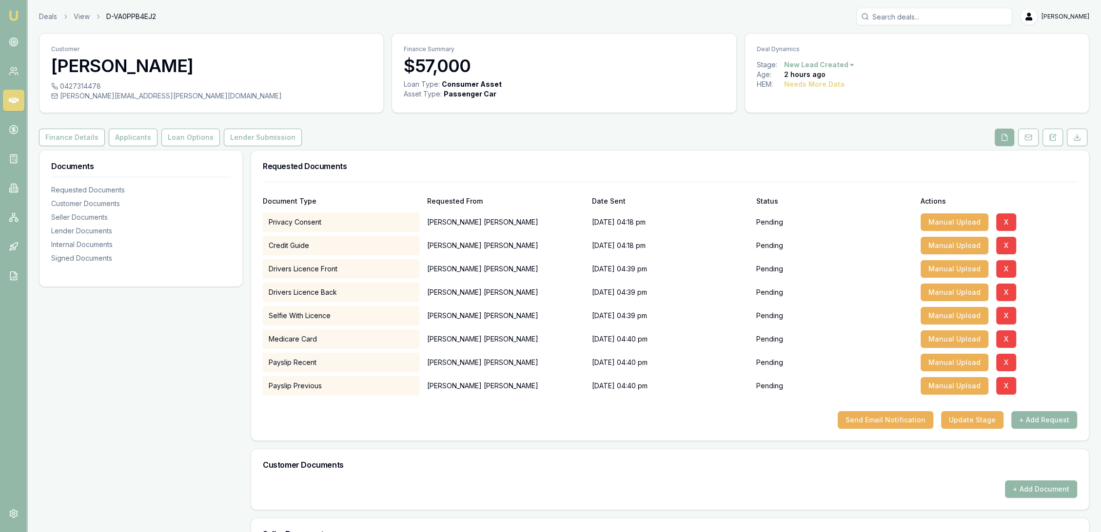
click at [17, 12] on img at bounding box center [14, 16] width 12 height 12
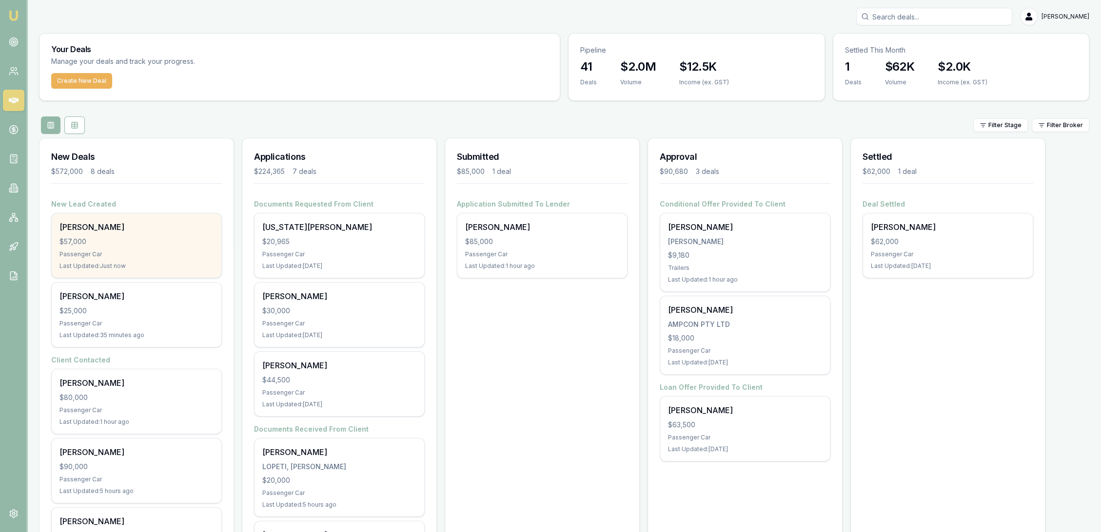
click at [114, 234] on div "Dylan Mercer $57,000 Passenger Car Last Updated: Just now" at bounding box center [137, 246] width 170 height 64
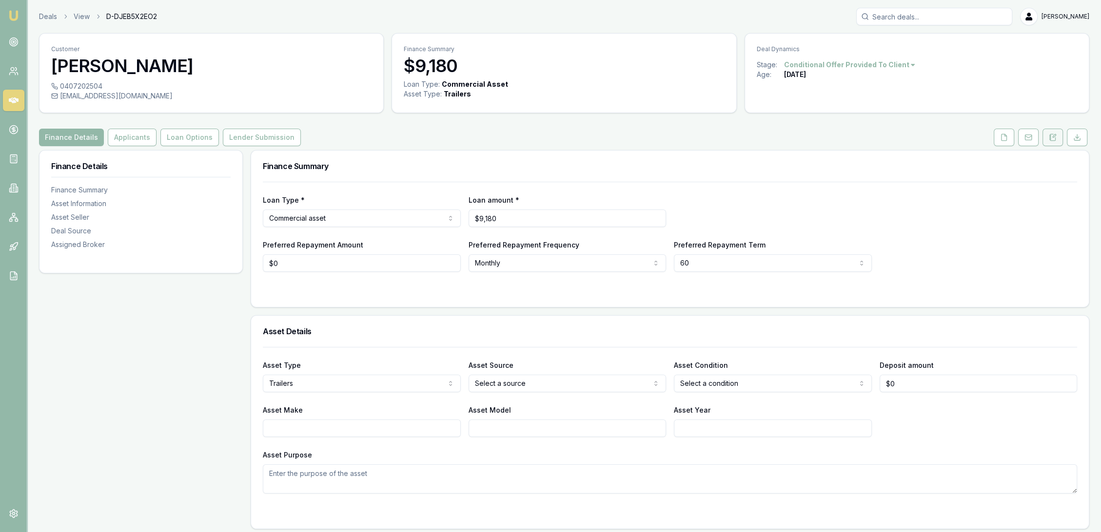
click at [1056, 142] on button at bounding box center [1052, 138] width 20 height 18
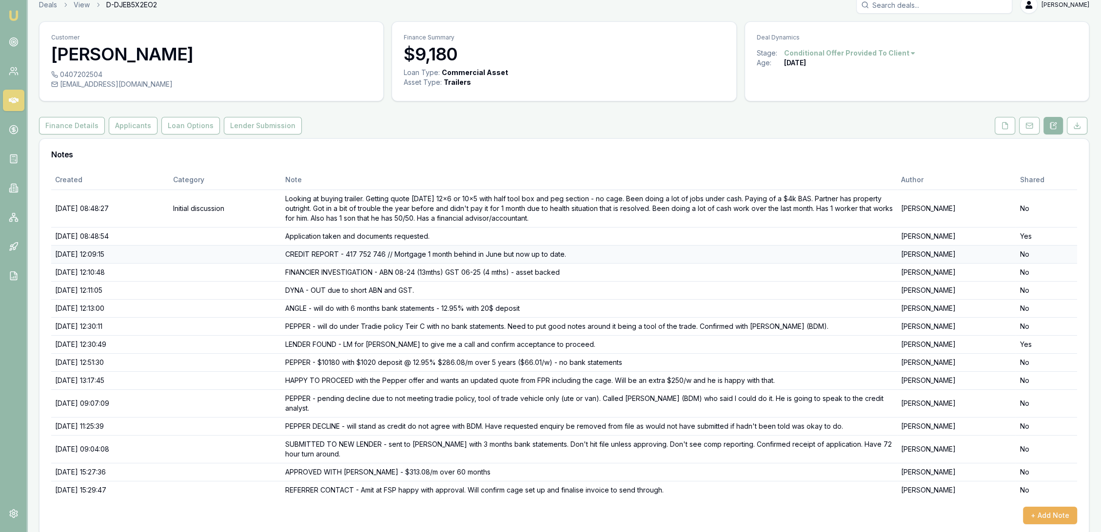
scroll to position [22, 0]
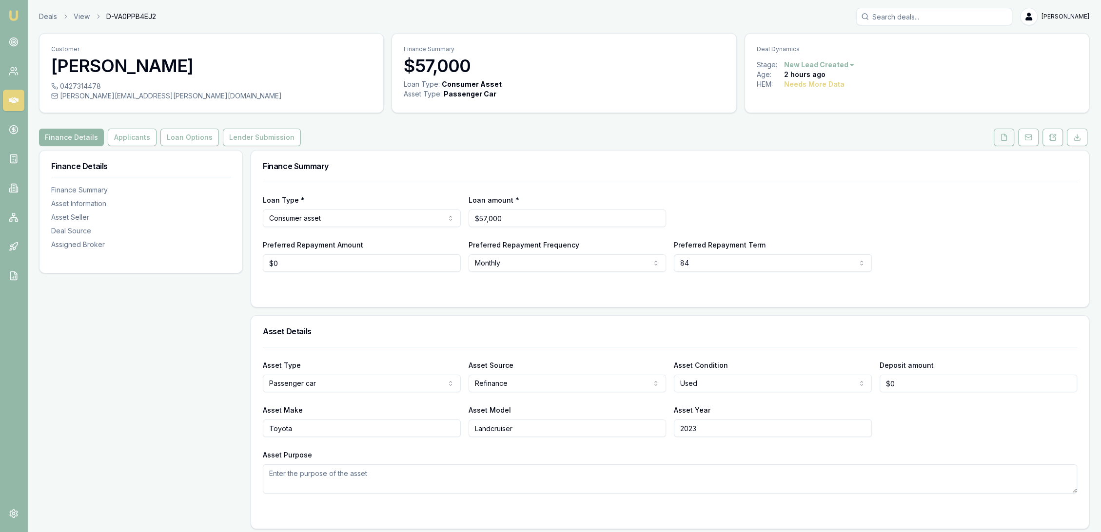
click at [999, 134] on button at bounding box center [1003, 138] width 20 height 18
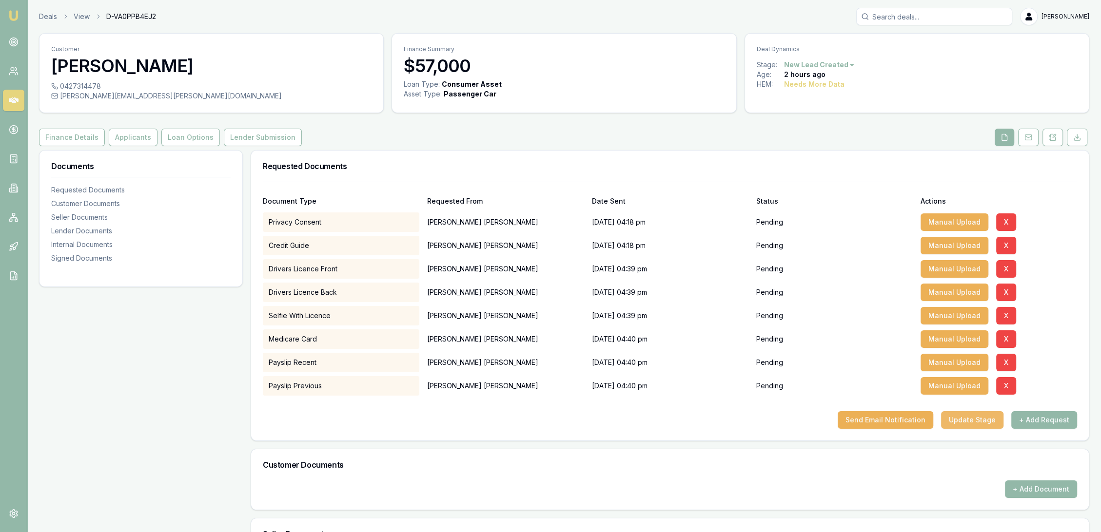
click at [958, 420] on button "Update Stage" at bounding box center [972, 420] width 62 height 18
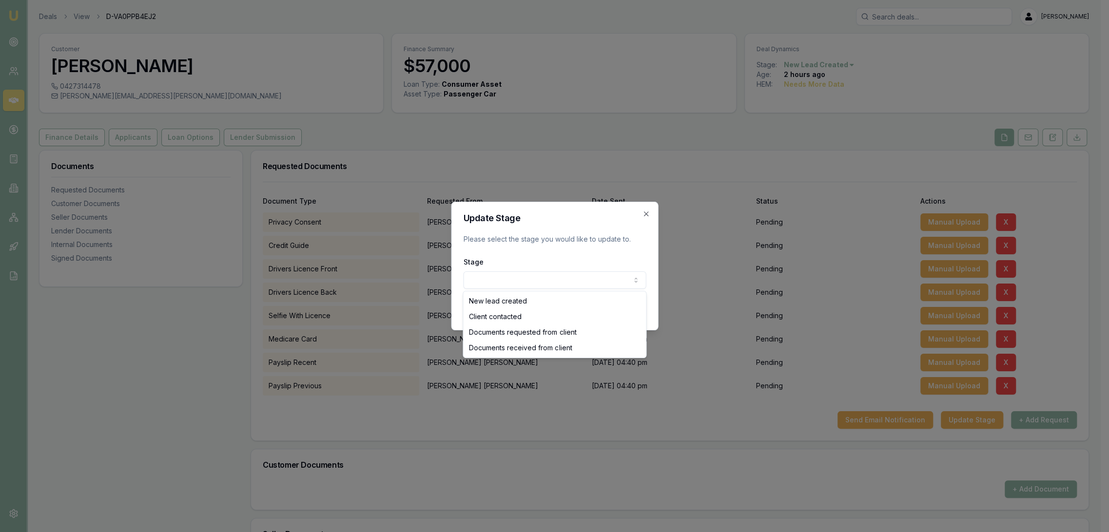
click at [533, 272] on body "Emu Broker Deals View D-VA0PPB4EJ2 [PERSON_NAME] Toggle Menu Customer [PERSON_N…" at bounding box center [550, 266] width 1101 height 532
select select "CLIENT_CONTACTED"
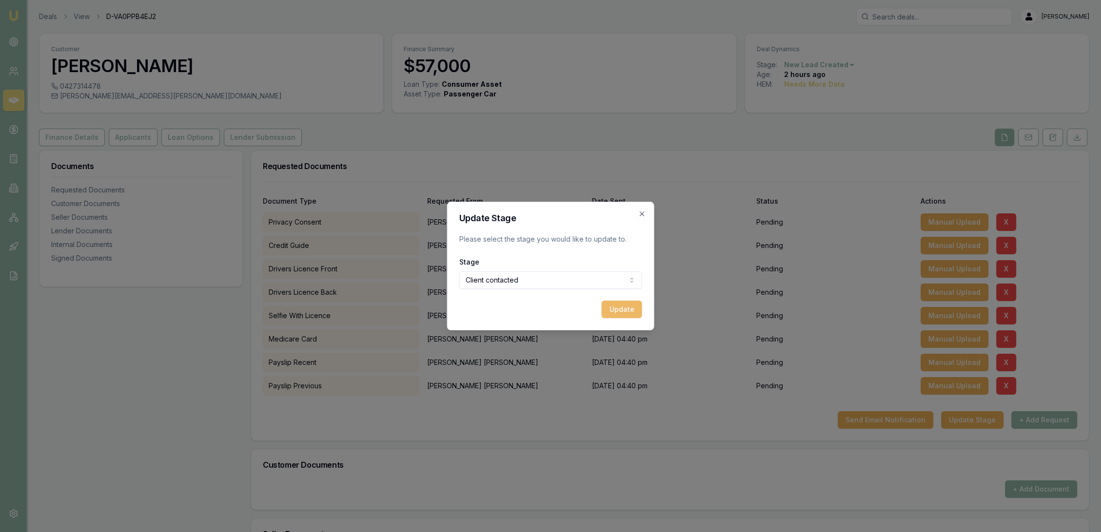
click at [622, 307] on button "Update" at bounding box center [622, 310] width 40 height 18
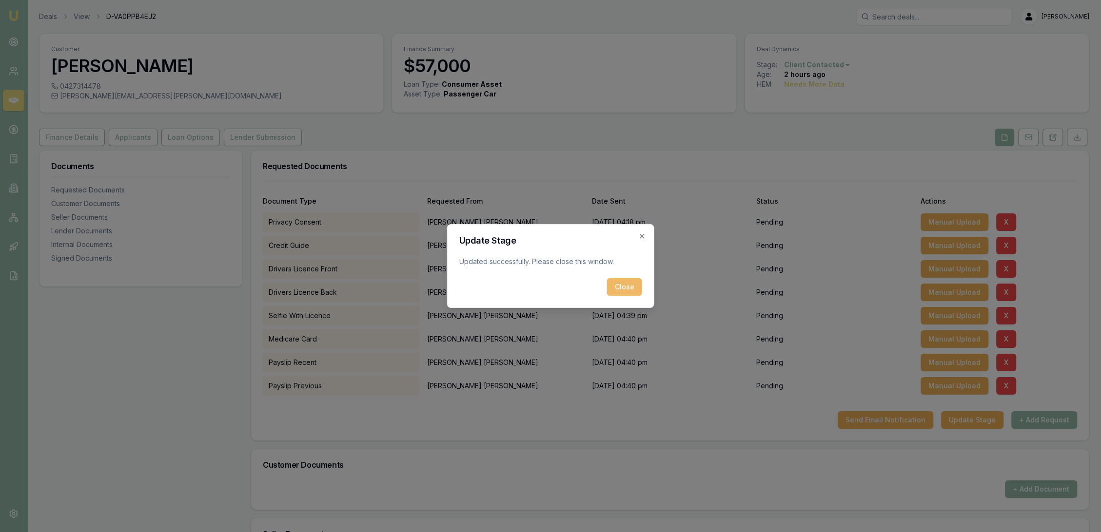
click at [628, 288] on button "Close" at bounding box center [624, 287] width 35 height 18
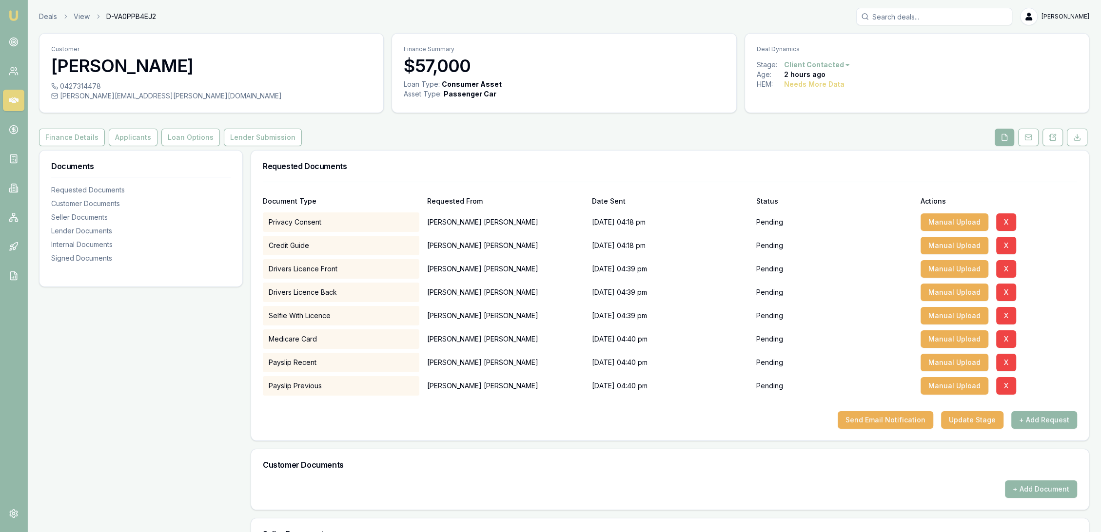
click at [12, 16] on img at bounding box center [14, 16] width 12 height 12
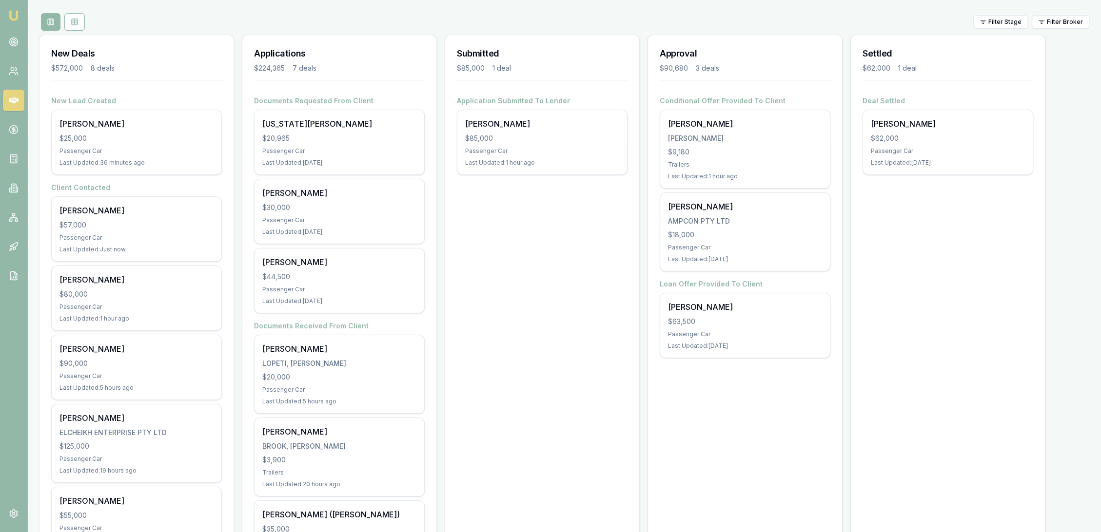
scroll to position [108, 0]
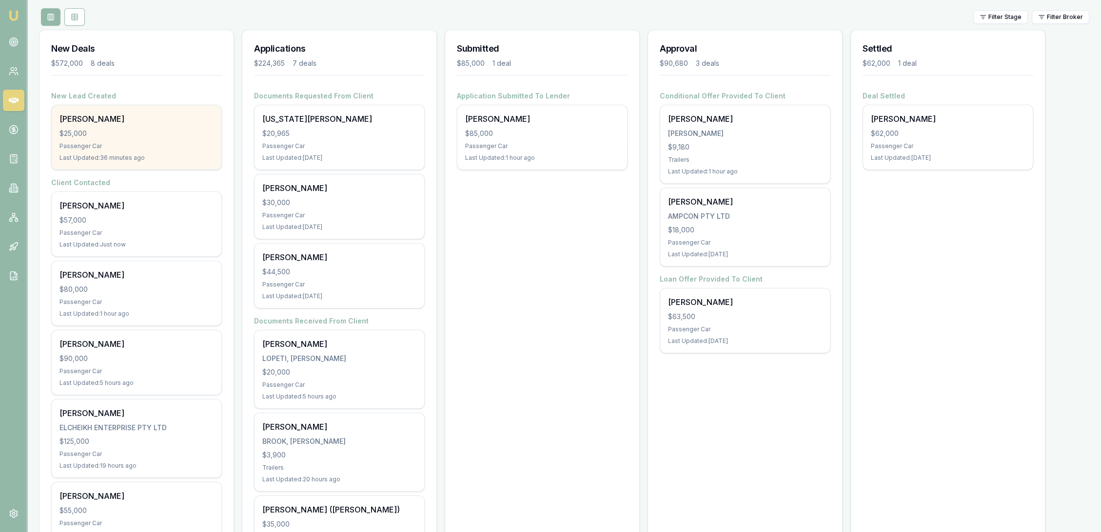
click at [110, 147] on div "Passenger Car" at bounding box center [136, 146] width 154 height 8
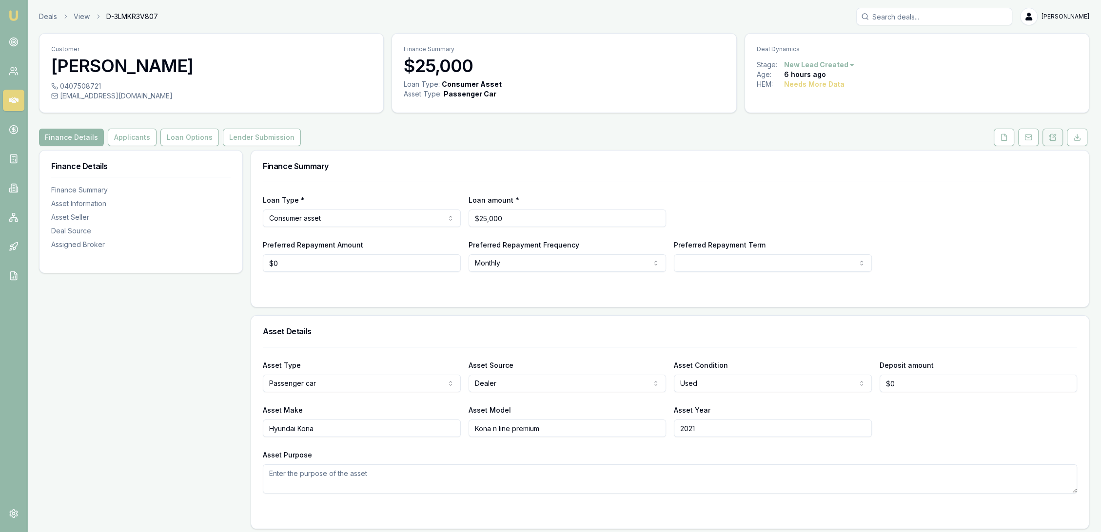
click at [1054, 138] on icon at bounding box center [1053, 138] width 8 height 8
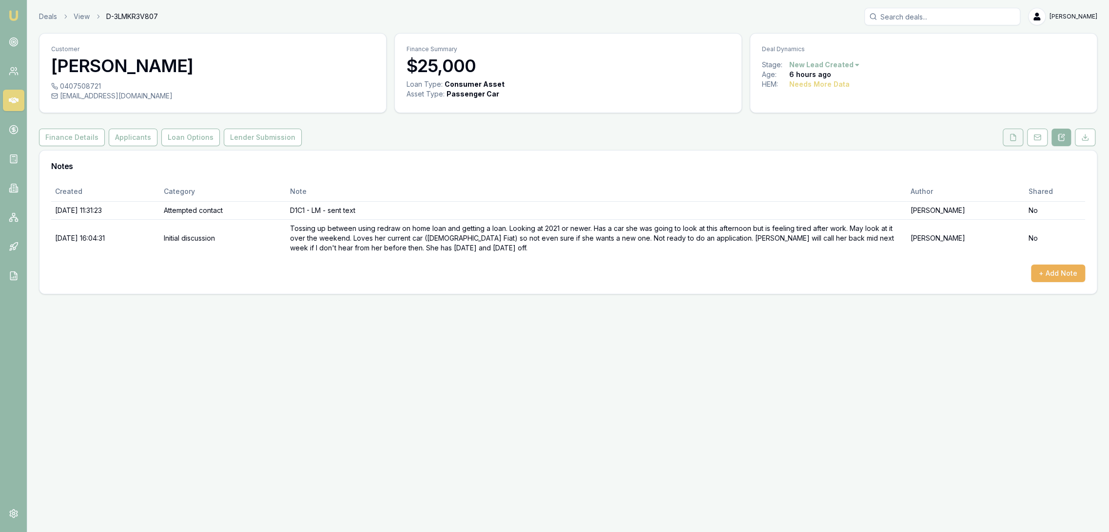
click at [1003, 135] on button at bounding box center [1013, 138] width 20 height 18
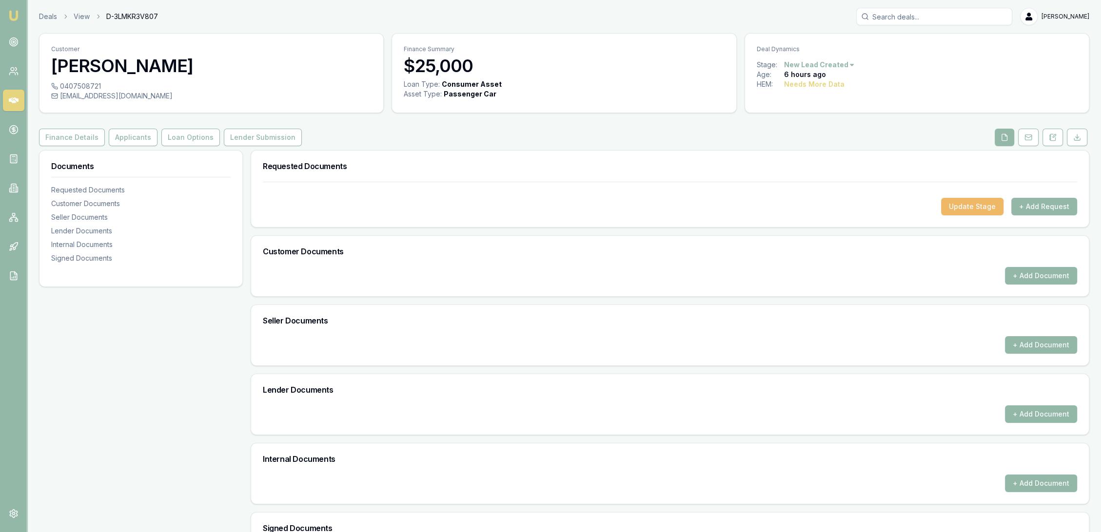
click at [973, 212] on button "Update Stage" at bounding box center [972, 207] width 62 height 18
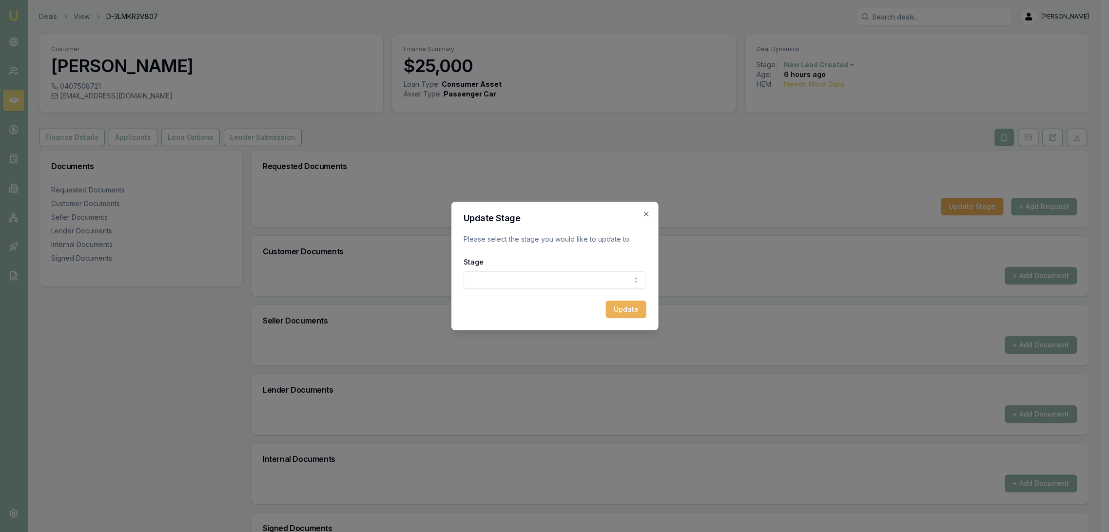
click at [596, 283] on body "Emu Broker Deals View D-3LMKR3V807 Robyn Adams Toggle Menu Customer Faye Kaffa …" at bounding box center [550, 266] width 1101 height 532
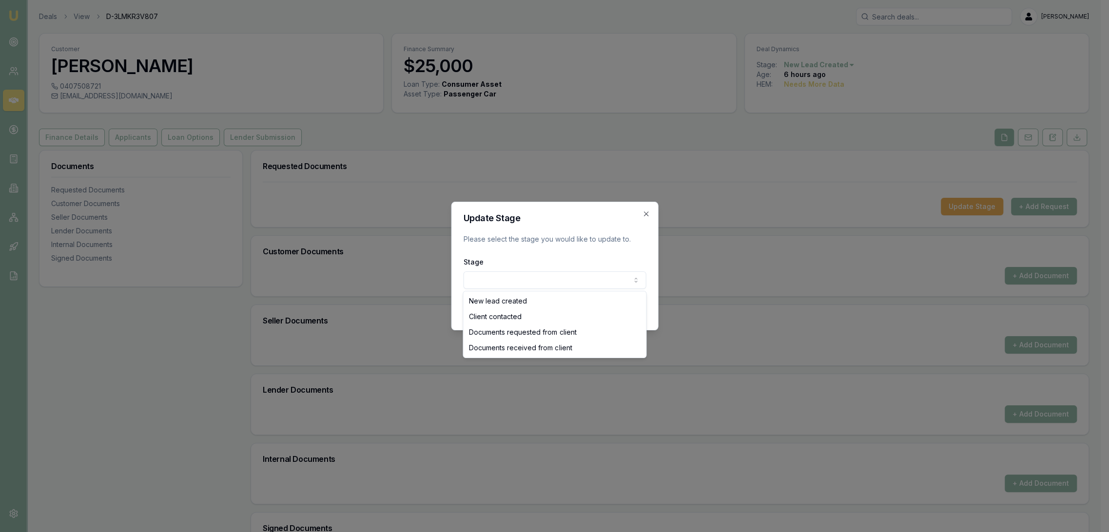
select select "CLIENT_CONTACTED"
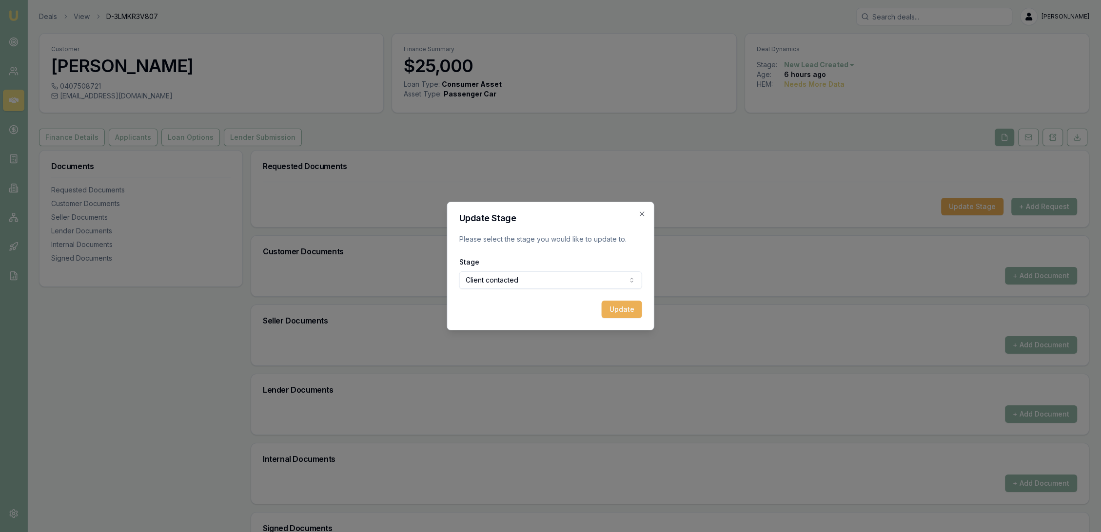
drag, startPoint x: 624, startPoint y: 308, endPoint x: 490, endPoint y: 299, distance: 134.3
click at [624, 308] on button "Update" at bounding box center [622, 310] width 40 height 18
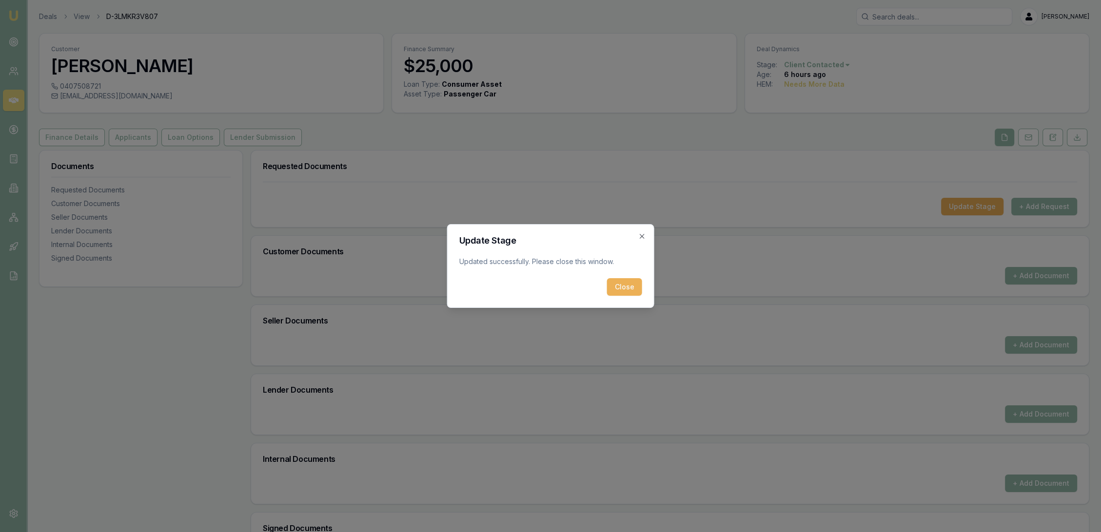
drag, startPoint x: 634, startPoint y: 289, endPoint x: 308, endPoint y: 141, distance: 358.6
click at [634, 289] on button "Close" at bounding box center [624, 287] width 35 height 18
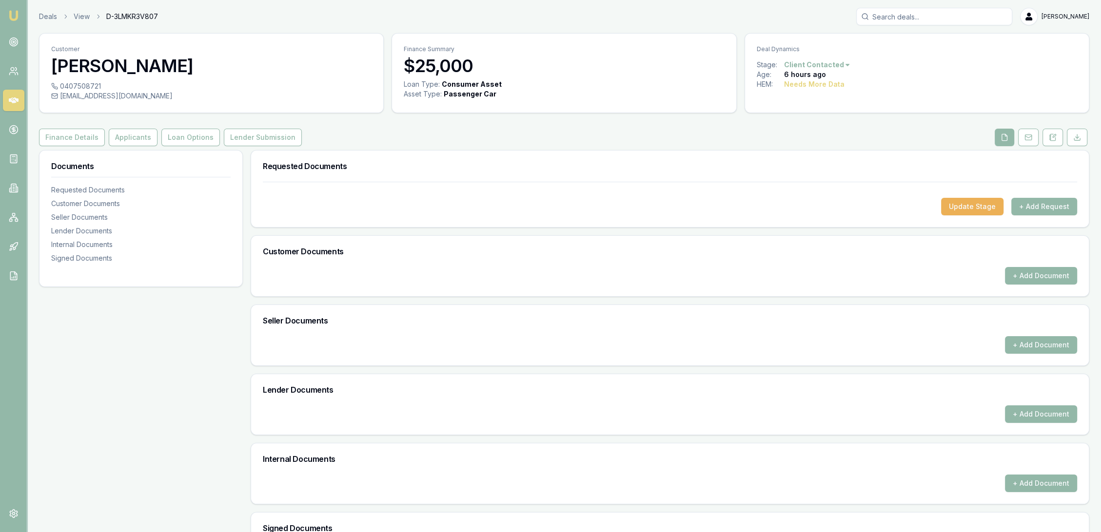
click at [13, 19] on img at bounding box center [14, 16] width 12 height 12
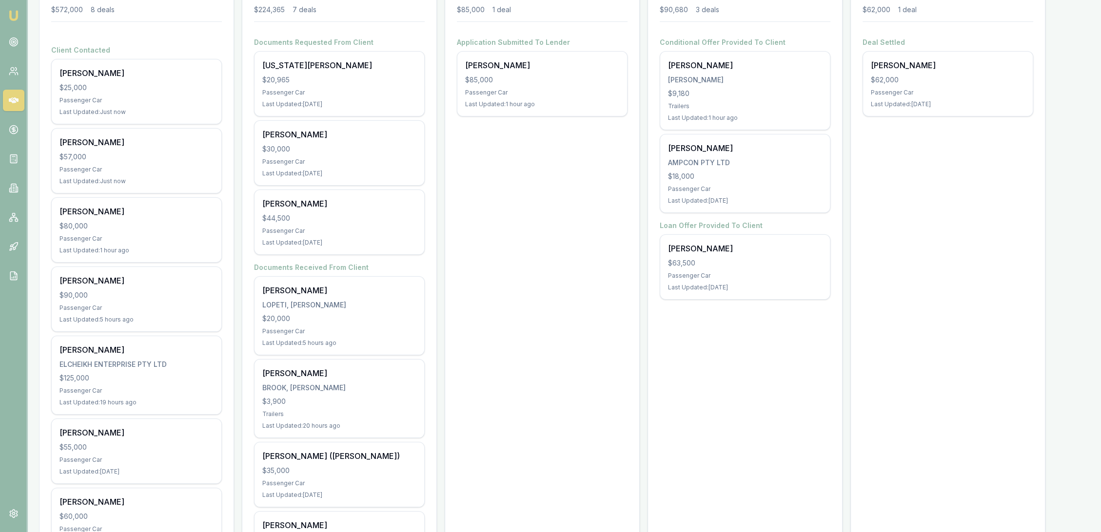
scroll to position [162, 0]
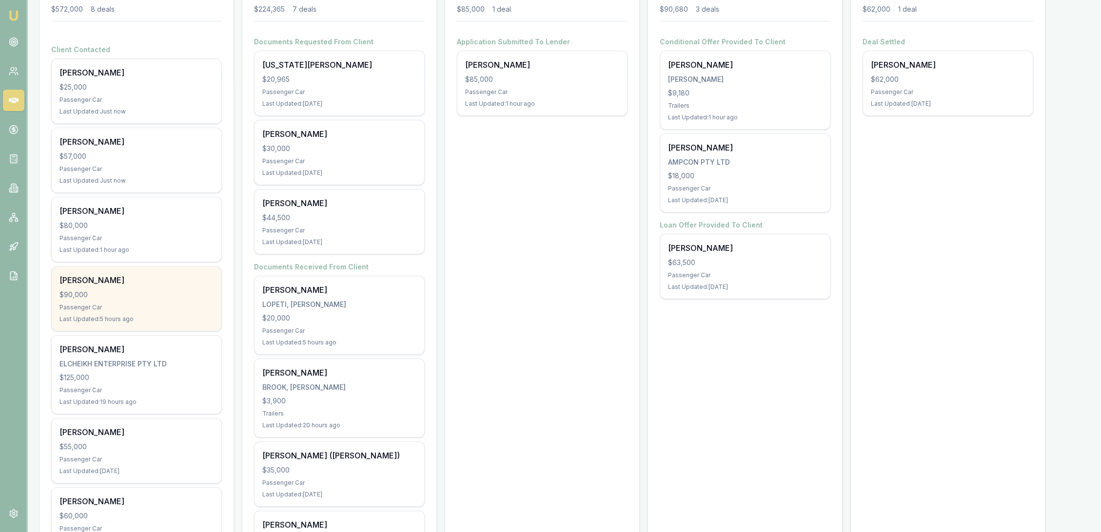
click at [111, 284] on div "[PERSON_NAME]" at bounding box center [136, 280] width 154 height 12
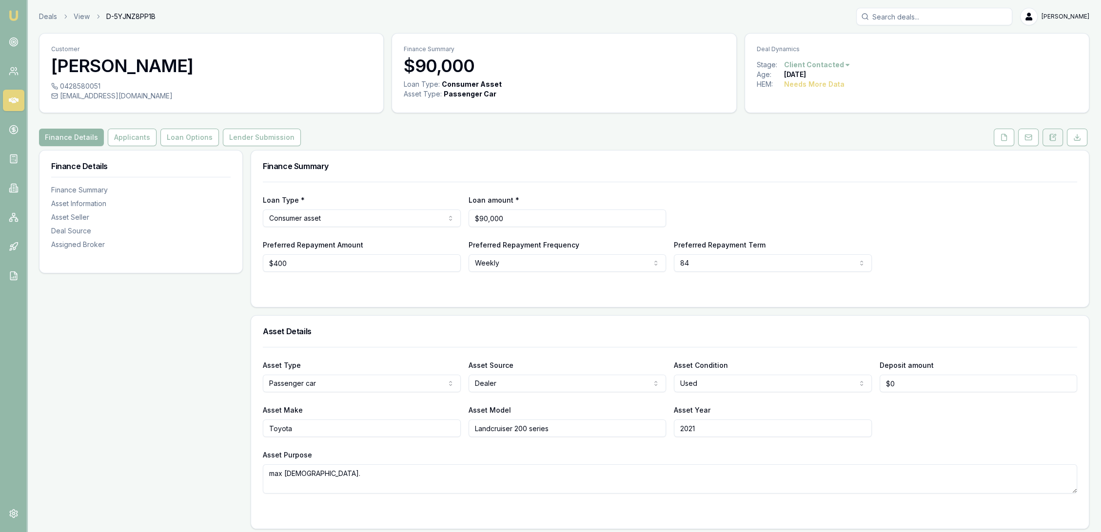
click at [1053, 139] on icon at bounding box center [1053, 138] width 8 height 8
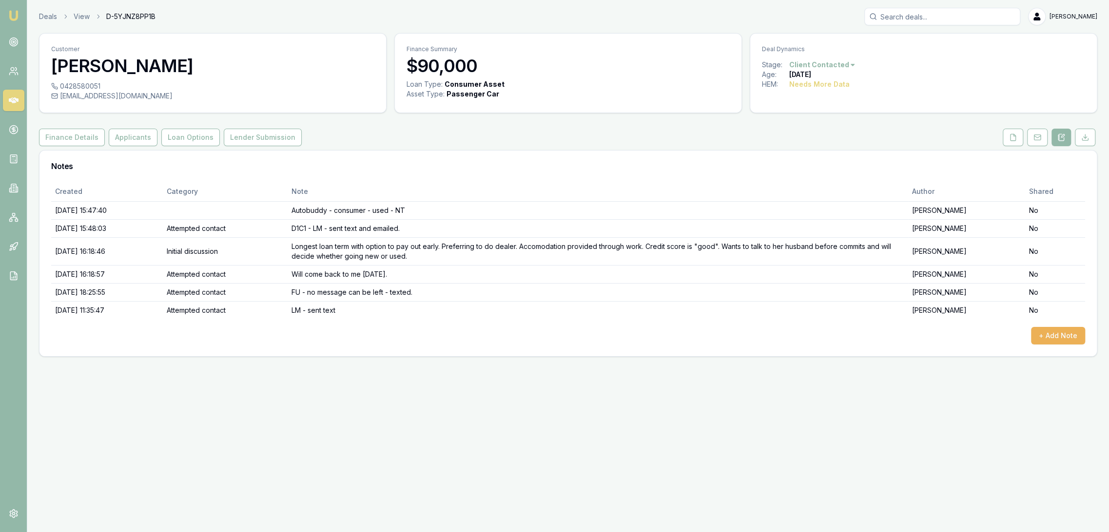
click at [12, 13] on img at bounding box center [14, 16] width 12 height 12
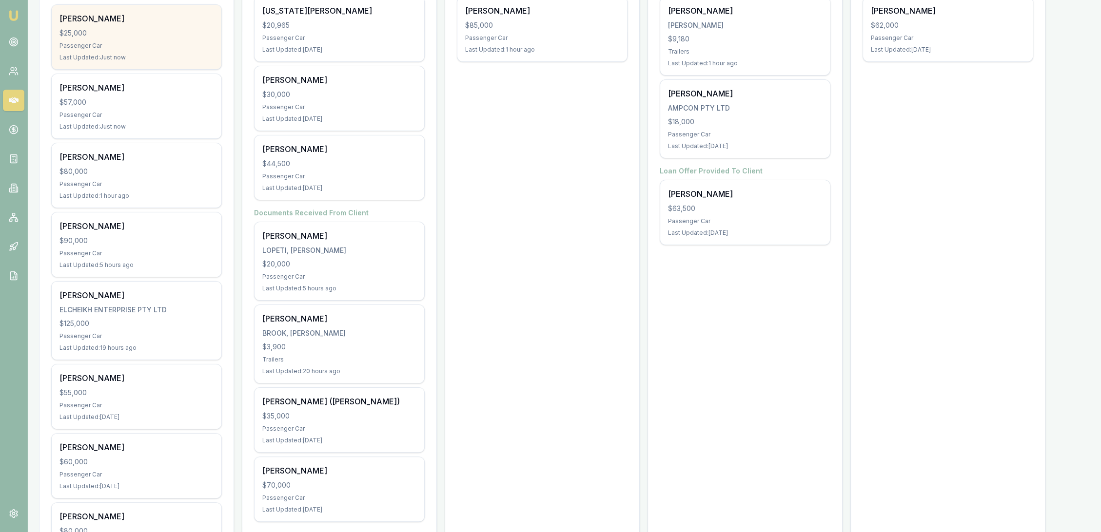
scroll to position [271, 0]
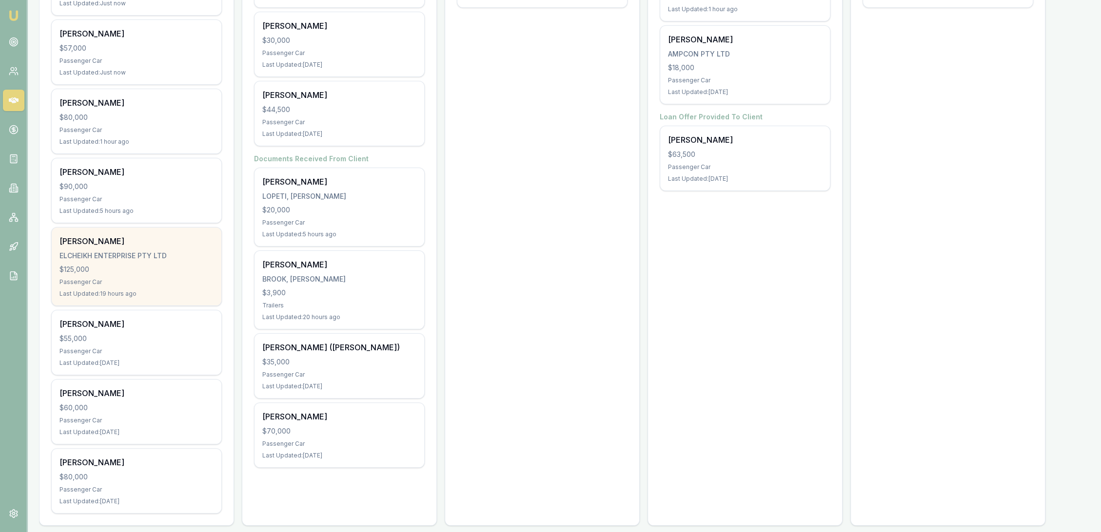
click at [178, 280] on div "Passenger Car" at bounding box center [136, 282] width 154 height 8
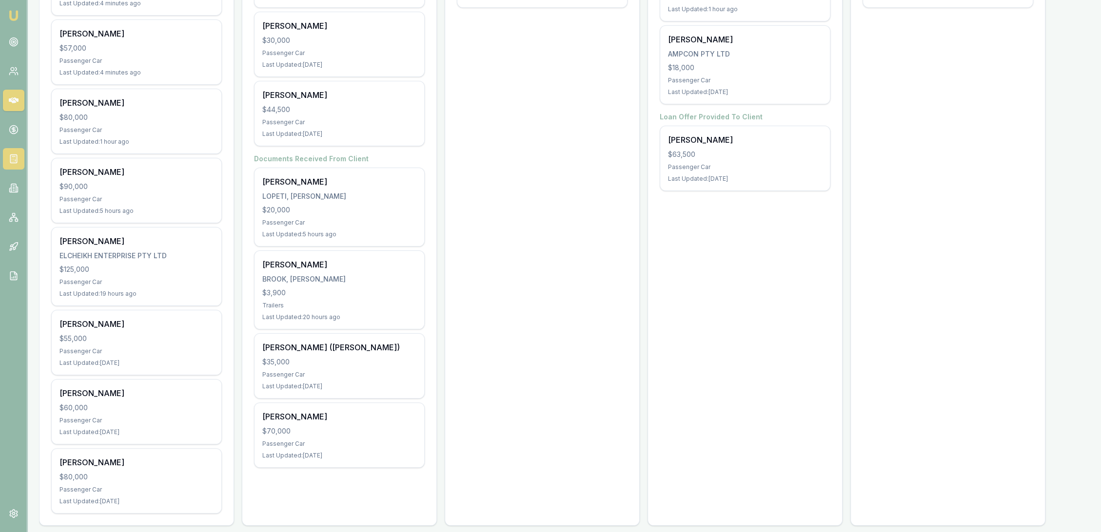
click at [9, 155] on icon at bounding box center [14, 159] width 10 height 10
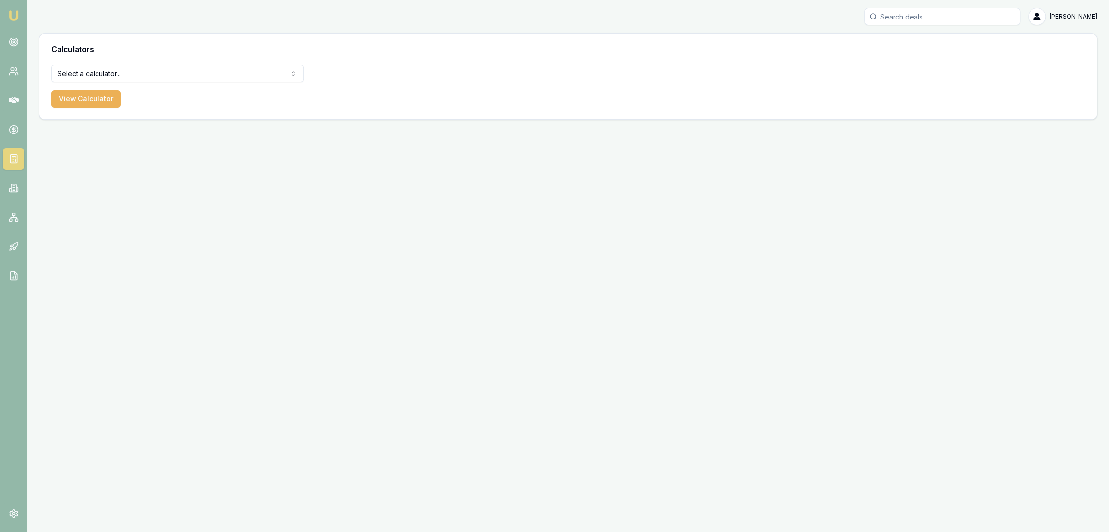
click at [98, 70] on html "Emu Broker [PERSON_NAME] Toggle Menu Calculators Select a calculator... Finance…" at bounding box center [554, 266] width 1109 height 532
click at [93, 97] on button "View Calculator" at bounding box center [86, 99] width 70 height 18
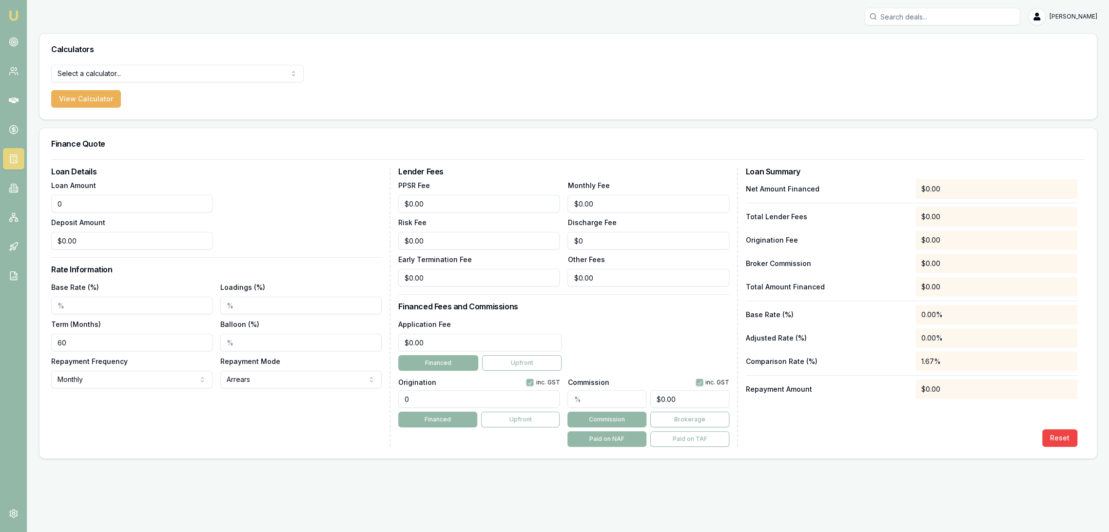
drag, startPoint x: 88, startPoint y: 200, endPoint x: 7, endPoint y: 202, distance: 81.4
click at [12, 202] on div "Emu Broker [PERSON_NAME] Toggle Menu Calculators Select a calculator... Finance…" at bounding box center [554, 266] width 1109 height 532
type input "$150,000.00"
click at [236, 349] on input "Balloon (%)" at bounding box center [300, 343] width 161 height 18
type input "30.00%"
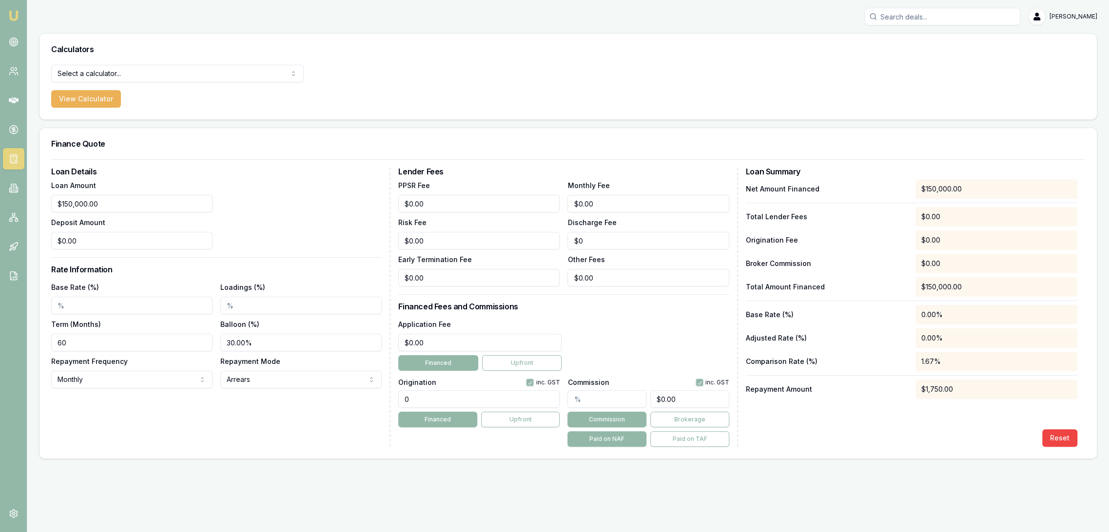
click at [78, 302] on input "Base Rate (%)" at bounding box center [131, 306] width 161 height 18
type input "5.99%"
click at [114, 343] on input "60" at bounding box center [131, 343] width 161 height 18
drag, startPoint x: 440, startPoint y: 343, endPoint x: 331, endPoint y: 345, distance: 108.7
click at [331, 345] on div "Loan Details Loan Amount $150,000.00 Deposit Amount $0.00 Rate Information Base…" at bounding box center [568, 307] width 1034 height 279
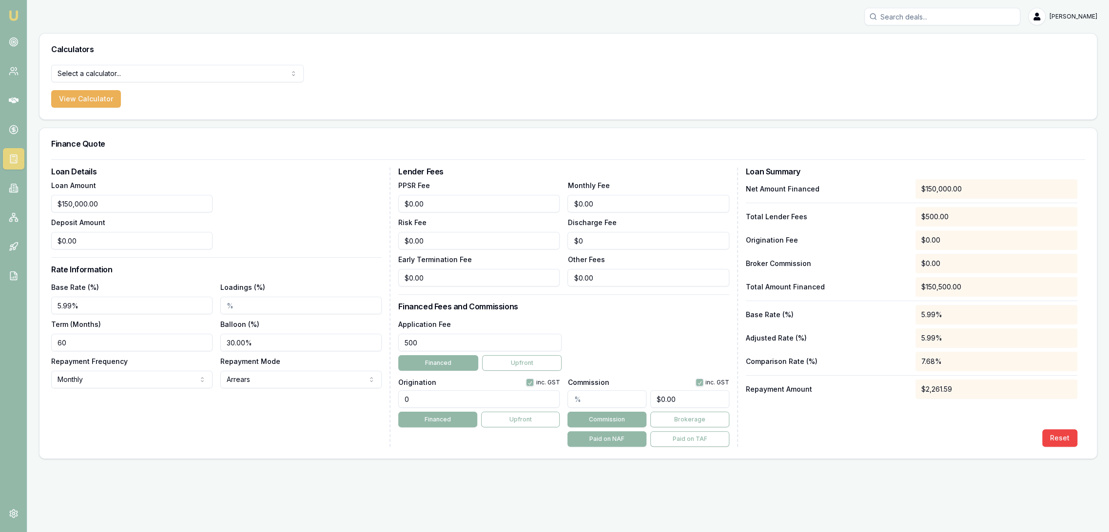
type input "$500.00"
click at [357, 407] on div "Loan Details Loan Amount $150,000.00 Deposit Amount $0.00 Rate Information Base…" at bounding box center [568, 307] width 1034 height 279
type input "1250.00"
click at [211, 412] on div "Loan Details Loan Amount $150,000.00 Deposit Amount $0.00 Rate Information Base…" at bounding box center [220, 307] width 339 height 279
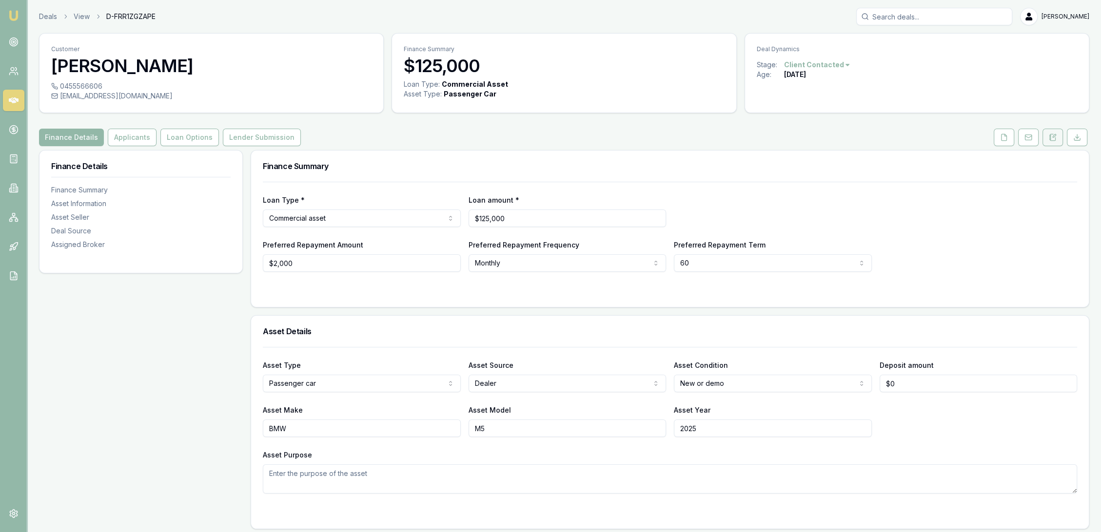
click at [1057, 141] on button at bounding box center [1052, 138] width 20 height 18
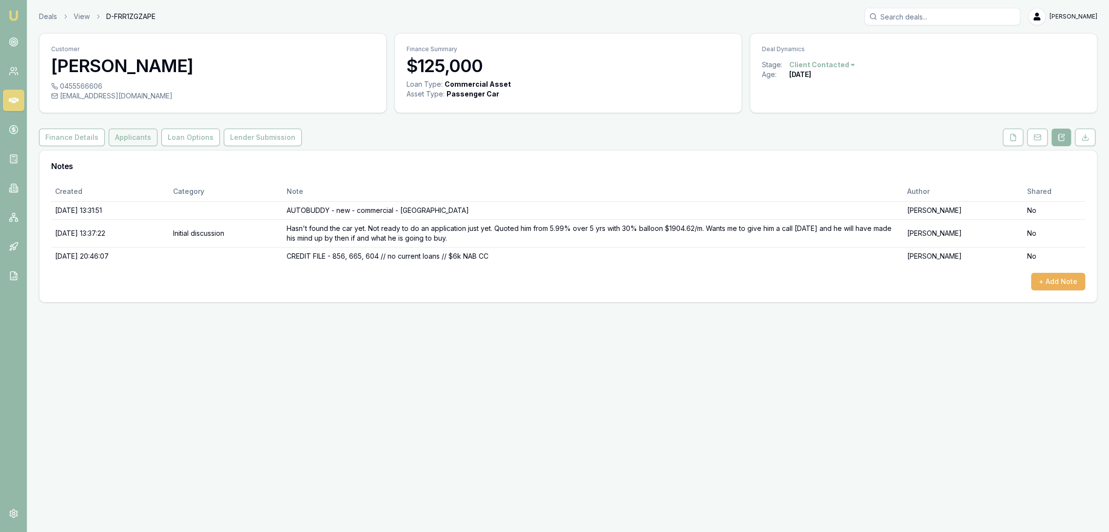
click at [122, 141] on button "Applicants" at bounding box center [133, 138] width 49 height 18
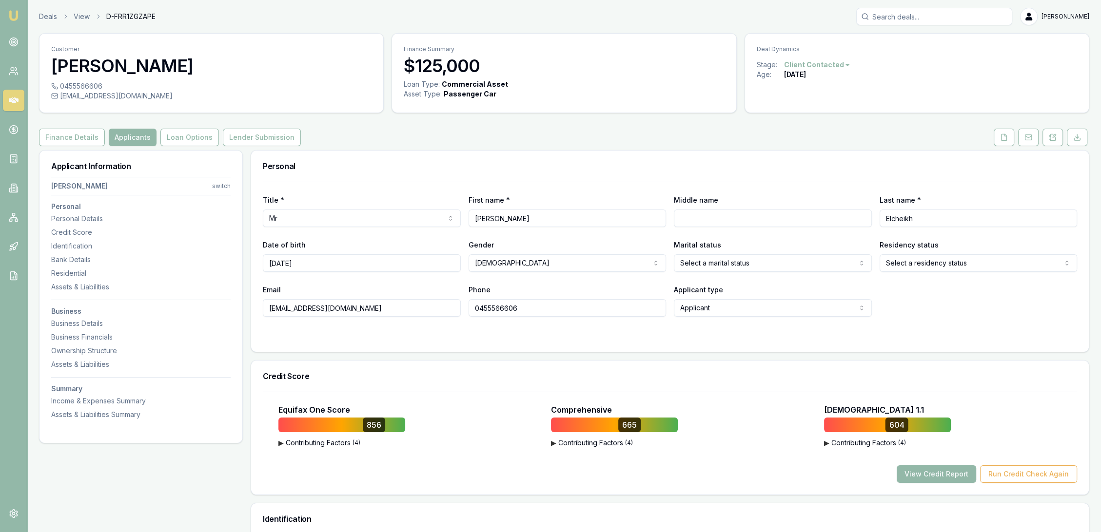
click at [86, 324] on div "Business Details" at bounding box center [140, 324] width 179 height 10
drag, startPoint x: 1054, startPoint y: 136, endPoint x: 1019, endPoint y: 154, distance: 39.2
click at [1054, 136] on icon at bounding box center [1053, 136] width 3 height 3
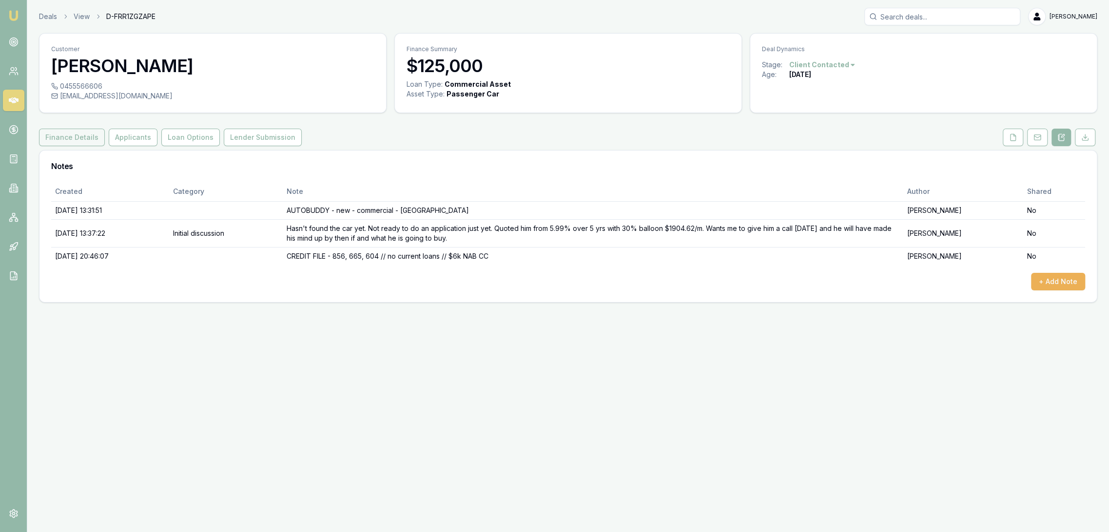
click at [82, 136] on button "Finance Details" at bounding box center [72, 138] width 66 height 18
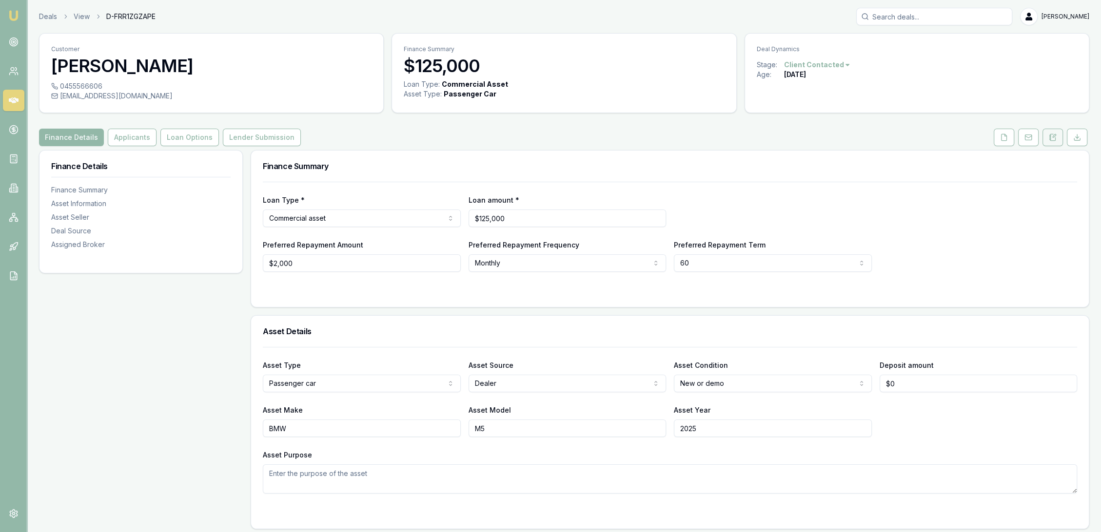
click at [1052, 135] on icon at bounding box center [1053, 138] width 8 height 8
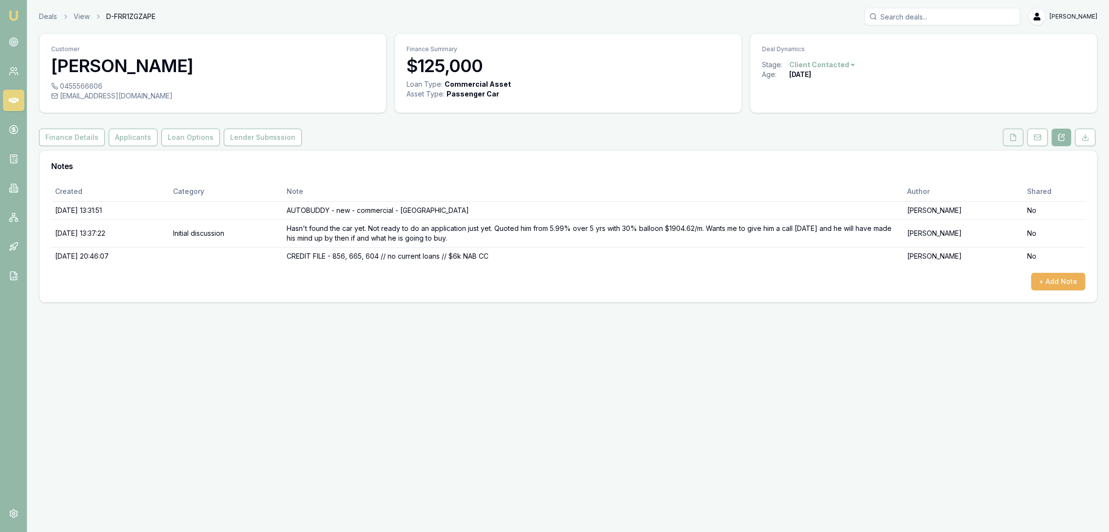
click at [1016, 136] on icon at bounding box center [1013, 138] width 8 height 8
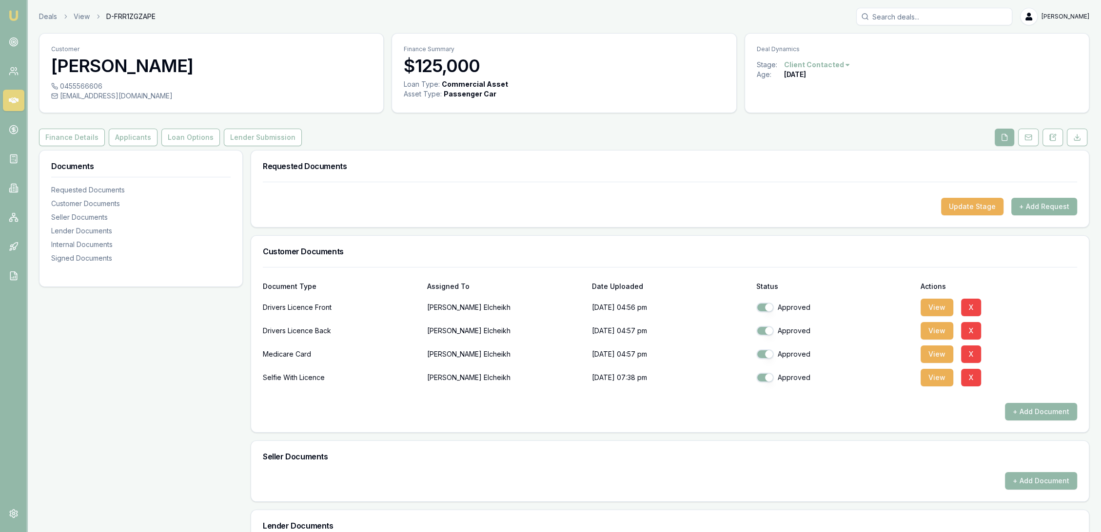
click at [1045, 205] on button "+ Add Request" at bounding box center [1044, 207] width 66 height 18
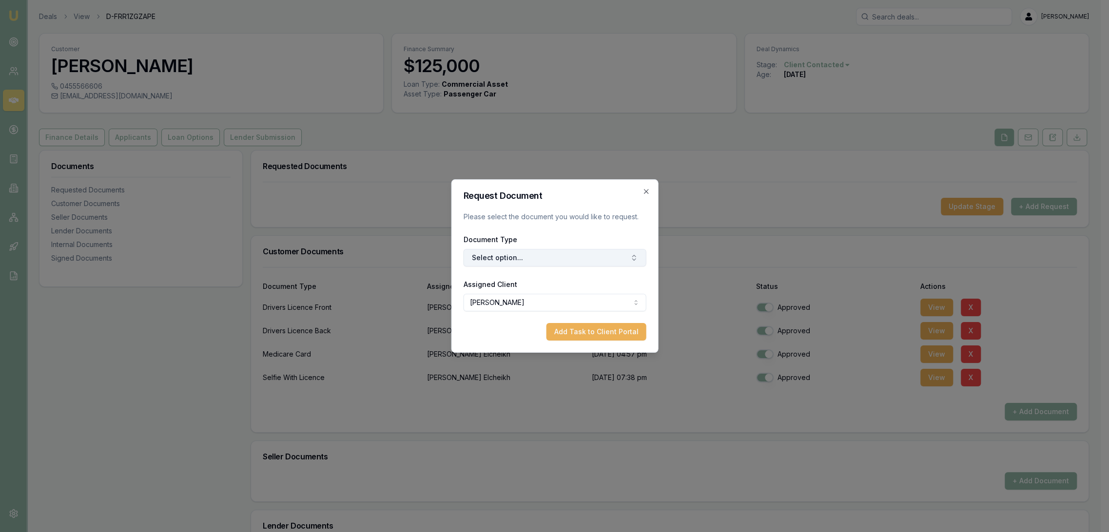
click at [518, 256] on button "Select option..." at bounding box center [554, 258] width 183 height 18
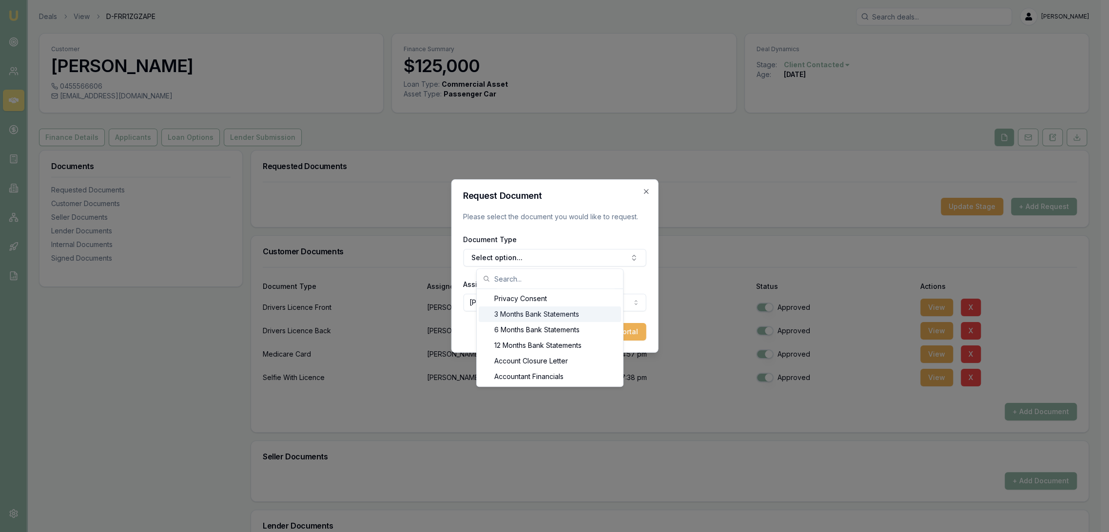
click at [515, 311] on div "3 Months Bank Statements" at bounding box center [550, 315] width 142 height 16
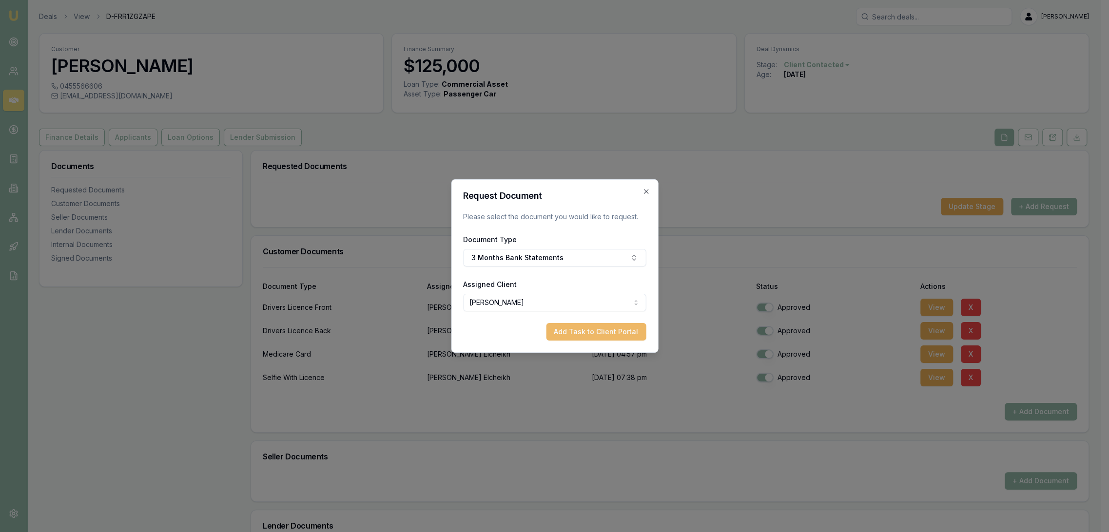
click at [605, 327] on button "Add Task to Client Portal" at bounding box center [596, 332] width 100 height 18
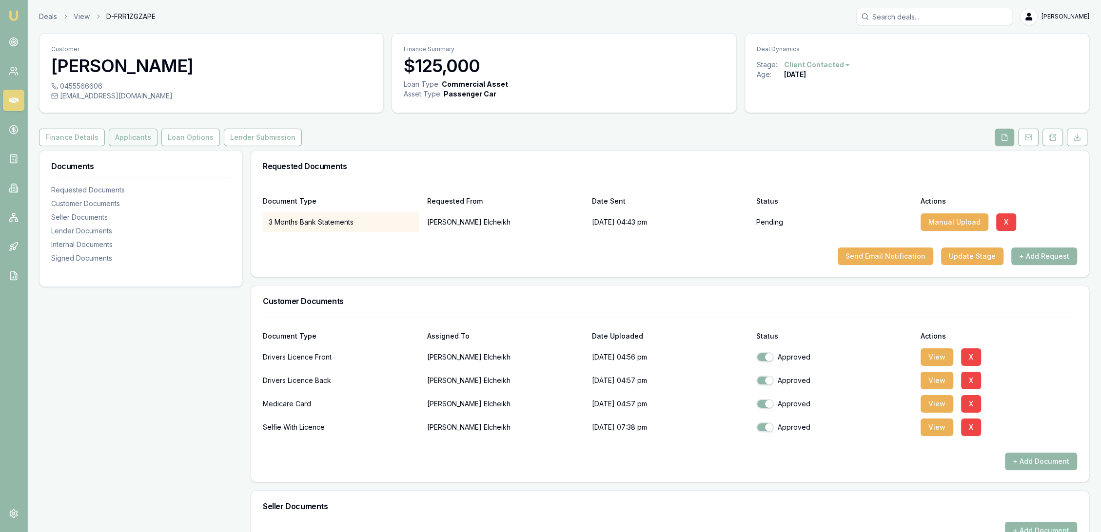
click at [124, 142] on button "Applicants" at bounding box center [133, 138] width 49 height 18
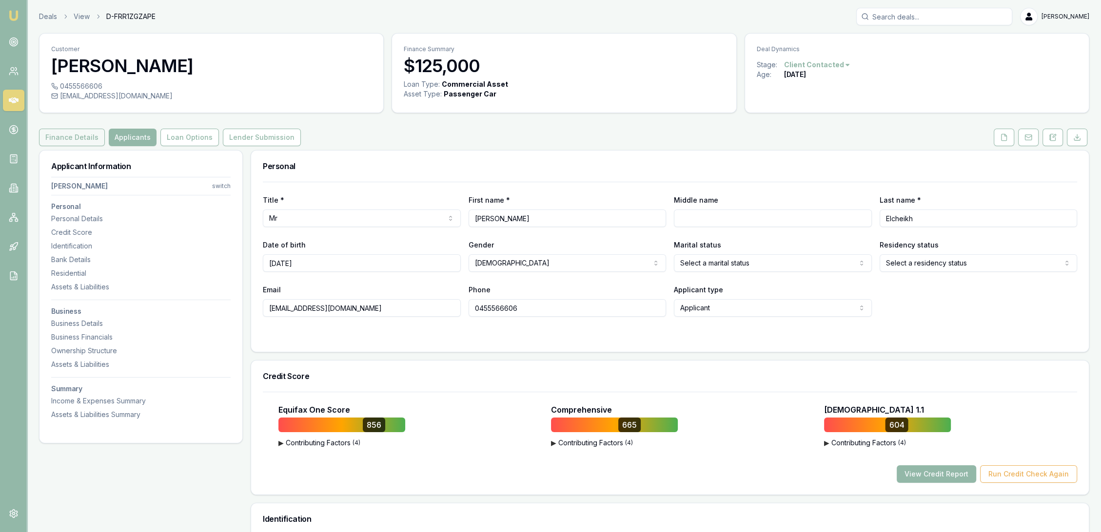
click at [62, 142] on button "Finance Details" at bounding box center [72, 138] width 66 height 18
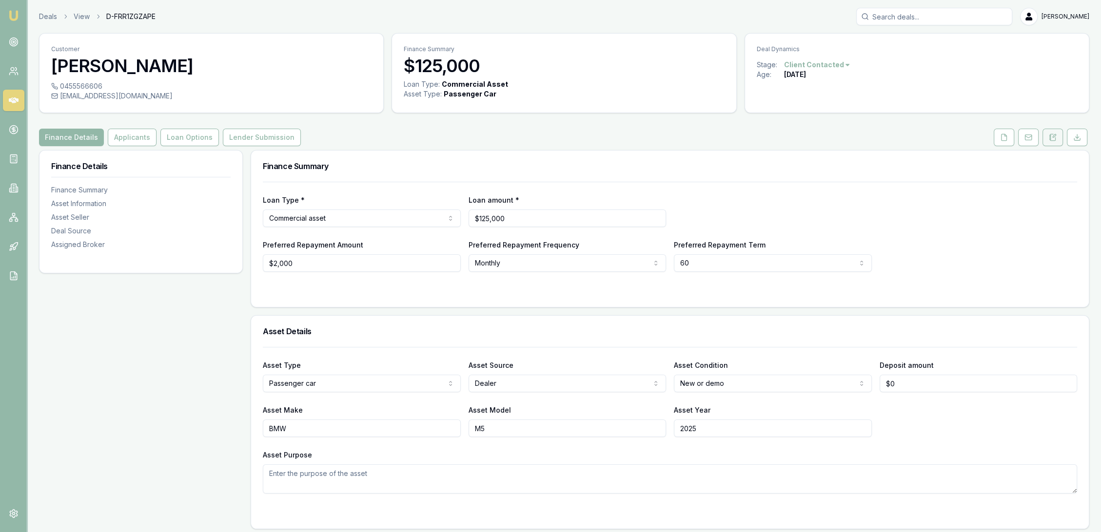
click at [1053, 138] on icon at bounding box center [1053, 138] width 8 height 8
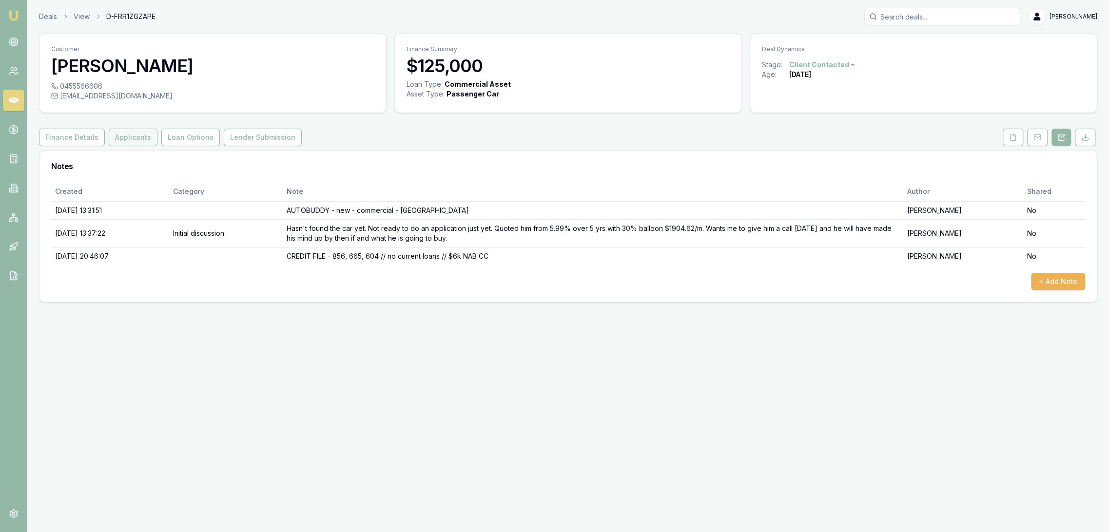
click at [126, 139] on button "Applicants" at bounding box center [133, 138] width 49 height 18
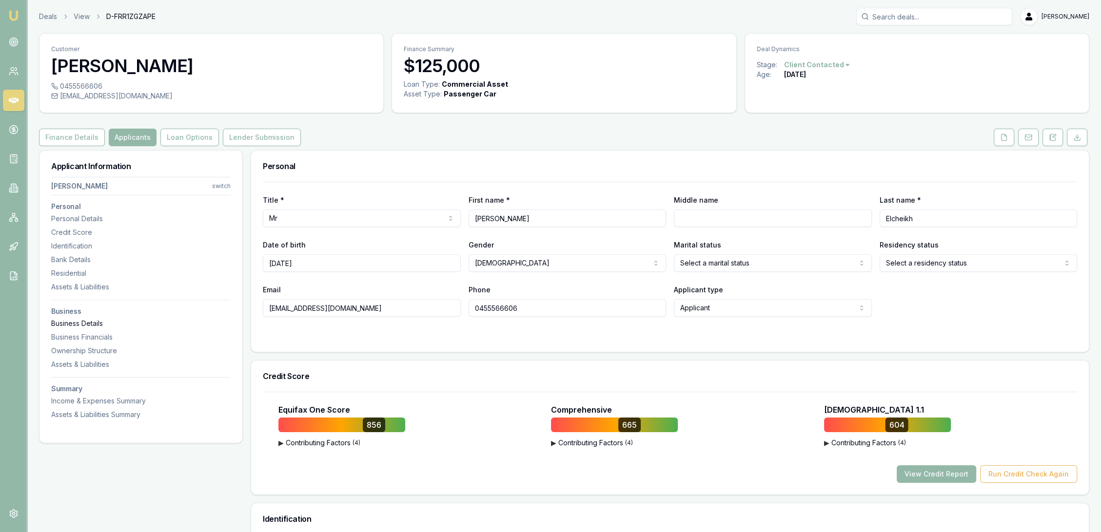
click at [66, 323] on div "Business Details" at bounding box center [140, 324] width 179 height 10
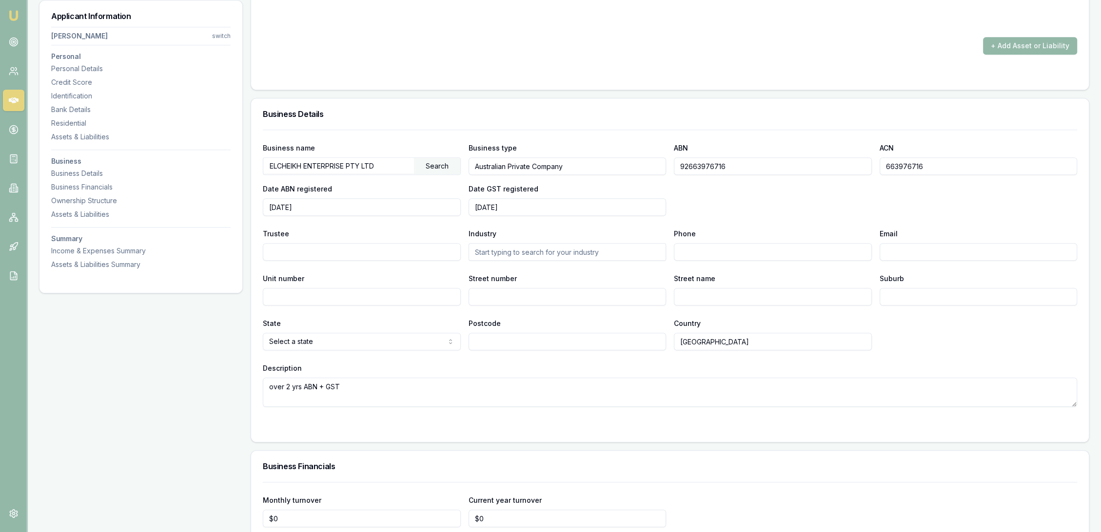
scroll to position [1227, 0]
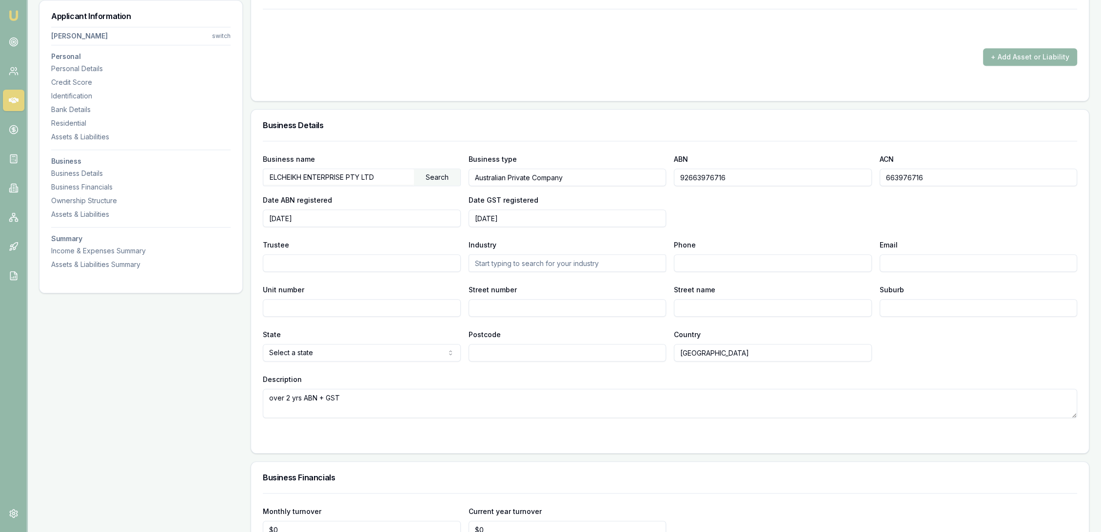
click at [375, 395] on textarea "over 2 yrs ABN + GST" at bounding box center [670, 403] width 814 height 29
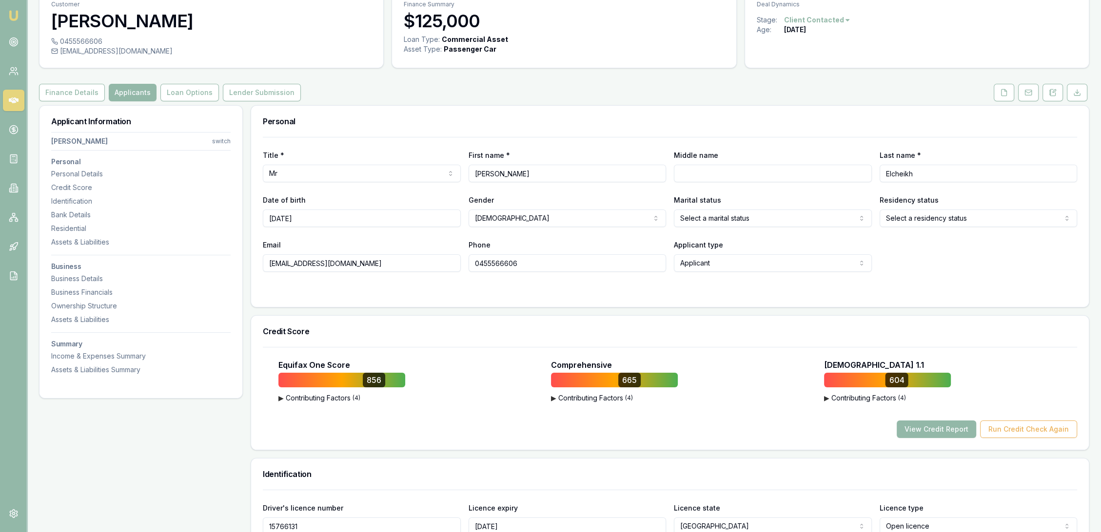
scroll to position [36, 0]
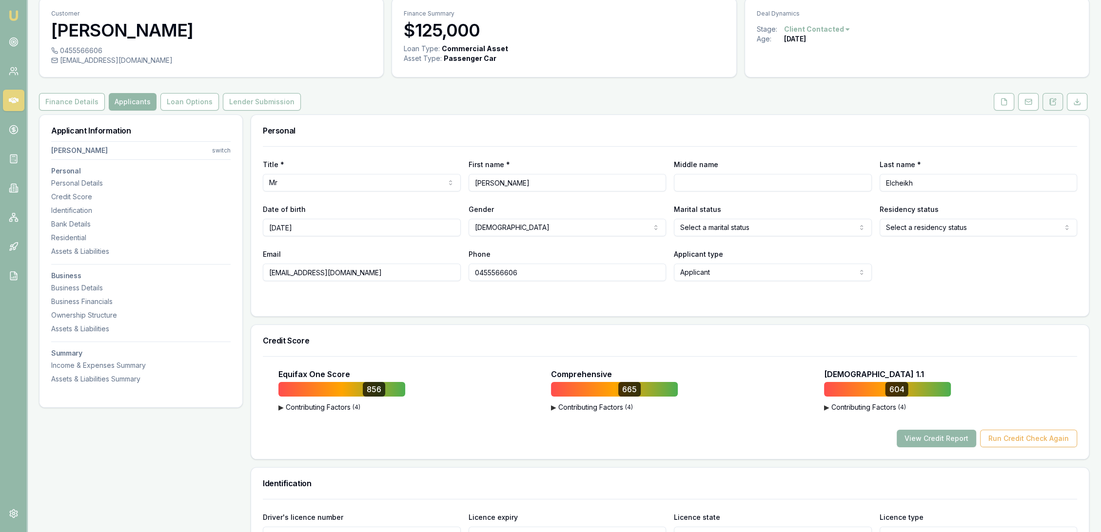
click at [1052, 100] on icon at bounding box center [1053, 100] width 3 height 3
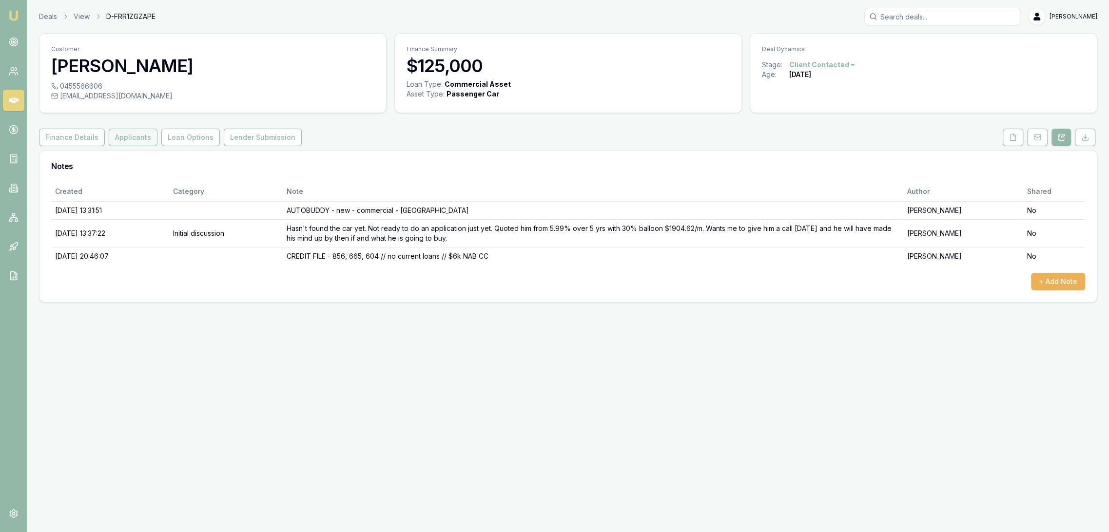
click at [116, 136] on button "Applicants" at bounding box center [133, 138] width 49 height 18
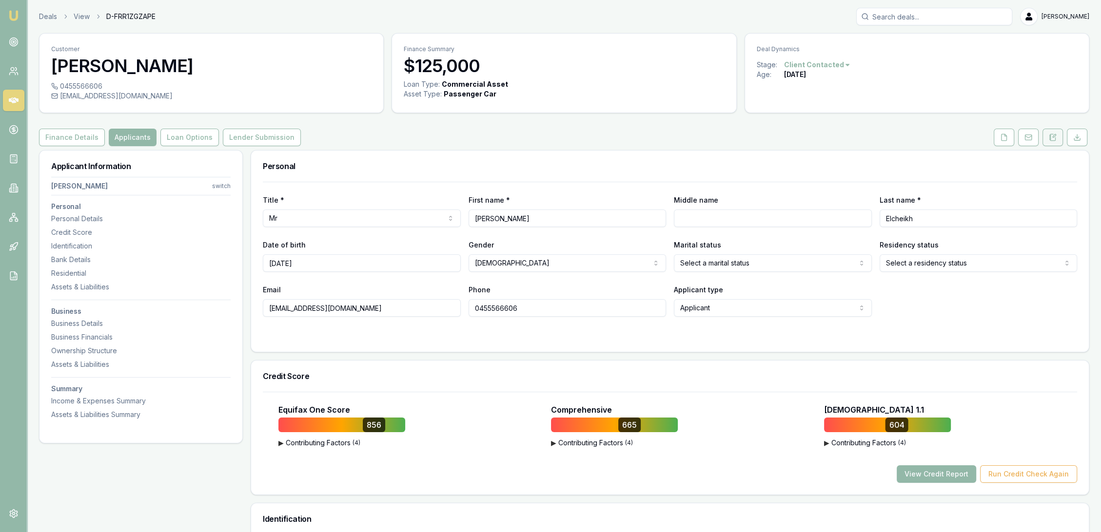
click at [1056, 136] on button at bounding box center [1052, 138] width 20 height 18
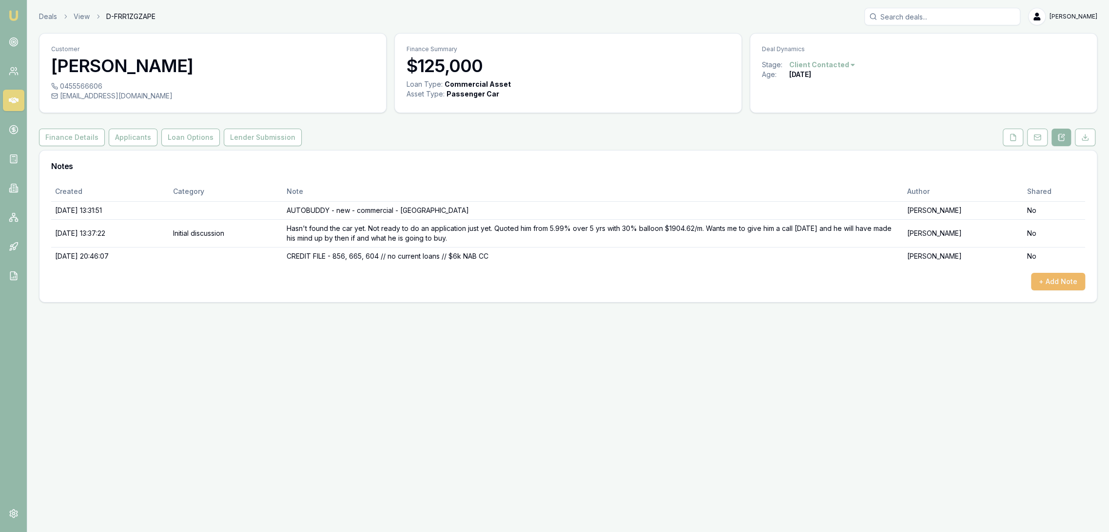
click at [1053, 274] on button "+ Add Note" at bounding box center [1058, 282] width 54 height 18
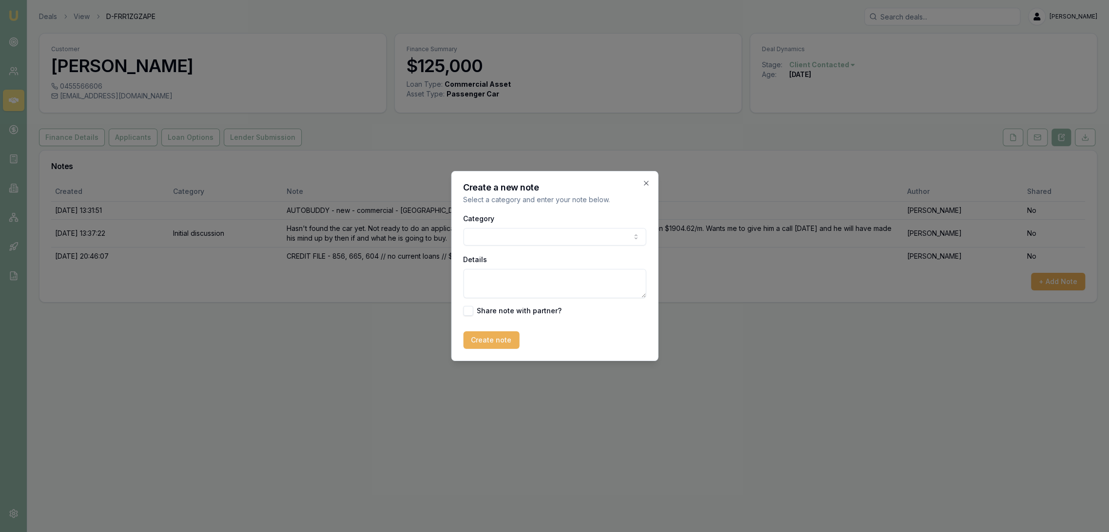
click at [510, 282] on textarea "Details" at bounding box center [554, 283] width 183 height 29
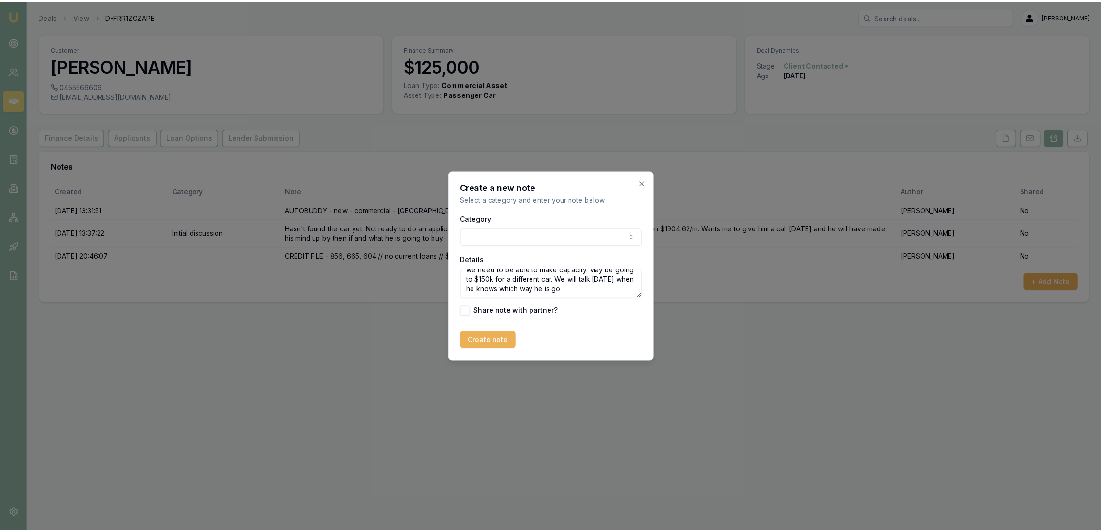
scroll to position [33, 0]
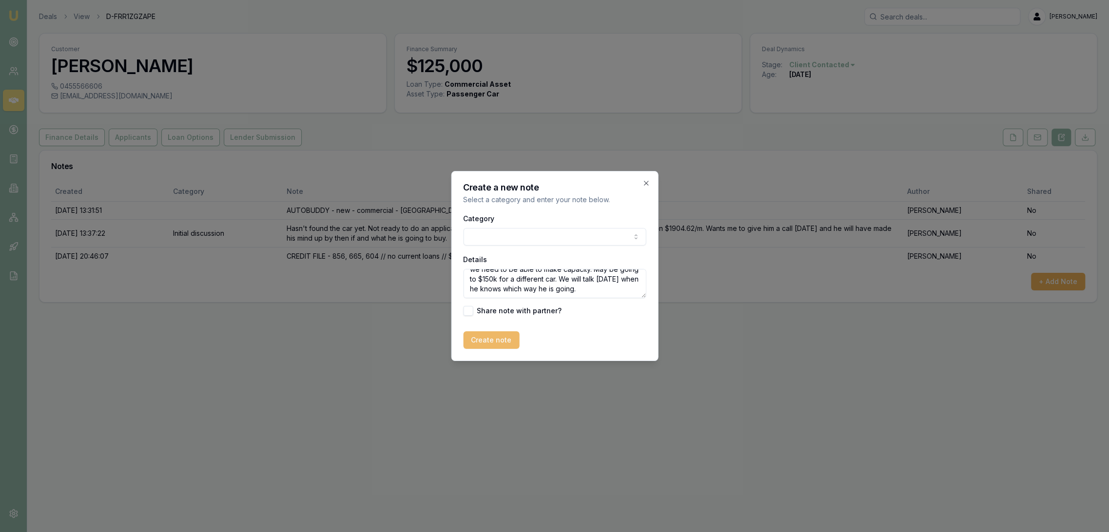
type textarea "FU - is going to look at another car over the weekend and will upload bank stat…"
click at [495, 340] on button "Create note" at bounding box center [491, 340] width 56 height 18
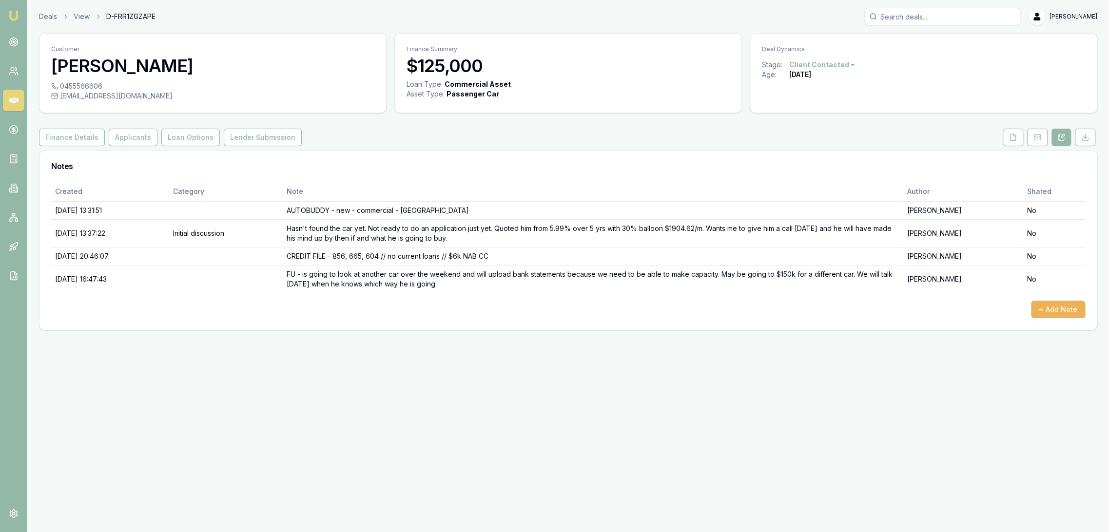
click at [15, 16] on img at bounding box center [14, 16] width 12 height 12
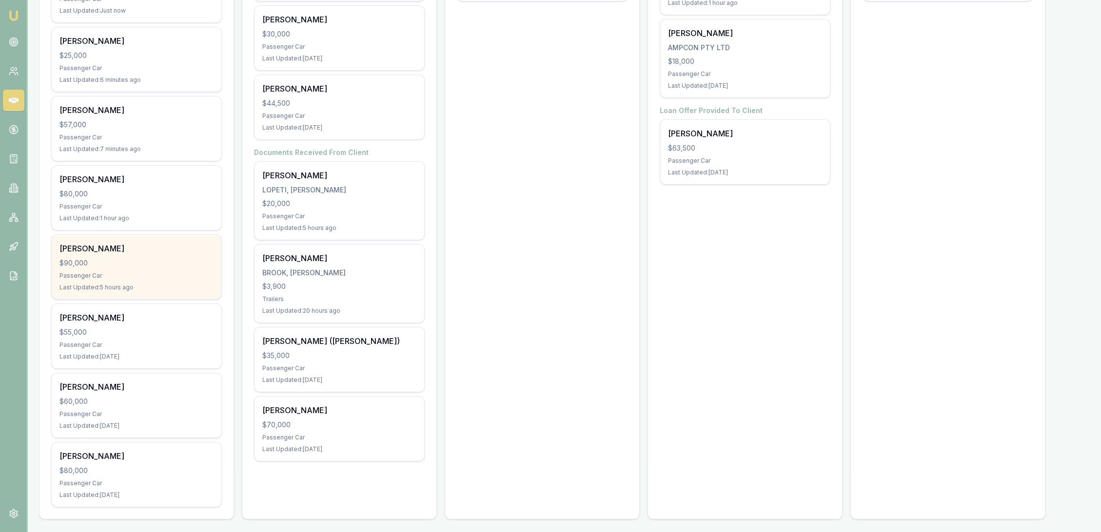
scroll to position [278, 0]
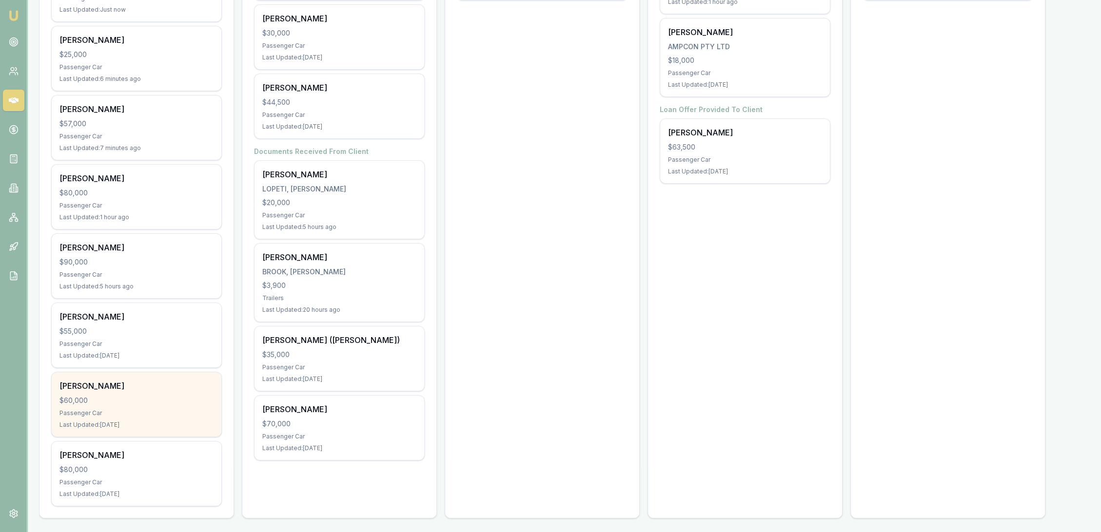
click at [125, 412] on div "Passenger Car" at bounding box center [136, 413] width 154 height 8
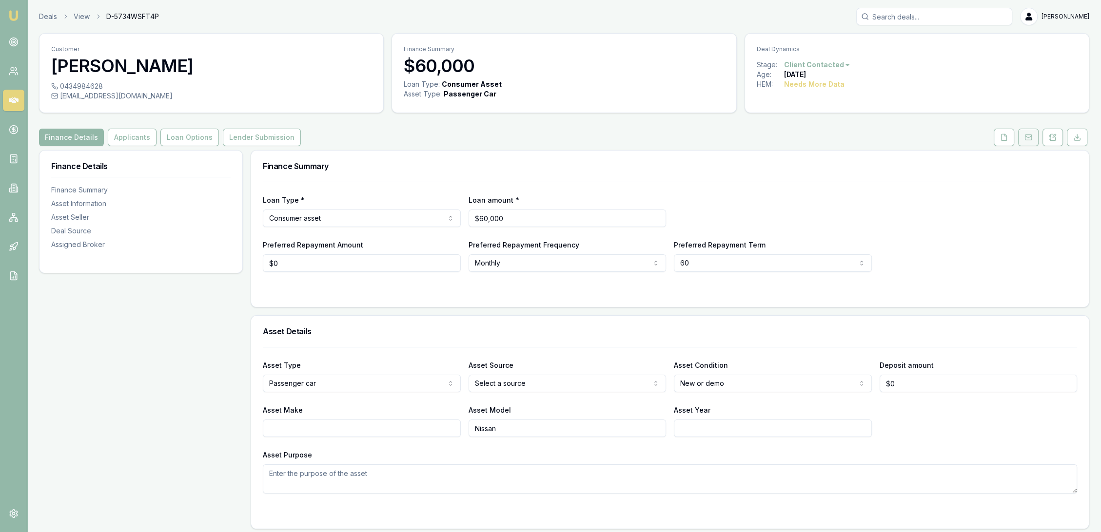
drag, startPoint x: 1055, startPoint y: 139, endPoint x: 1028, endPoint y: 143, distance: 27.1
click at [1055, 139] on icon at bounding box center [1052, 137] width 5 height 6
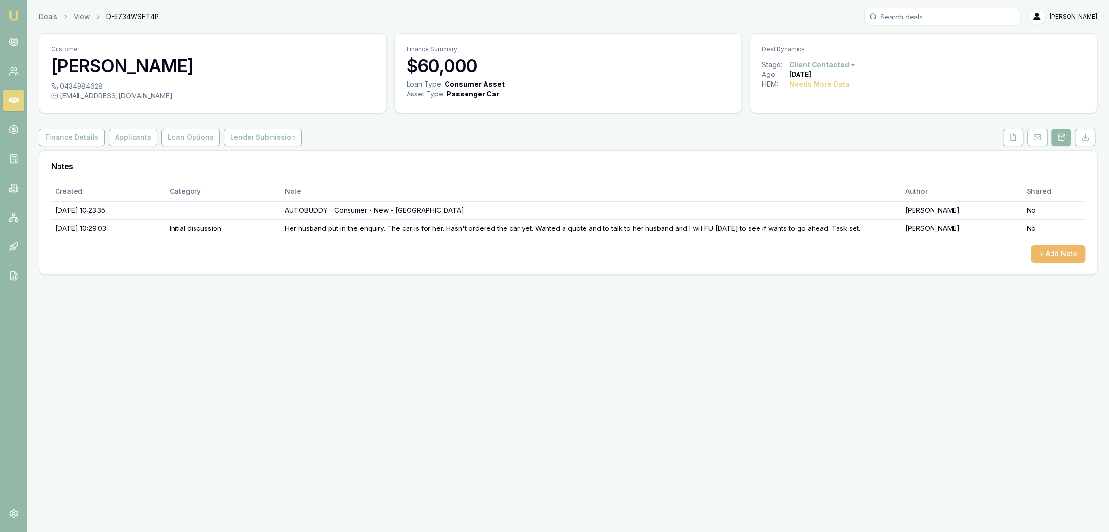
click at [1063, 253] on button "+ Add Note" at bounding box center [1058, 254] width 54 height 18
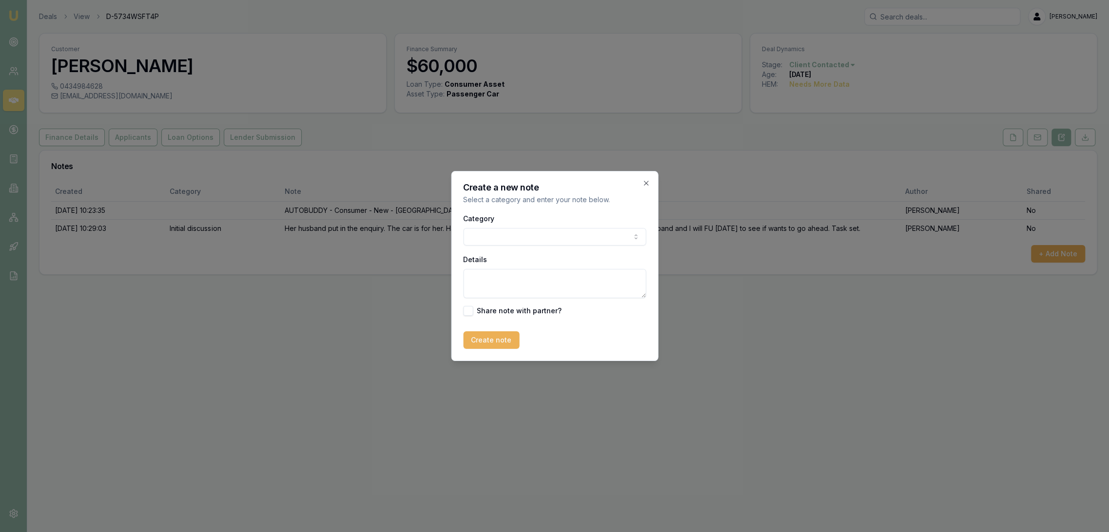
click at [512, 282] on textarea "Details" at bounding box center [554, 283] width 183 height 29
type textarea "QFU - LM - sent text."
click at [509, 338] on button "Create note" at bounding box center [491, 340] width 56 height 18
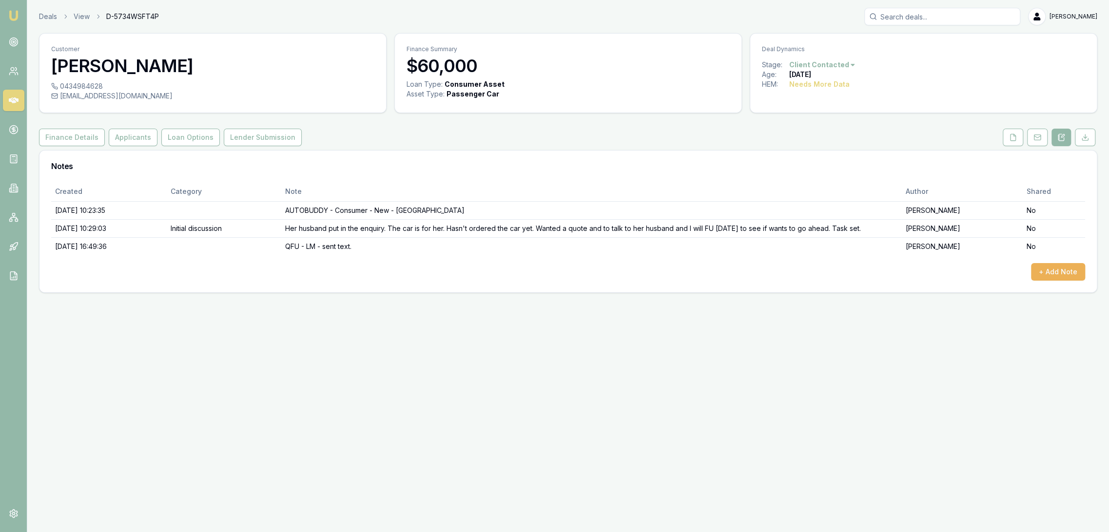
click at [6, 11] on link "Emu Broker" at bounding box center [14, 16] width 16 height 16
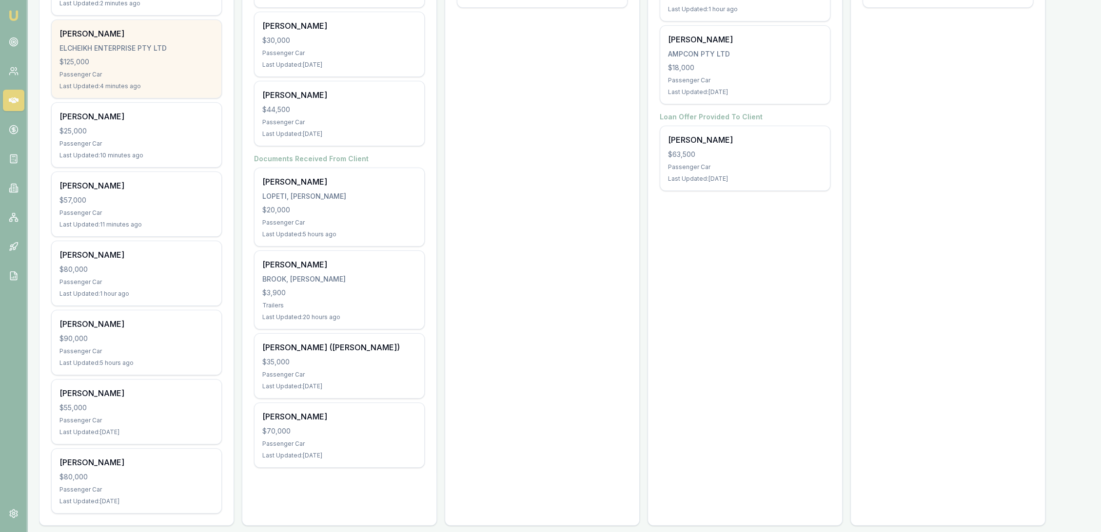
scroll to position [108, 0]
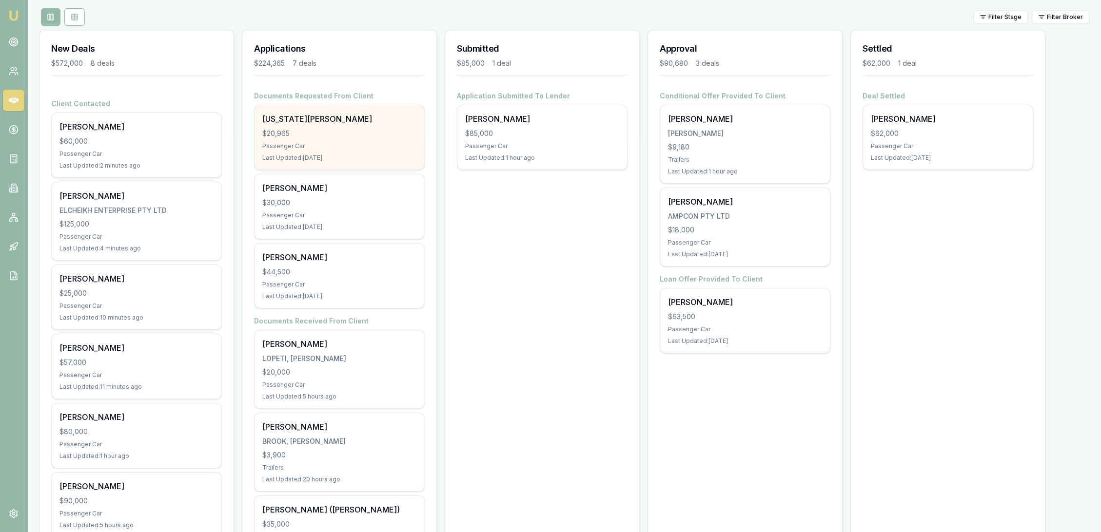
click at [352, 129] on div "$20,965" at bounding box center [339, 134] width 154 height 10
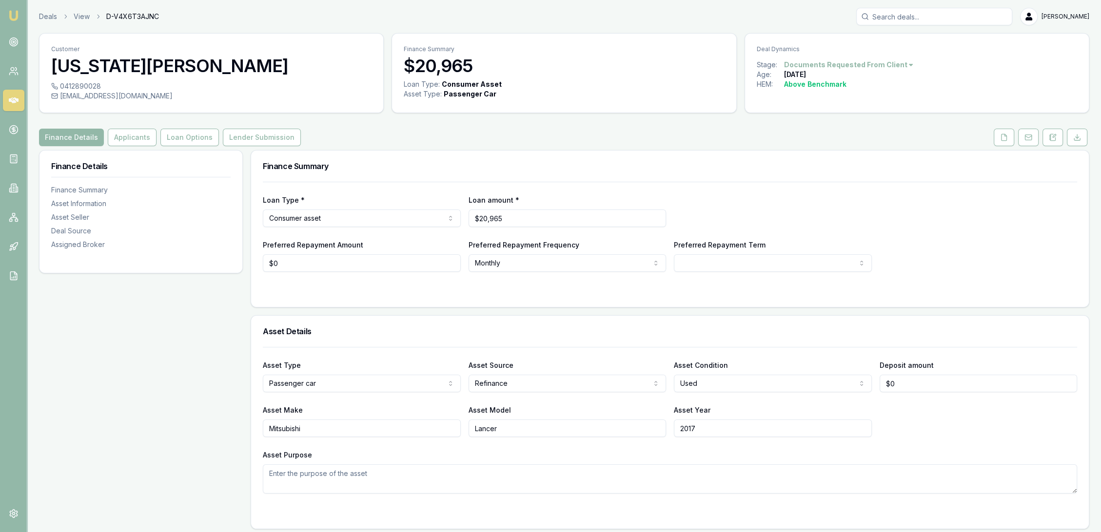
drag, startPoint x: 1053, startPoint y: 137, endPoint x: 1024, endPoint y: 175, distance: 47.6
click at [1053, 137] on icon at bounding box center [1053, 136] width 3 height 3
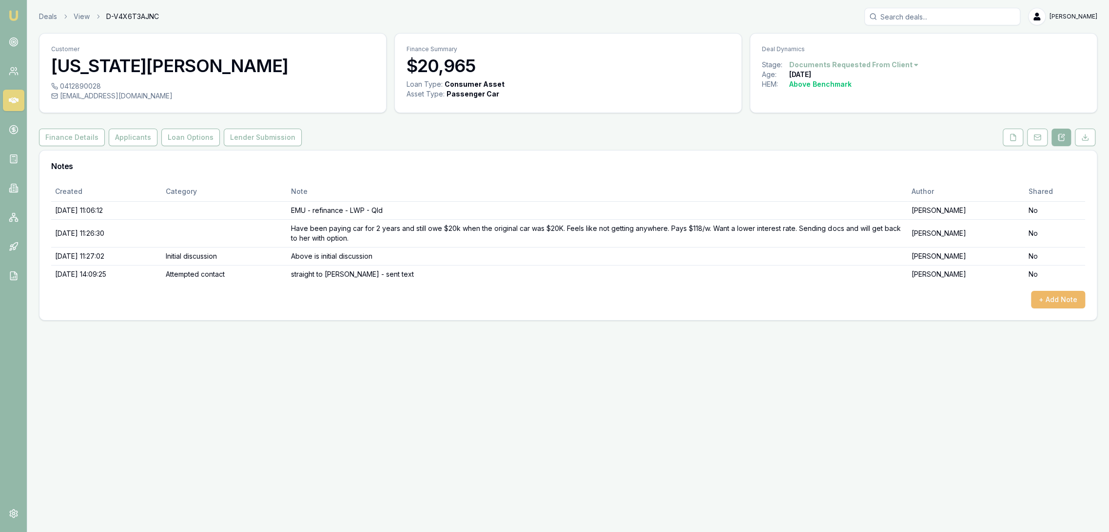
click at [1054, 302] on button "+ Add Note" at bounding box center [1058, 300] width 54 height 18
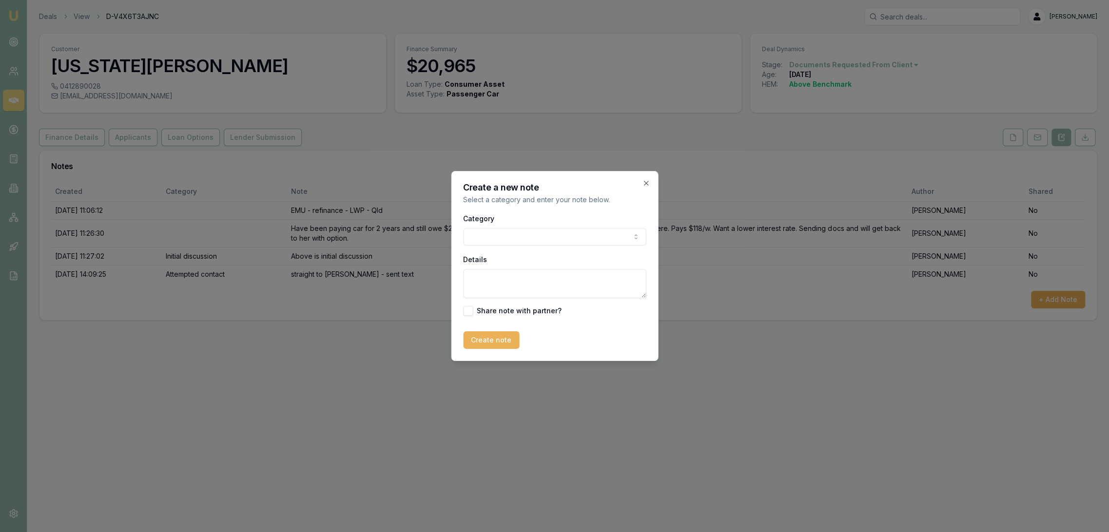
click at [542, 240] on body "Emu Broker Deals View D-V4X6T3AJNC [PERSON_NAME] Toggle Menu Customer [US_STATE…" at bounding box center [554, 266] width 1109 height 532
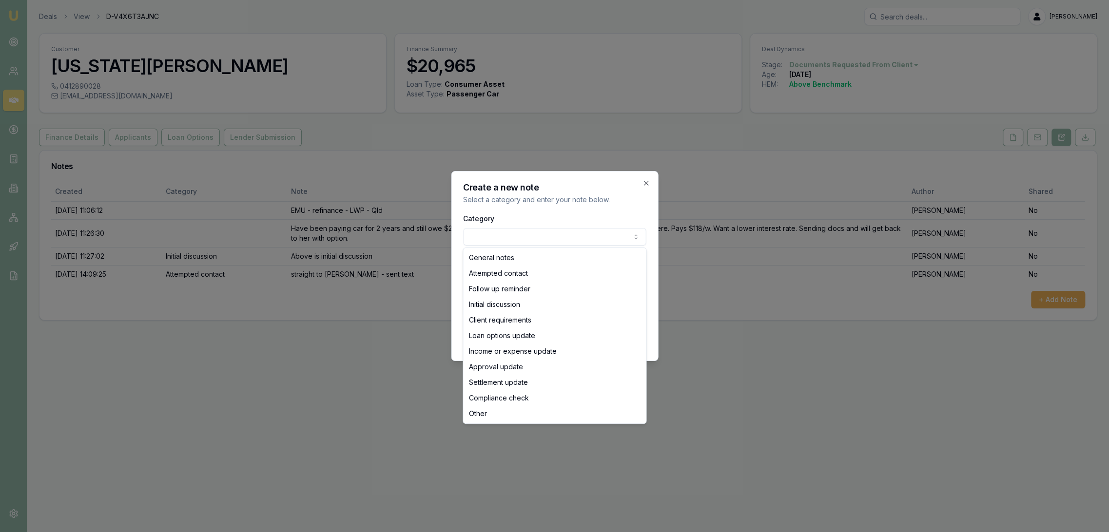
select select "ATTEMPTED_CONTACT"
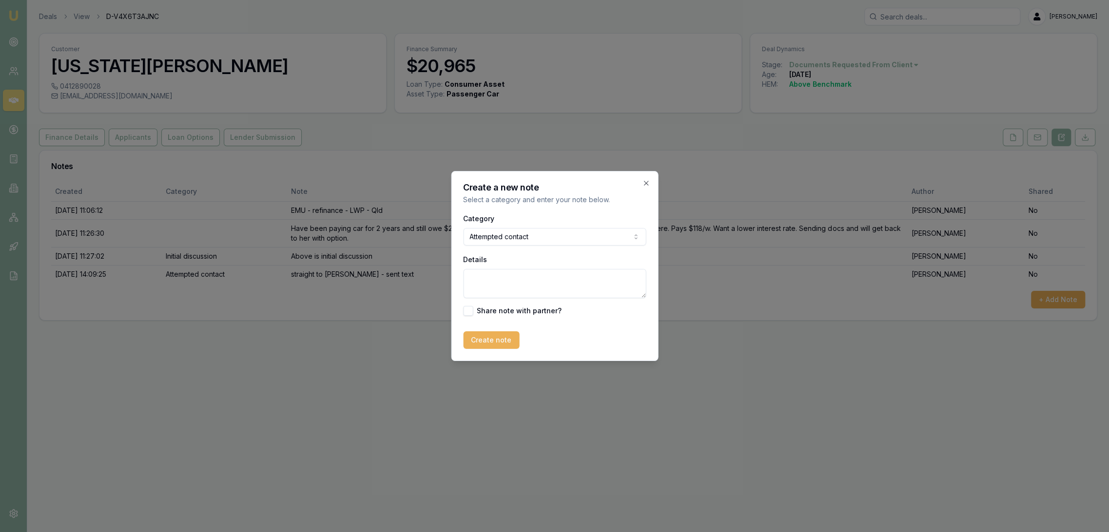
click at [524, 289] on textarea "Details" at bounding box center [554, 283] width 183 height 29
type textarea "straight to VM - LM - sent text."
click at [481, 330] on form "Category Attempted contact General notes Attempted contact Follow up reminder I…" at bounding box center [554, 281] width 183 height 136
click at [485, 351] on div "Create a new note Select a category and enter your note below. Category Attempt…" at bounding box center [554, 266] width 207 height 190
click at [472, 347] on button "Create note" at bounding box center [491, 340] width 56 height 18
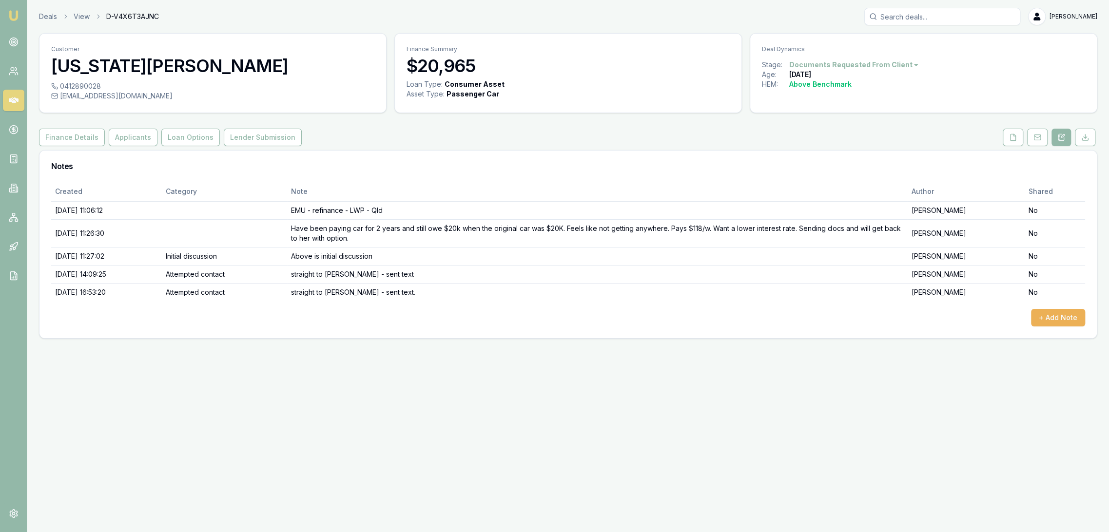
drag, startPoint x: 16, startPoint y: 15, endPoint x: 37, endPoint y: 1, distance: 25.4
click at [16, 15] on img at bounding box center [14, 16] width 12 height 12
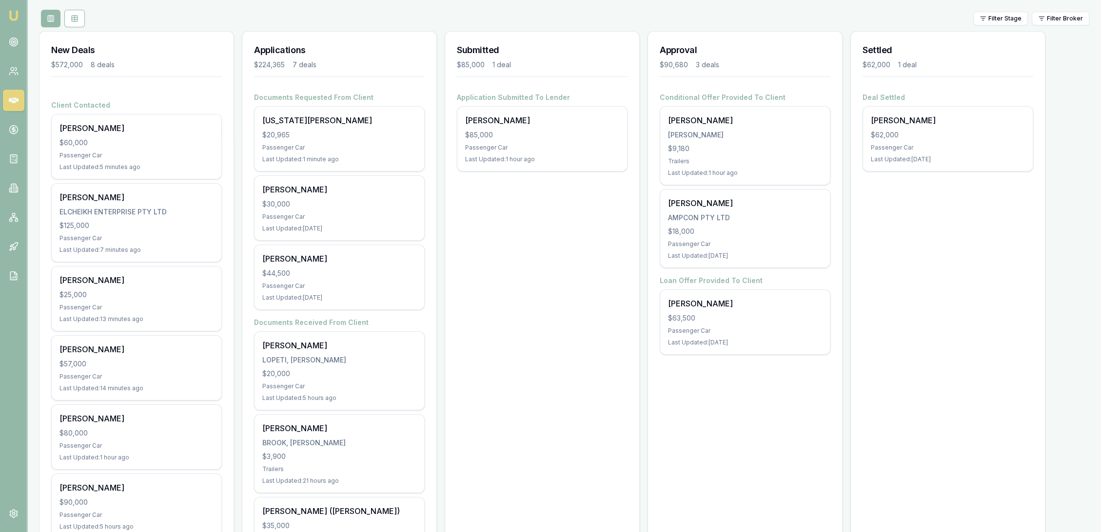
scroll to position [108, 0]
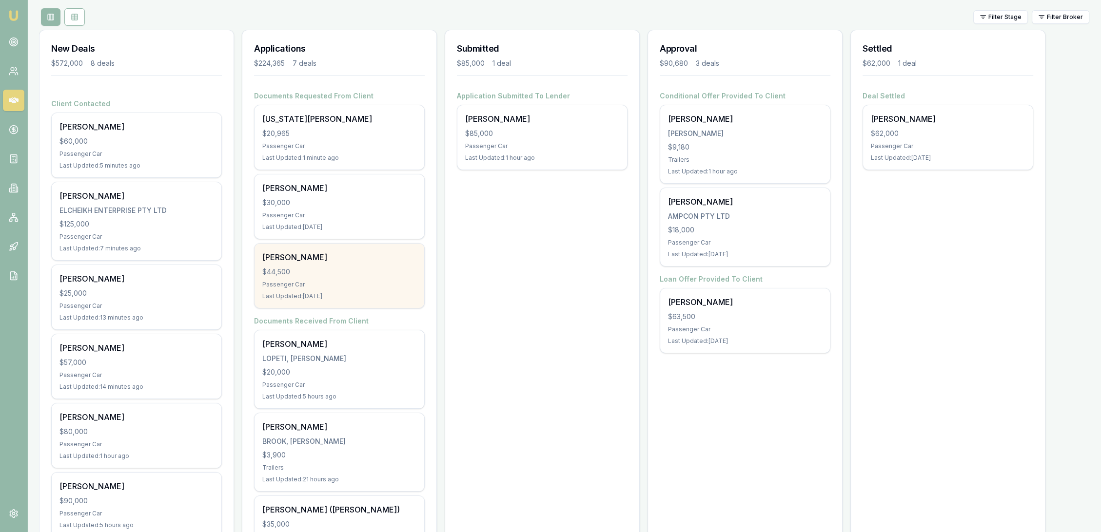
click at [298, 250] on div "Jakarn Jones $44,500 Passenger Car Last Updated: 8 days ago" at bounding box center [339, 276] width 170 height 64
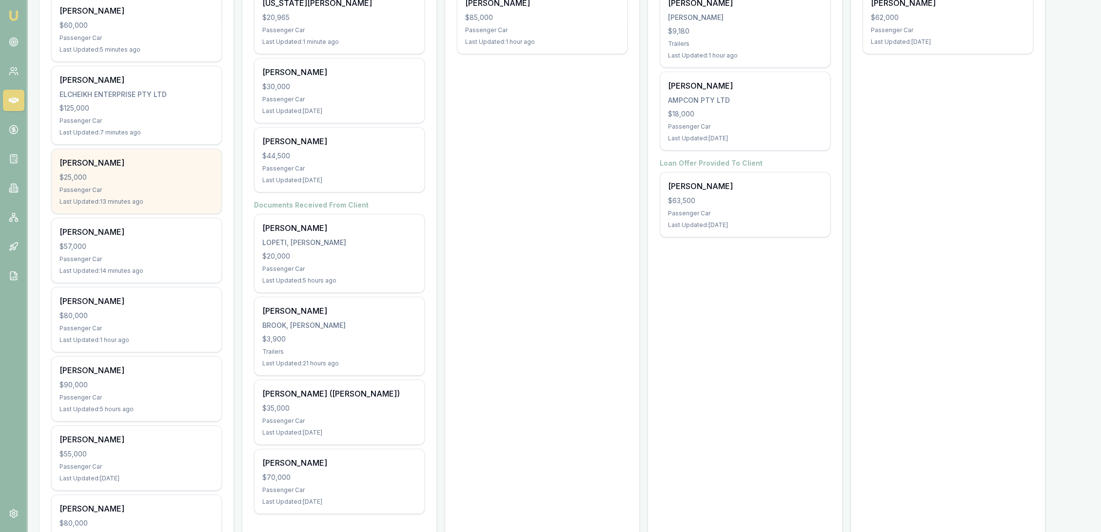
scroll to position [278, 0]
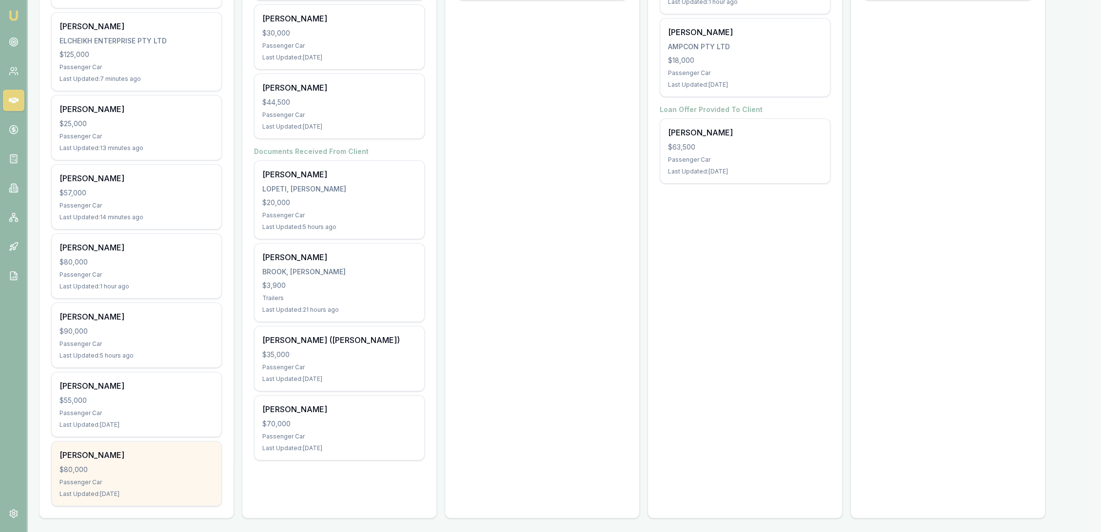
click at [129, 465] on div "$80,000" at bounding box center [136, 470] width 154 height 10
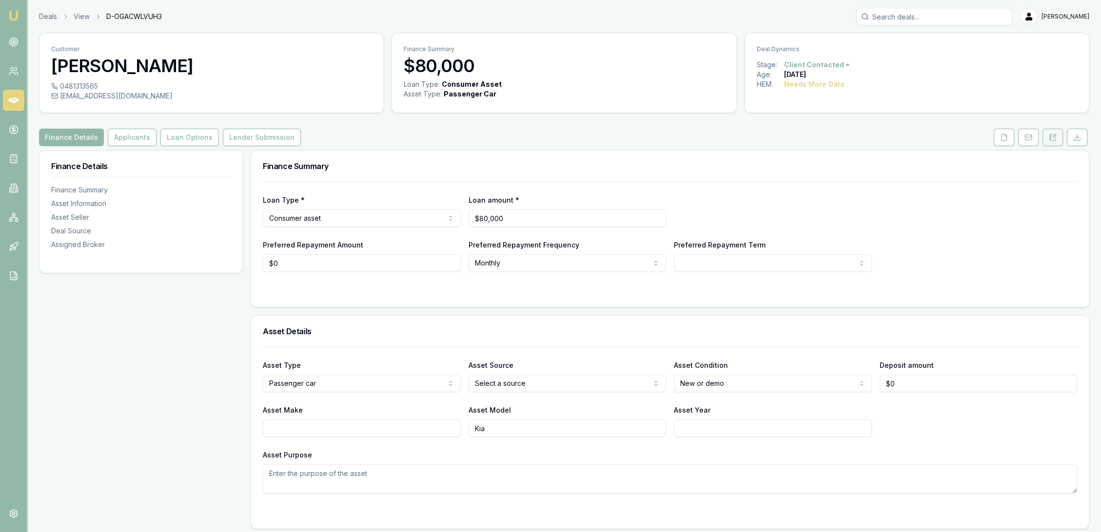
click at [1054, 132] on button at bounding box center [1052, 138] width 20 height 18
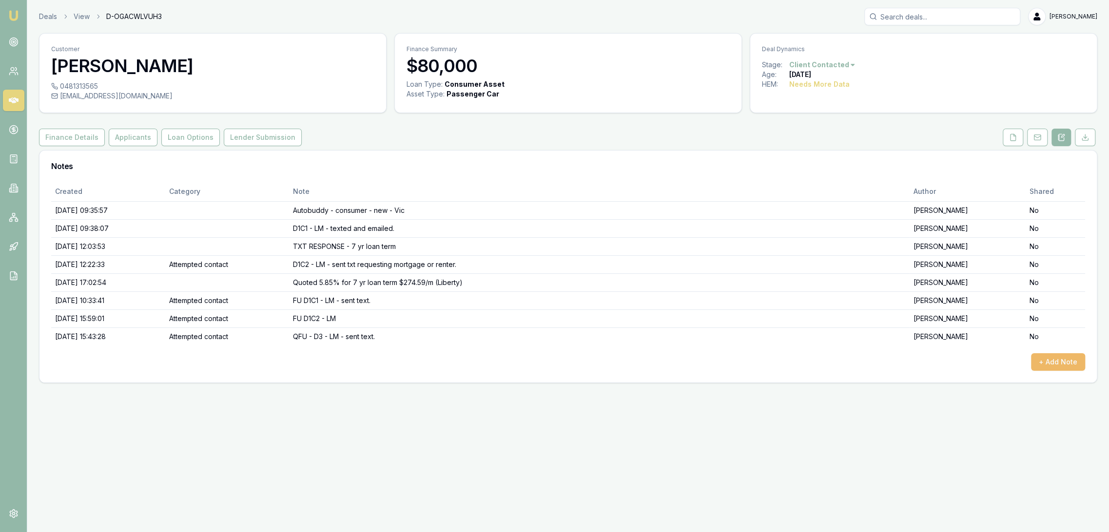
click at [1069, 361] on button "+ Add Note" at bounding box center [1058, 362] width 54 height 18
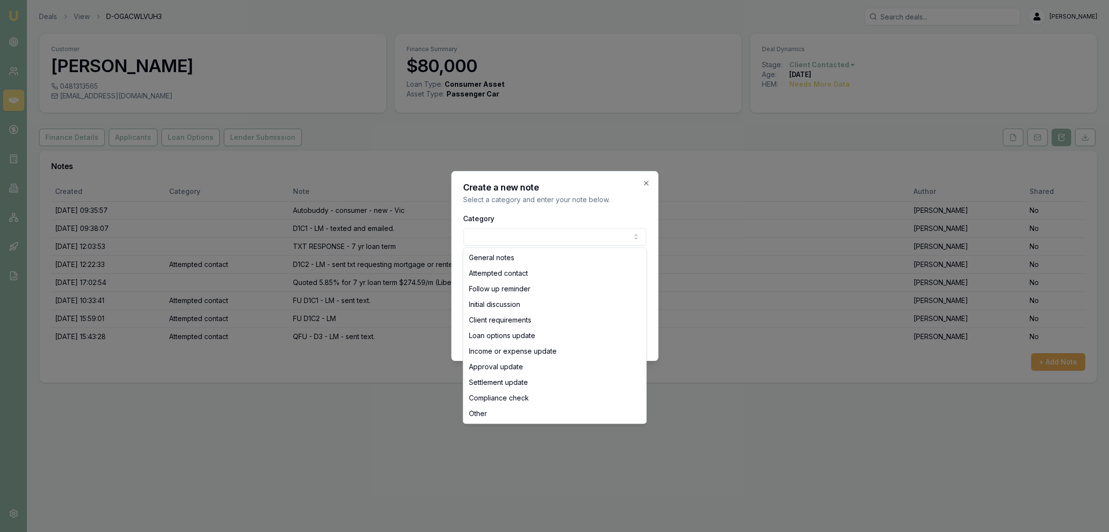
click at [510, 236] on body "Emu Broker Deals View D-OGACWLVUH3 [PERSON_NAME] Toggle Menu Customer [PERSON_N…" at bounding box center [554, 266] width 1109 height 532
select select "ATTEMPTED_CONTACT"
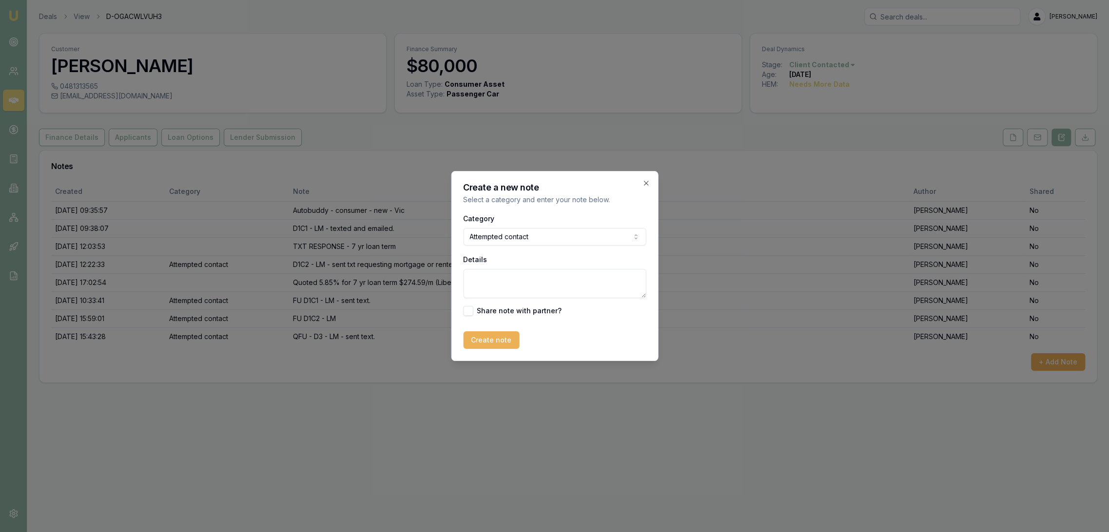
click at [476, 291] on textarea "Details" at bounding box center [554, 283] width 183 height 29
type textarea "QFU - D6 - [PERSON_NAME] - sent text. CLOSING LEAD - not interested as haven't …"
click at [492, 338] on button "Create note" at bounding box center [491, 340] width 56 height 18
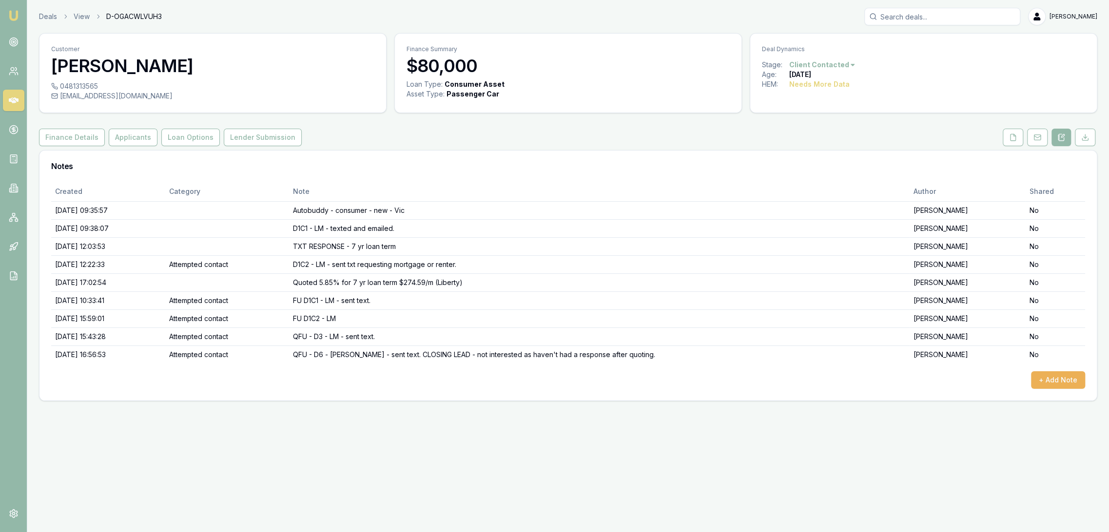
click at [843, 63] on html "Emu Broker Deals View D-OGACWLVUH3 Robyn Adams Toggle Menu Customer Maria De gu…" at bounding box center [554, 266] width 1109 height 532
click at [818, 141] on div "- Not Interested" at bounding box center [820, 145] width 58 height 16
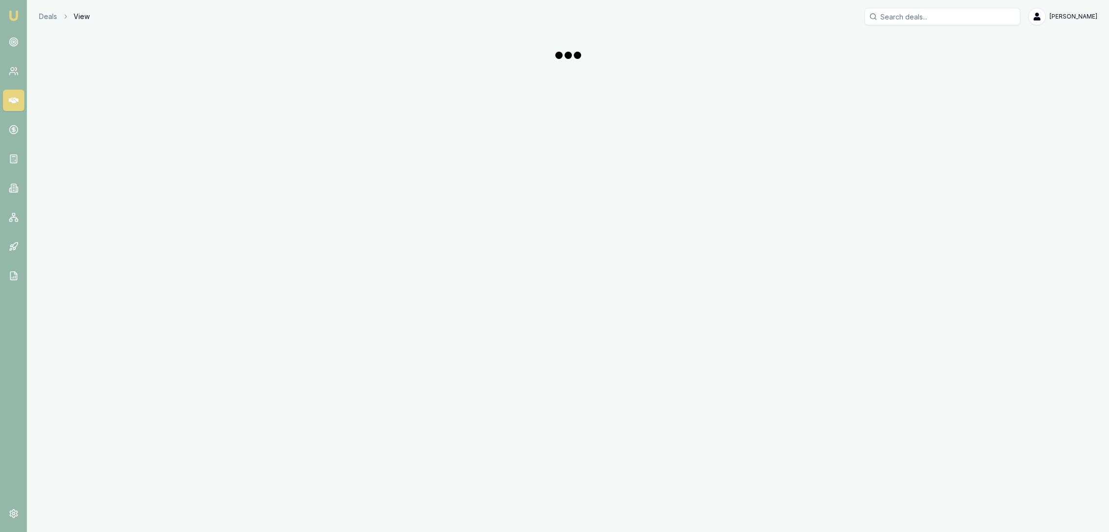
click at [16, 15] on img at bounding box center [14, 16] width 12 height 12
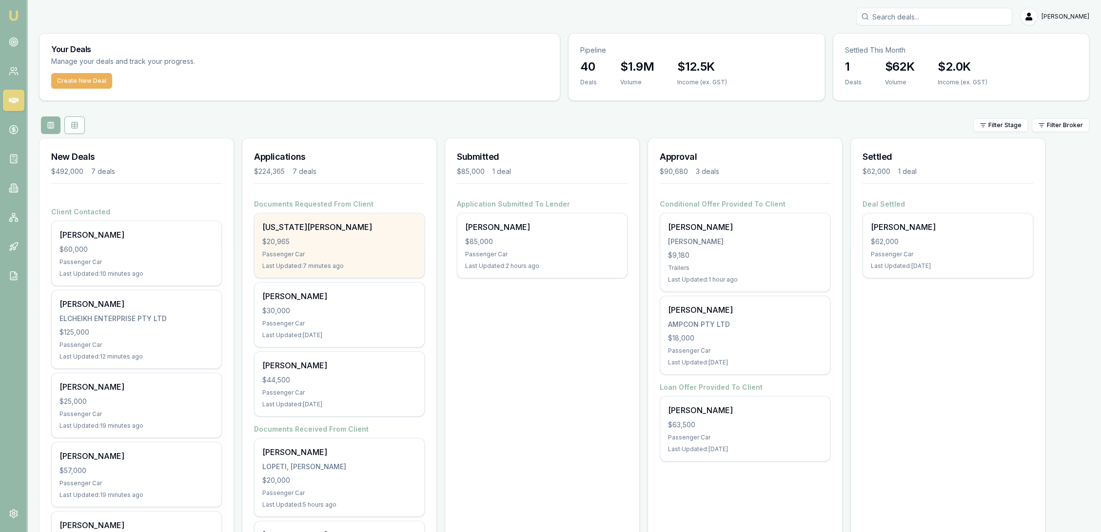
click at [298, 245] on div "$20,965" at bounding box center [339, 242] width 154 height 10
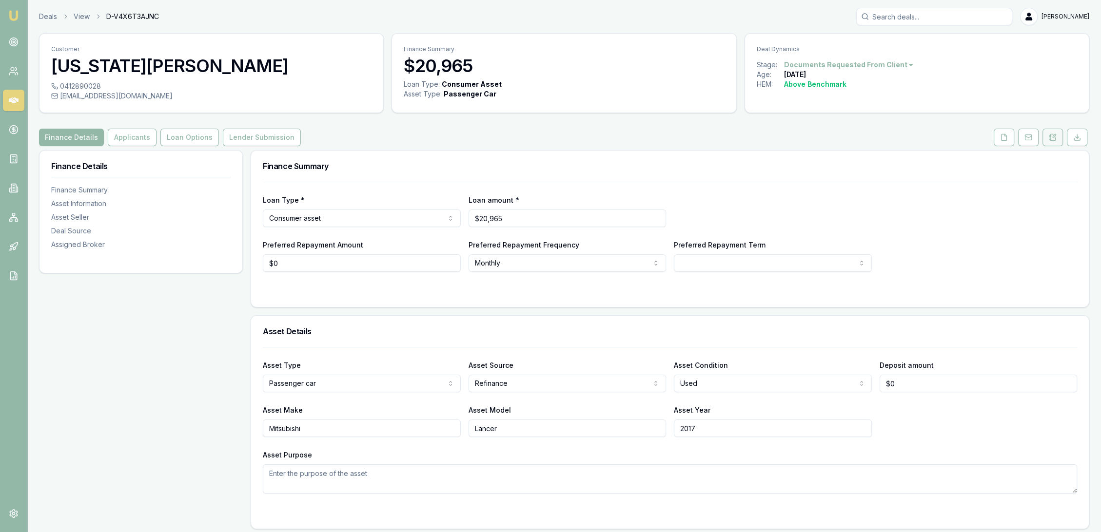
click at [1054, 135] on icon at bounding box center [1053, 136] width 3 height 3
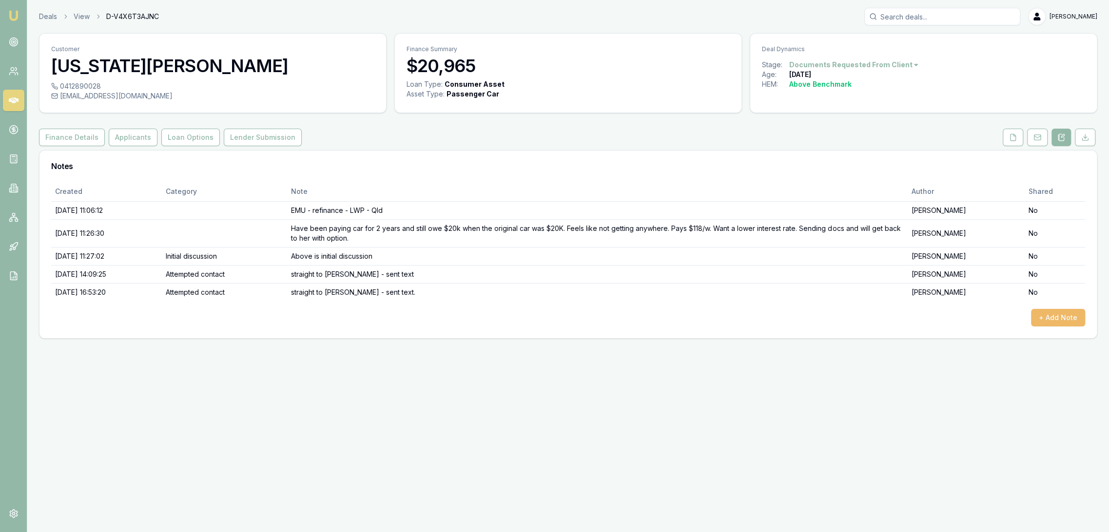
click at [1073, 318] on button "+ Add Note" at bounding box center [1058, 318] width 54 height 18
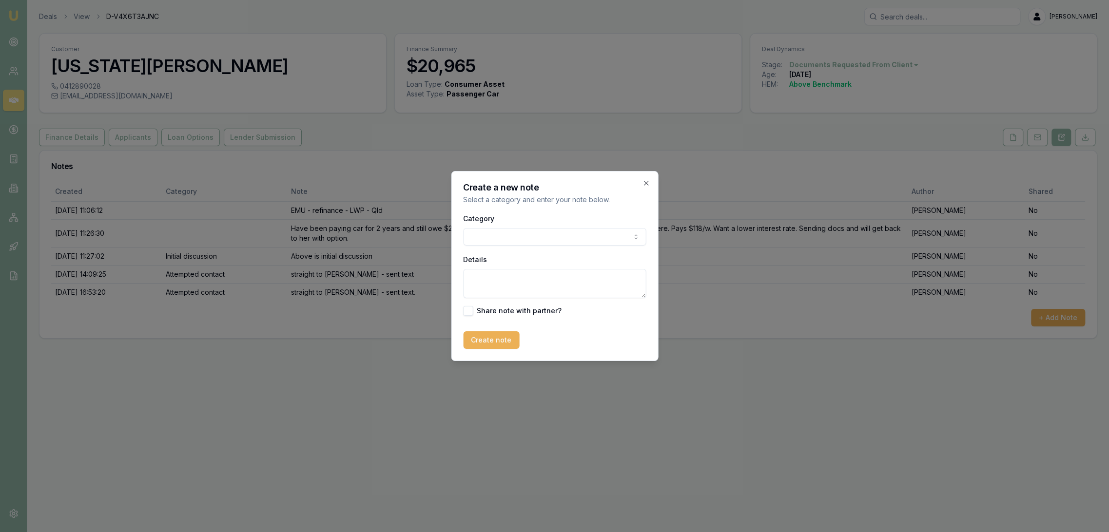
click at [513, 275] on textarea "Details" at bounding box center [554, 283] width 183 height 29
type textarea "CLOSING LEAD - as haven't had any response in a week. Not interested as docs no…"
click at [507, 335] on button "Create note" at bounding box center [491, 340] width 56 height 18
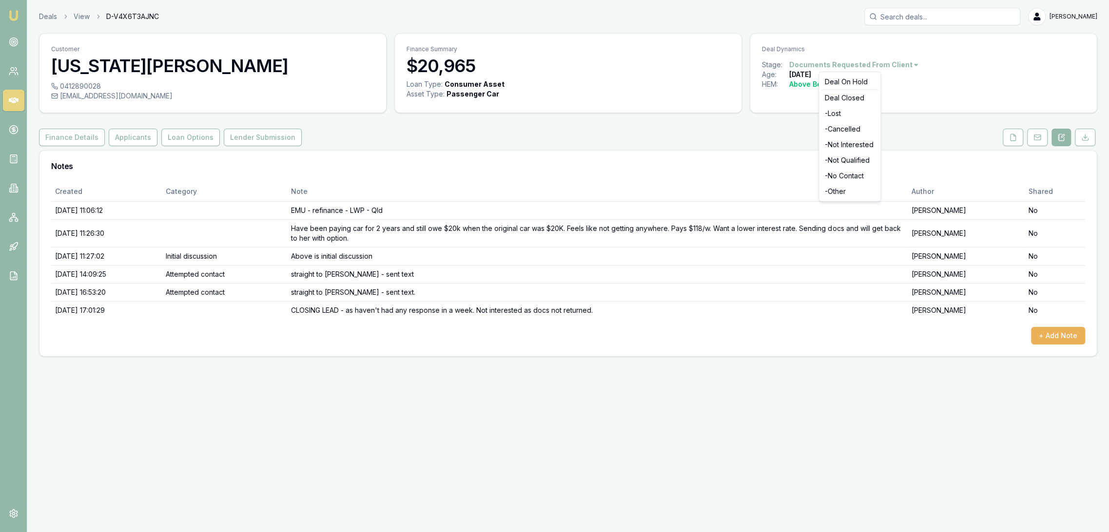
click at [875, 60] on html "Emu Broker Deals View D-V4X6T3AJNC Robyn Adams Toggle Menu Customer Georgia Hee…" at bounding box center [554, 266] width 1109 height 532
click at [852, 145] on div "- Not Interested" at bounding box center [850, 145] width 58 height 16
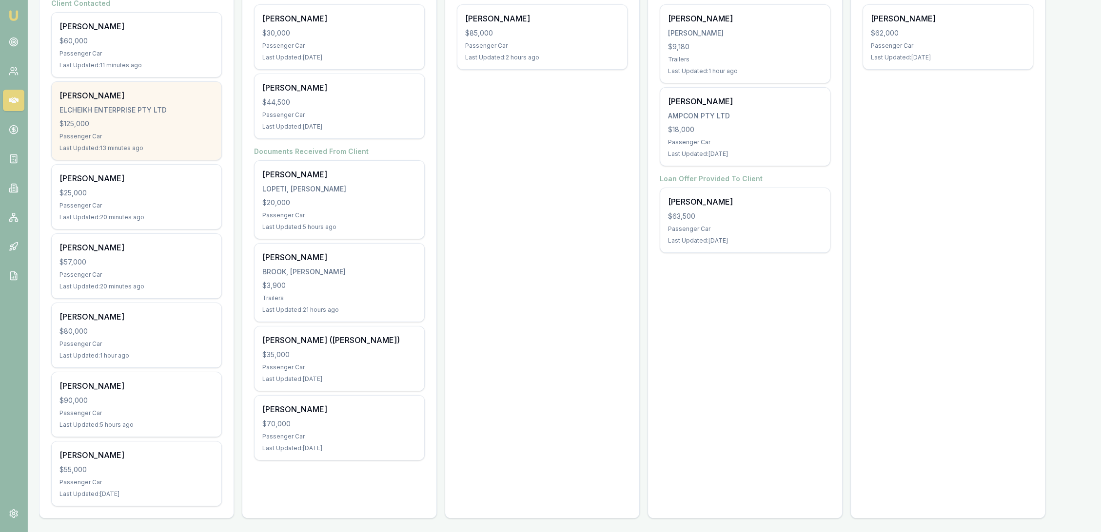
scroll to position [209, 0]
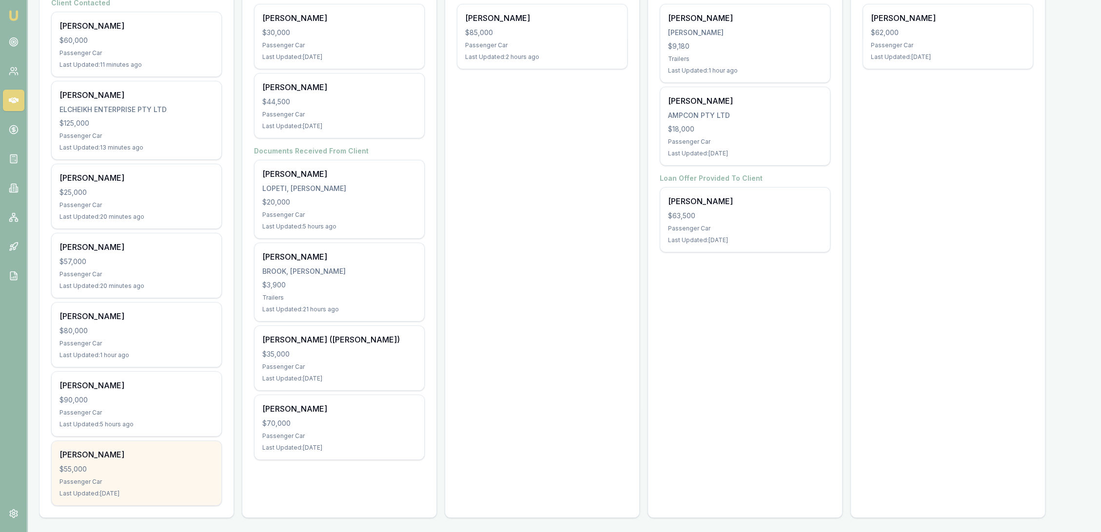
click at [149, 469] on div "$55,000" at bounding box center [136, 470] width 154 height 10
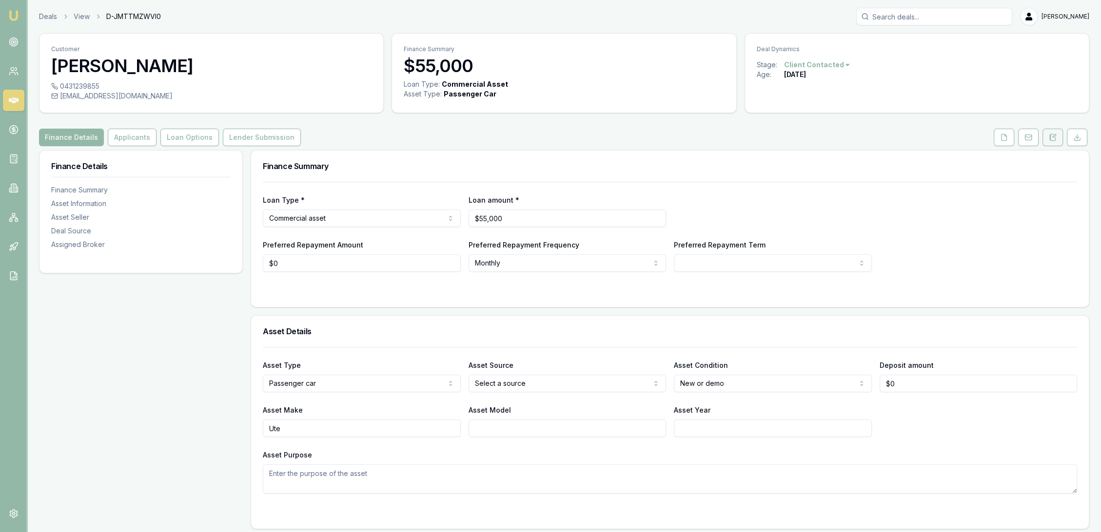
click at [1052, 136] on icon at bounding box center [1053, 136] width 3 height 3
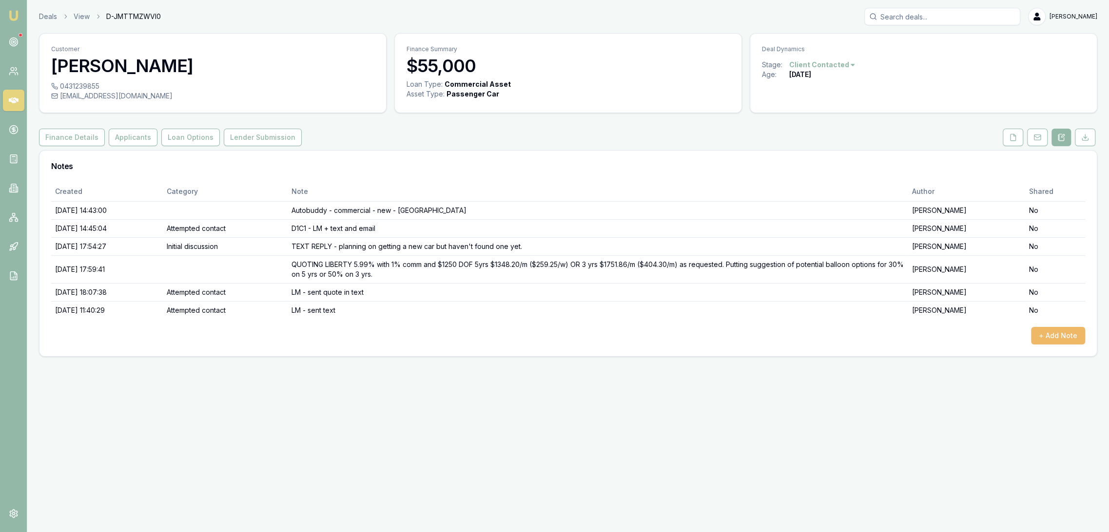
click at [1054, 338] on button "+ Add Note" at bounding box center [1058, 336] width 54 height 18
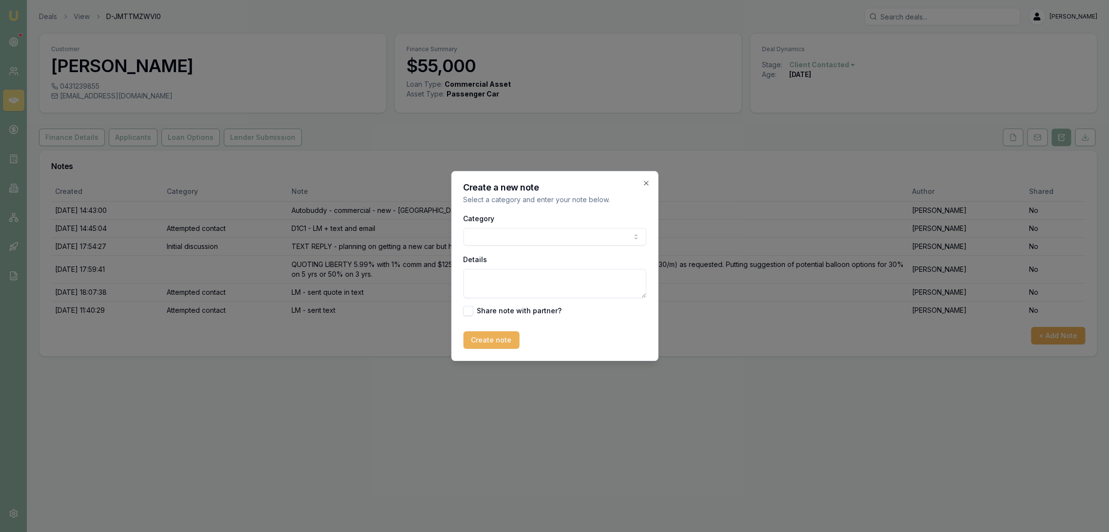
click at [523, 241] on body "Emu Broker Deals View D-JMTTMZWVI0 [PERSON_NAME] Toggle Menu Customer [PERSON_N…" at bounding box center [554, 266] width 1109 height 532
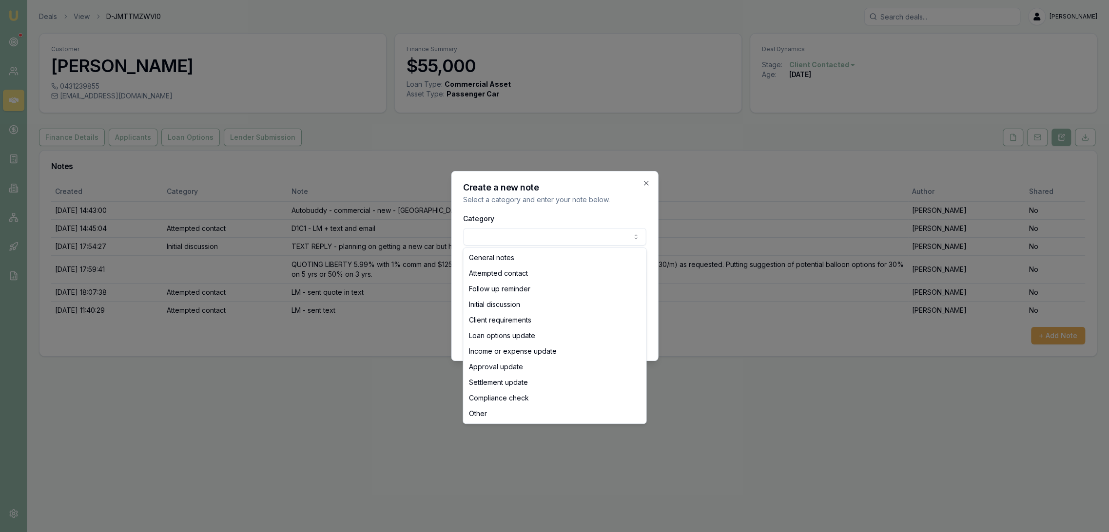
select select "ATTEMPTED_CONTACT"
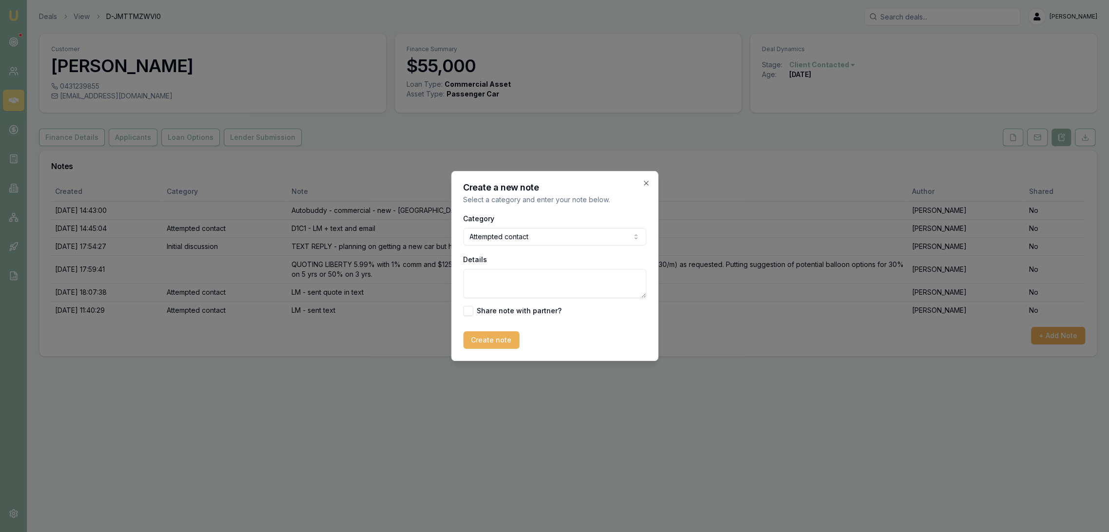
click at [499, 282] on textarea "Details" at bounding box center [554, 283] width 183 height 29
type textarea "M"
type textarea "D"
type textarea "q"
type textarea "QFU D4 - LM - sent text."
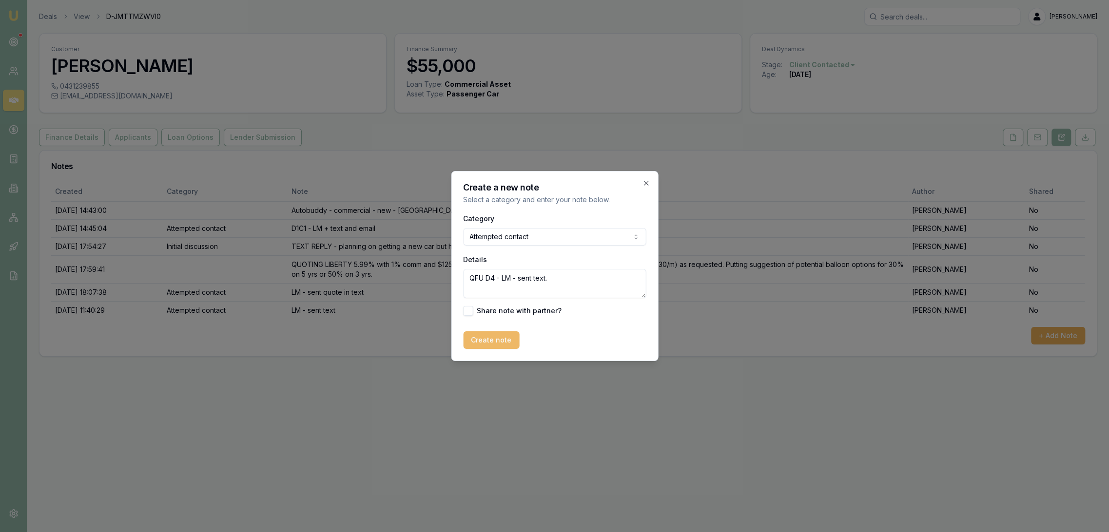
click at [491, 338] on button "Create note" at bounding box center [491, 340] width 56 height 18
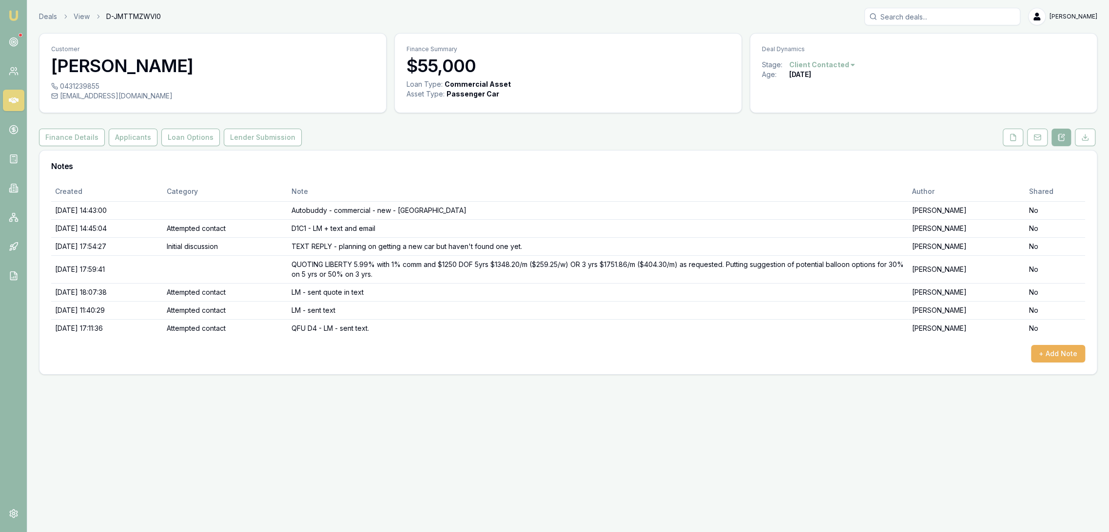
drag, startPoint x: 9, startPoint y: 11, endPoint x: 38, endPoint y: 1, distance: 30.4
click at [8, 11] on img at bounding box center [14, 16] width 12 height 12
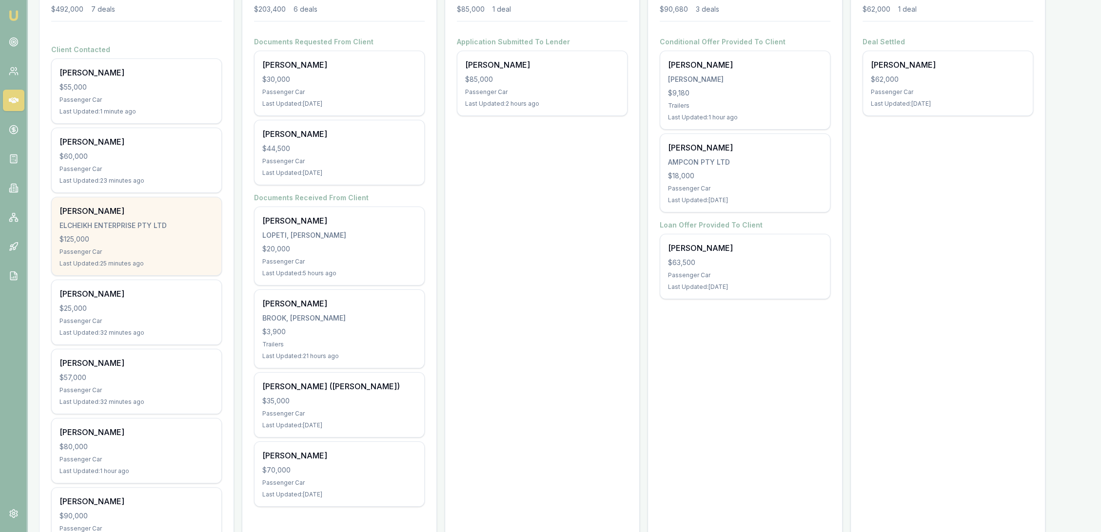
scroll to position [209, 0]
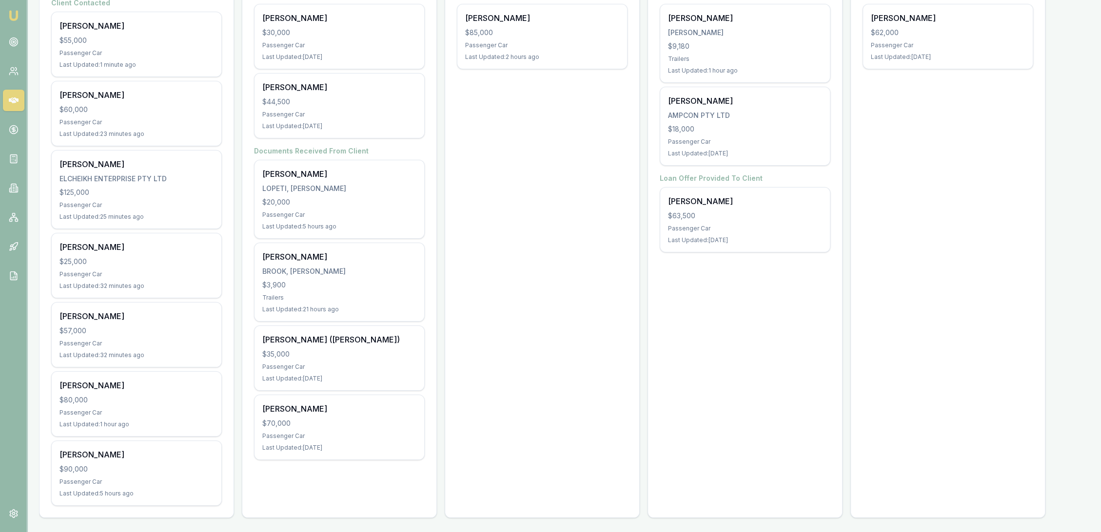
click at [16, 14] on img at bounding box center [14, 16] width 12 height 12
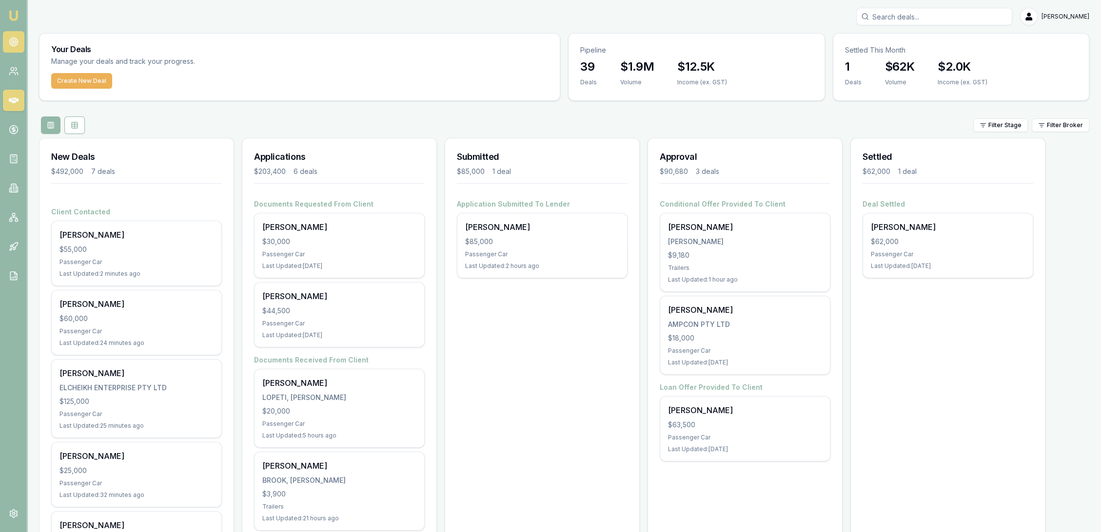
click at [13, 44] on circle at bounding box center [13, 41] width 5 height 5
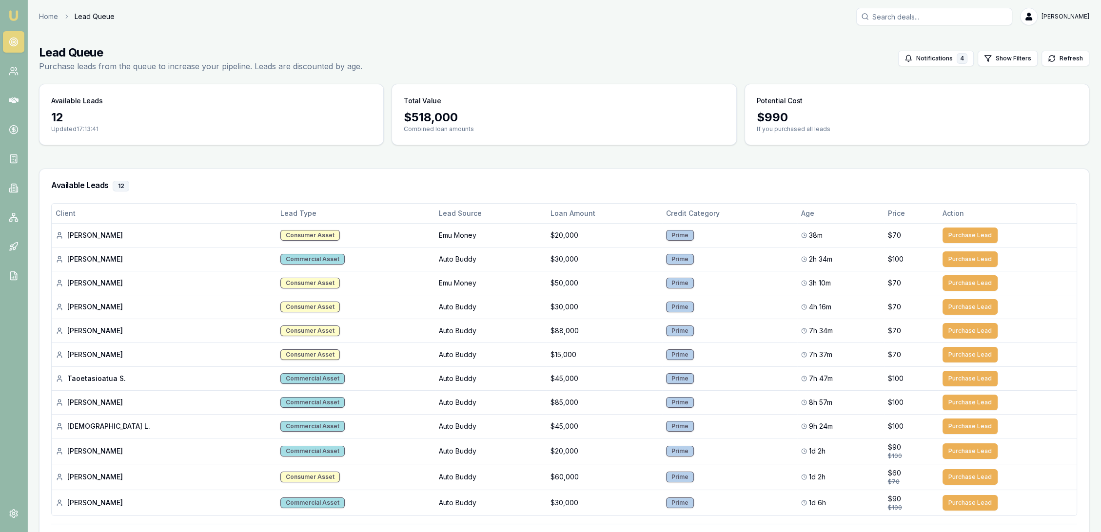
scroll to position [59, 0]
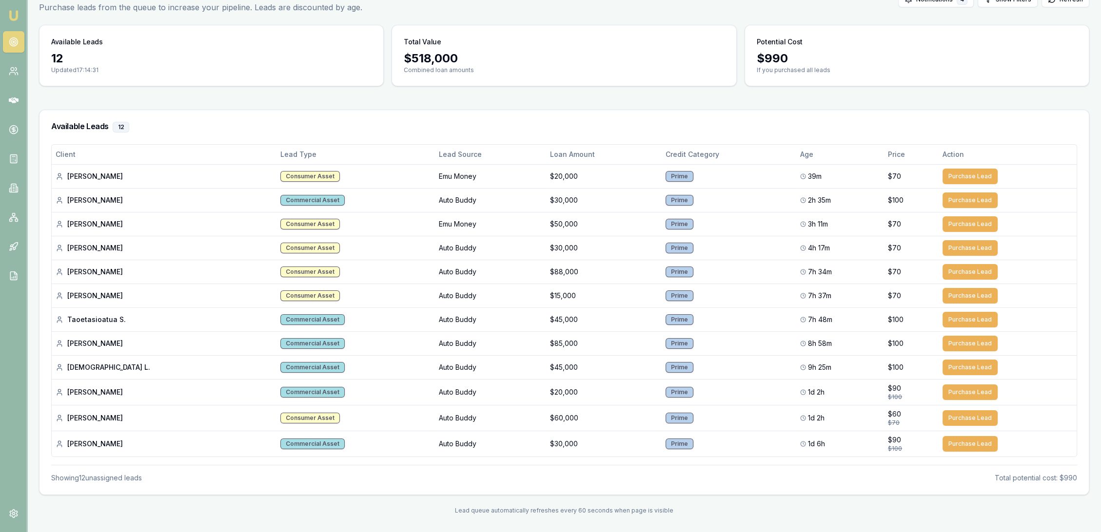
click at [14, 14] on img at bounding box center [14, 16] width 12 height 12
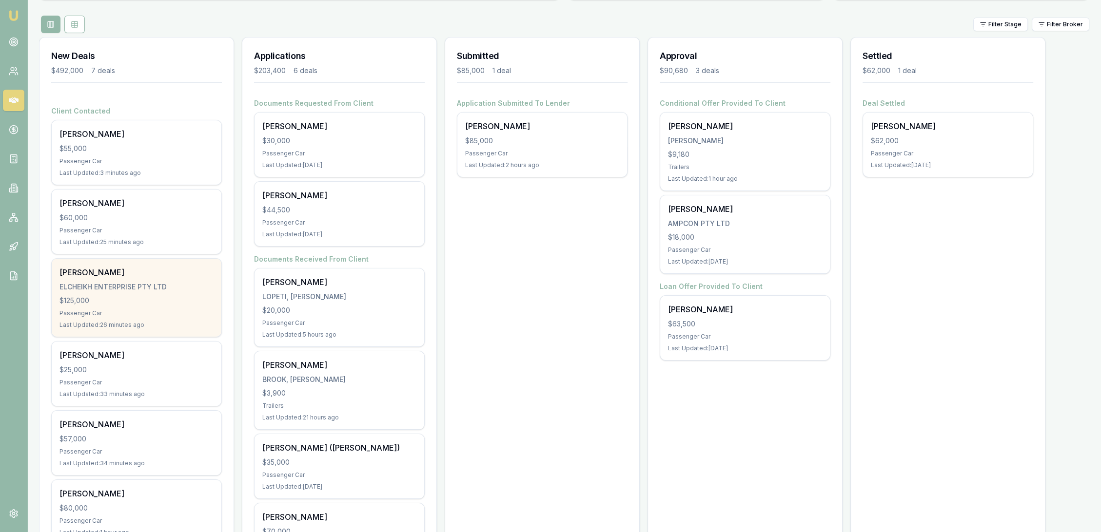
scroll to position [209, 0]
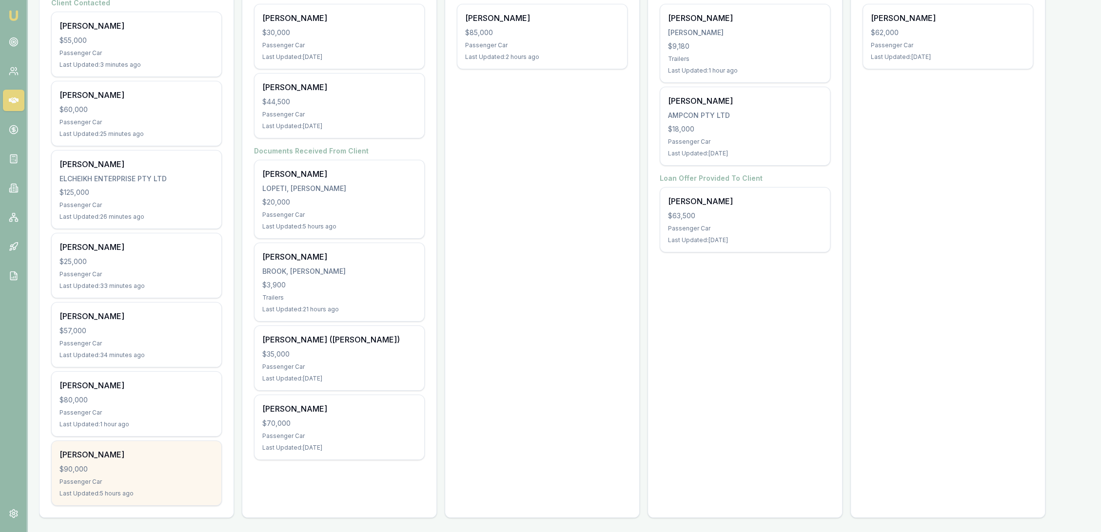
click at [125, 472] on div "$90,000" at bounding box center [136, 470] width 154 height 10
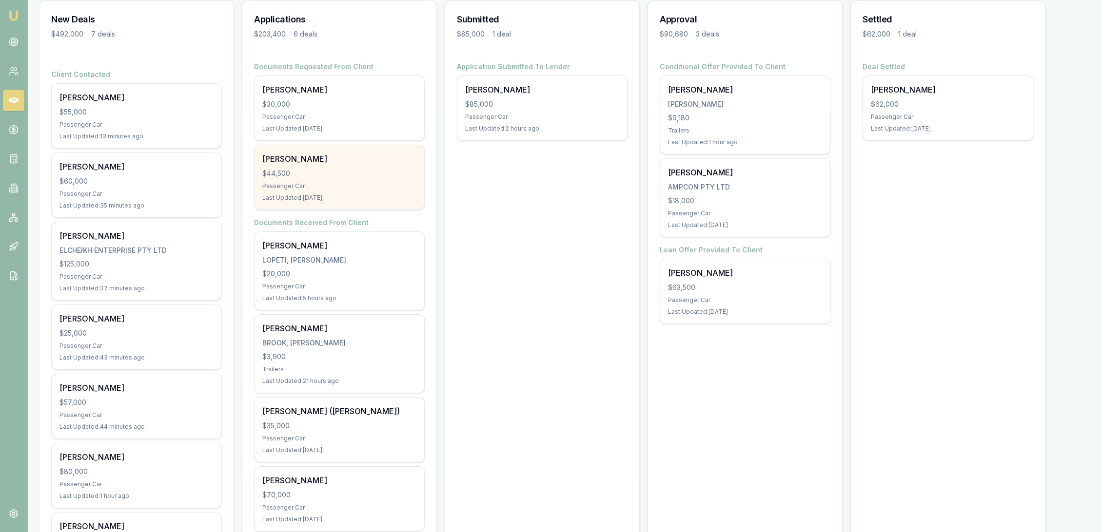
scroll to position [155, 0]
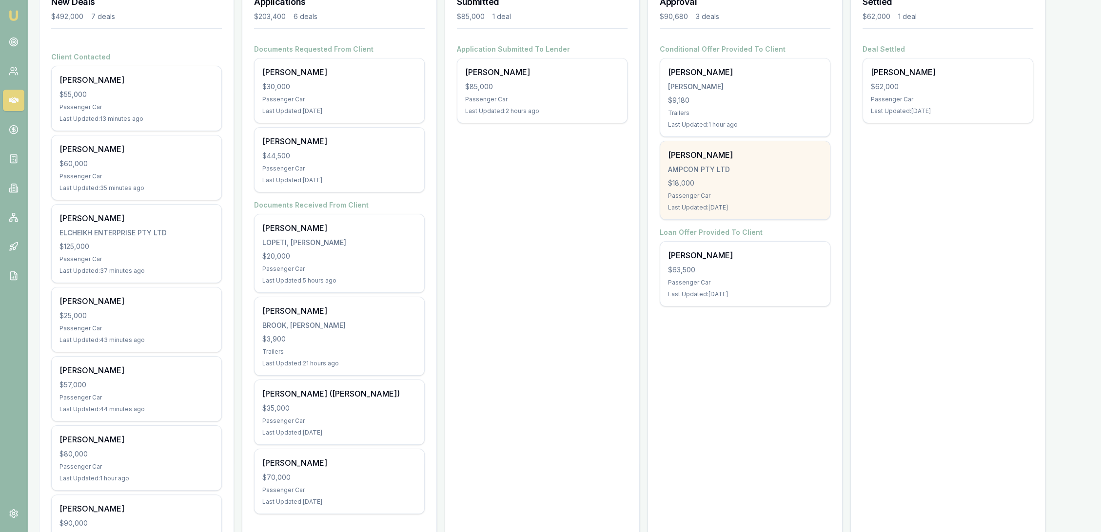
click at [710, 184] on div "$18,000" at bounding box center [745, 183] width 154 height 10
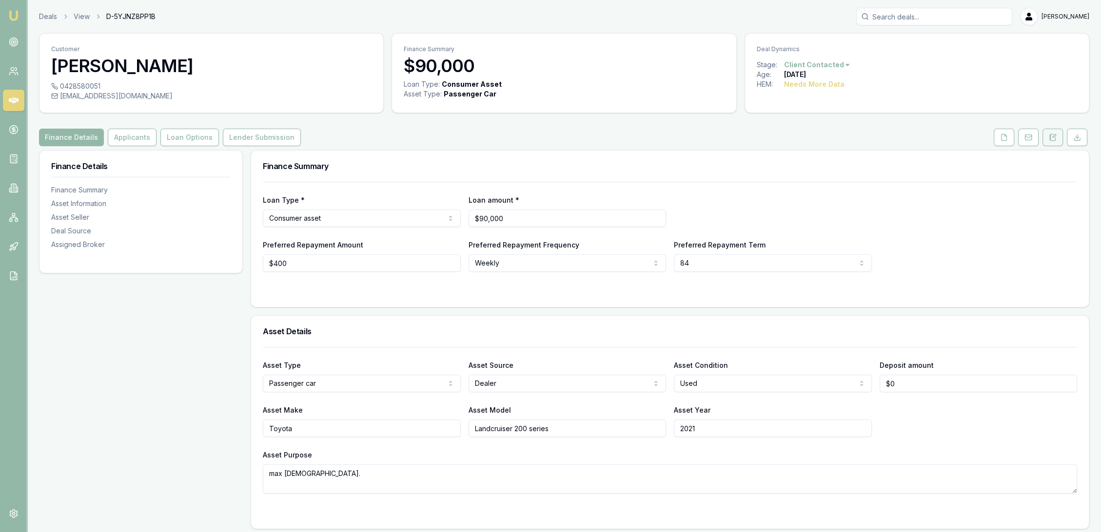
click at [1055, 139] on icon at bounding box center [1053, 138] width 8 height 8
drag, startPoint x: 1050, startPoint y: 139, endPoint x: 1013, endPoint y: 188, distance: 60.5
click at [1050, 139] on icon at bounding box center [1052, 137] width 5 height 6
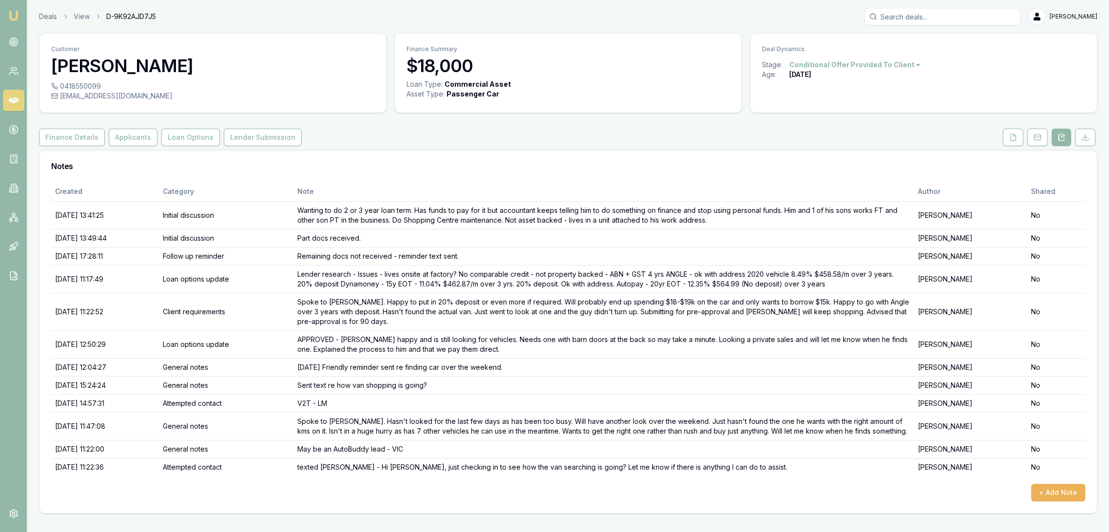
click at [1047, 502] on div "Created Category Note Author Shared [DATE] 13:41:25 Initial discussion Wanting …" at bounding box center [567, 347] width 1057 height 331
click at [1073, 488] on button "+ Add Note" at bounding box center [1058, 493] width 54 height 18
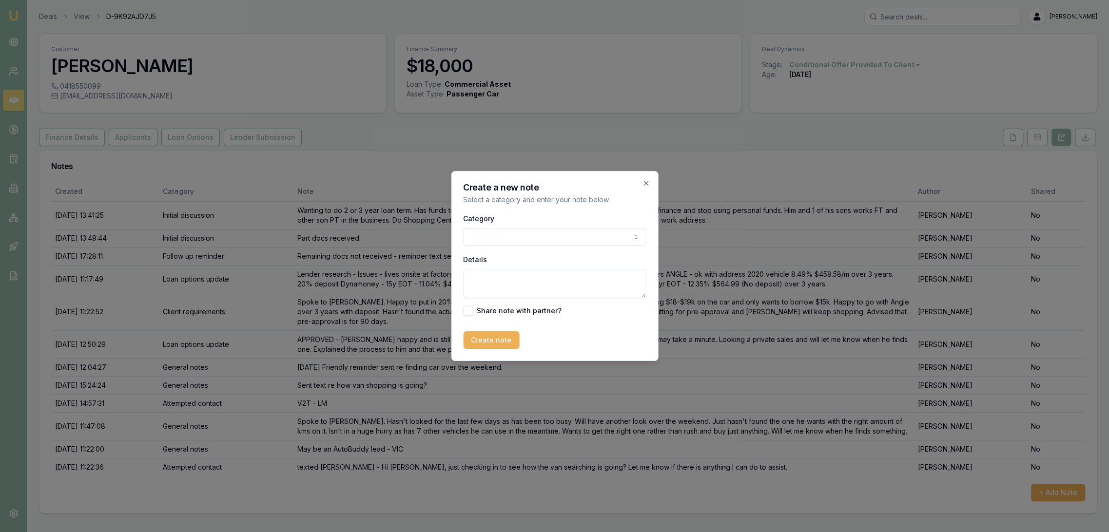
click at [481, 284] on textarea "Details" at bounding box center [554, 283] width 183 height 29
type textarea "LM - sent text"
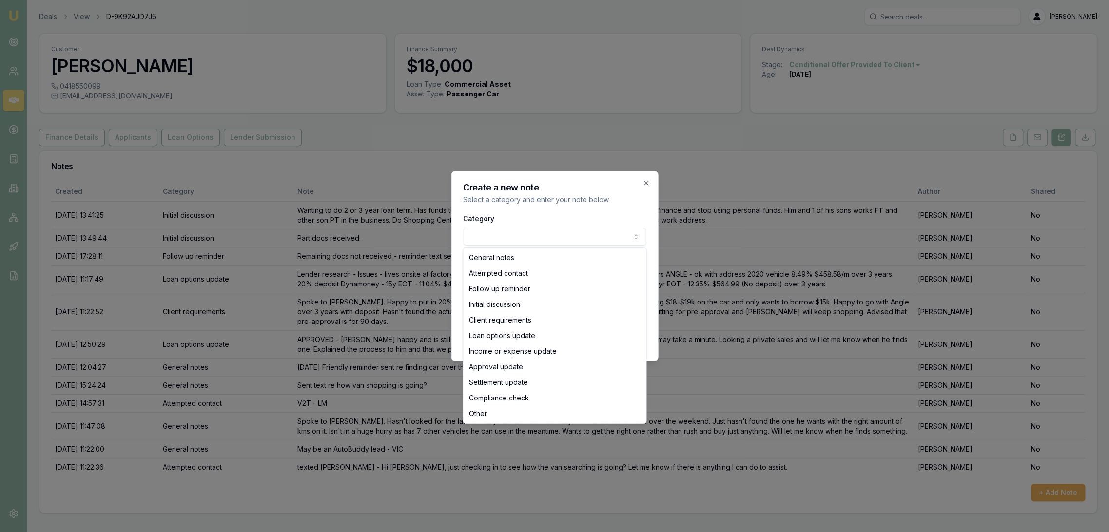
click at [542, 231] on body "Emu Broker Deals View D-9K92AJD7J5 [PERSON_NAME] Toggle Menu Customer [PERSON_N…" at bounding box center [554, 266] width 1109 height 532
select select "ATTEMPTED_CONTACT"
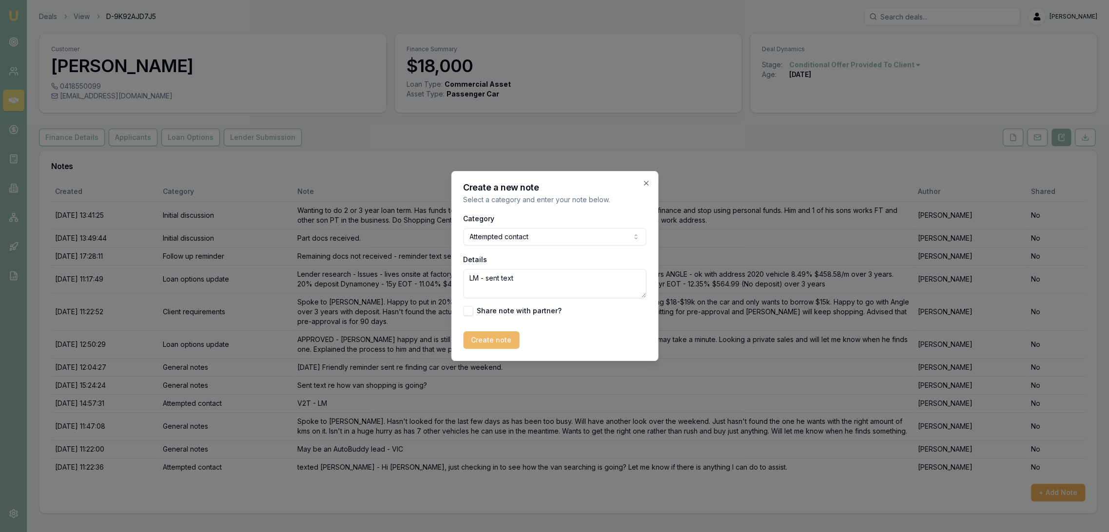
click at [492, 340] on button "Create note" at bounding box center [491, 340] width 56 height 18
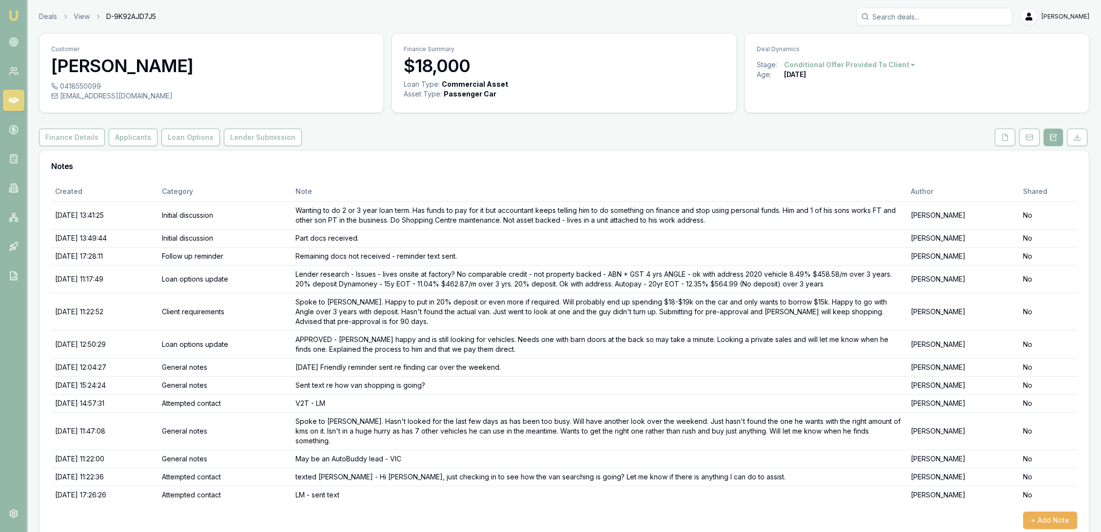
drag, startPoint x: 12, startPoint y: 11, endPoint x: 30, endPoint y: 1, distance: 20.7
click at [12, 11] on img at bounding box center [14, 16] width 12 height 12
